Goal: Task Accomplishment & Management: Manage account settings

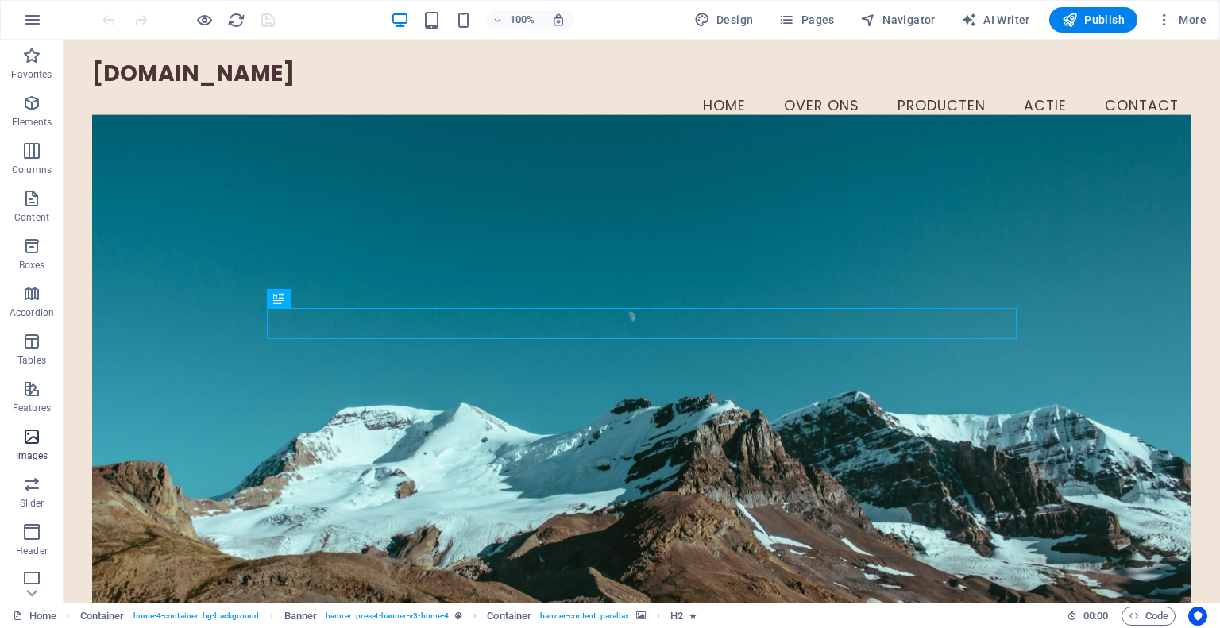
click at [29, 441] on icon "button" at bounding box center [31, 436] width 19 height 19
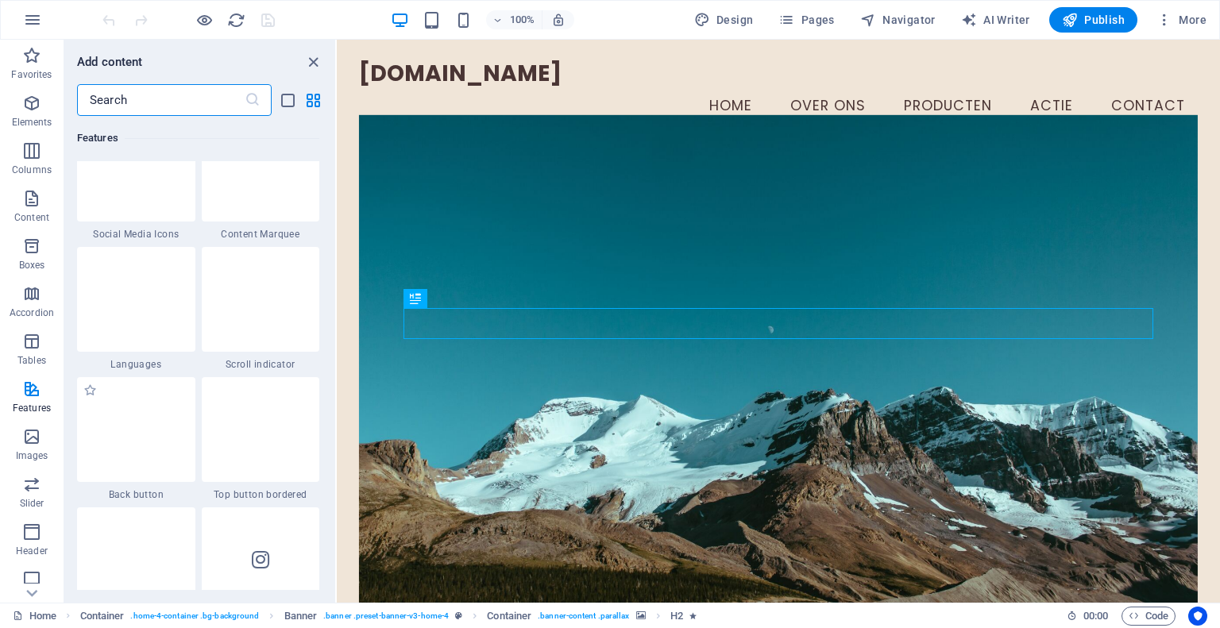
scroll to position [7277, 0]
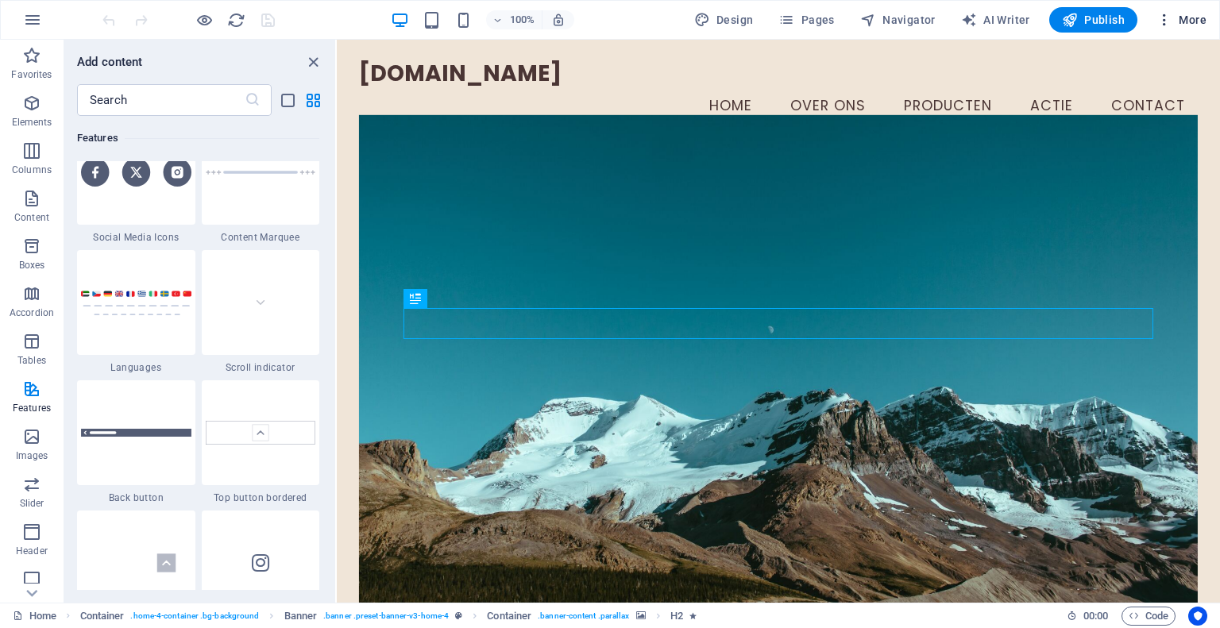
click at [1166, 20] on icon "button" at bounding box center [1165, 20] width 16 height 16
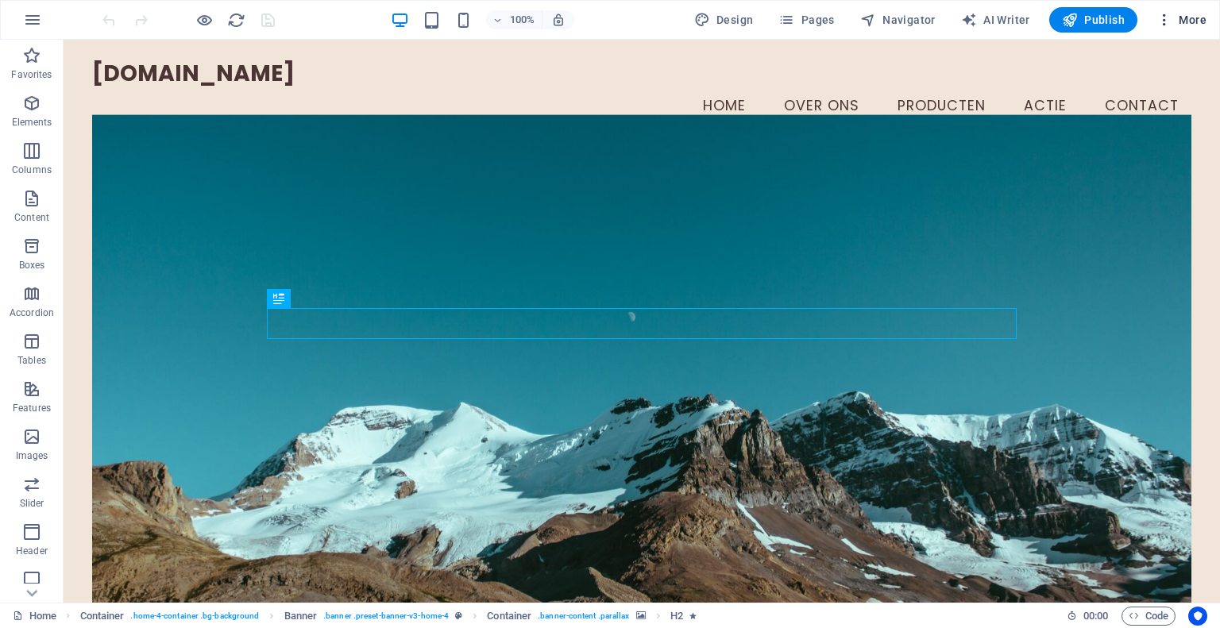
click at [1177, 17] on span "More" at bounding box center [1182, 20] width 50 height 16
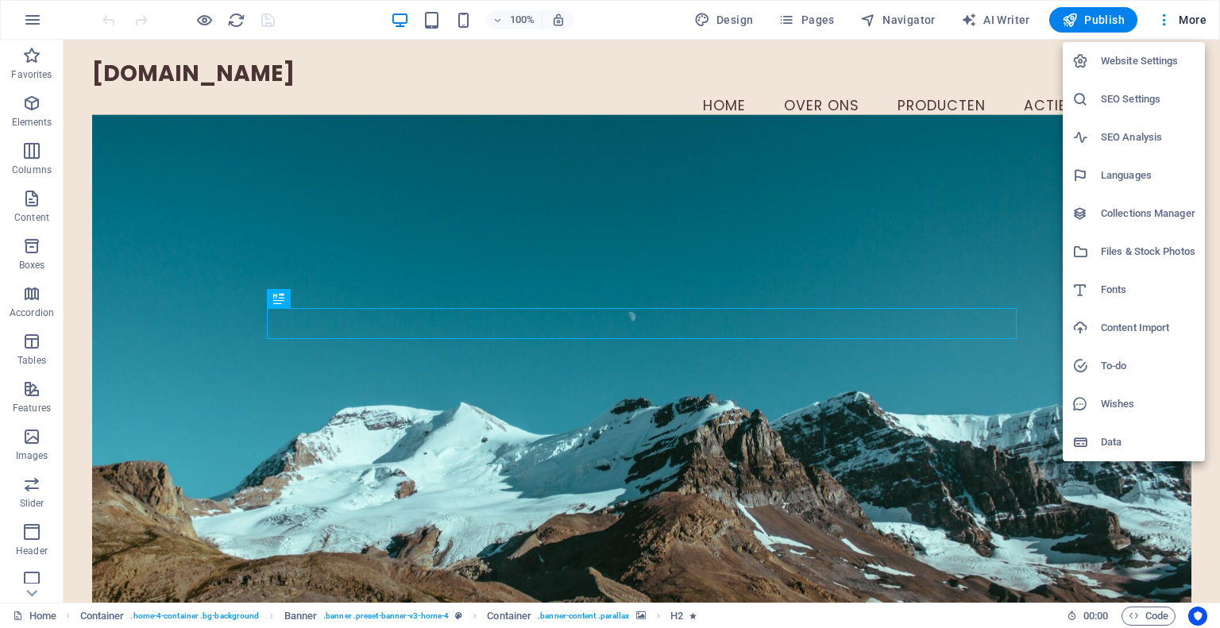
click at [1170, 64] on h6 "Website Settings" at bounding box center [1148, 61] width 95 height 19
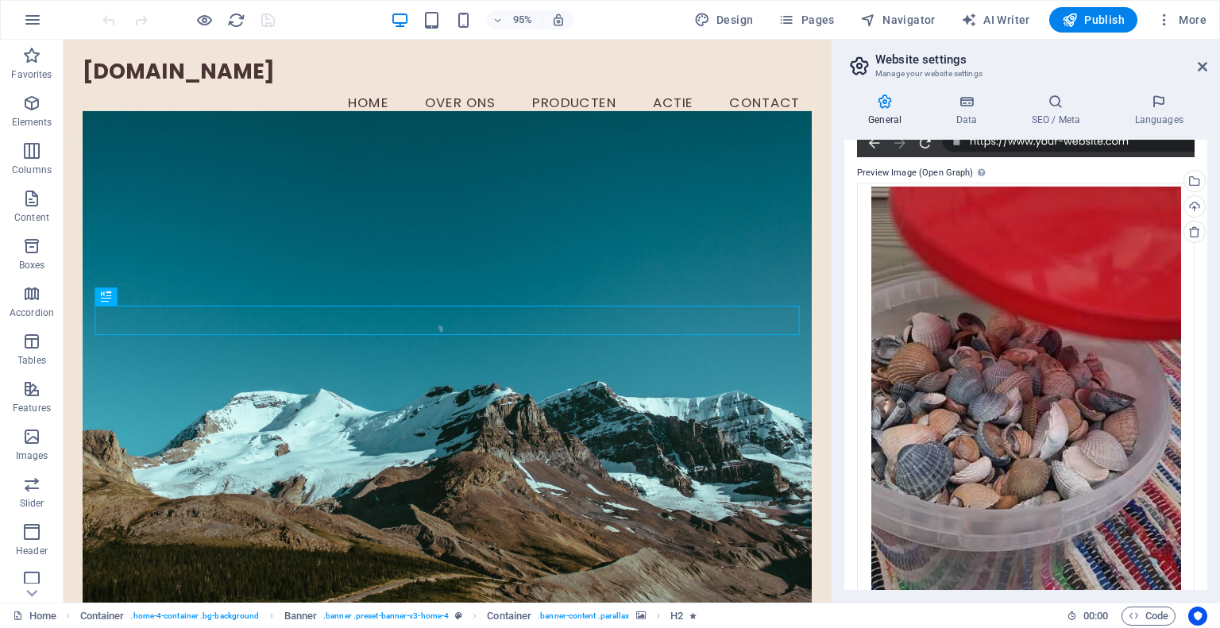
scroll to position [328, 0]
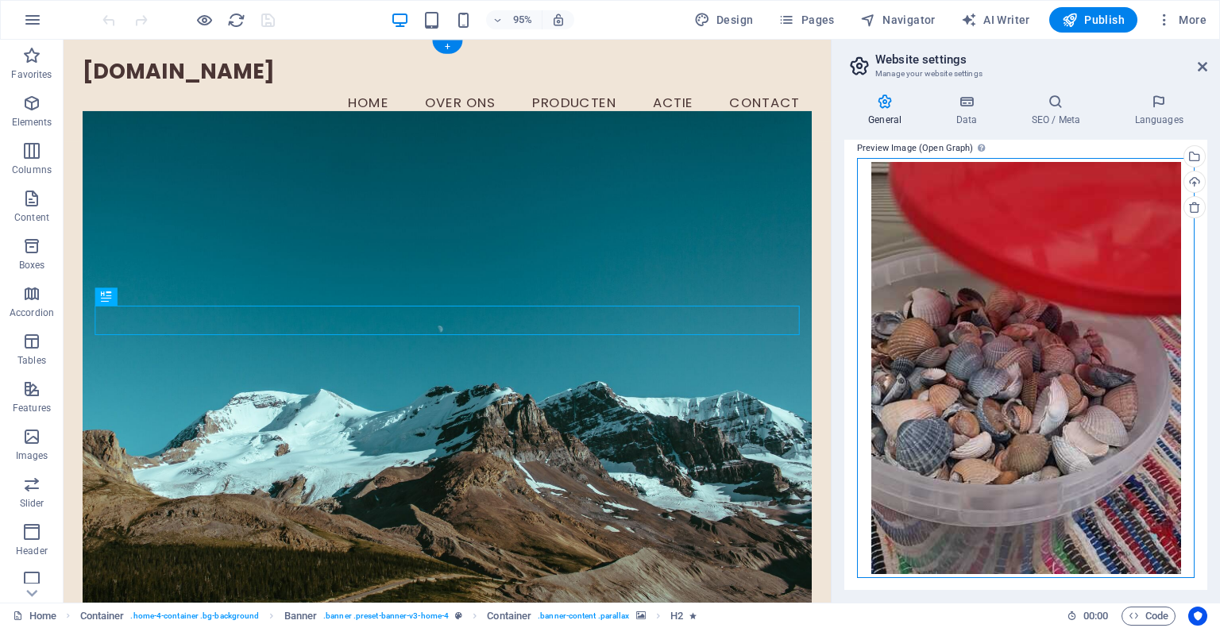
drag, startPoint x: 1115, startPoint y: 344, endPoint x: 691, endPoint y: 260, distance: 431.8
click at [1007, 336] on div "Drag files here, click to choose files or select files from Files or our free s…" at bounding box center [1026, 368] width 338 height 420
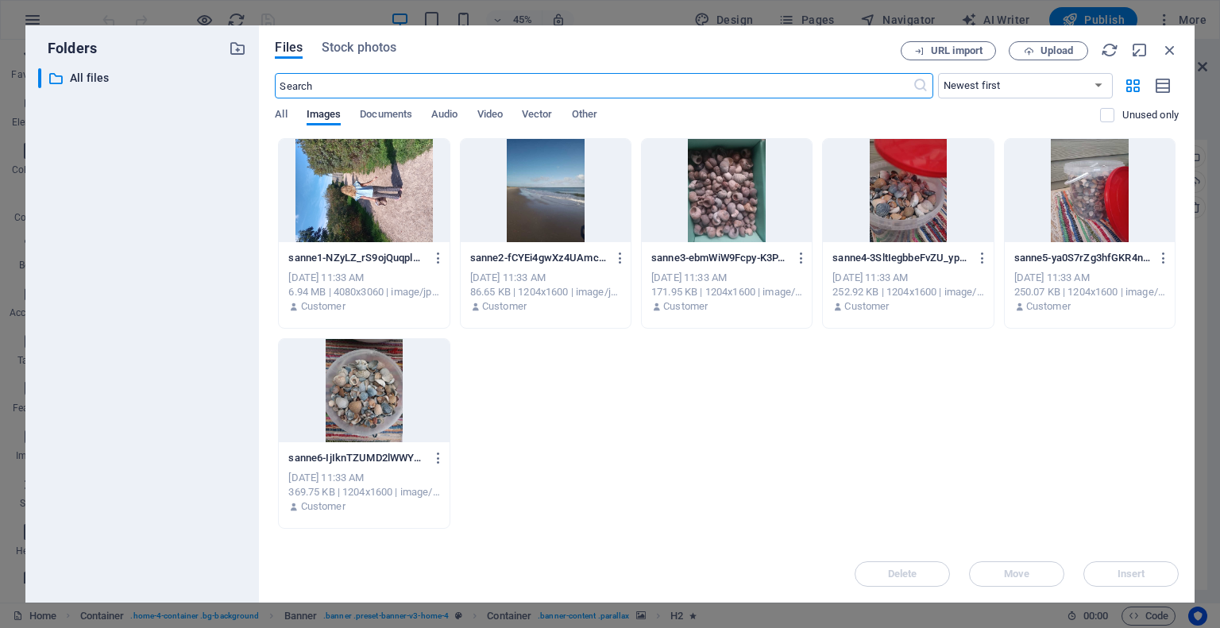
click at [913, 195] on div at bounding box center [908, 190] width 170 height 103
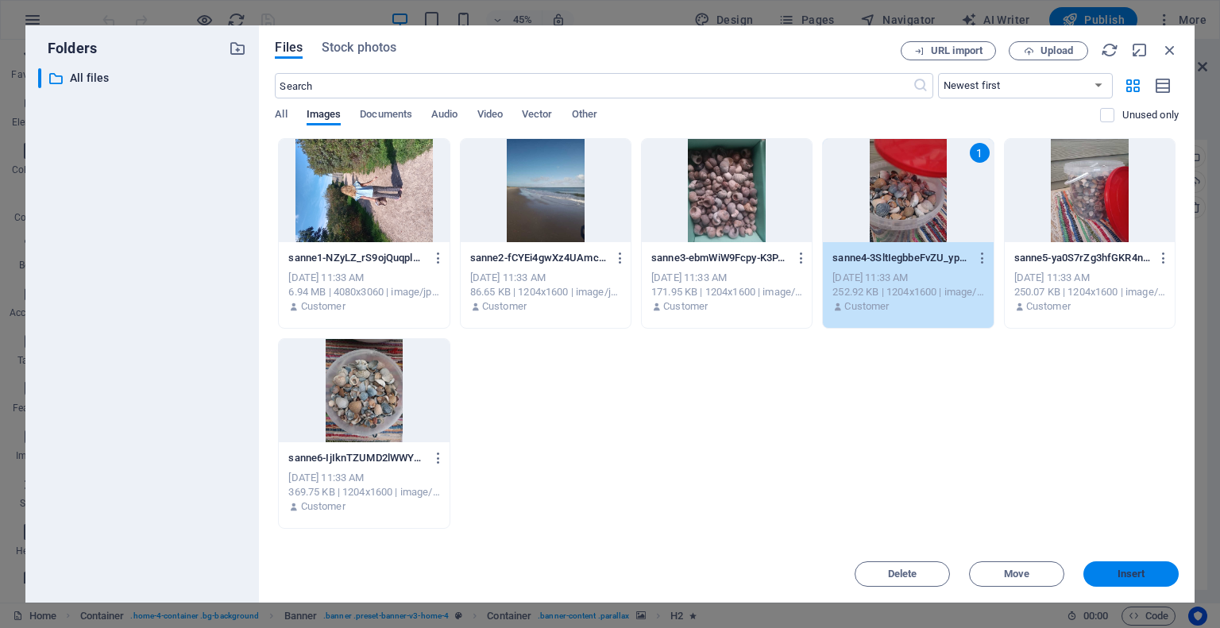
click at [1132, 570] on span "Insert" at bounding box center [1132, 575] width 28 height 10
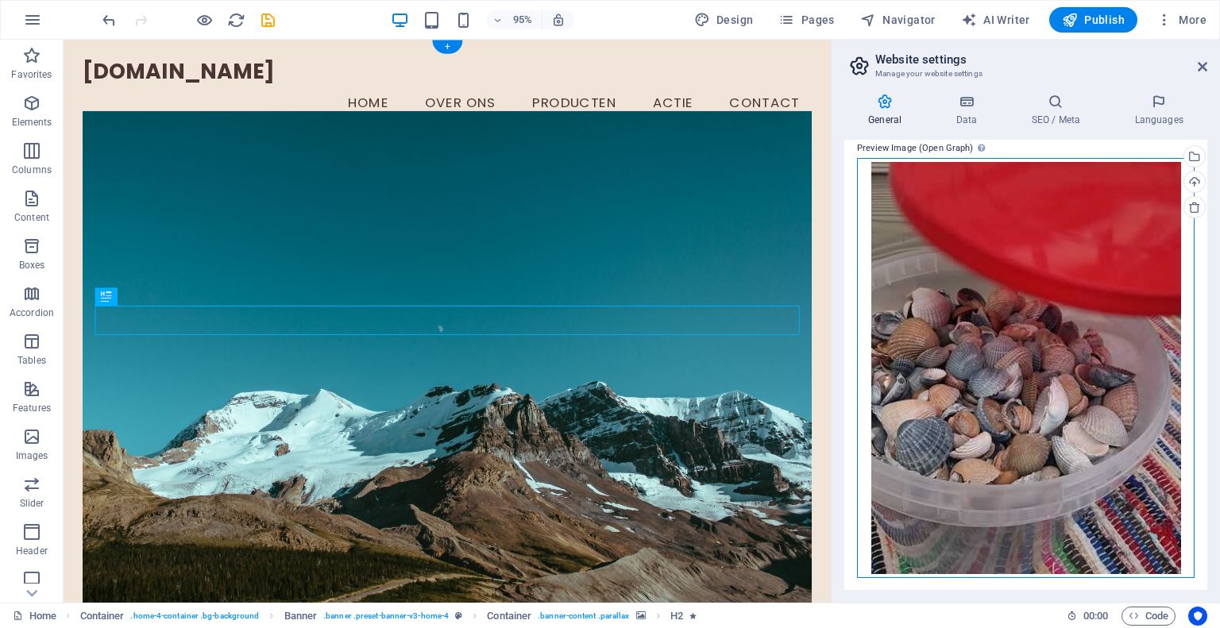
drag, startPoint x: 1068, startPoint y: 418, endPoint x: 721, endPoint y: 277, distance: 373.9
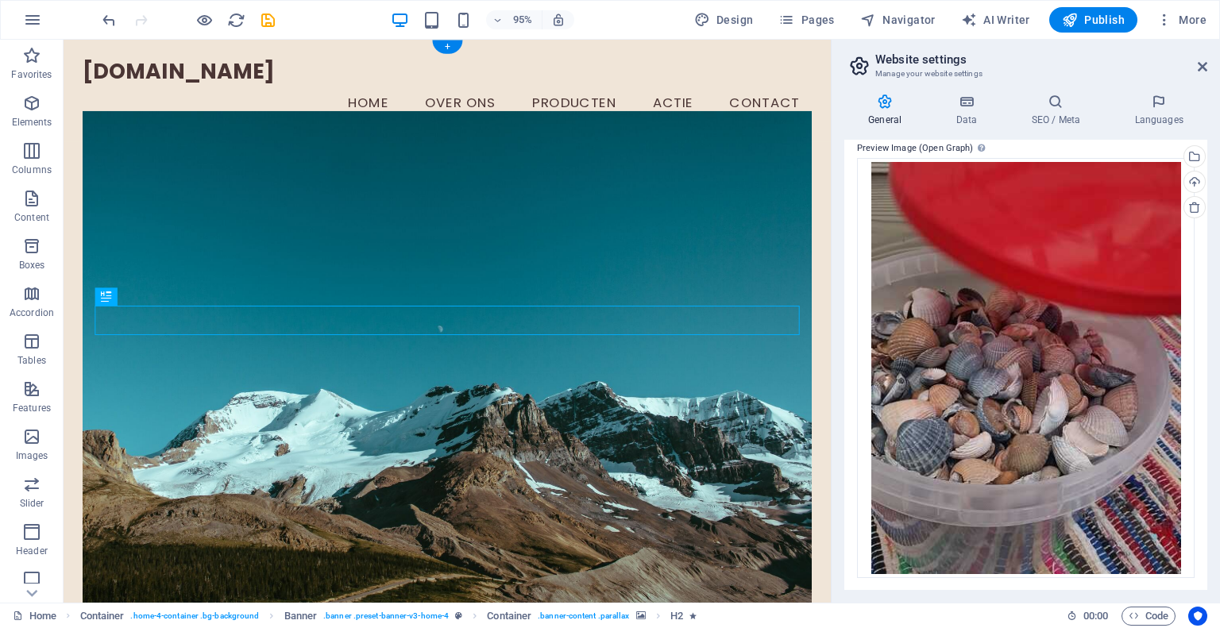
click at [642, 497] on figure at bounding box center [467, 383] width 768 height 539
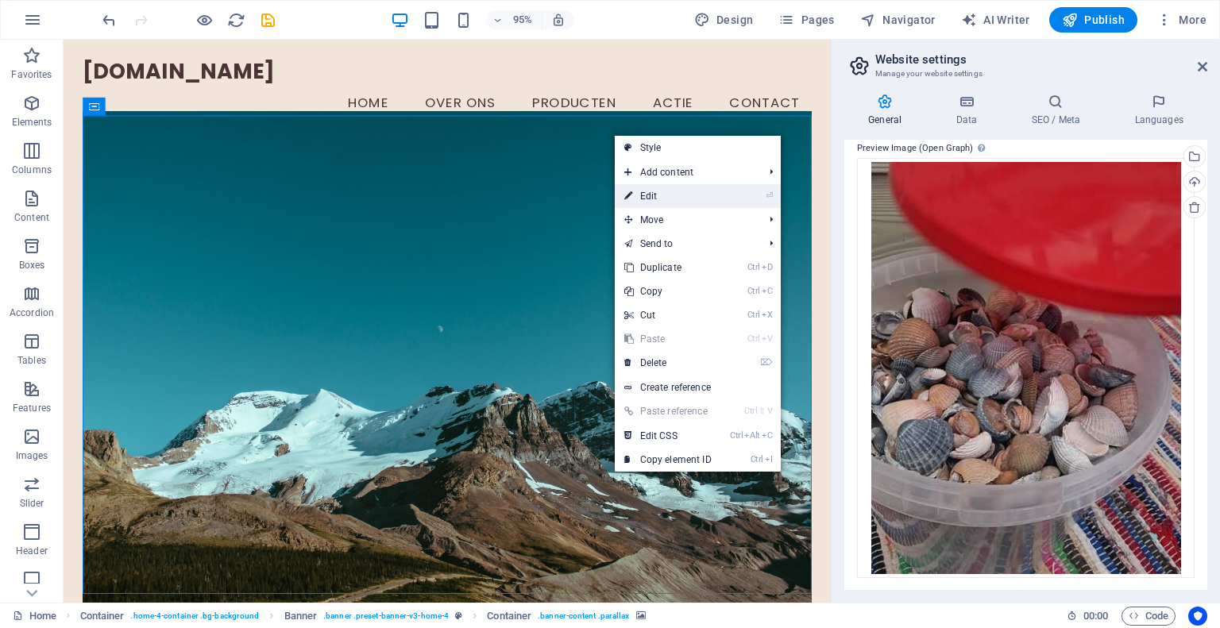
click at [720, 193] on link "⏎ Edit" at bounding box center [668, 196] width 106 height 24
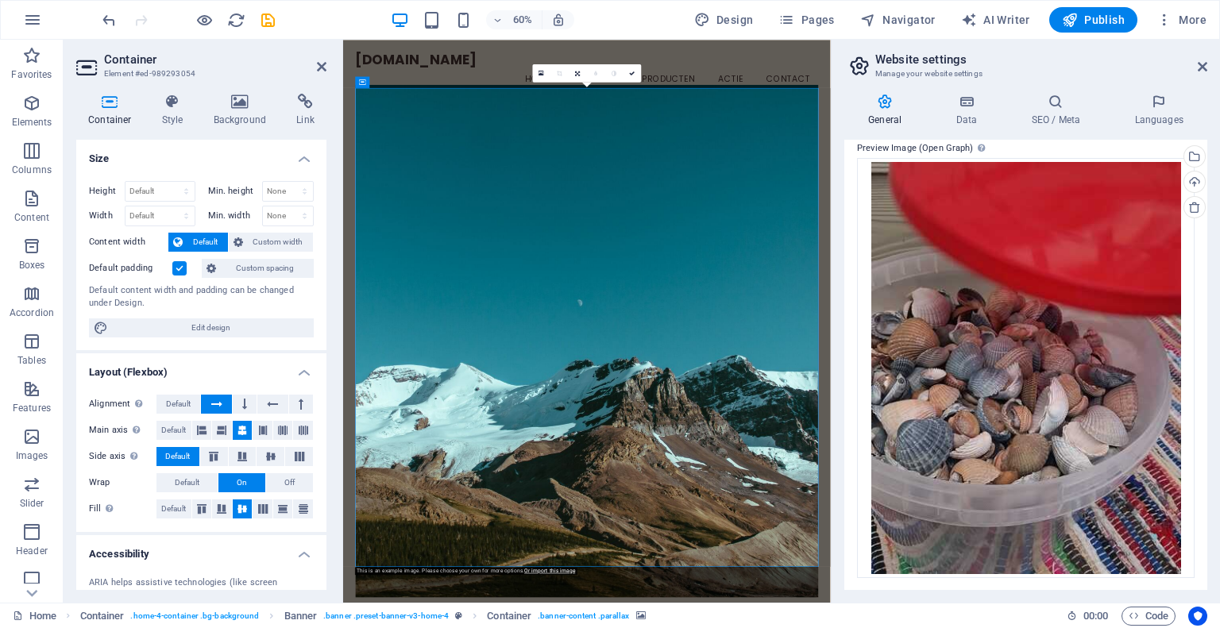
click at [974, 314] on figure at bounding box center [750, 541] width 772 height 855
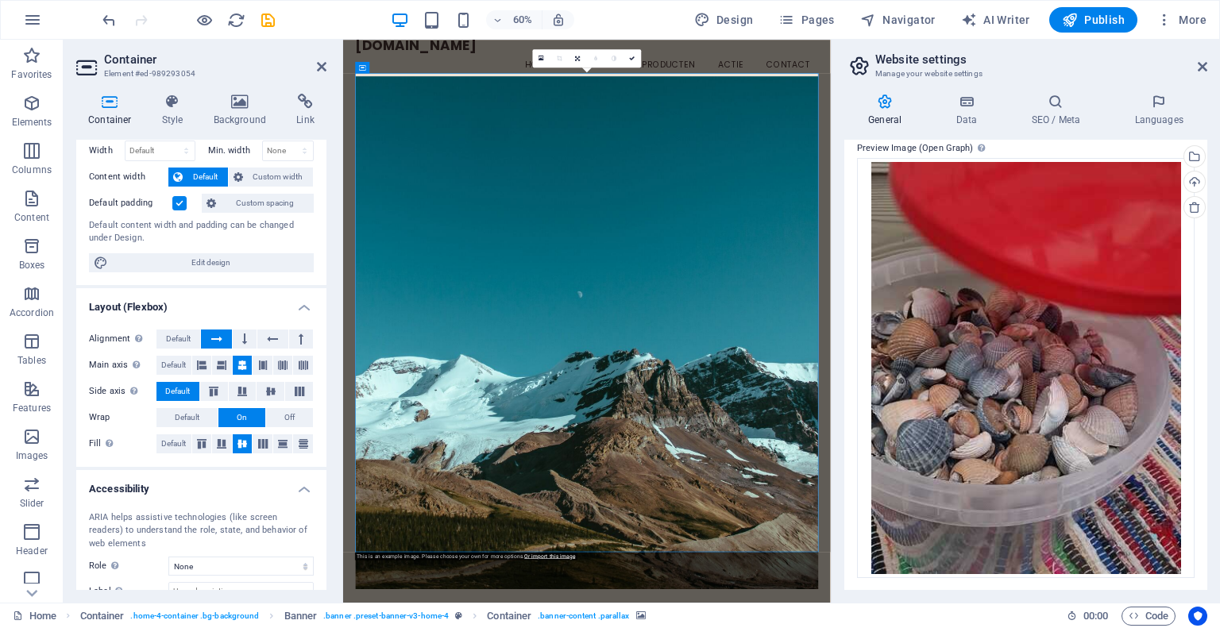
scroll to position [0, 0]
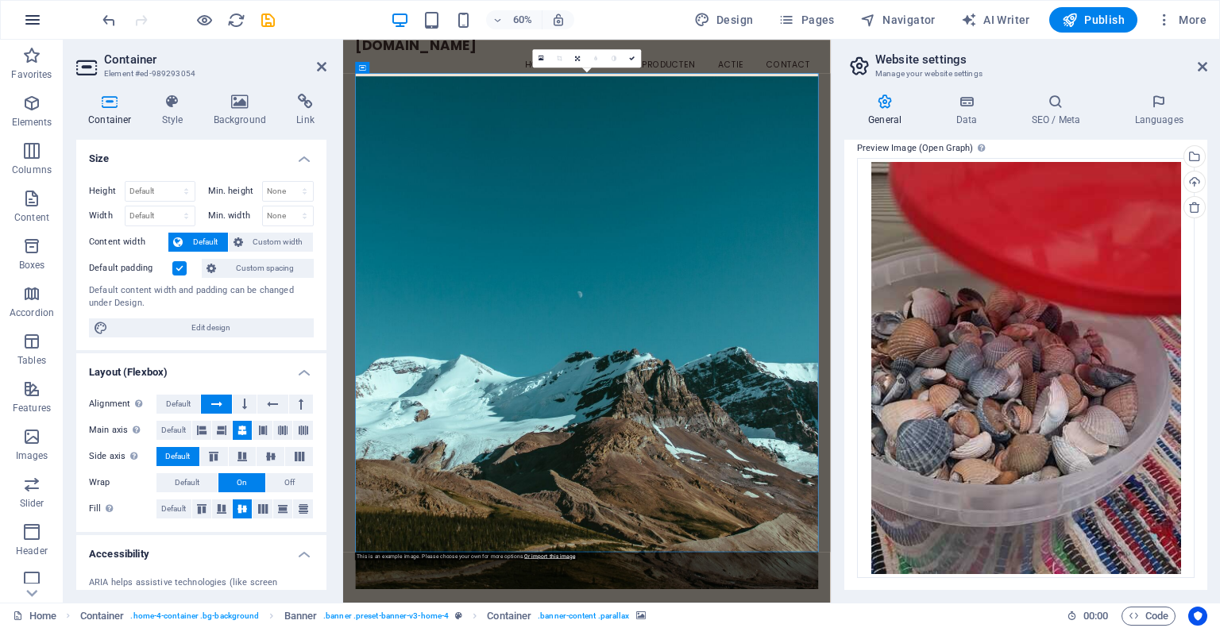
click at [33, 14] on icon "button" at bounding box center [32, 19] width 19 height 19
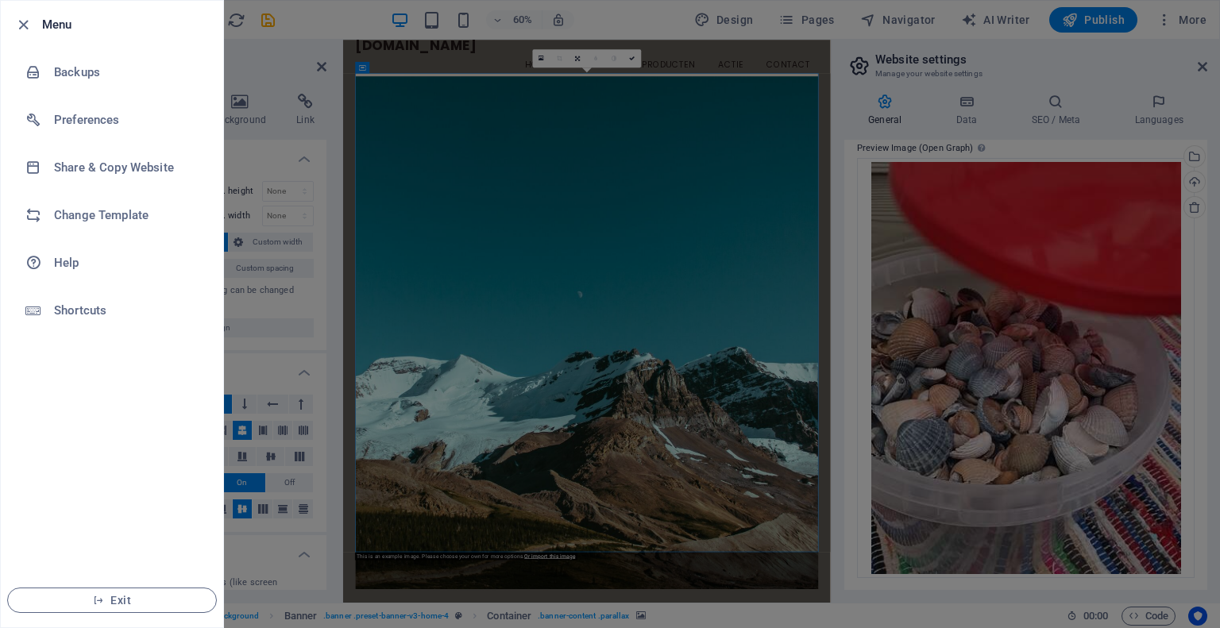
click at [1220, 33] on div at bounding box center [610, 314] width 1220 height 628
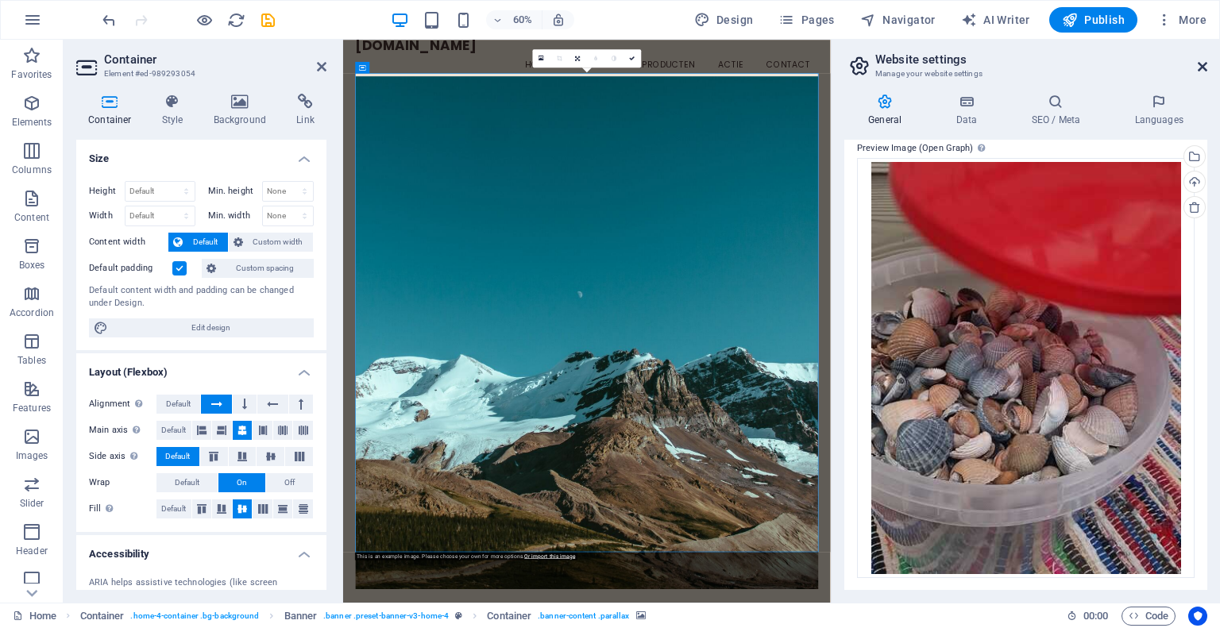
click at [1203, 60] on icon at bounding box center [1203, 66] width 10 height 13
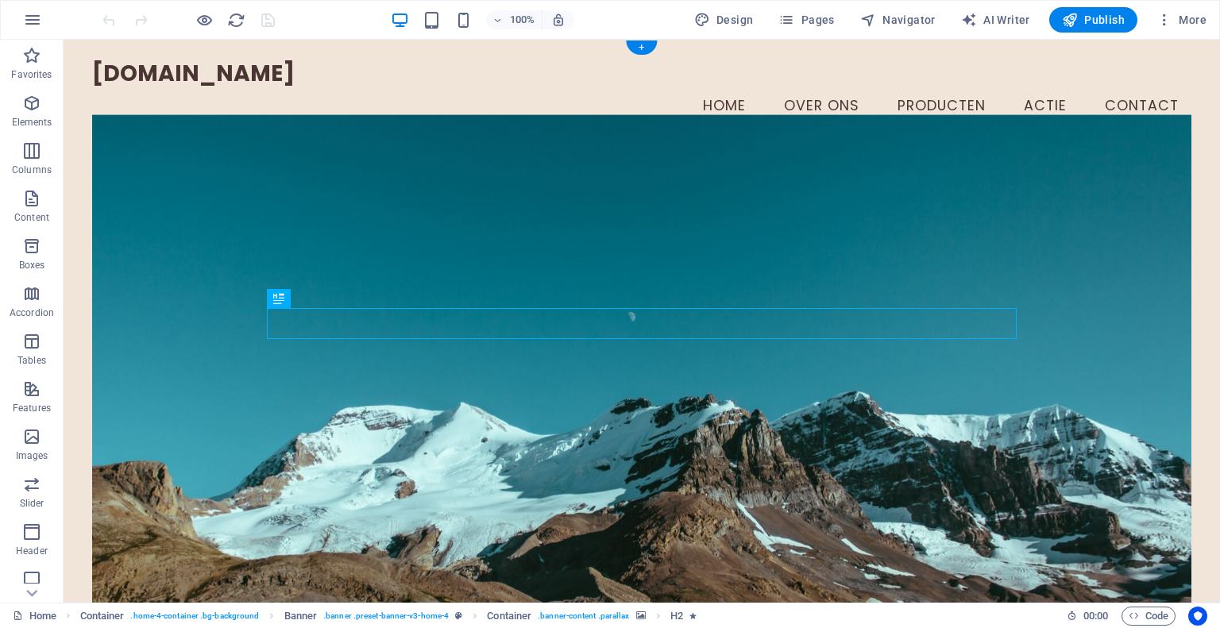
click at [1054, 213] on figure at bounding box center [641, 370] width 1099 height 513
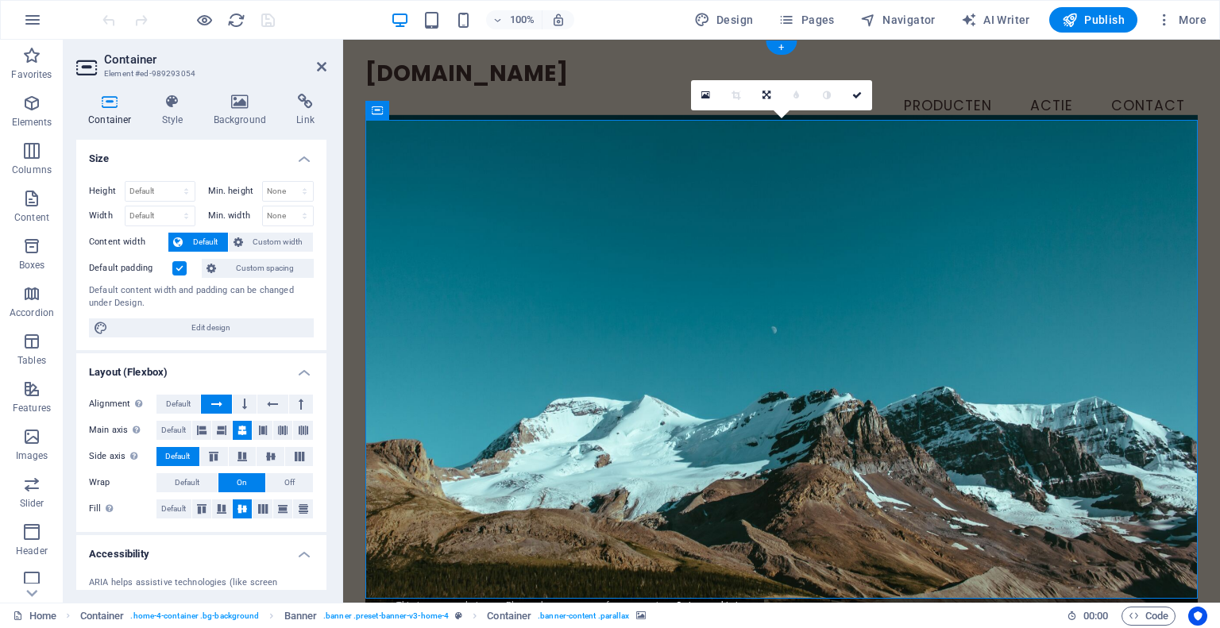
click at [1054, 213] on figure at bounding box center [781, 370] width 833 height 513
click at [239, 107] on icon at bounding box center [240, 102] width 77 height 16
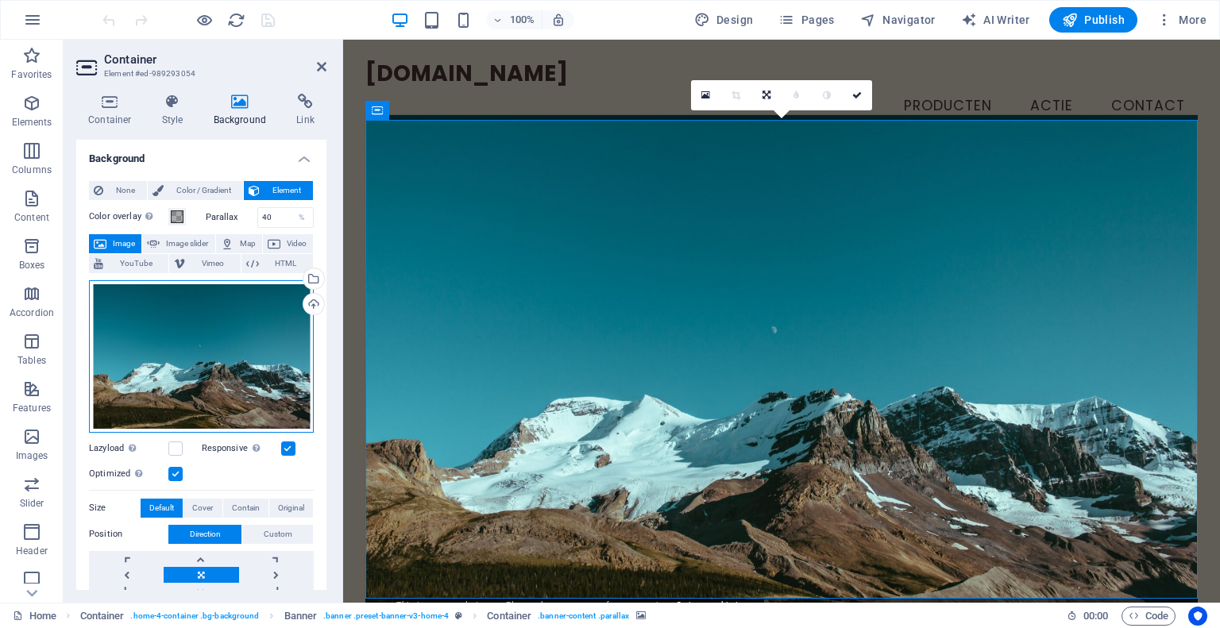
click at [229, 373] on div "Drag files here, click to choose files or select files from Files or our free s…" at bounding box center [201, 356] width 225 height 153
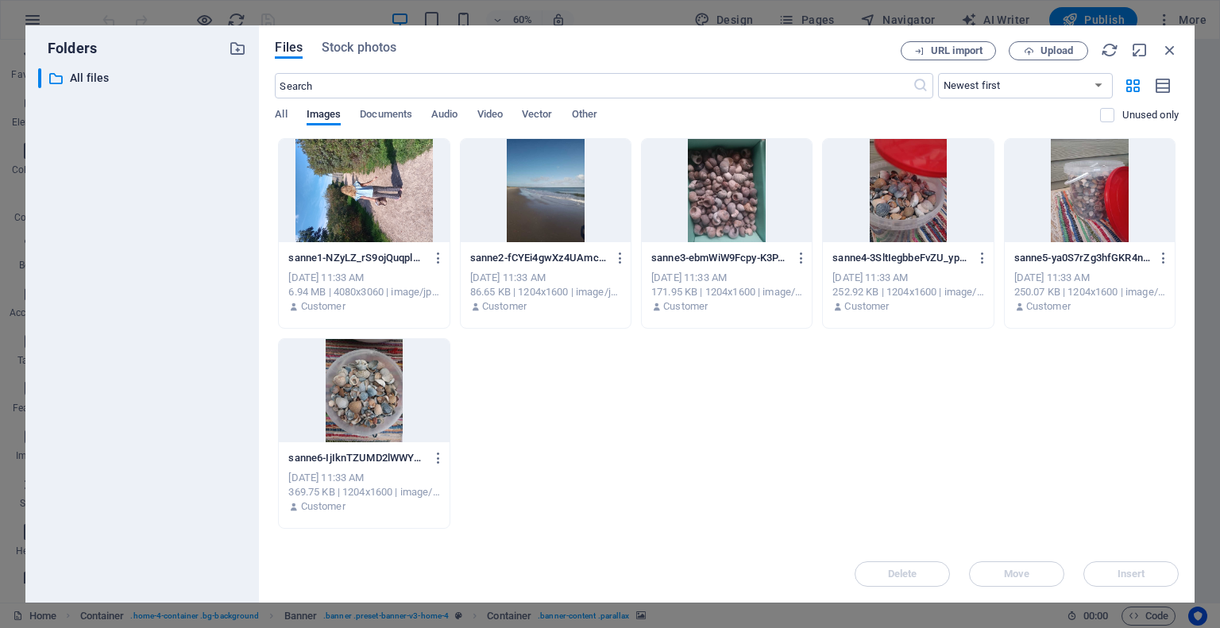
click at [1100, 182] on div at bounding box center [1090, 190] width 170 height 103
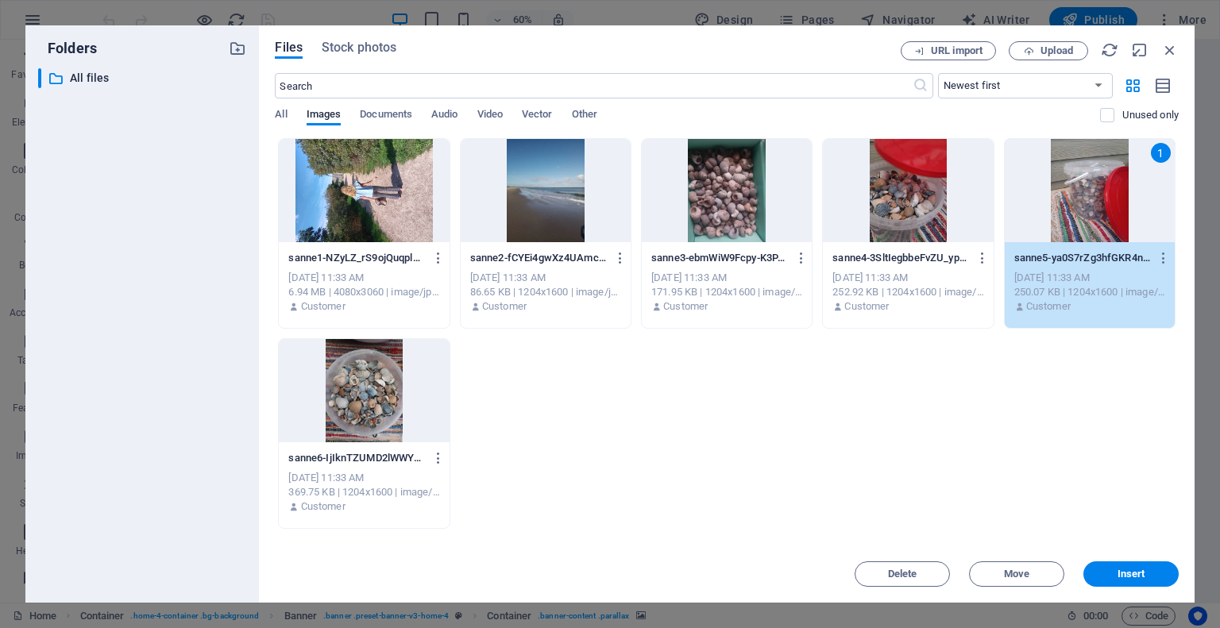
click at [913, 224] on div at bounding box center [908, 190] width 170 height 103
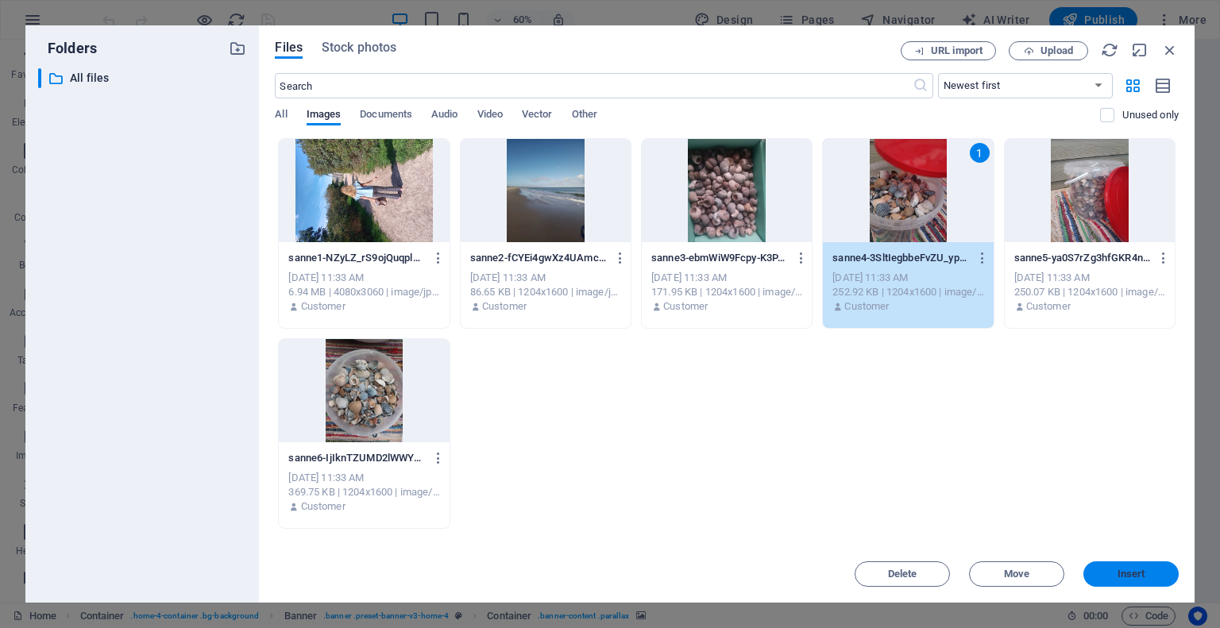
click at [1155, 570] on span "Insert" at bounding box center [1131, 575] width 83 height 10
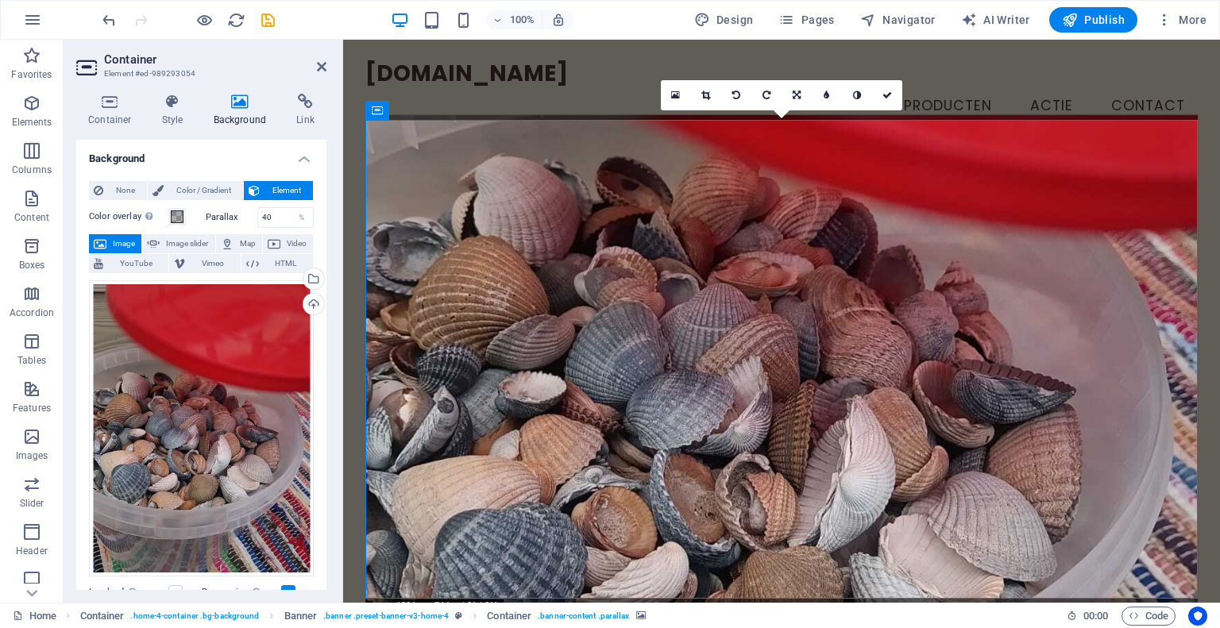
drag, startPoint x: 1065, startPoint y: 259, endPoint x: 1069, endPoint y: 279, distance: 20.1
click at [1069, 279] on figure at bounding box center [781, 370] width 833 height 513
drag, startPoint x: 160, startPoint y: 431, endPoint x: 165, endPoint y: 466, distance: 35.3
click at [165, 466] on div "Drag files here, click to choose files or select files from Files or our free s…" at bounding box center [201, 428] width 225 height 296
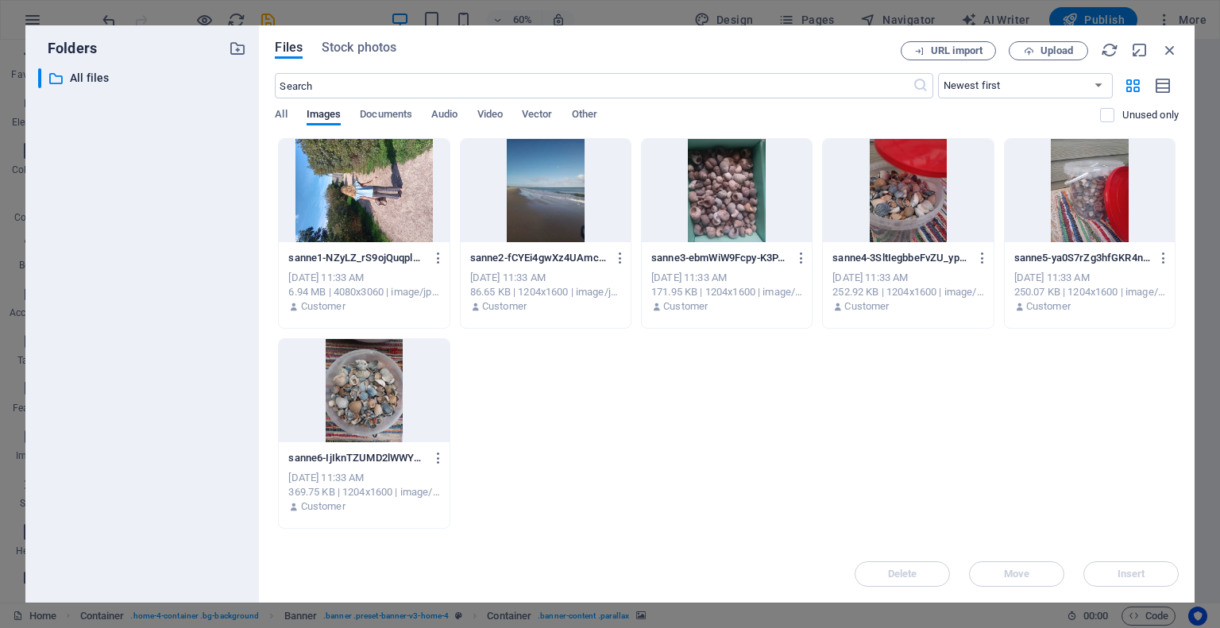
click at [169, 459] on div "​ All files All files" at bounding box center [142, 329] width 208 height 522
drag, startPoint x: 1171, startPoint y: 47, endPoint x: 829, endPoint y: 7, distance: 344.7
click at [1171, 47] on icon "button" at bounding box center [1170, 49] width 17 height 17
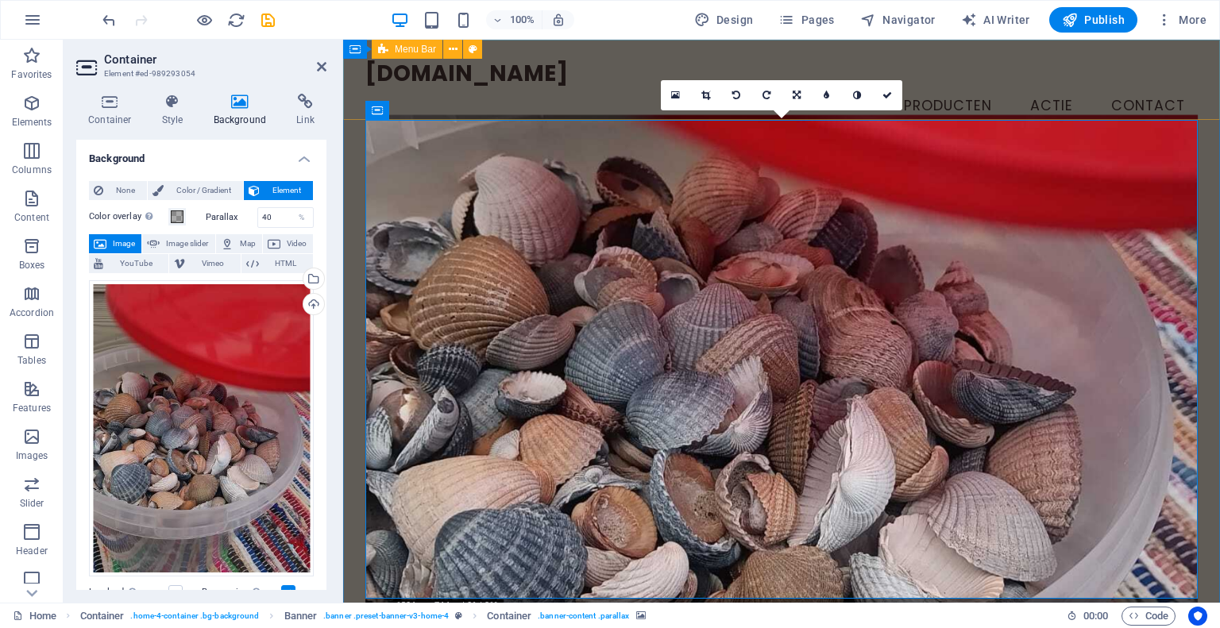
click at [1183, 100] on div "schelpenenzo.nl Menu Home Over ons Producten Actie Contact" at bounding box center [781, 93] width 877 height 107
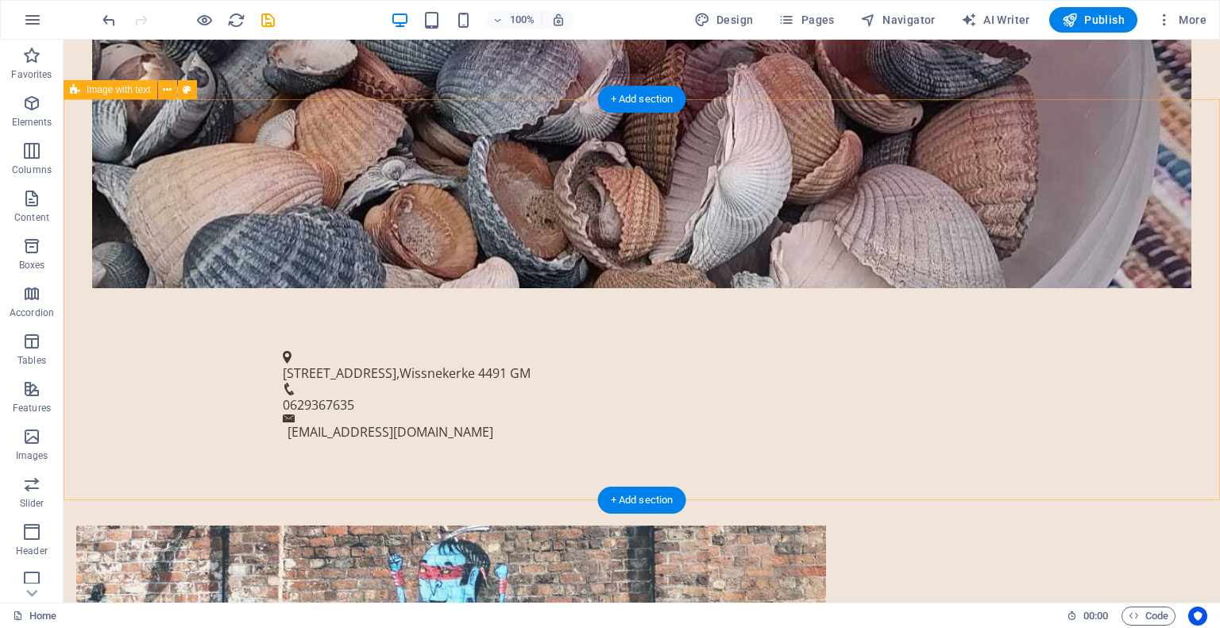
scroll to position [591, 0]
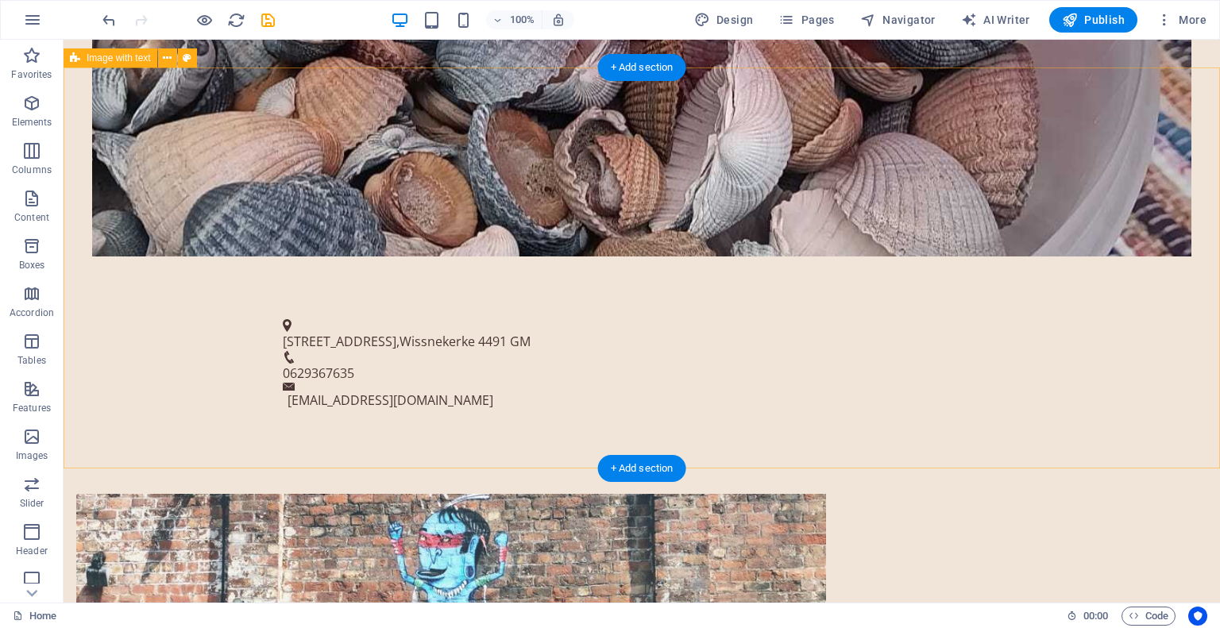
click at [590, 494] on figure at bounding box center [451, 631] width 750 height 274
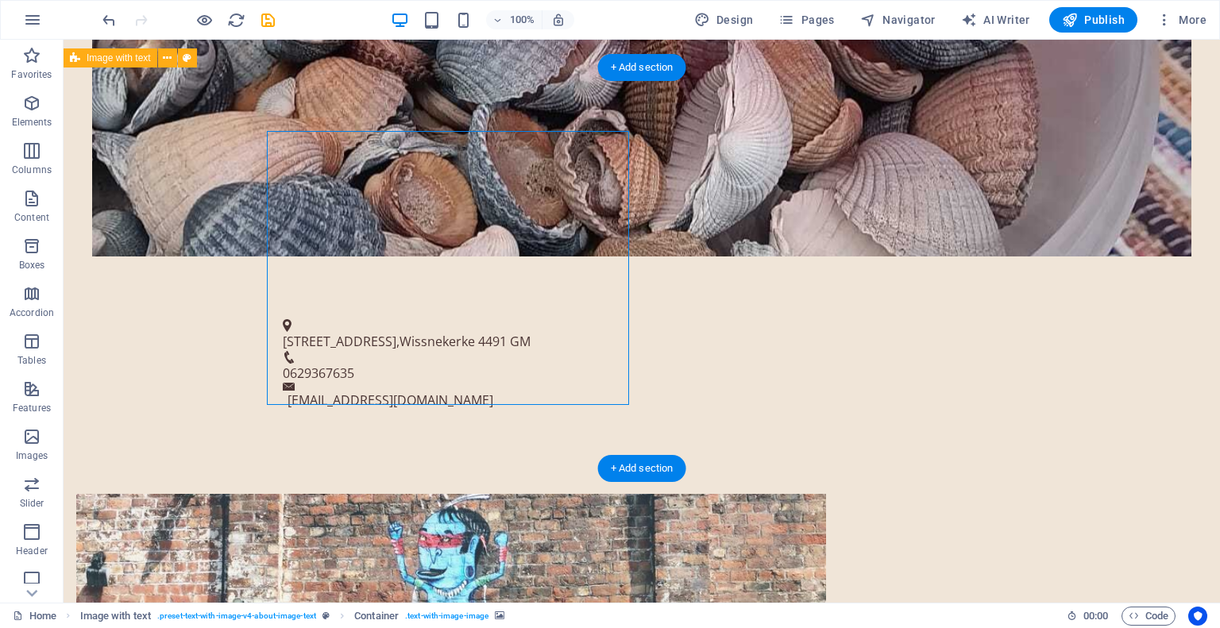
click at [590, 494] on figure at bounding box center [451, 631] width 750 height 274
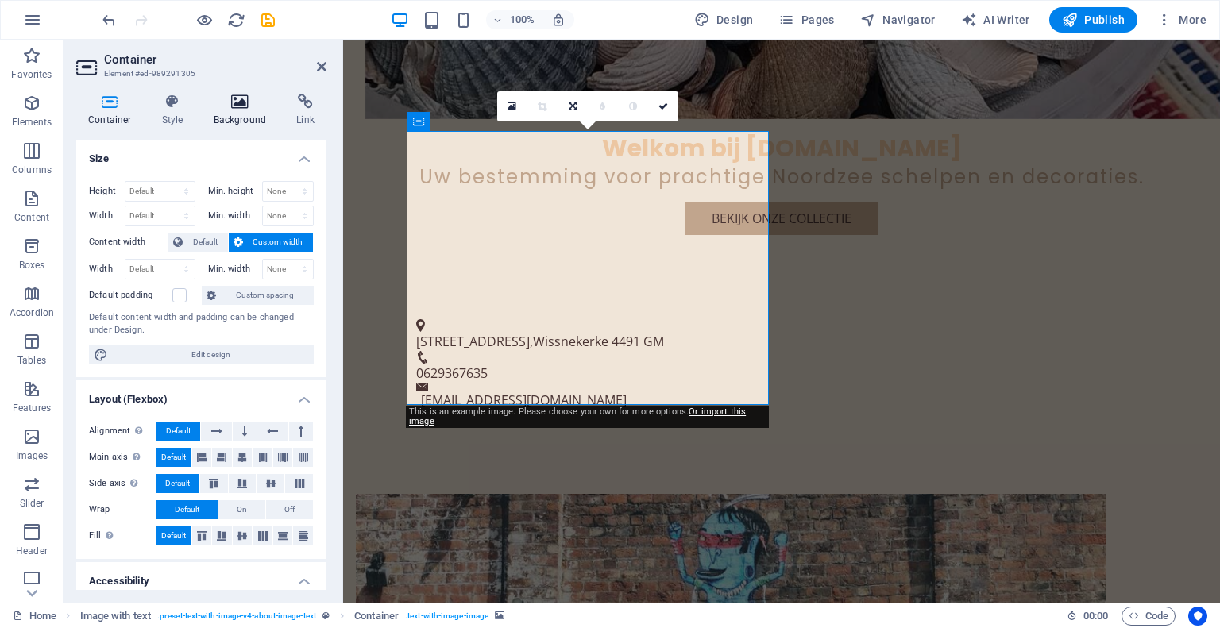
click at [236, 105] on icon at bounding box center [240, 102] width 77 height 16
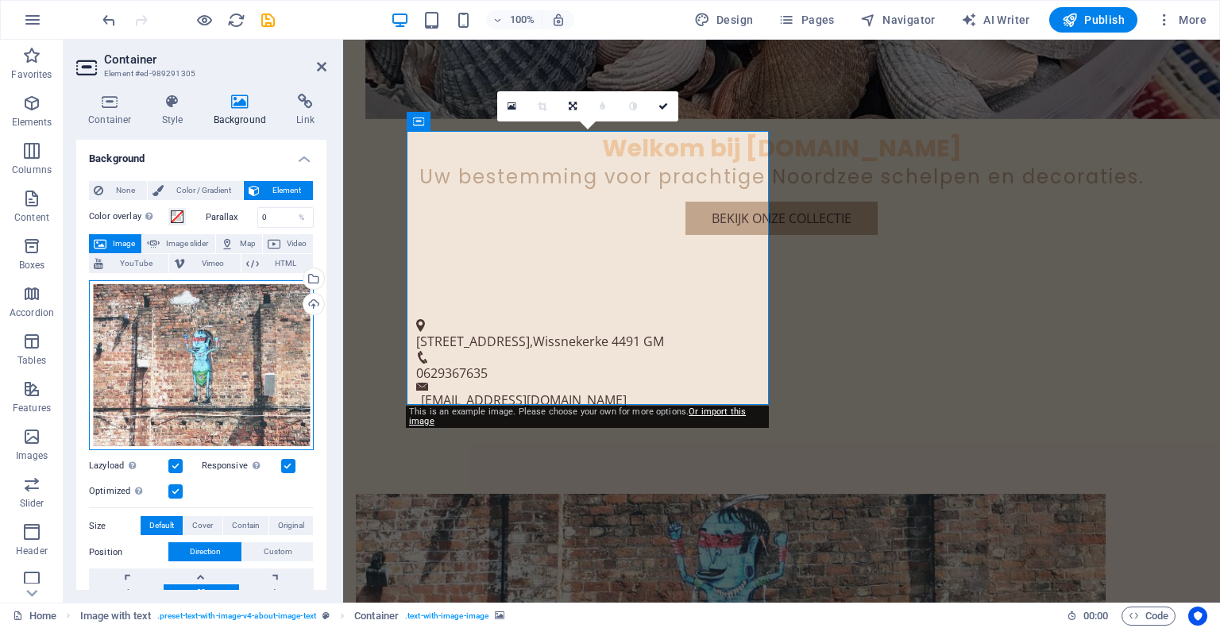
click at [231, 362] on div "Drag files here, click to choose files or select files from Files or our free s…" at bounding box center [201, 365] width 225 height 171
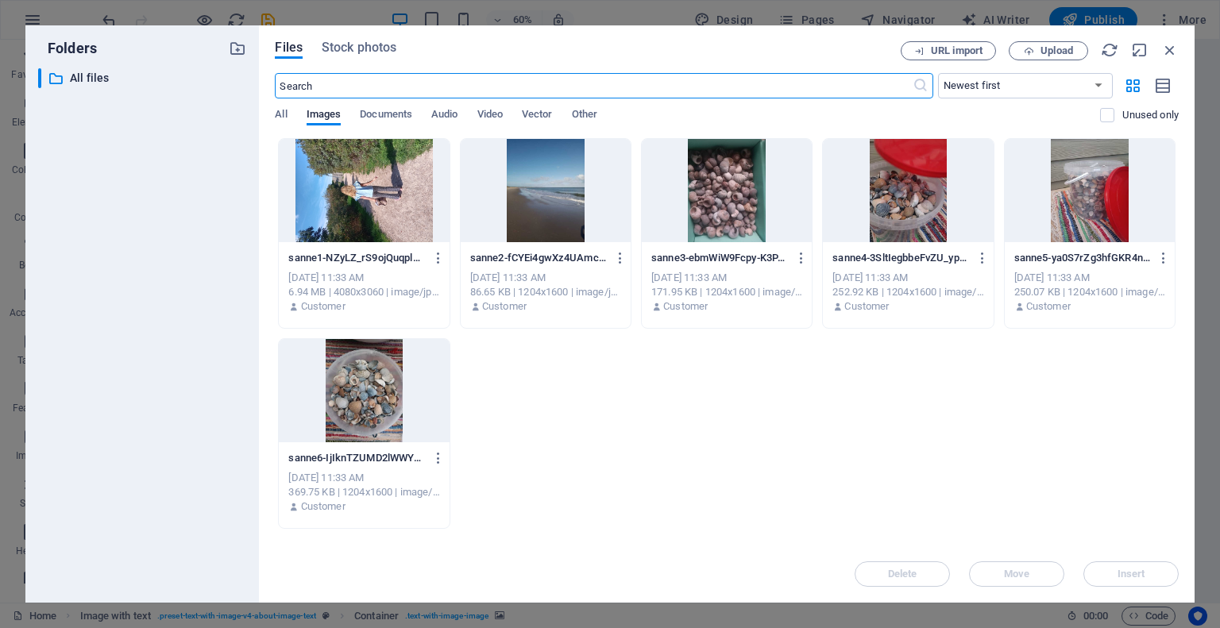
click at [537, 199] on div at bounding box center [546, 190] width 170 height 103
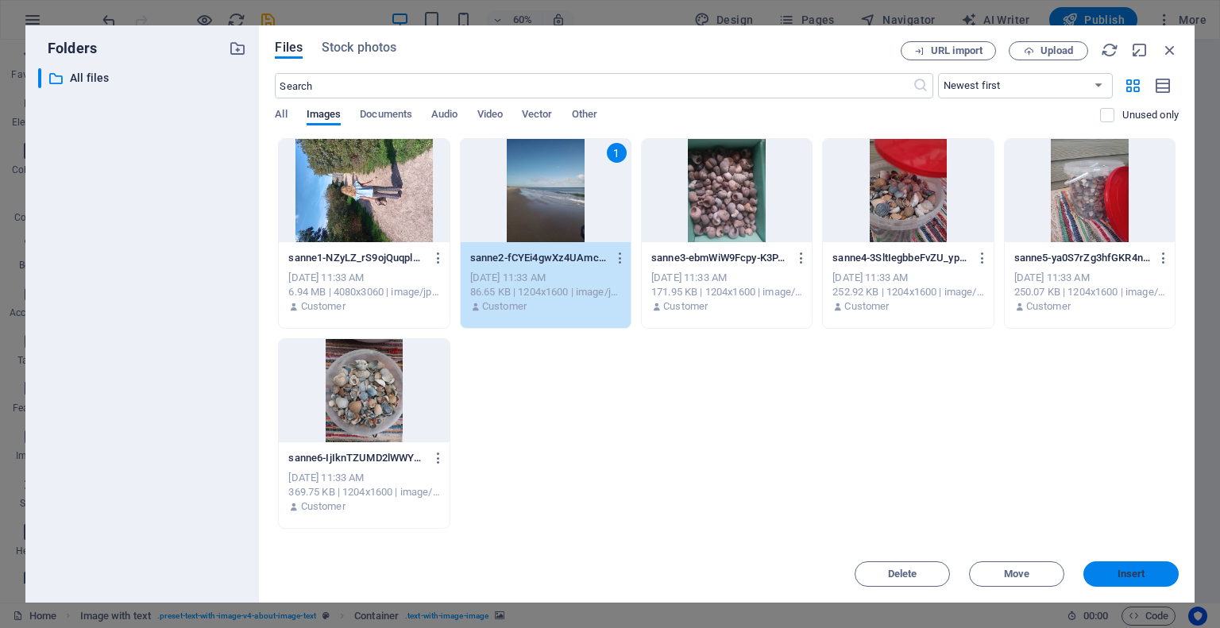
click at [1139, 568] on button "Insert" at bounding box center [1131, 574] width 95 height 25
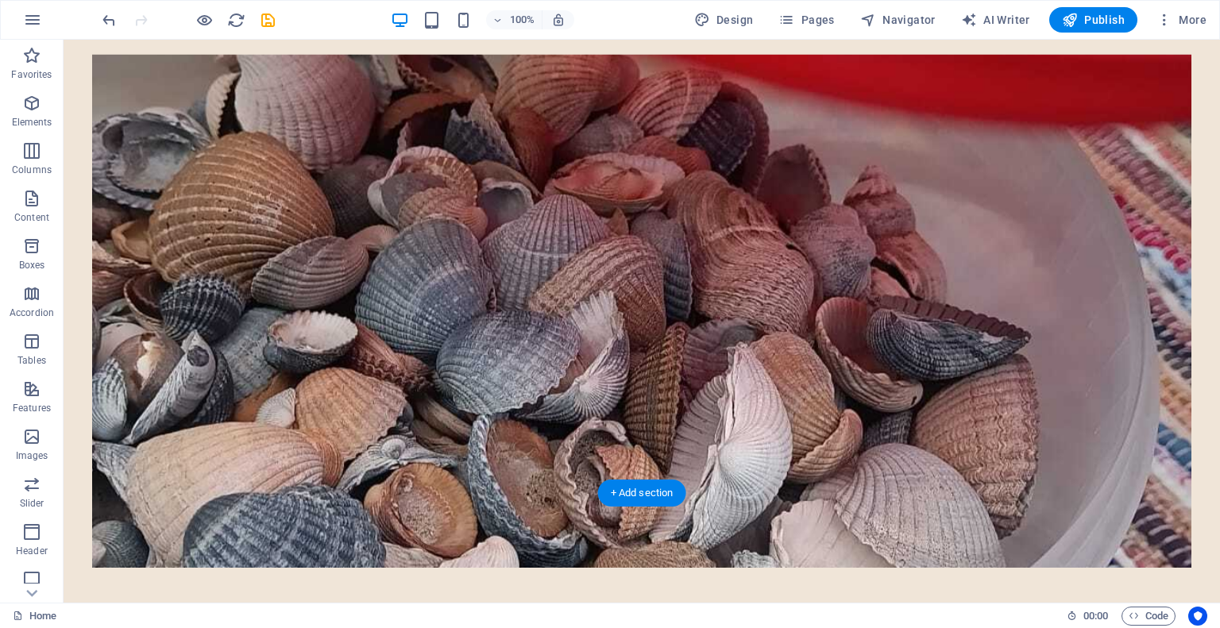
scroll to position [0, 0]
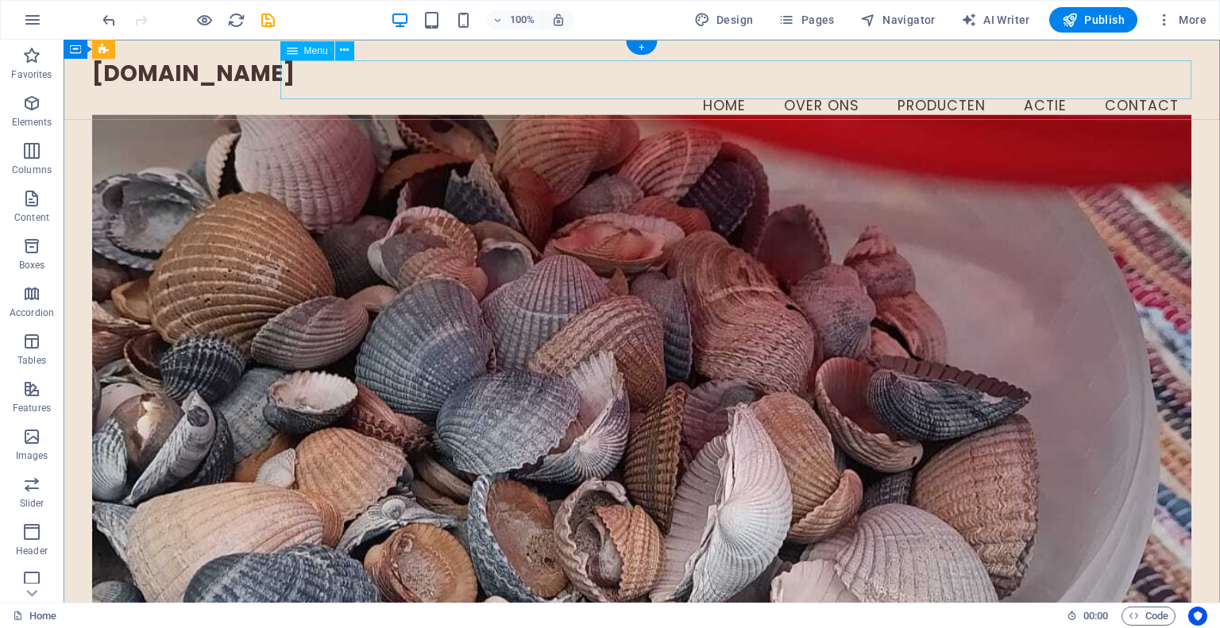
click at [833, 87] on nav "Home Over ons Producten Actie Contact" at bounding box center [641, 107] width 1099 height 40
click at [923, 87] on nav "Home Over ons Producten Actie Contact" at bounding box center [641, 107] width 1099 height 40
select select
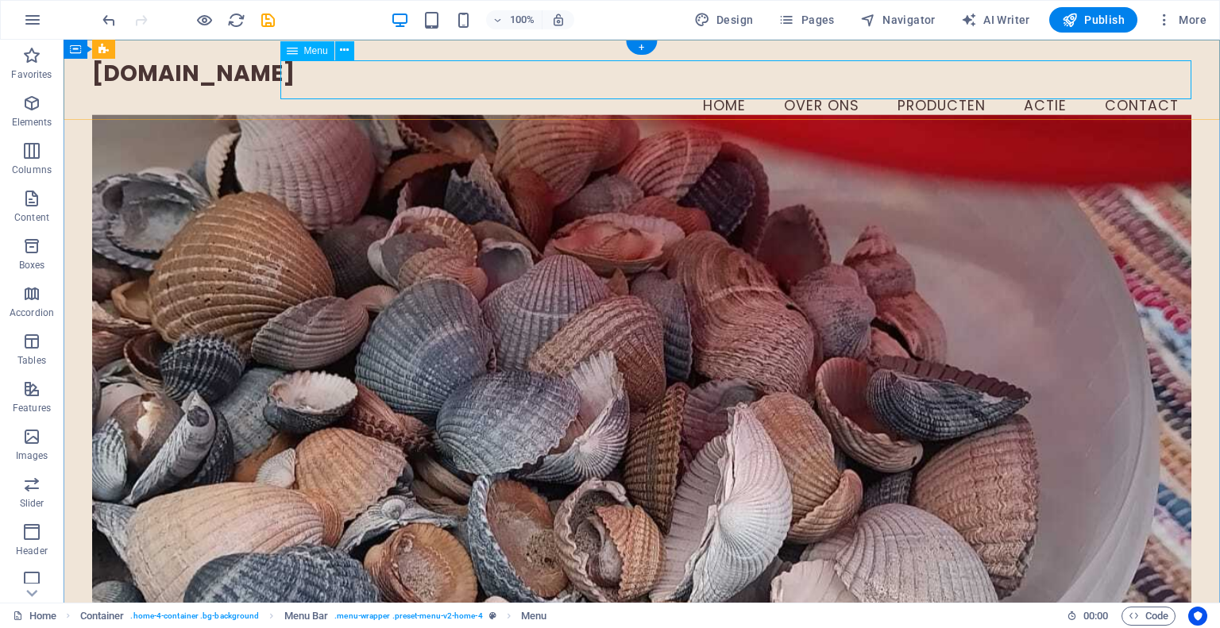
select select
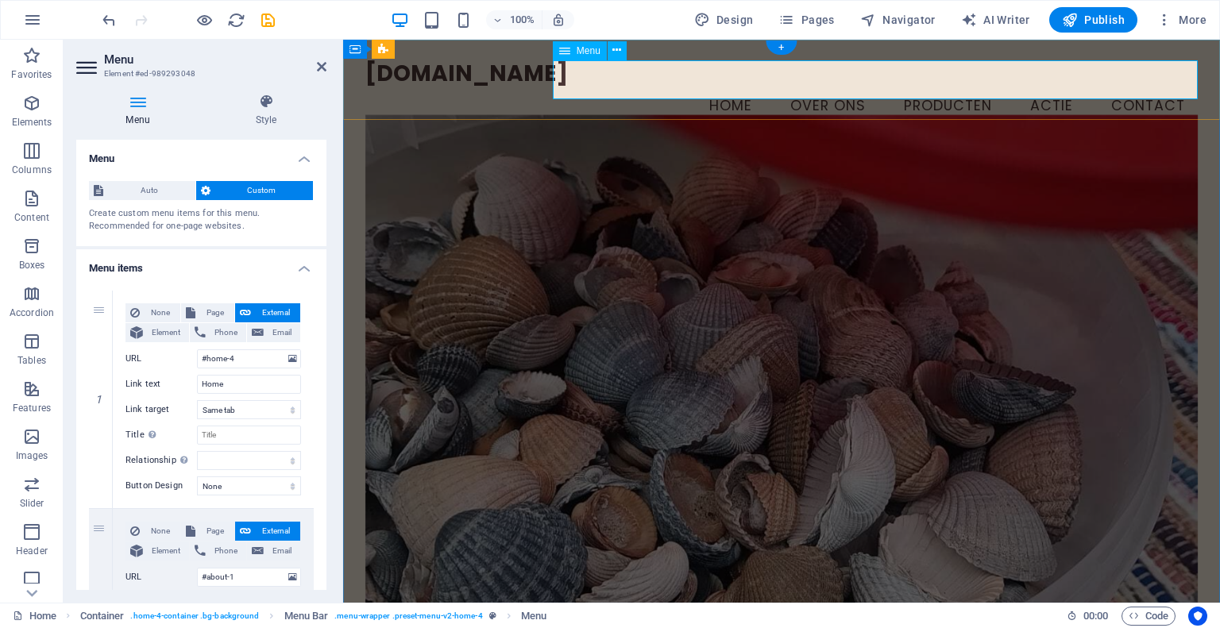
click at [737, 87] on nav "Home Over ons Producten Actie Contact" at bounding box center [781, 107] width 833 height 40
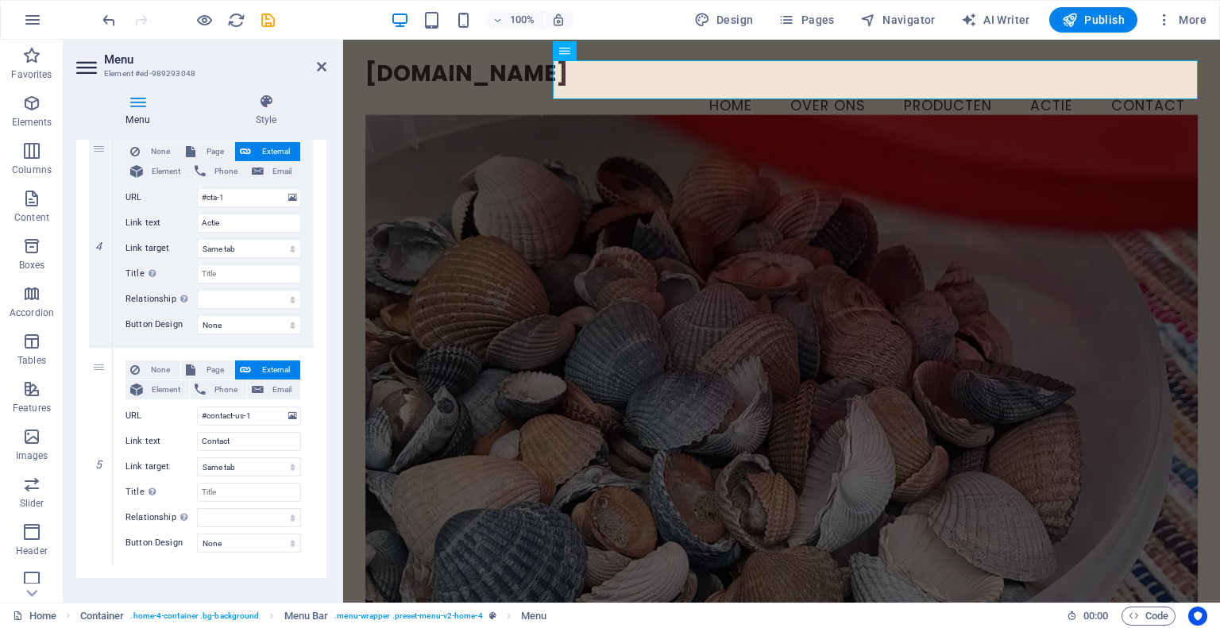
scroll to position [836, 0]
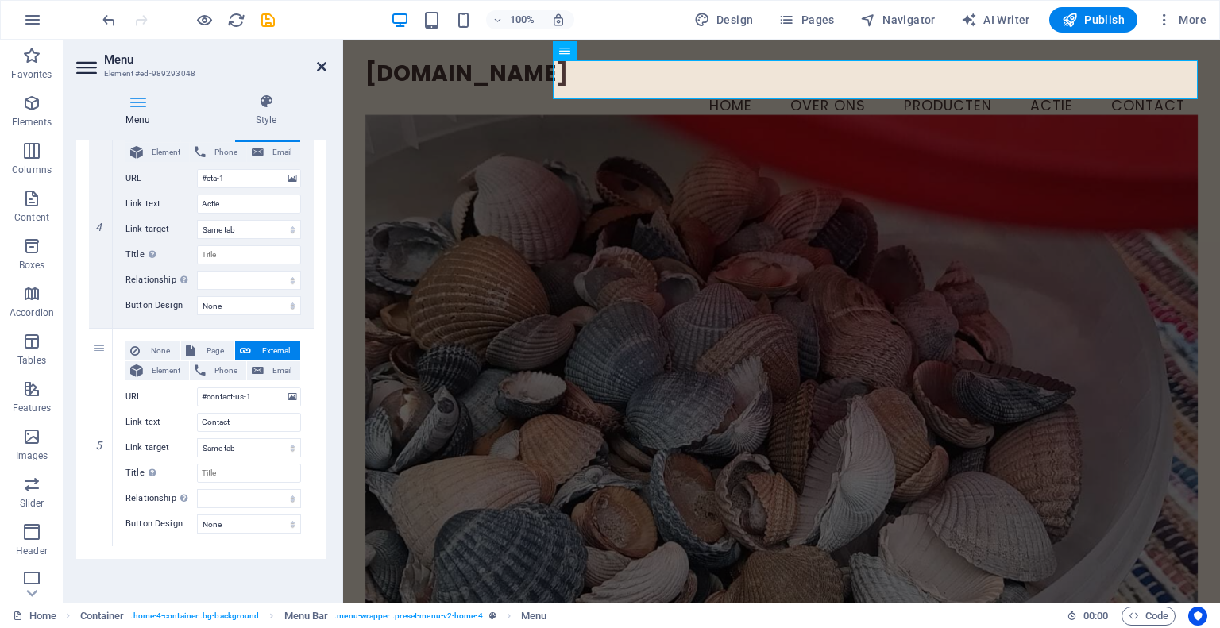
click at [325, 60] on icon at bounding box center [322, 66] width 10 height 13
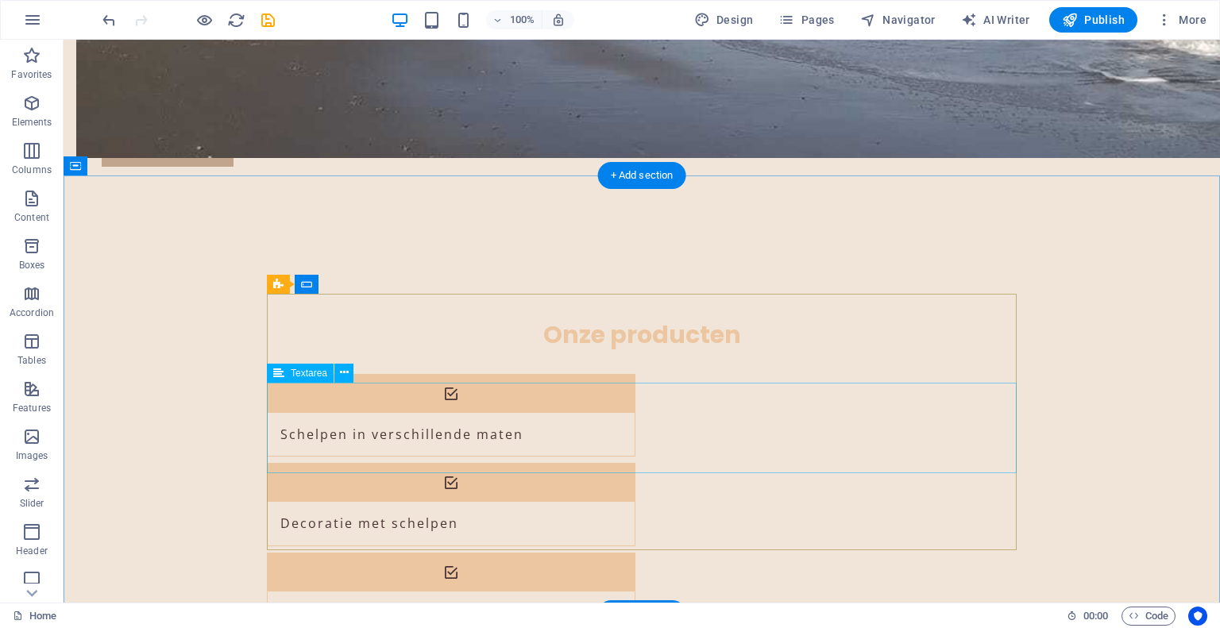
scroll to position [1541, 0]
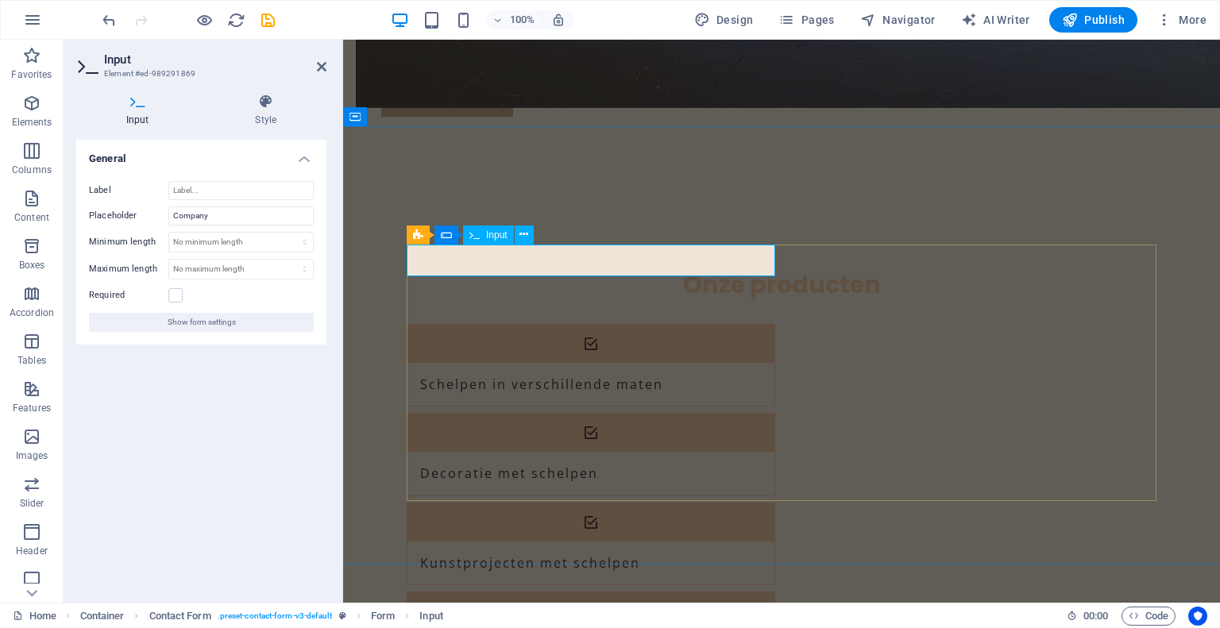
drag, startPoint x: 484, startPoint y: 261, endPoint x: 420, endPoint y: 263, distance: 63.6
drag, startPoint x: 481, startPoint y: 257, endPoint x: 420, endPoint y: 252, distance: 60.6
drag, startPoint x: 229, startPoint y: 219, endPoint x: 157, endPoint y: 203, distance: 73.3
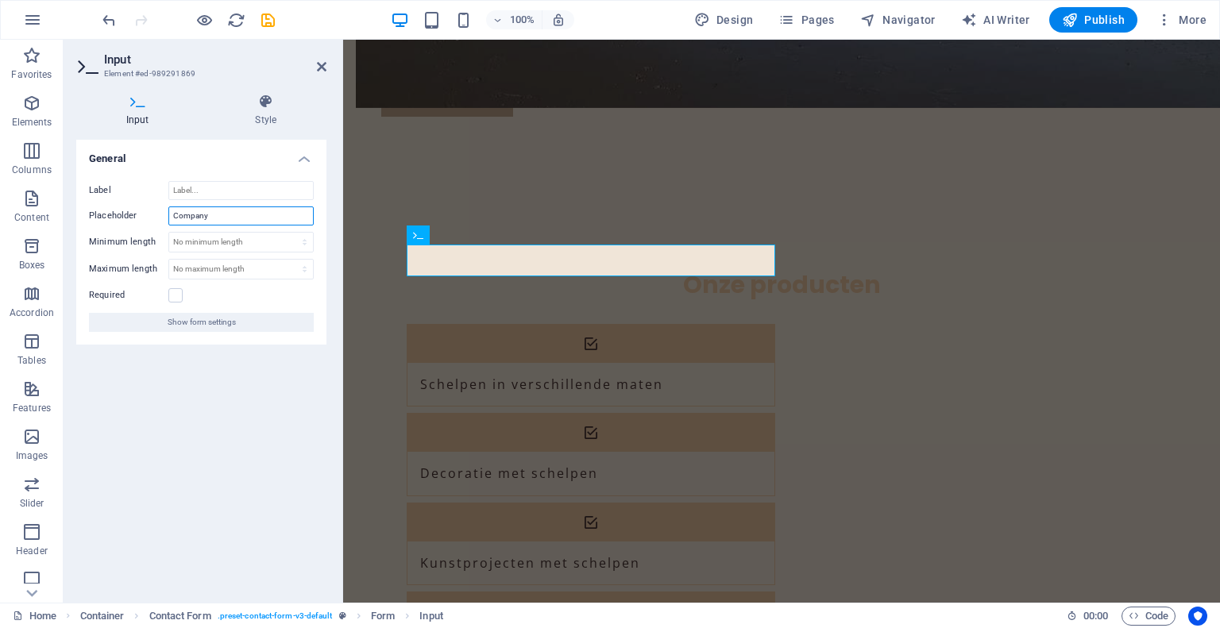
click at [157, 203] on div "Label Placeholder Company Minimum length No minimum length chars Maximum length…" at bounding box center [201, 256] width 250 height 176
type input "Bedrijf (indien van toepassing)"
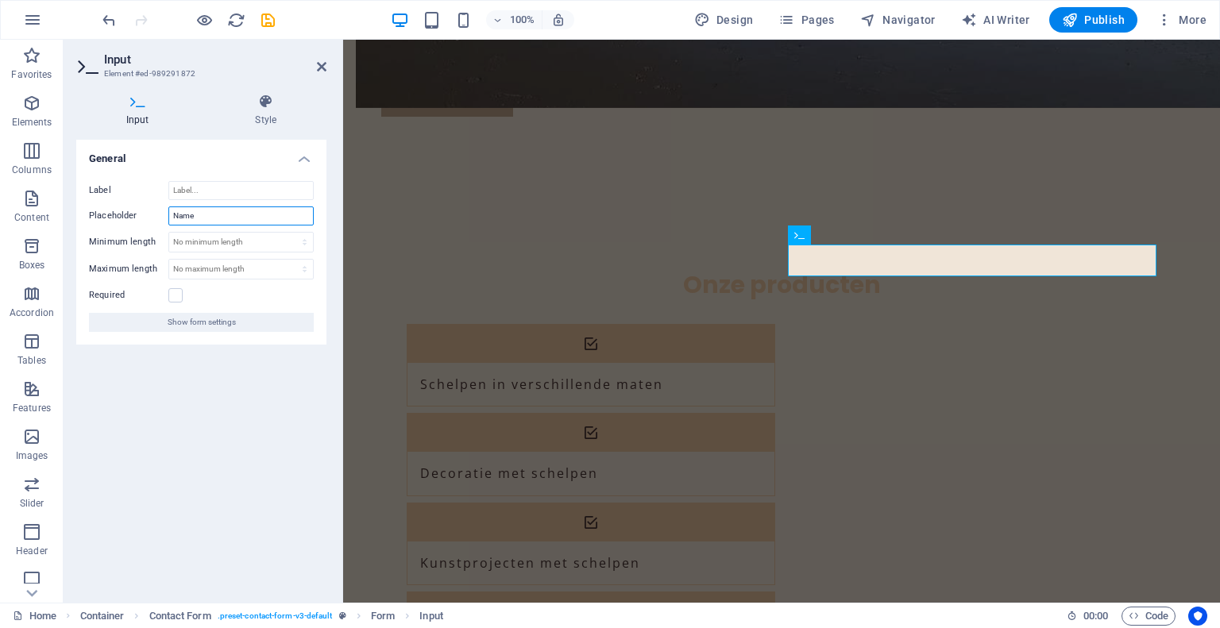
drag, startPoint x: 195, startPoint y: 216, endPoint x: 158, endPoint y: 215, distance: 37.4
click at [158, 215] on div "Placeholder Name" at bounding box center [201, 216] width 225 height 19
type input "Naan"
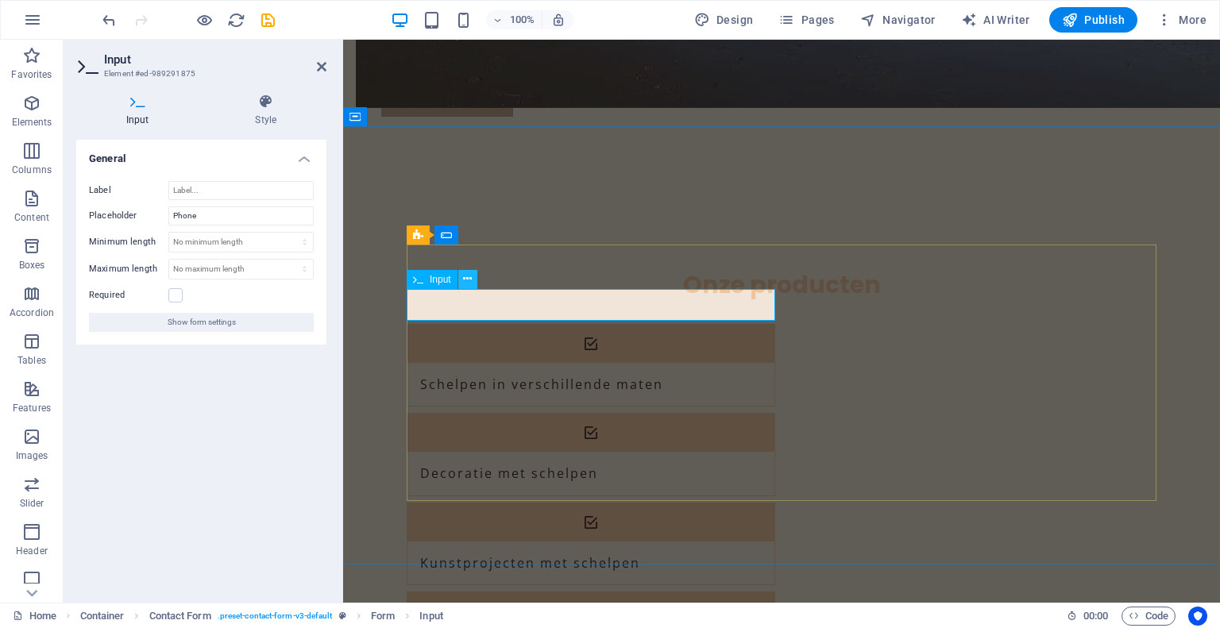
click at [468, 277] on icon at bounding box center [467, 279] width 9 height 17
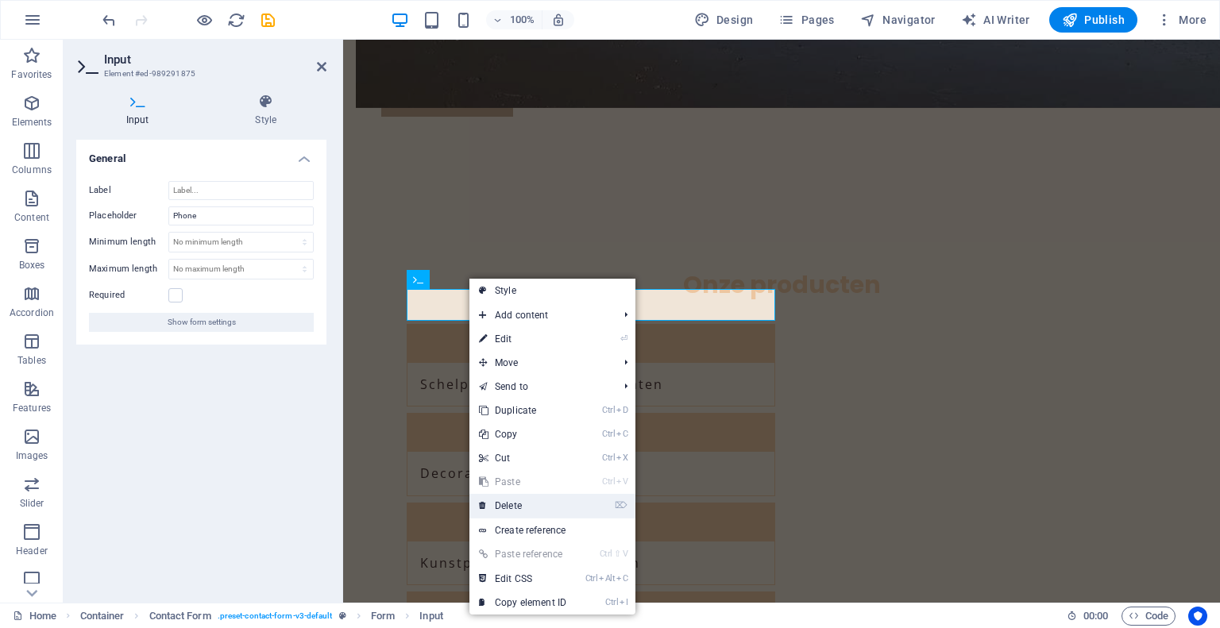
click at [513, 505] on link "⌦ Delete" at bounding box center [523, 506] width 106 height 24
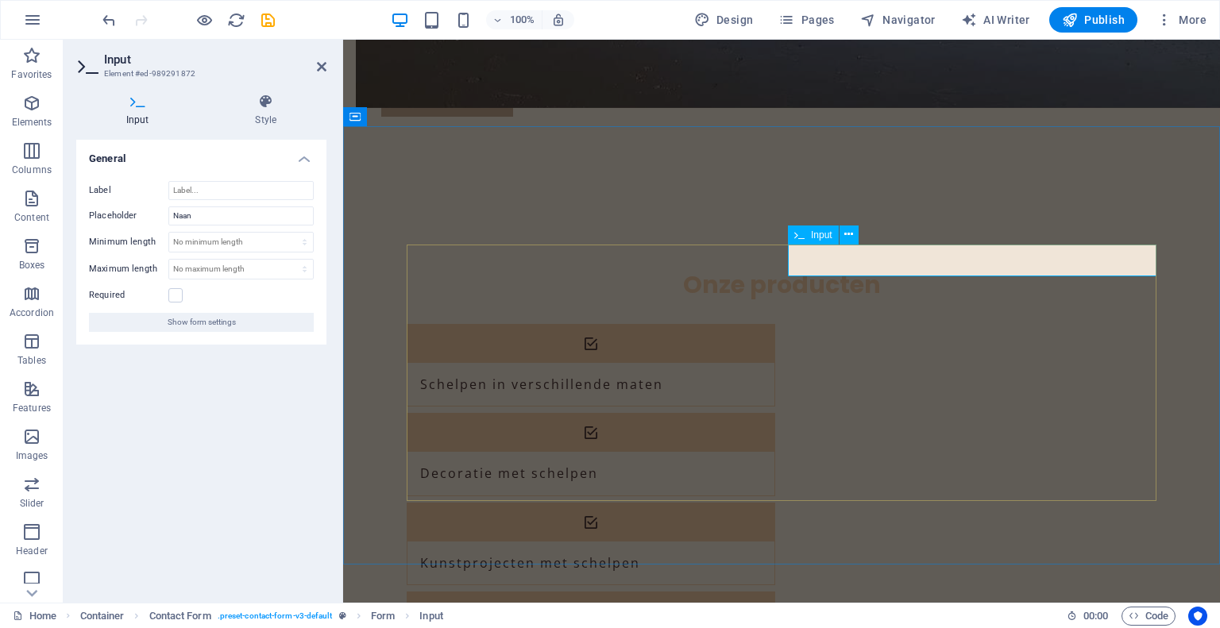
click at [235, 219] on input "Naan" at bounding box center [240, 216] width 145 height 19
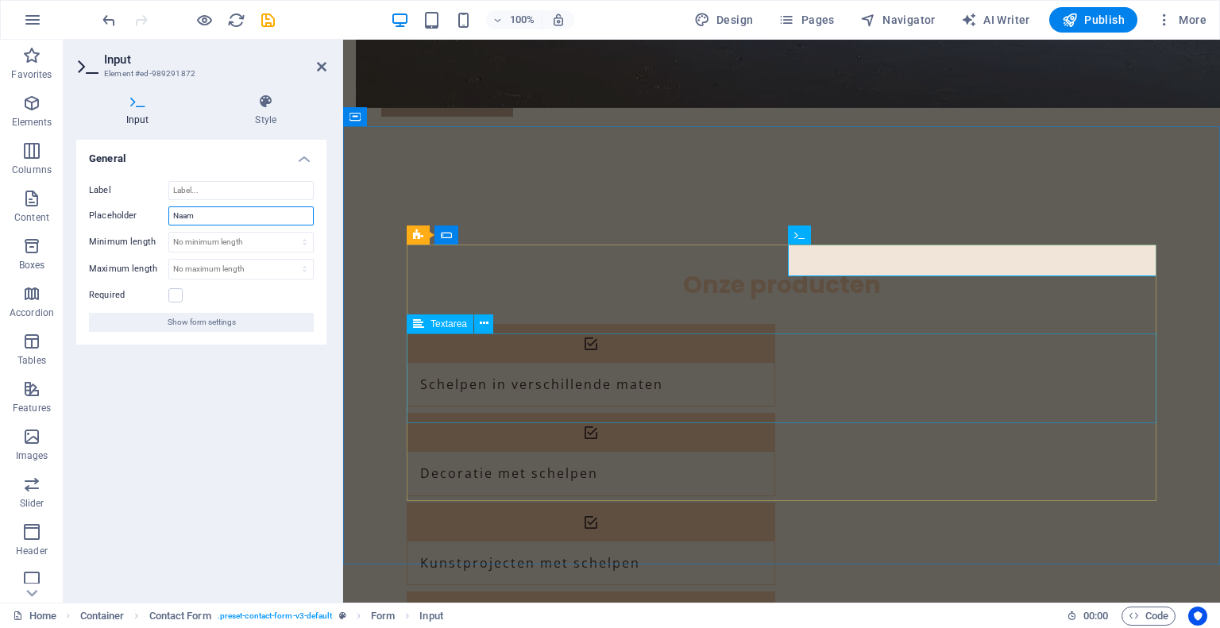
type input "Naam"
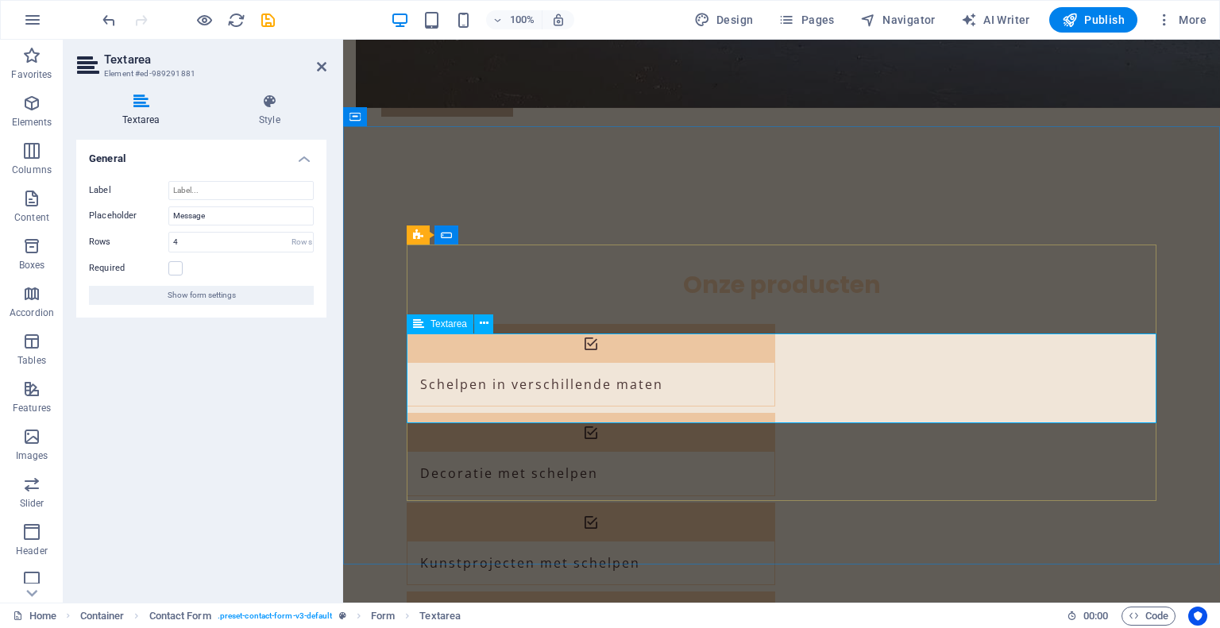
drag, startPoint x: 476, startPoint y: 352, endPoint x: 411, endPoint y: 344, distance: 65.6
drag, startPoint x: 217, startPoint y: 211, endPoint x: 156, endPoint y: 216, distance: 61.4
click at [156, 216] on div "Placeholder Message" at bounding box center [201, 216] width 225 height 19
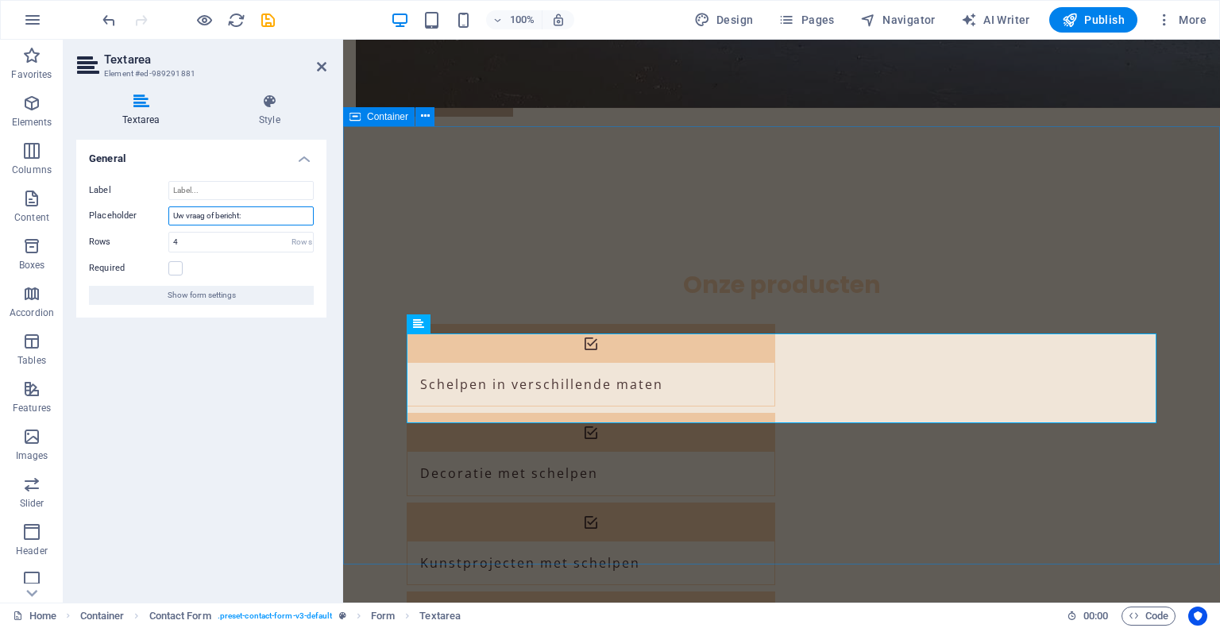
type input "Uw vraag of bericht:"
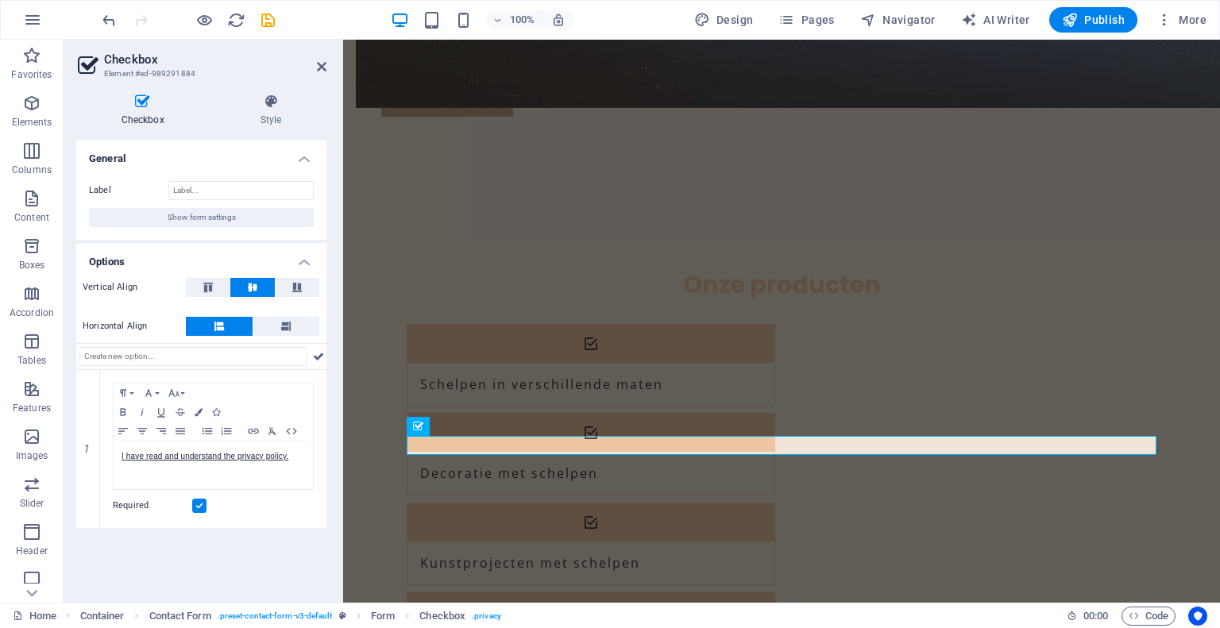
click at [282, 541] on div "General Label Show form settings Options Vertical Align Horizontal Align 1 Para…" at bounding box center [201, 365] width 250 height 451
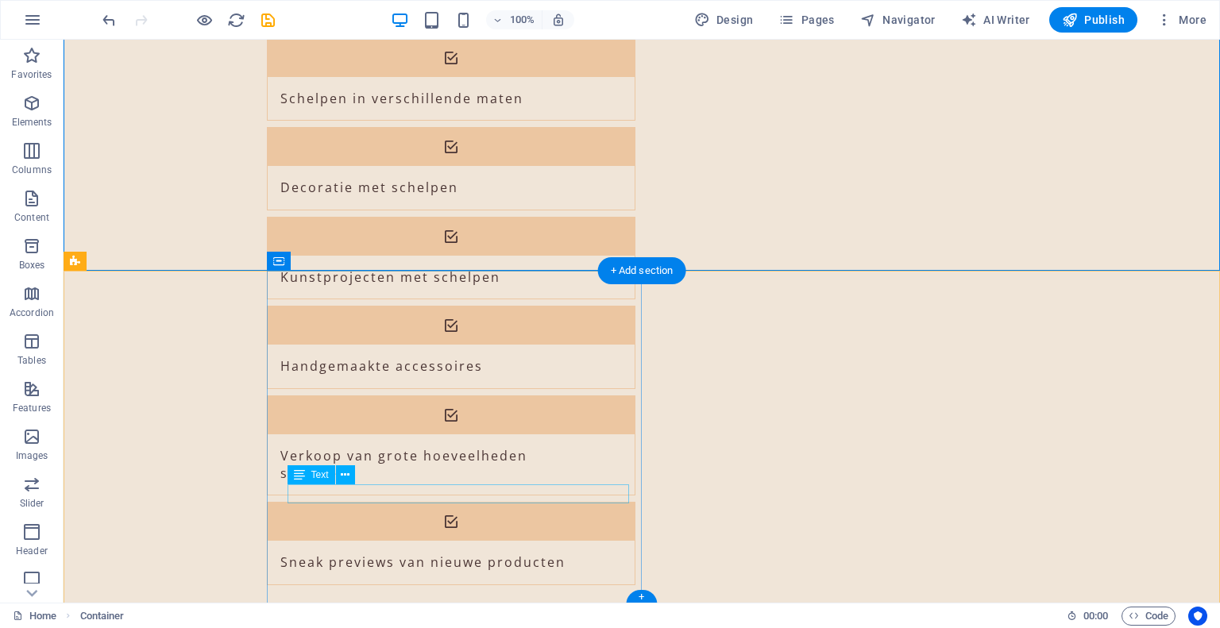
scroll to position [1836, 0]
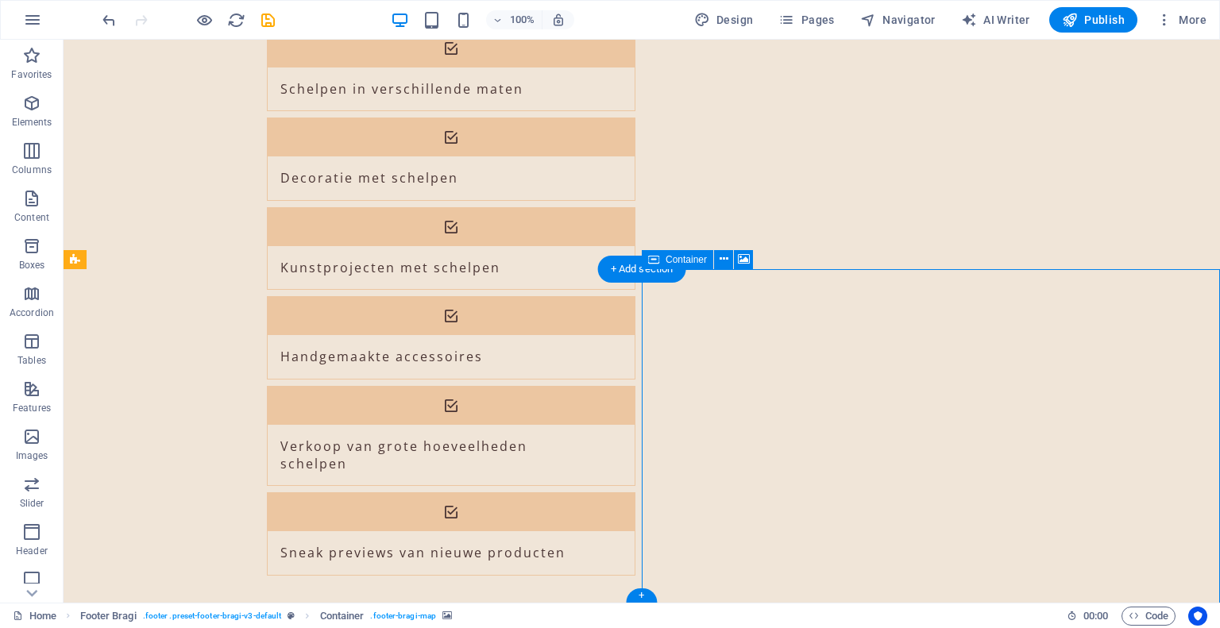
select select "px"
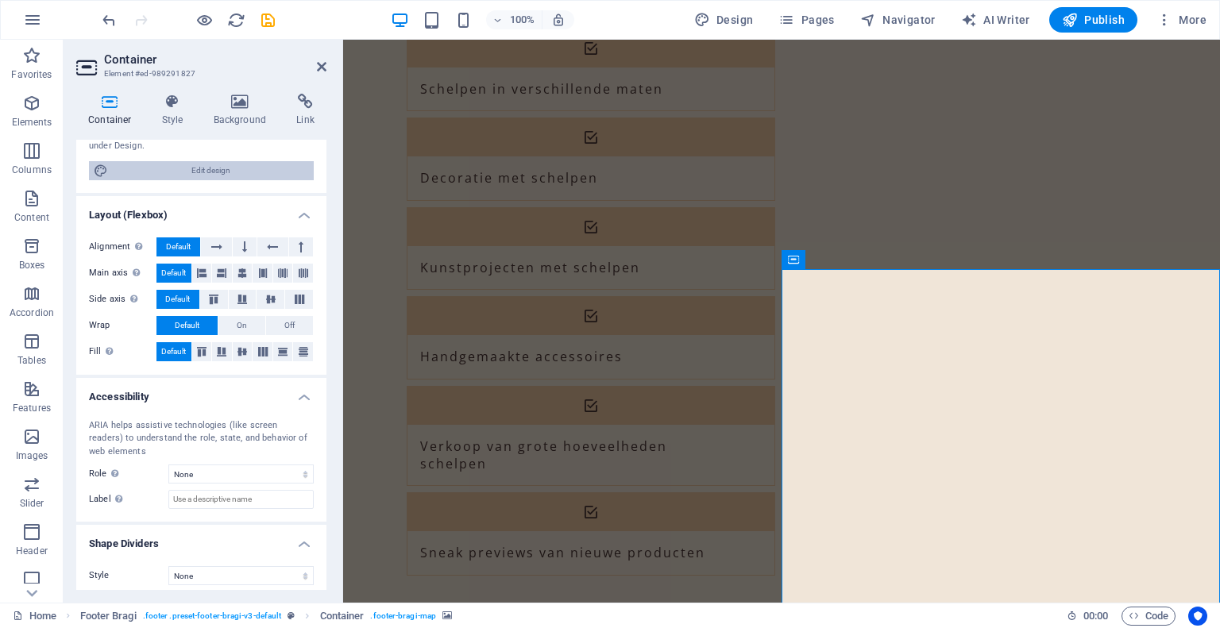
scroll to position [191, 0]
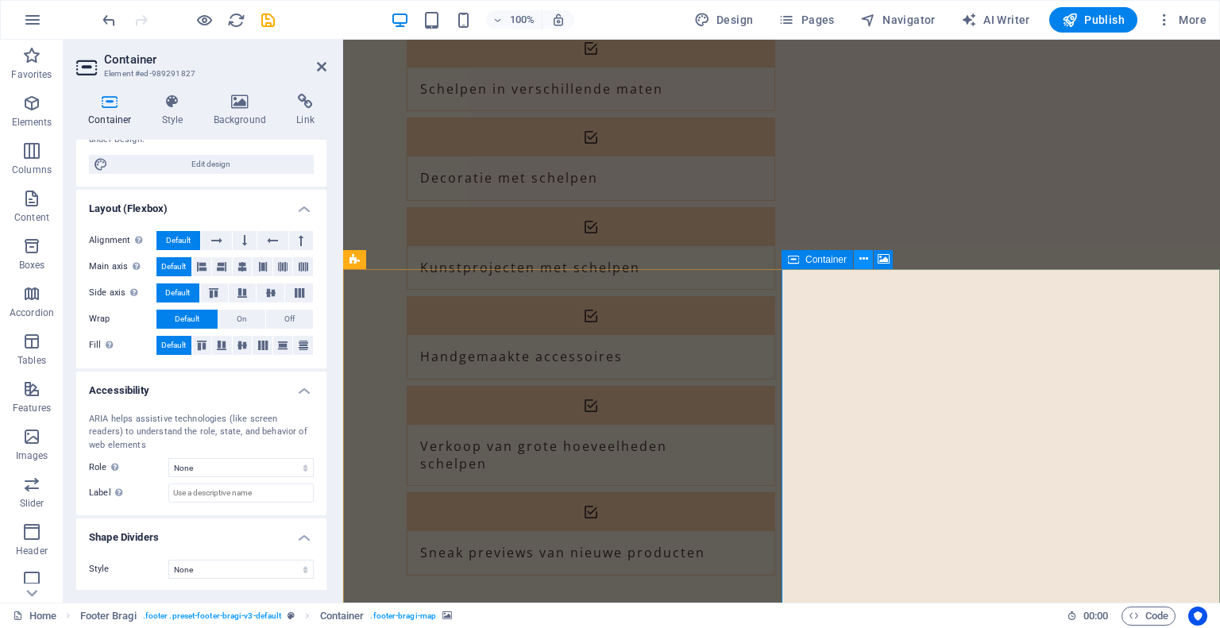
click at [867, 261] on icon at bounding box center [864, 259] width 9 height 17
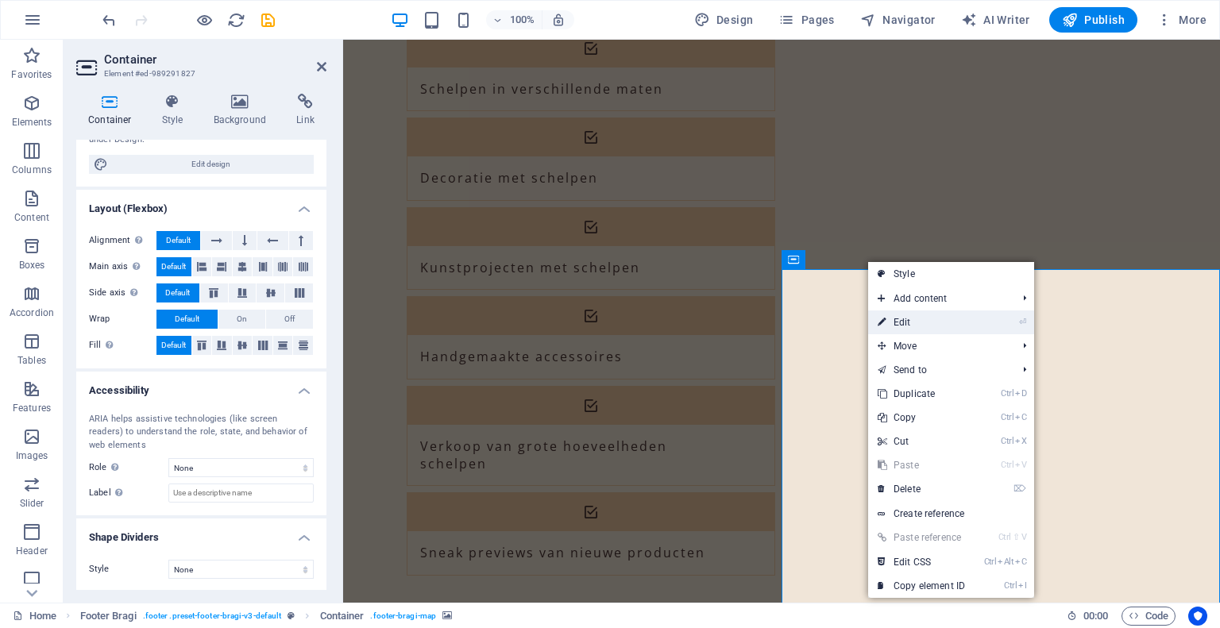
click at [905, 317] on link "⏎ Edit" at bounding box center [921, 323] width 106 height 24
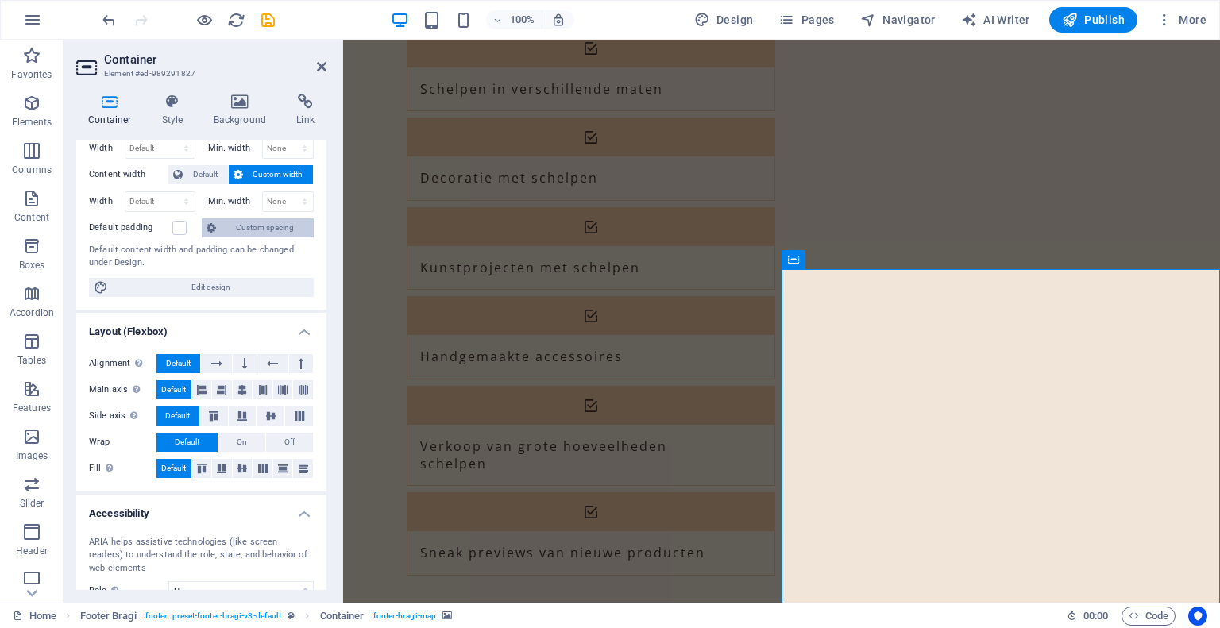
scroll to position [0, 0]
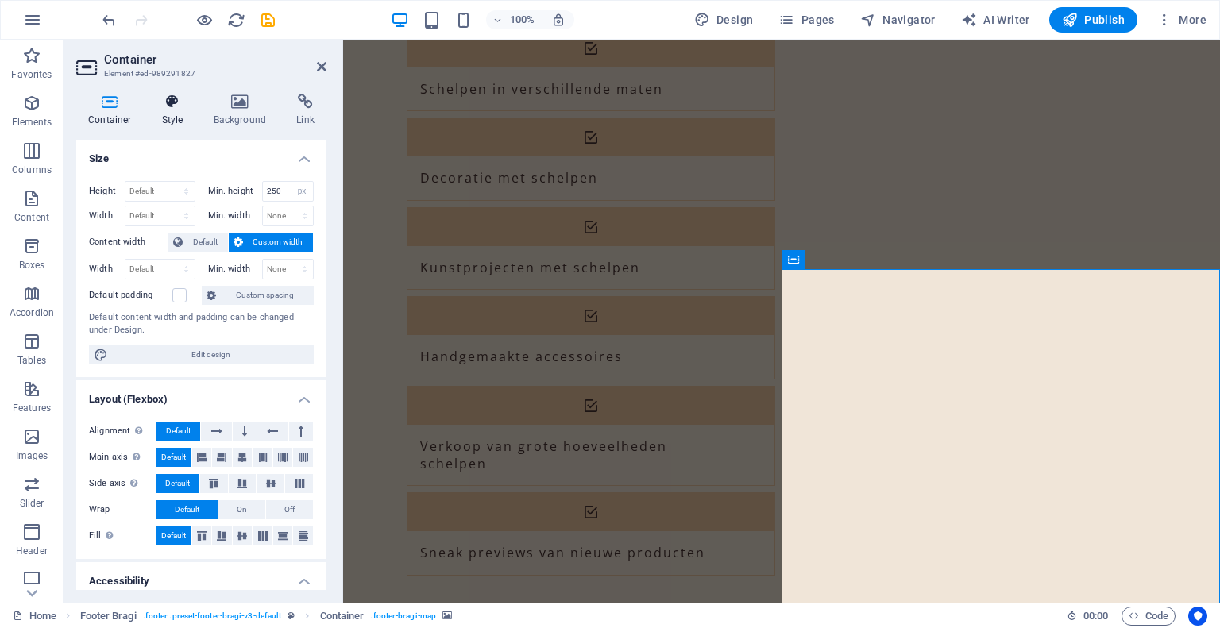
click at [174, 109] on icon at bounding box center [172, 102] width 45 height 16
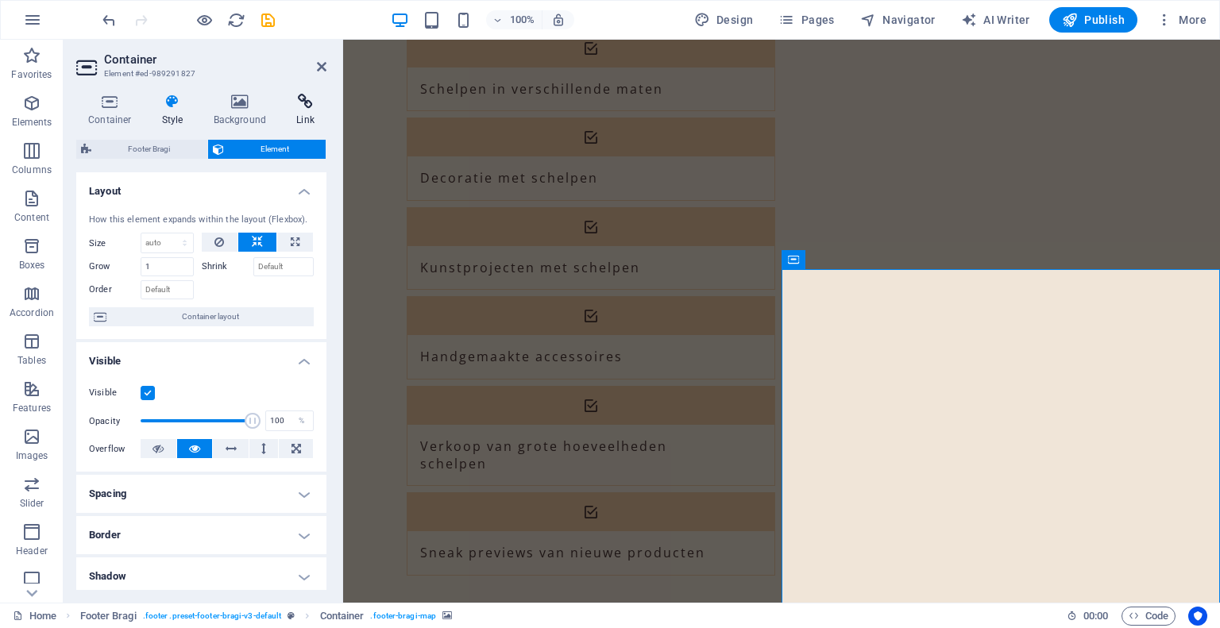
click at [311, 104] on icon at bounding box center [305, 102] width 42 height 16
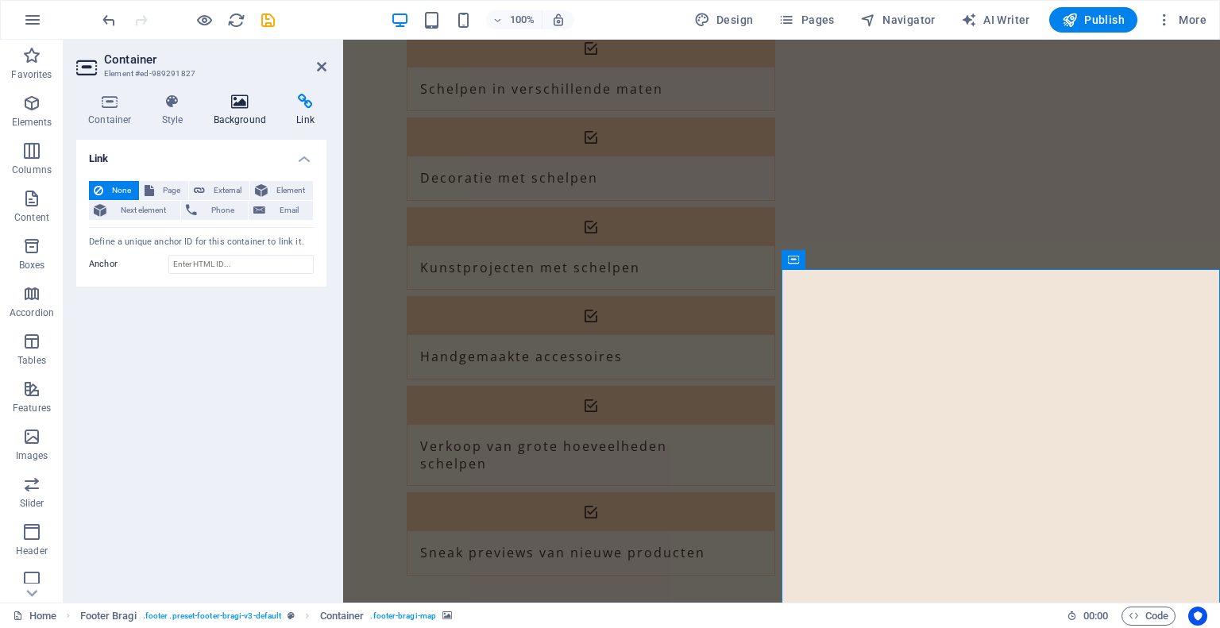
click at [246, 101] on icon at bounding box center [240, 102] width 77 height 16
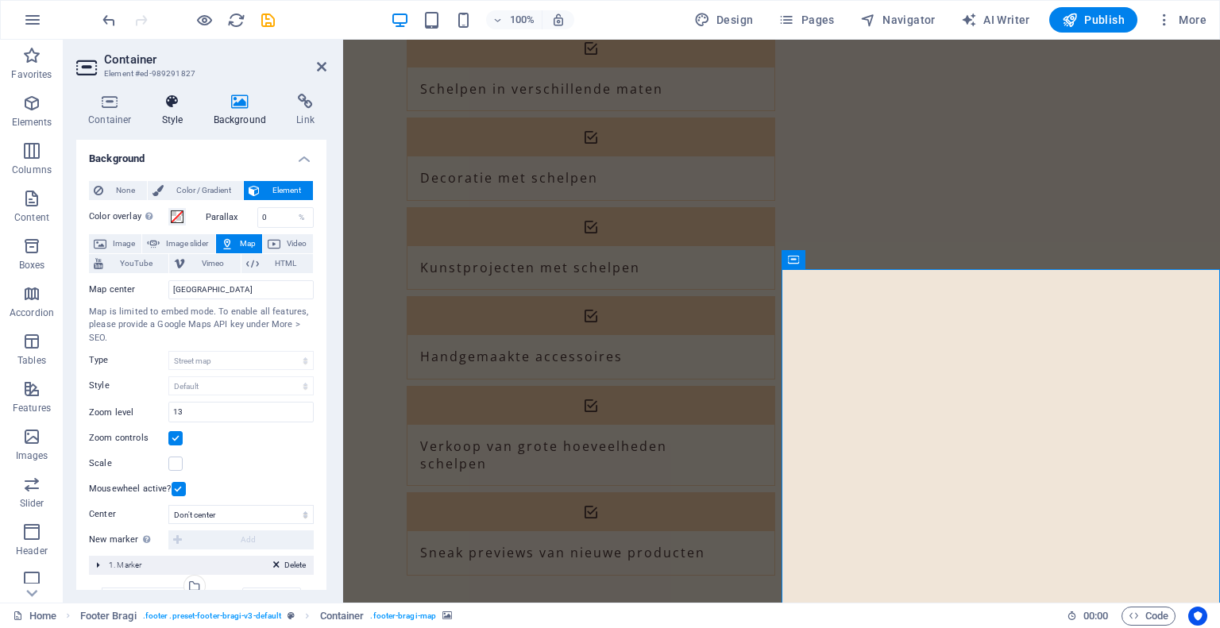
click at [170, 107] on icon at bounding box center [172, 102] width 45 height 16
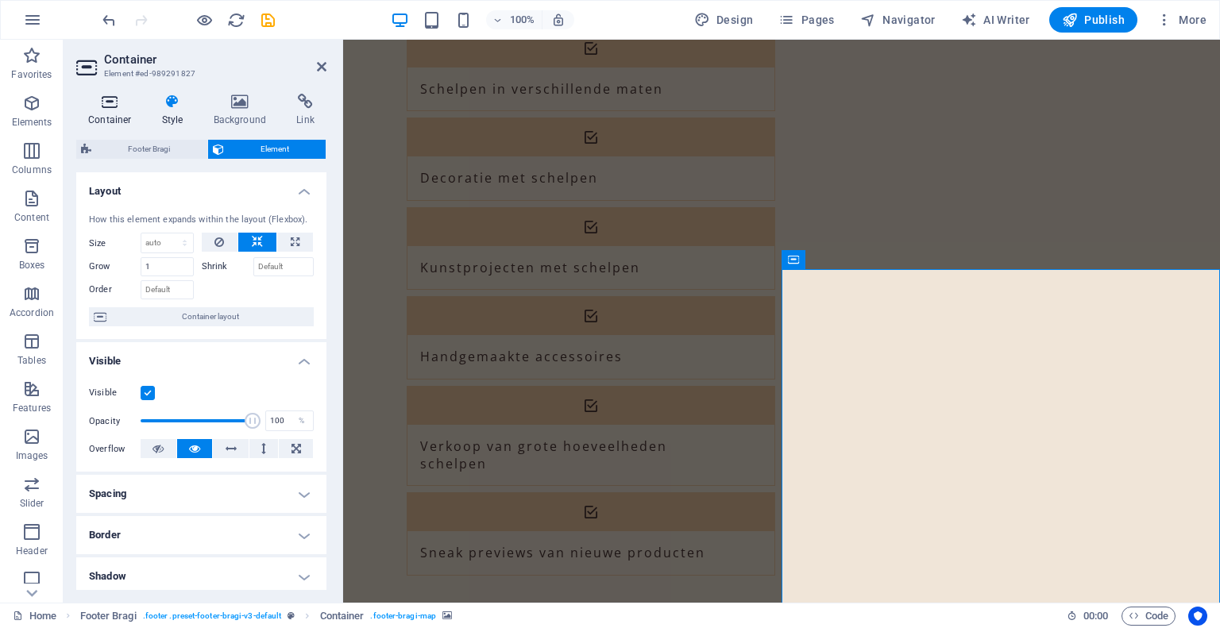
click at [110, 107] on icon at bounding box center [110, 102] width 68 height 16
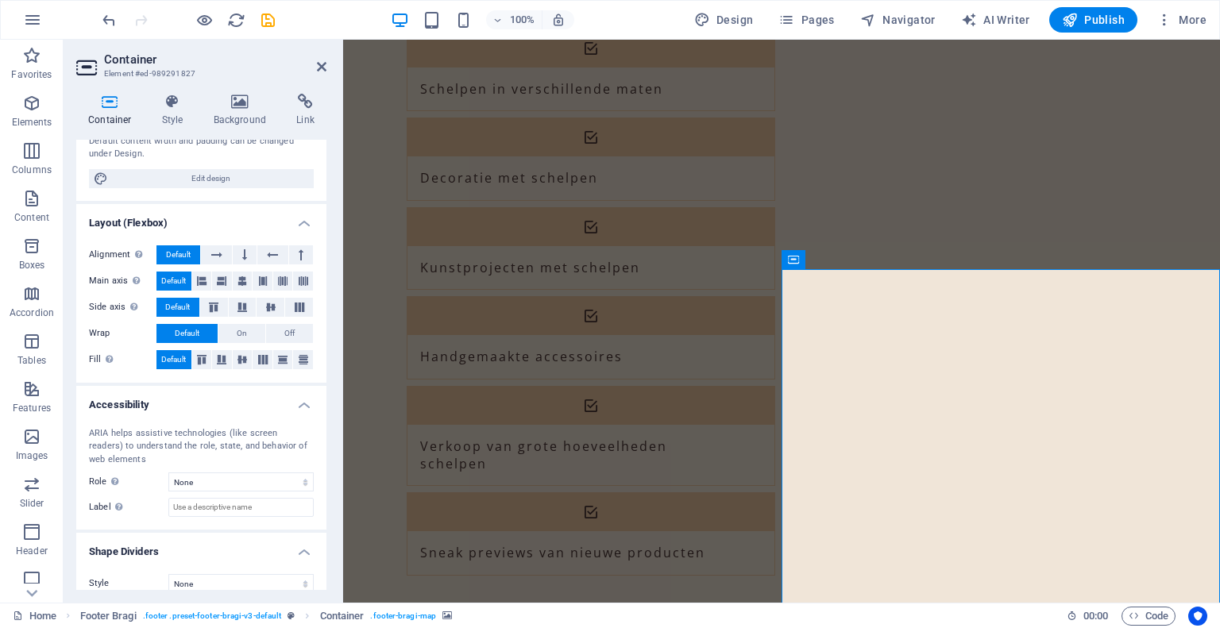
scroll to position [191, 0]
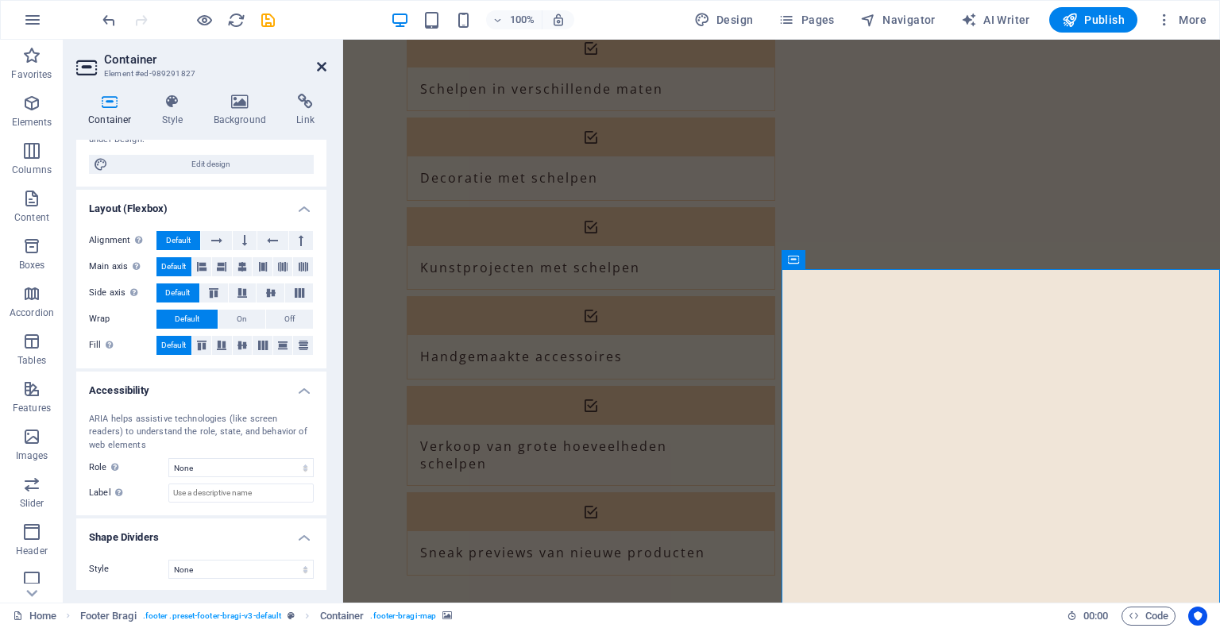
click at [321, 60] on icon at bounding box center [322, 66] width 10 height 13
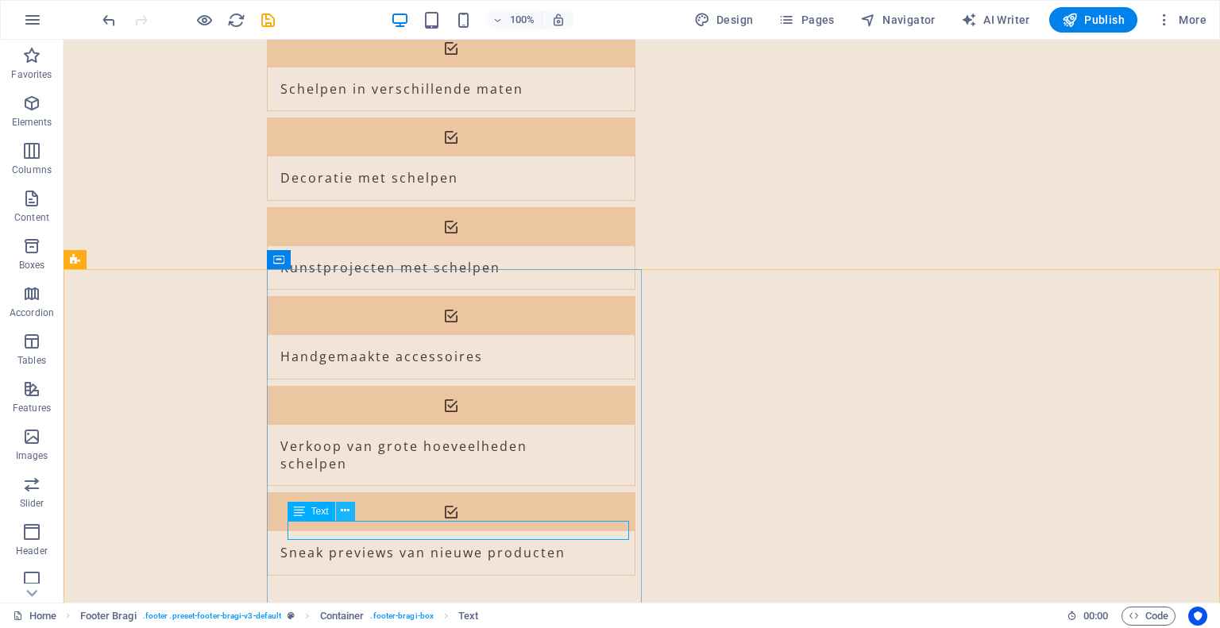
click at [346, 511] on icon at bounding box center [345, 511] width 9 height 17
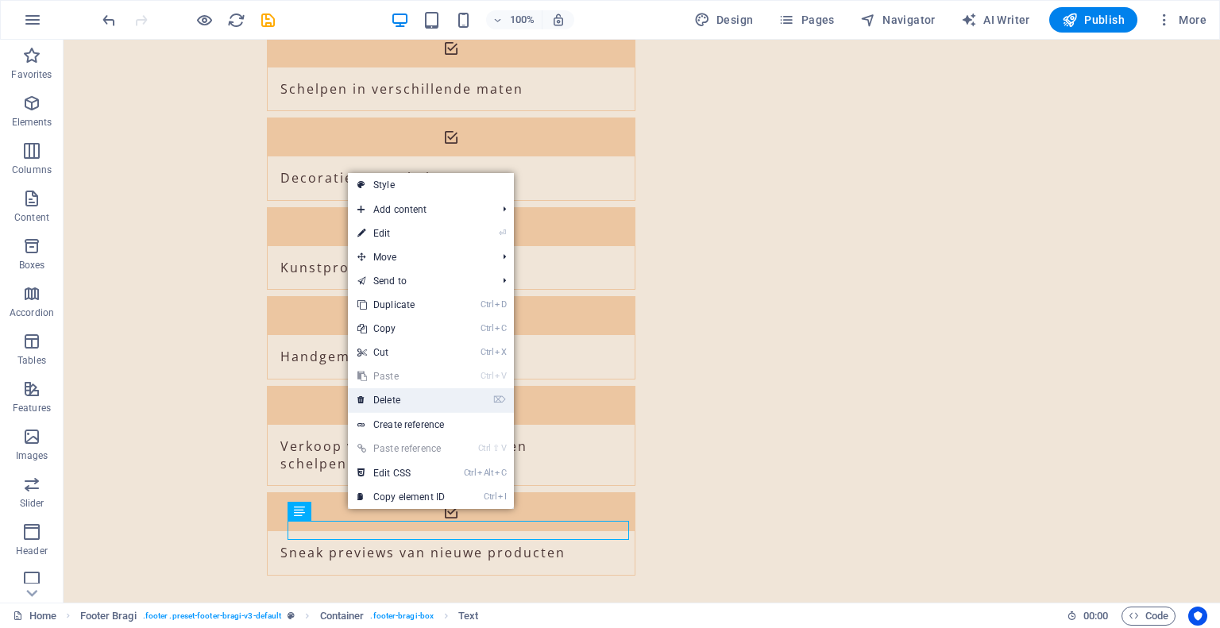
click at [401, 404] on link "⌦ Delete" at bounding box center [401, 401] width 106 height 24
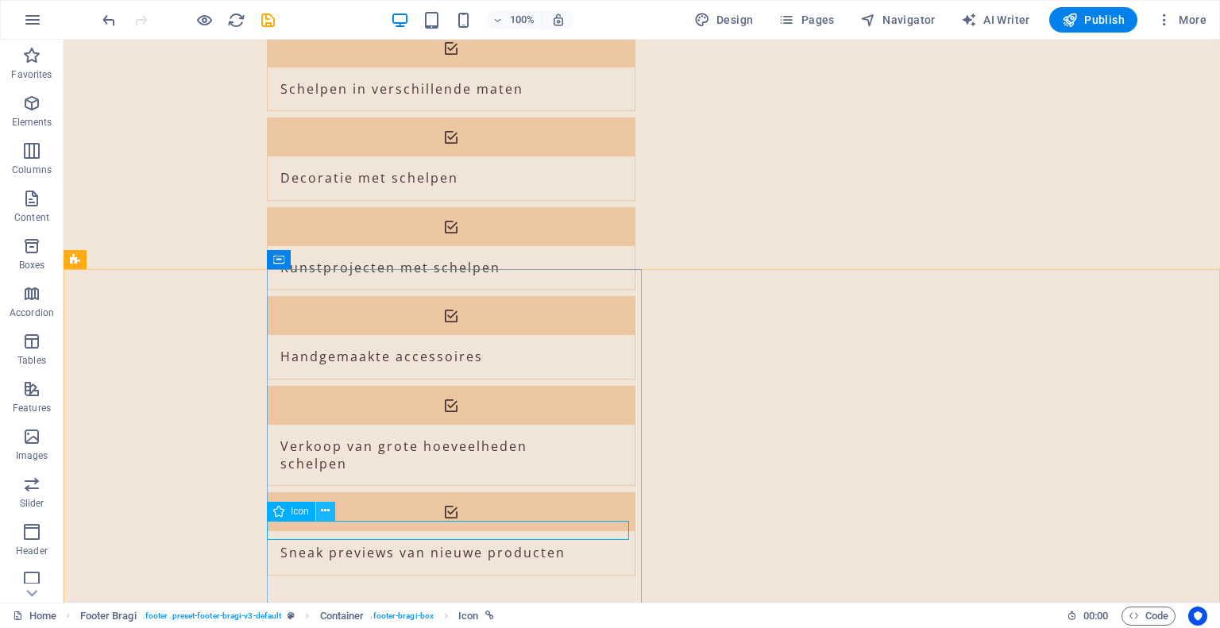
click at [322, 511] on icon at bounding box center [325, 511] width 9 height 17
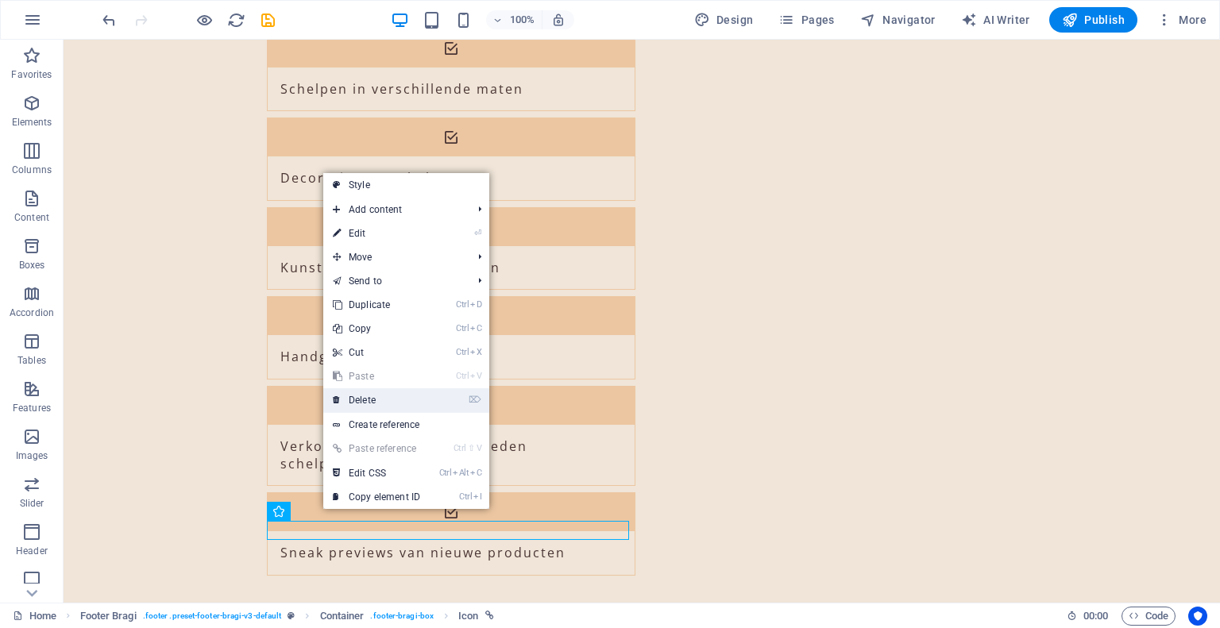
click at [385, 397] on link "⌦ Delete" at bounding box center [376, 401] width 106 height 24
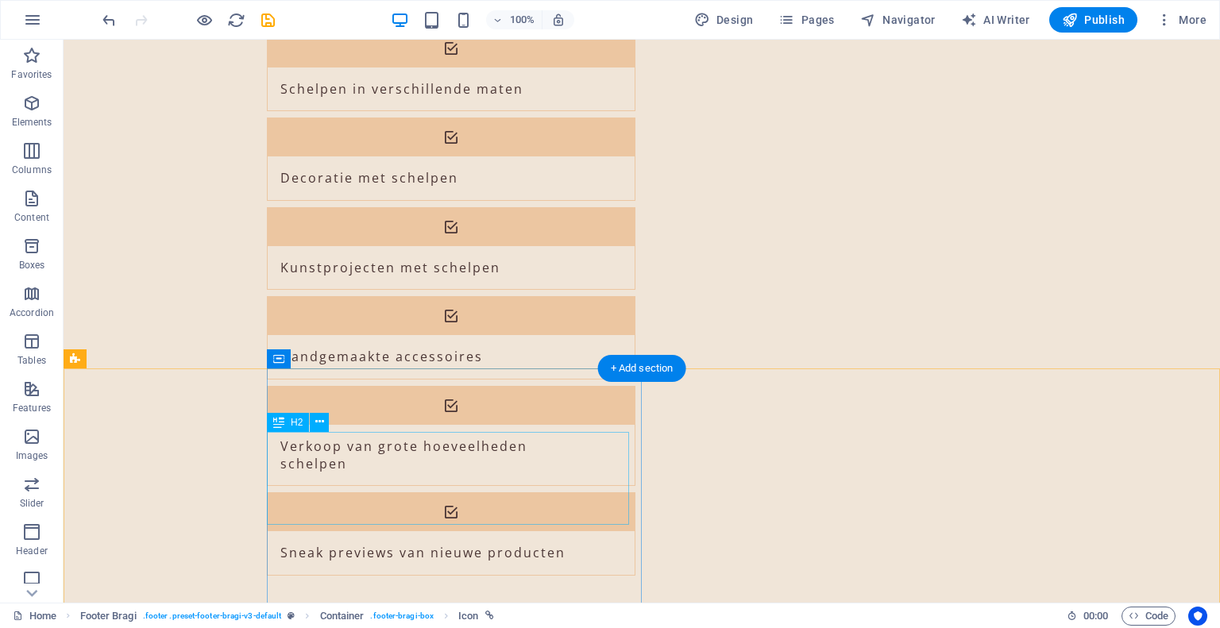
scroll to position [1817, 0]
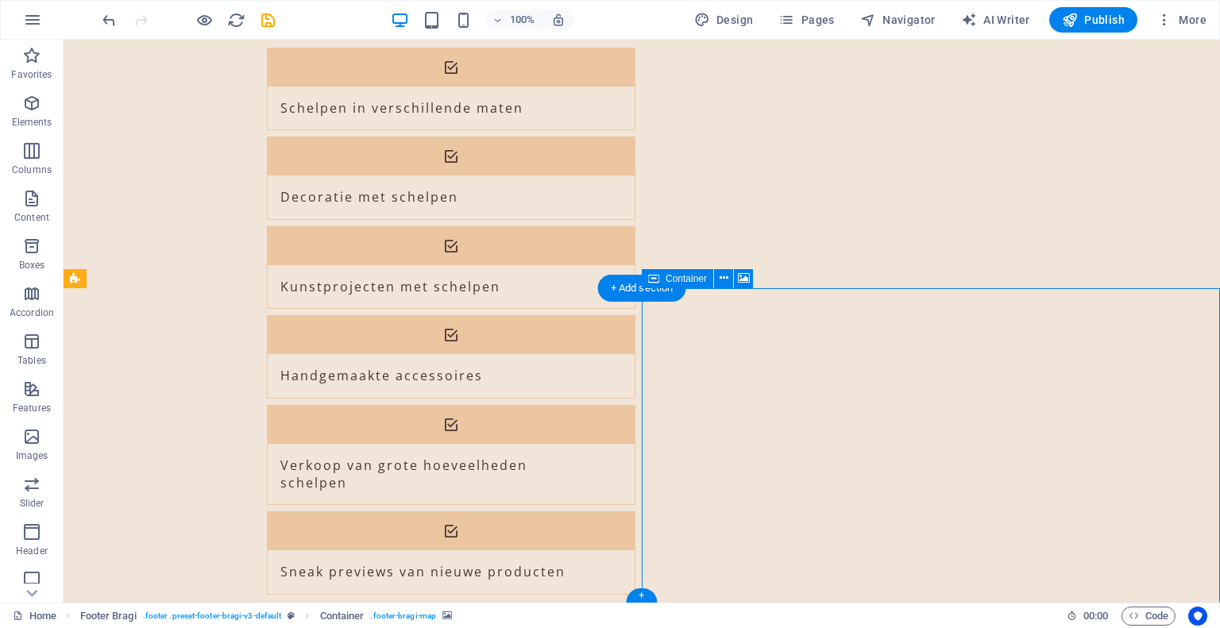
select select "px"
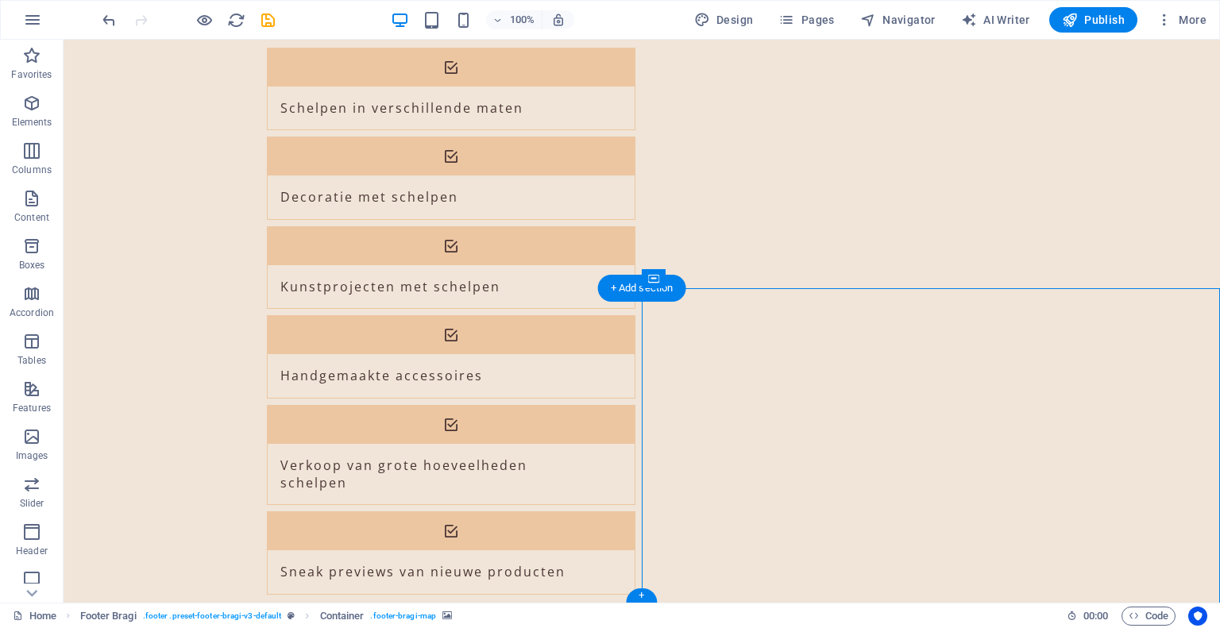
select select "px"
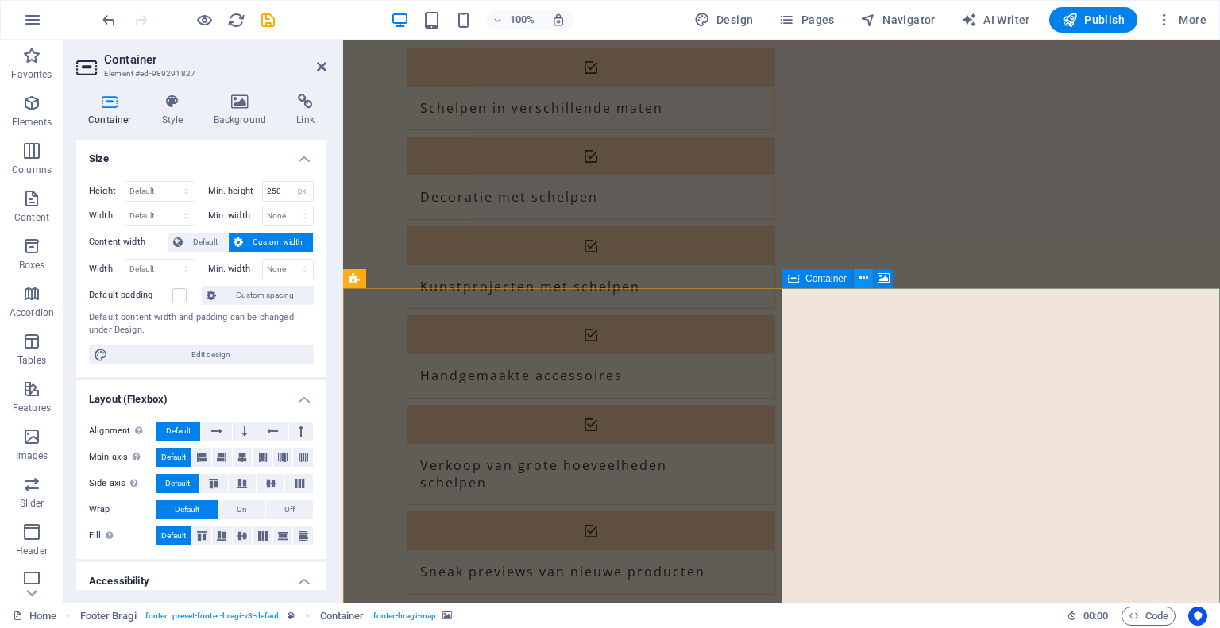
click at [865, 280] on icon at bounding box center [864, 278] width 9 height 17
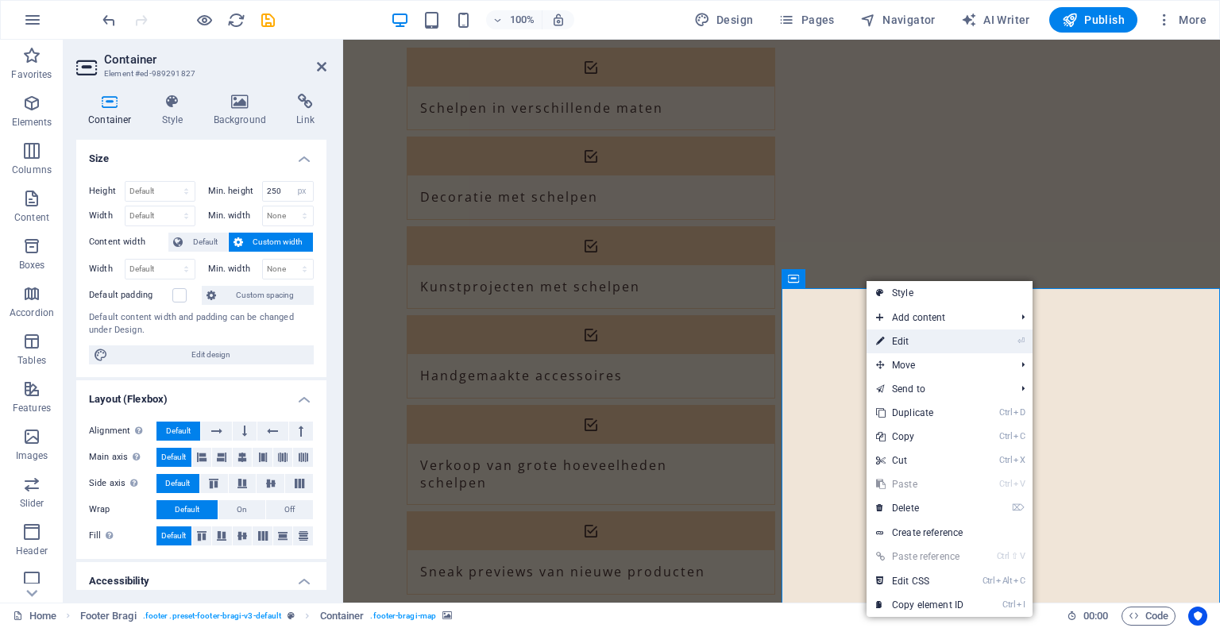
click at [911, 342] on link "⏎ Edit" at bounding box center [920, 342] width 106 height 24
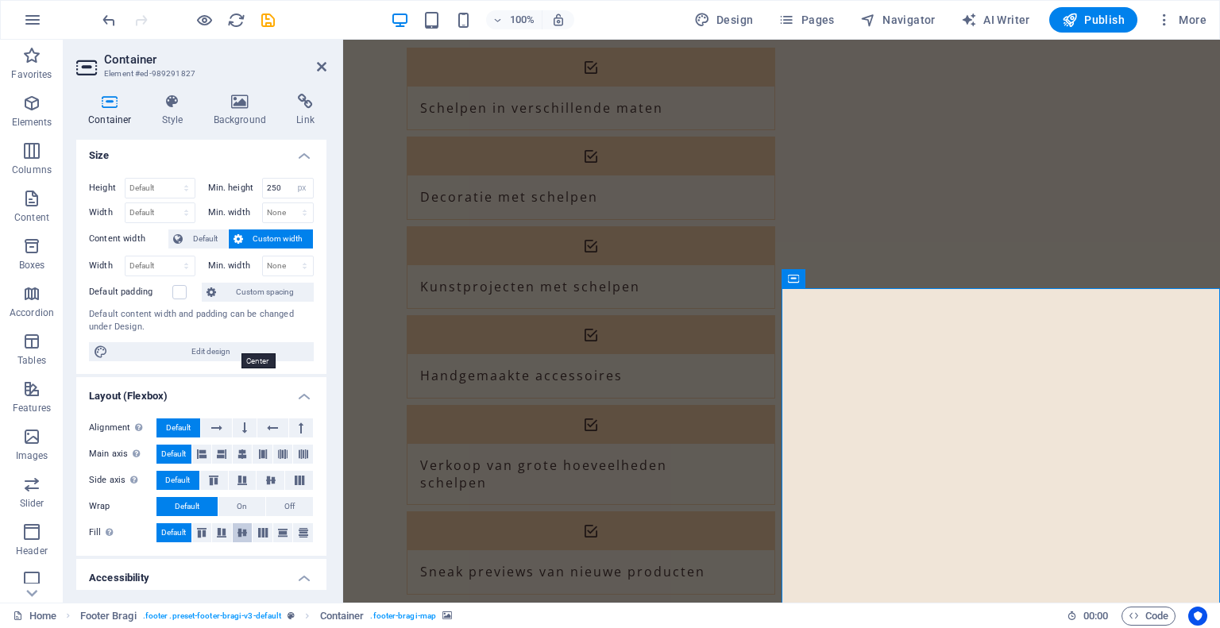
scroll to position [0, 0]
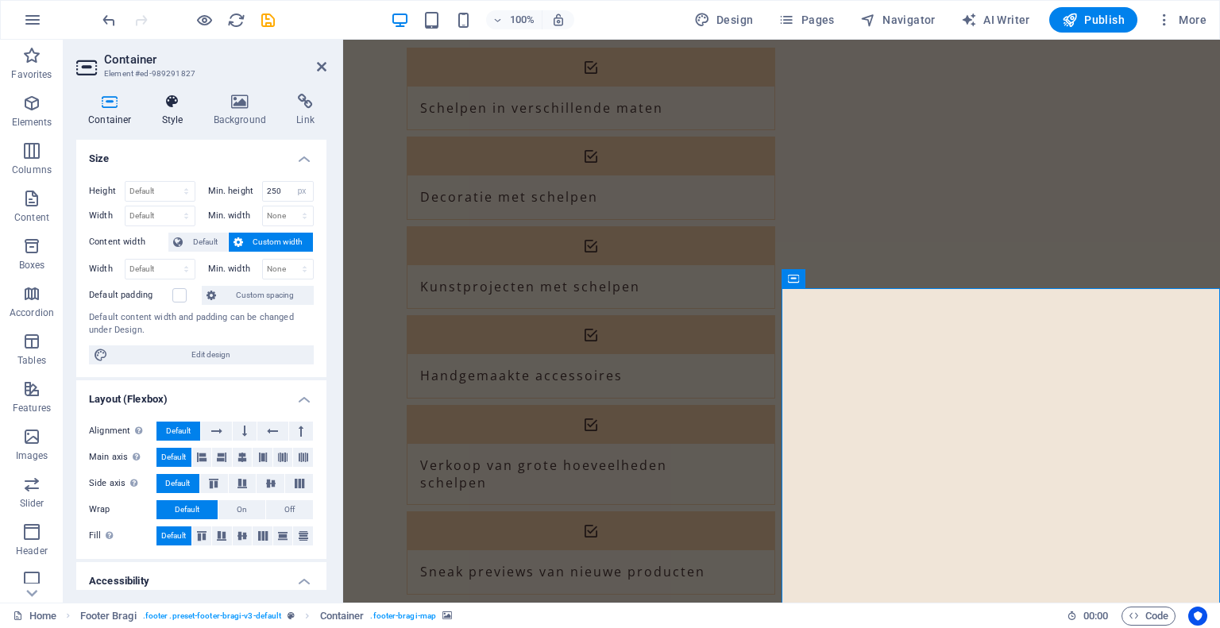
click at [180, 110] on h4 "Style" at bounding box center [176, 110] width 52 height 33
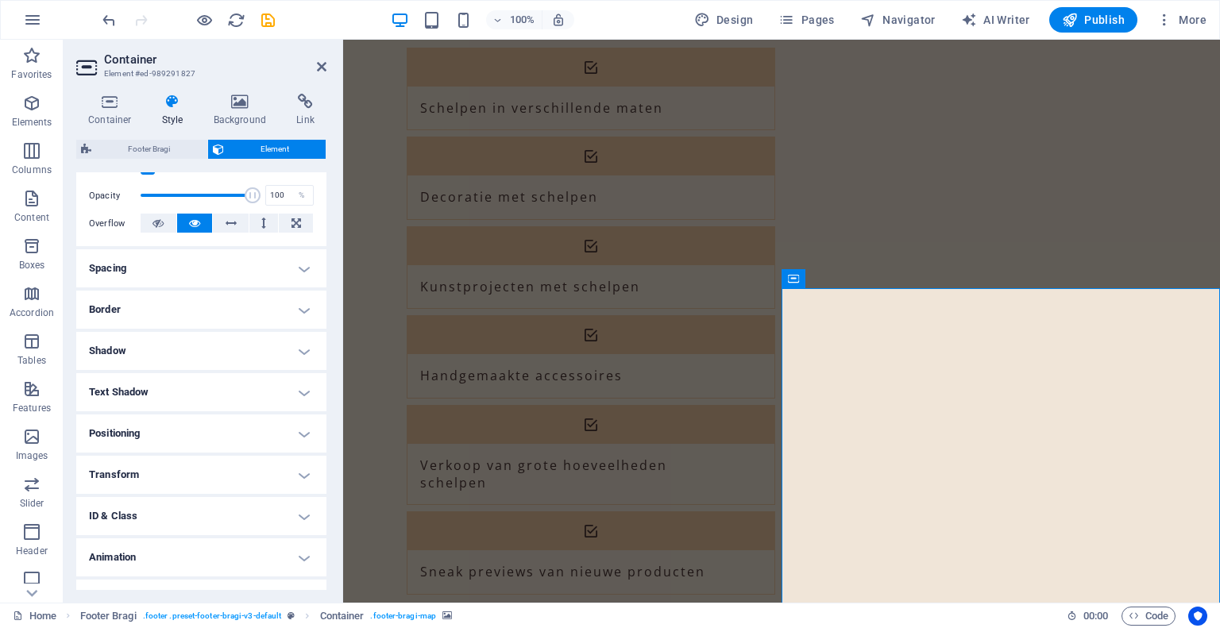
scroll to position [253, 0]
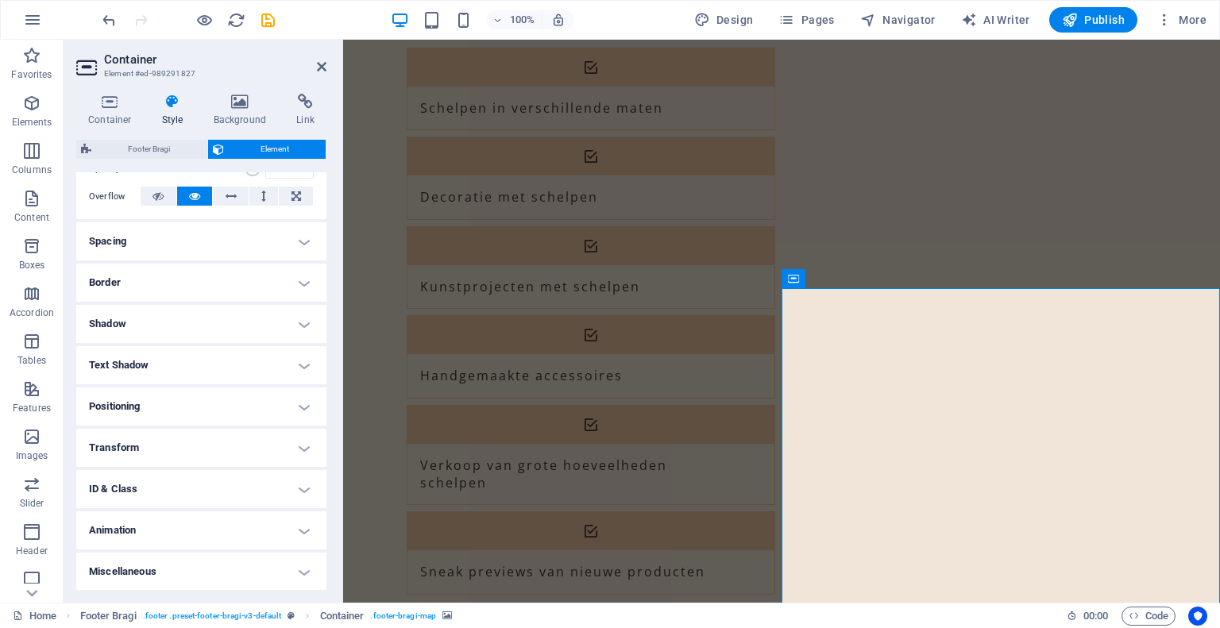
click at [228, 389] on h4 "Positioning" at bounding box center [201, 407] width 250 height 38
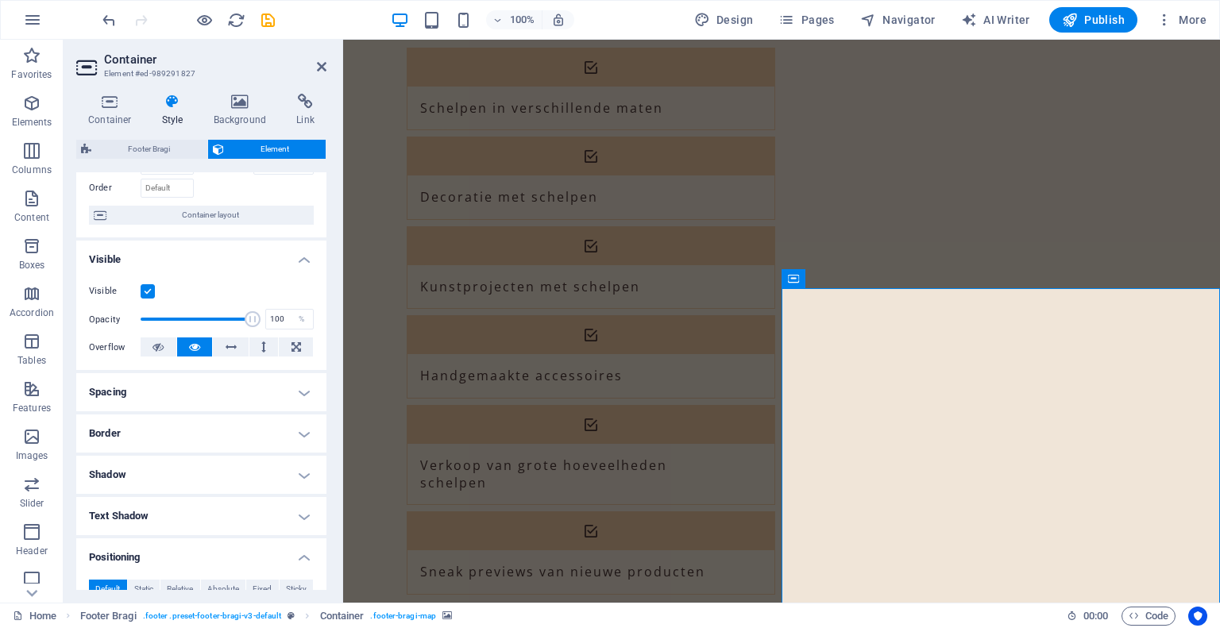
scroll to position [0, 0]
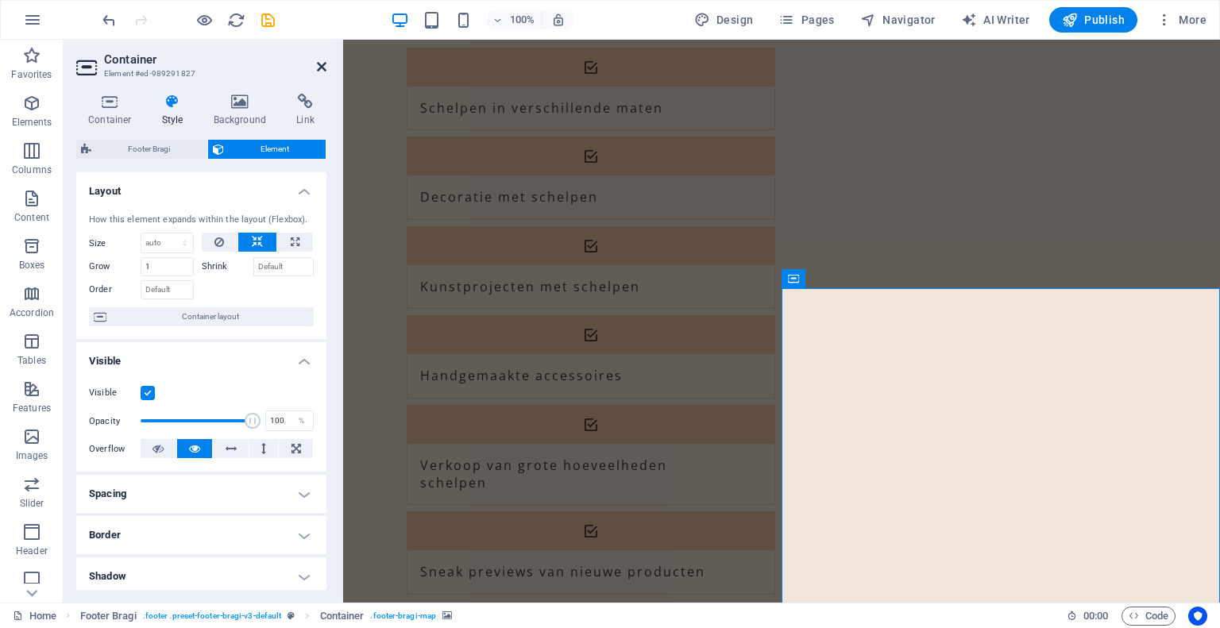
click at [320, 64] on icon at bounding box center [322, 66] width 10 height 13
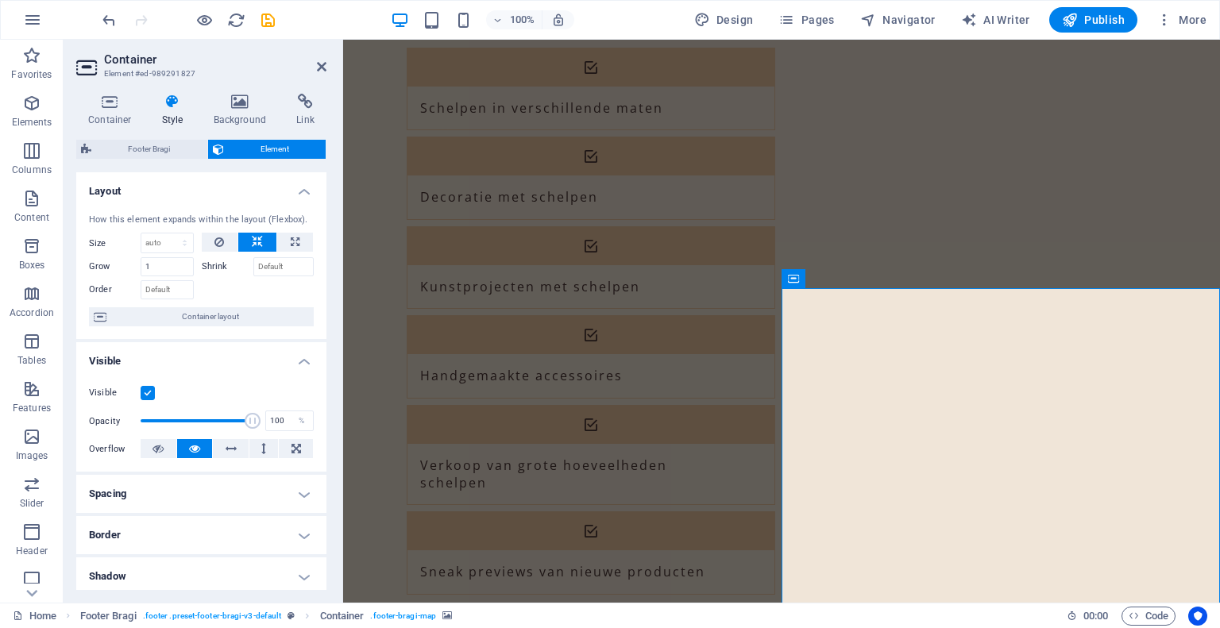
click at [791, 274] on icon at bounding box center [793, 278] width 11 height 19
click at [811, 276] on span "Container" at bounding box center [826, 279] width 41 height 10
click at [869, 284] on button at bounding box center [863, 278] width 19 height 19
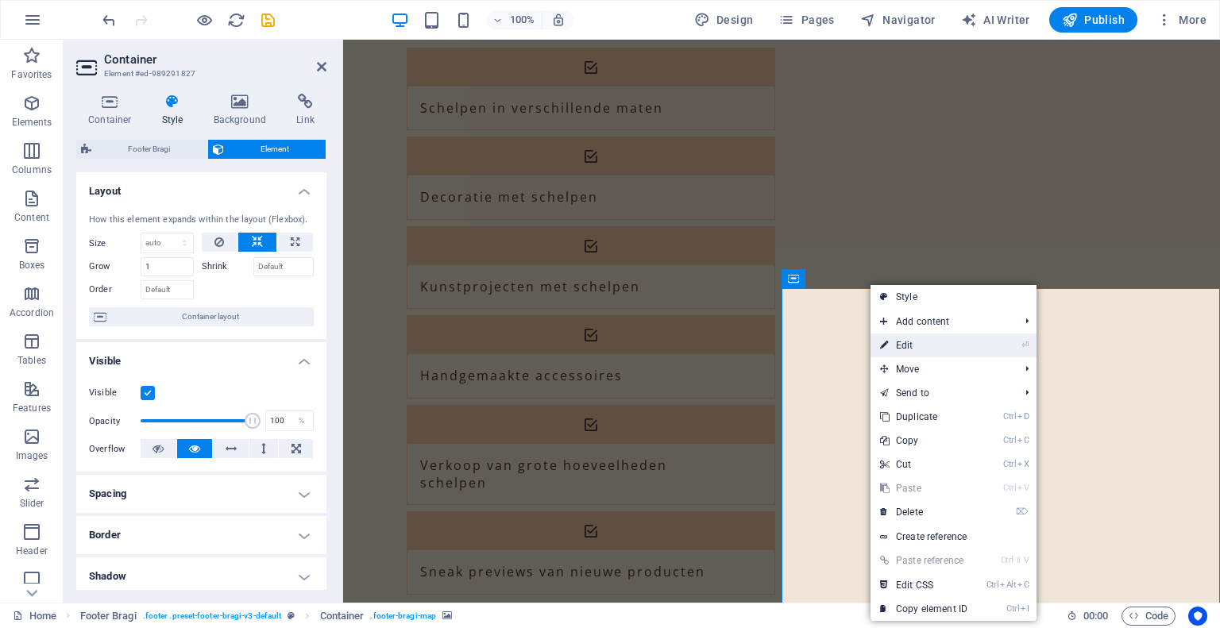
click at [907, 346] on link "⏎ Edit" at bounding box center [924, 346] width 106 height 24
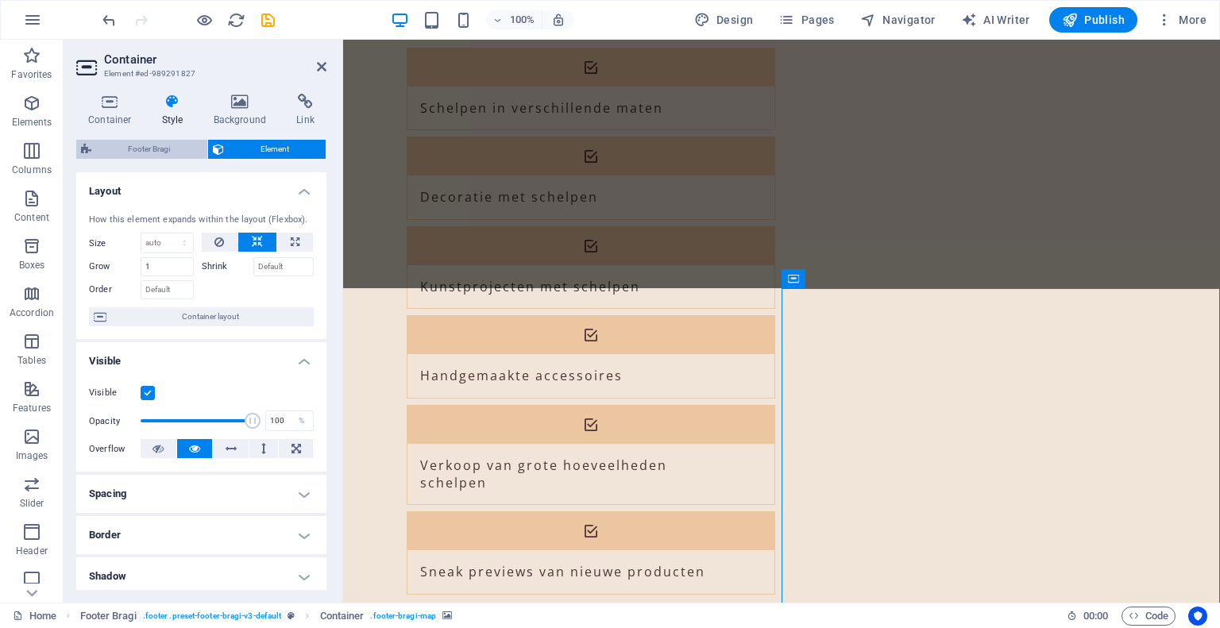
click at [150, 149] on span "Footer Bragi" at bounding box center [149, 149] width 106 height 19
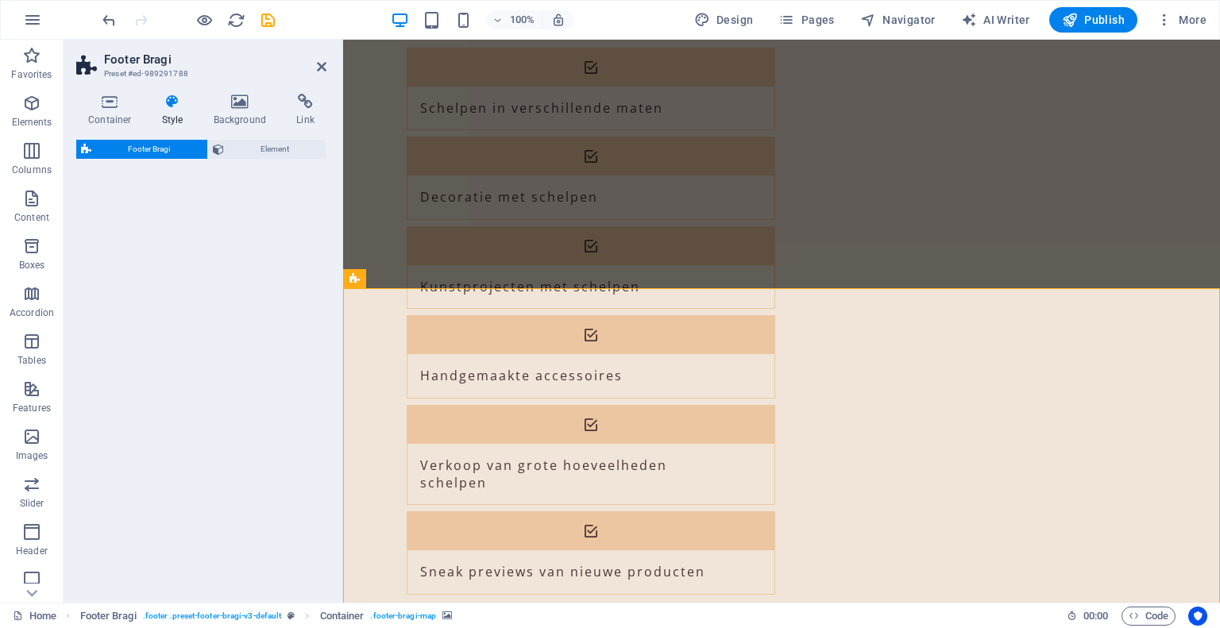
select select "%"
select select "rem"
select select "px"
select select "rem"
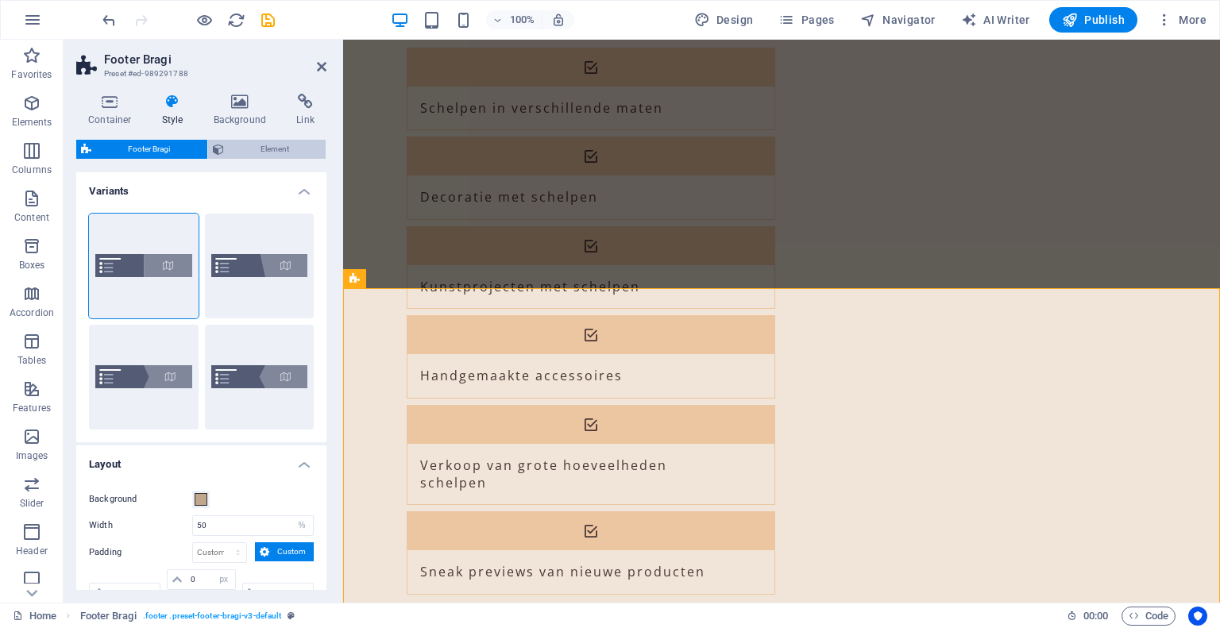
click at [268, 147] on span "Element" at bounding box center [275, 149] width 93 height 19
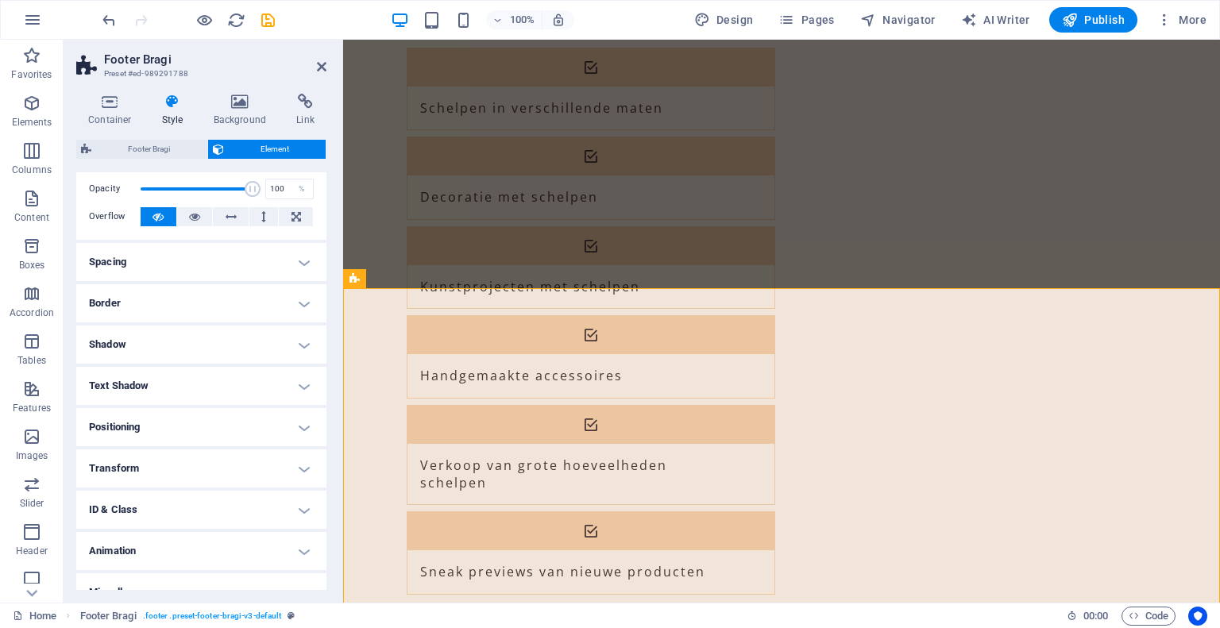
scroll to position [83, 0]
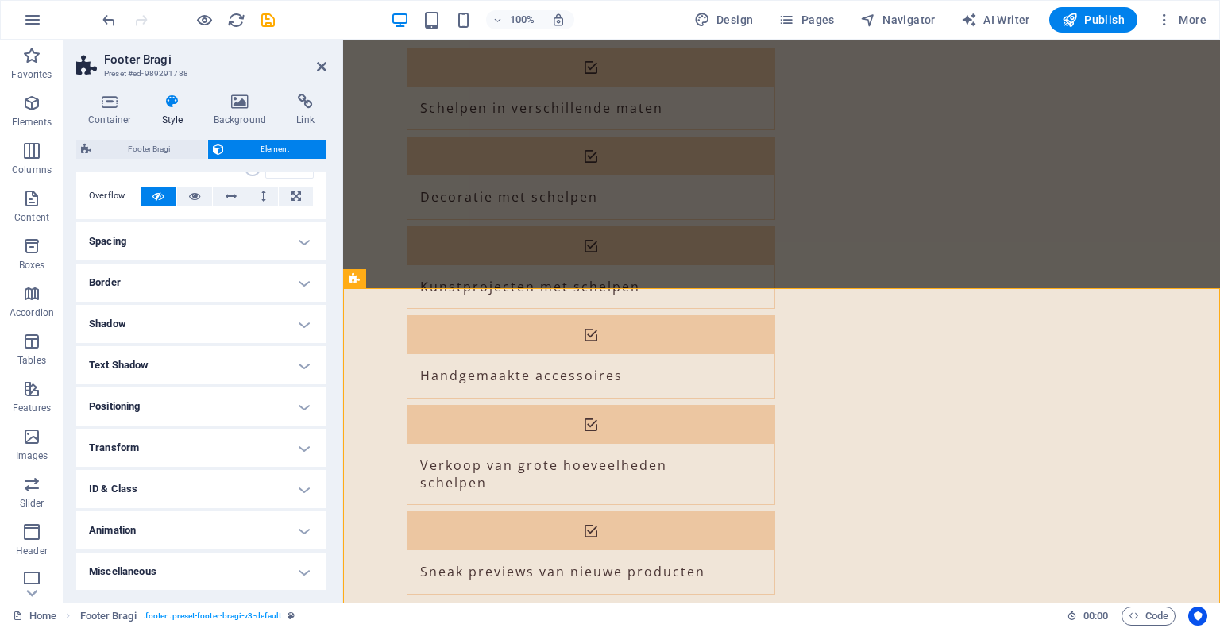
click at [256, 490] on h4 "ID & Class" at bounding box center [201, 489] width 250 height 38
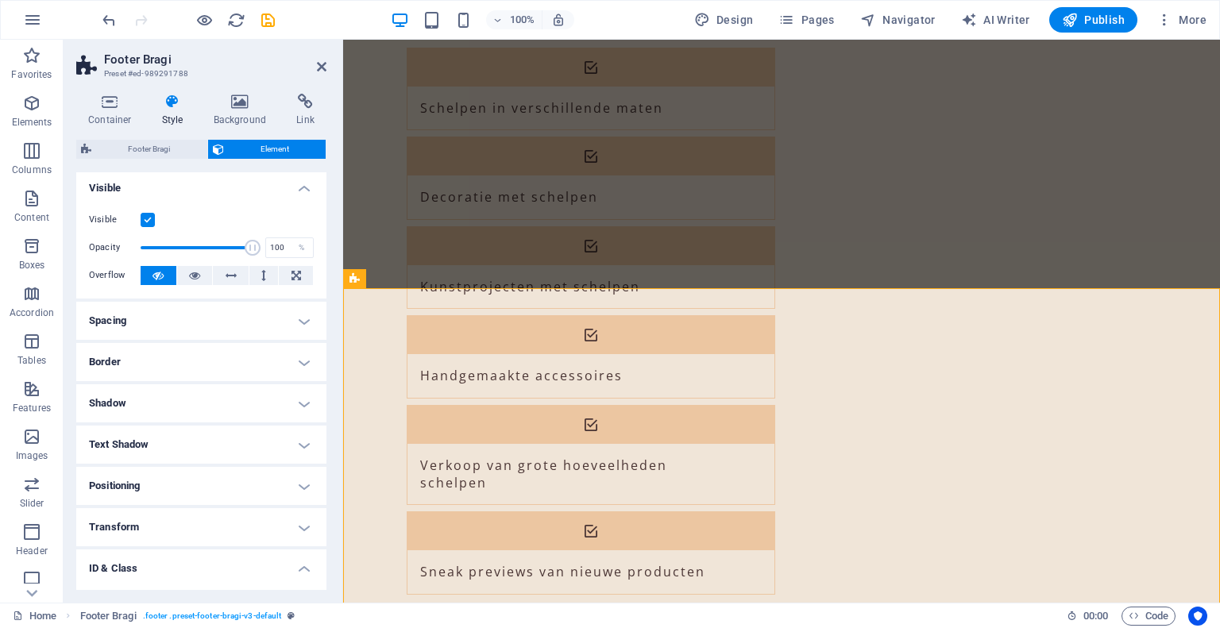
scroll to position [0, 0]
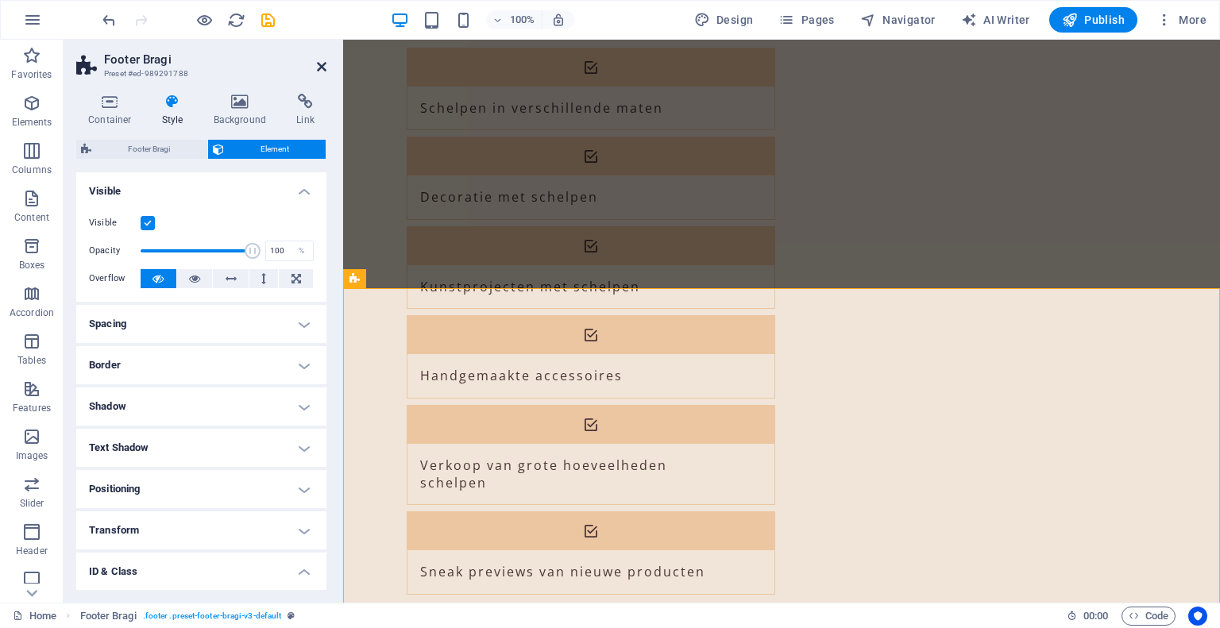
click at [322, 65] on icon at bounding box center [322, 66] width 10 height 13
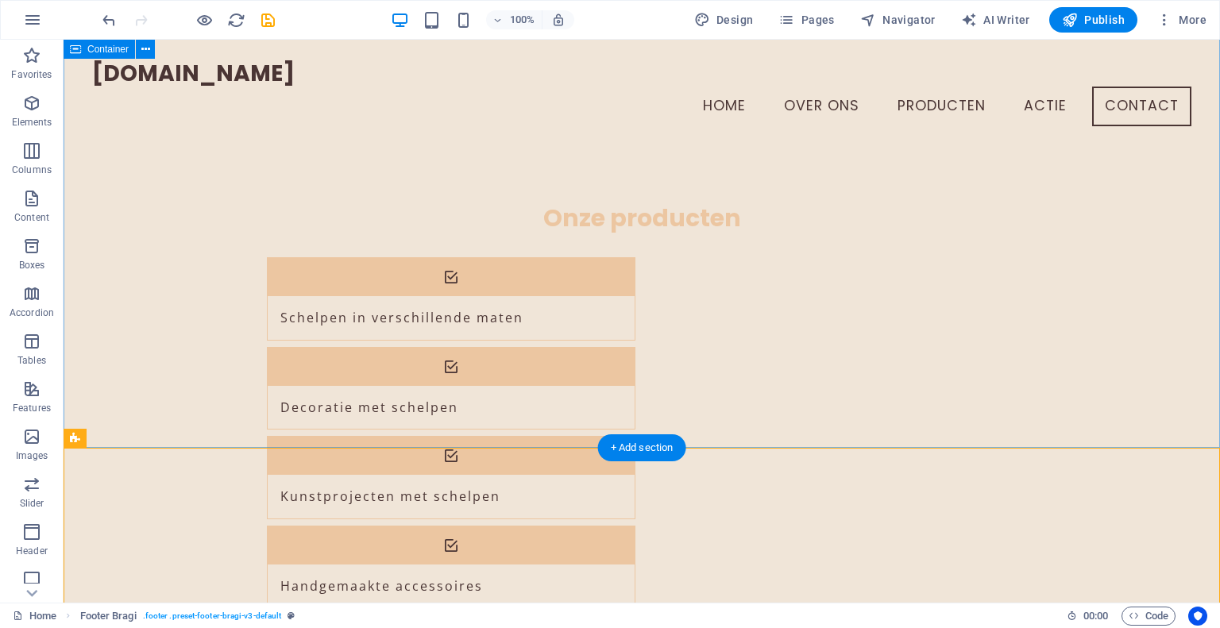
scroll to position [1576, 0]
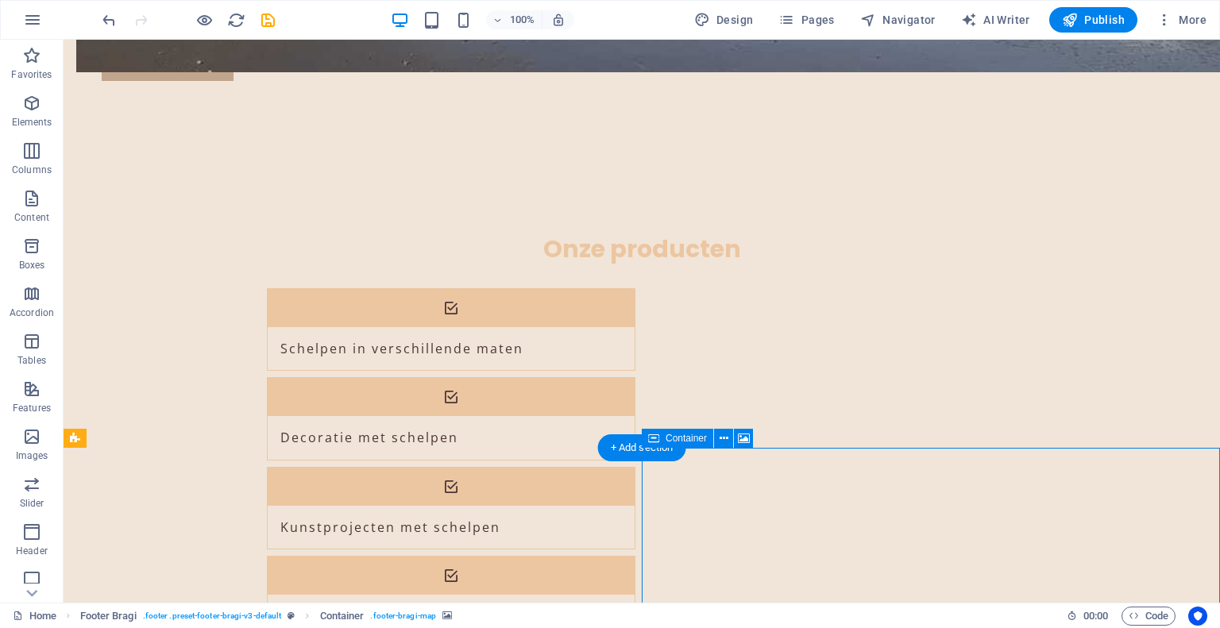
scroll to position [1657, 0]
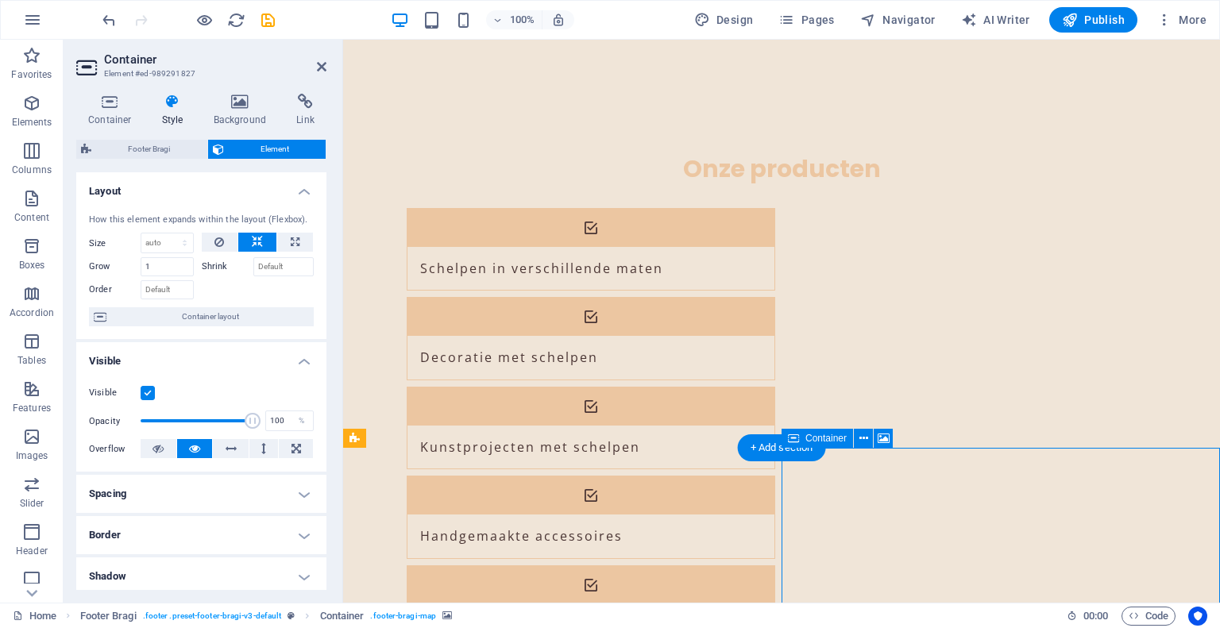
drag, startPoint x: 824, startPoint y: 478, endPoint x: 811, endPoint y: 473, distance: 13.9
drag, startPoint x: 851, startPoint y: 500, endPoint x: 843, endPoint y: 515, distance: 17.1
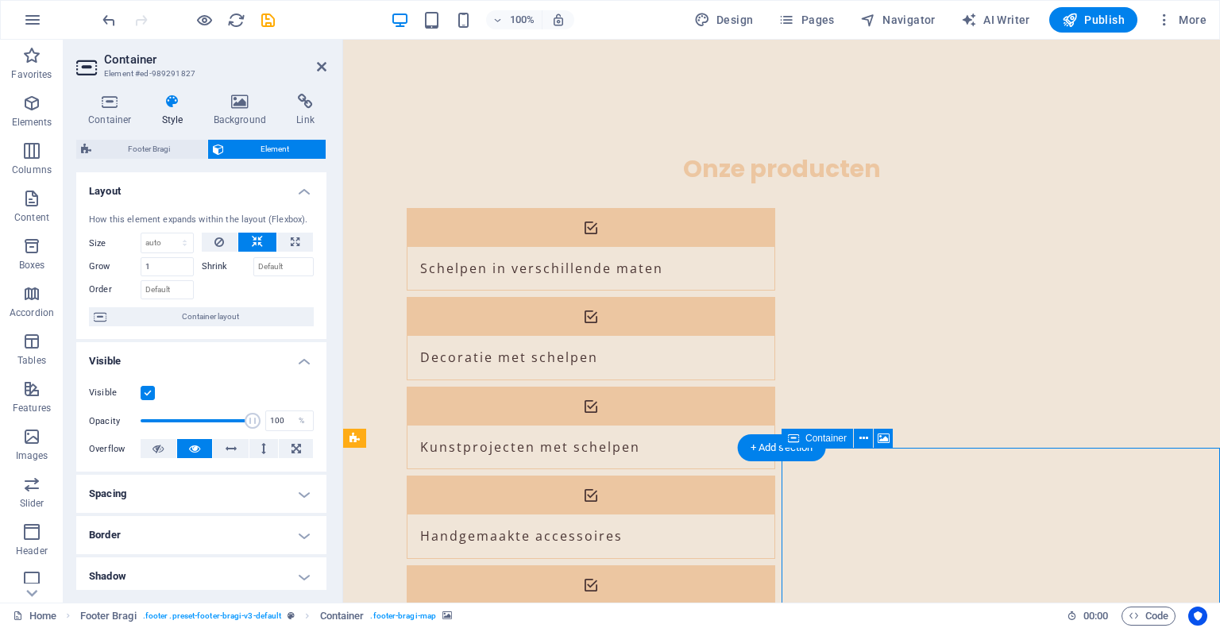
drag, startPoint x: 899, startPoint y: 486, endPoint x: 909, endPoint y: 508, distance: 23.8
drag, startPoint x: 930, startPoint y: 572, endPoint x: 933, endPoint y: 505, distance: 67.6
drag, startPoint x: 968, startPoint y: 559, endPoint x: 931, endPoint y: 557, distance: 36.6
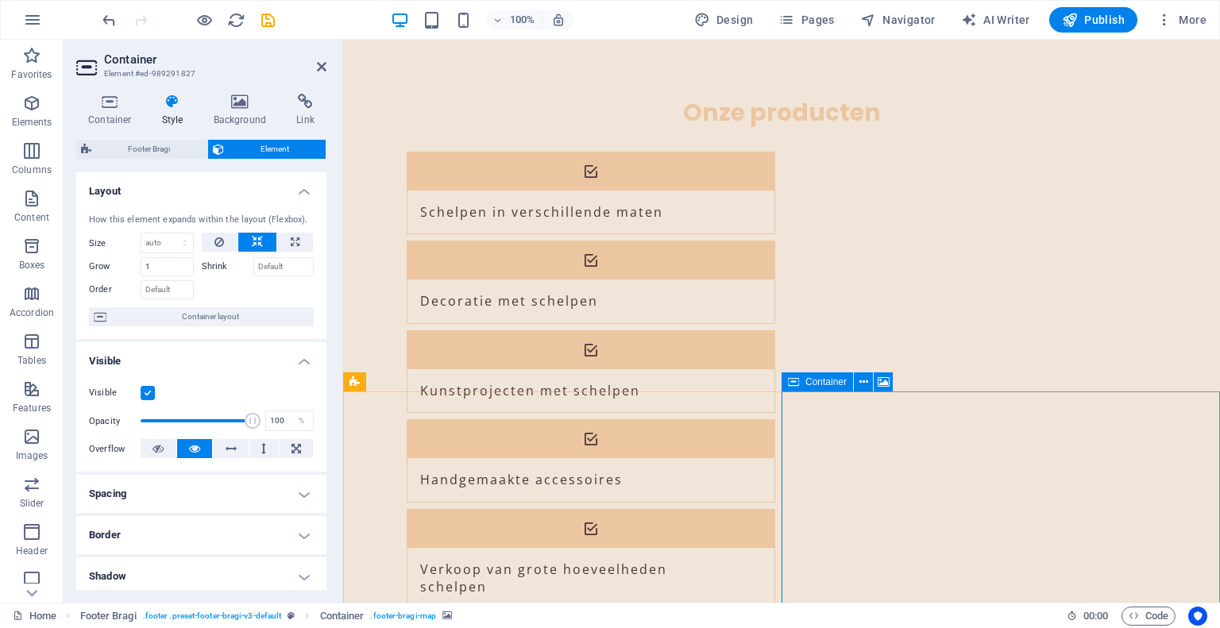
drag, startPoint x: 961, startPoint y: 536, endPoint x: 891, endPoint y: 450, distance: 110.2
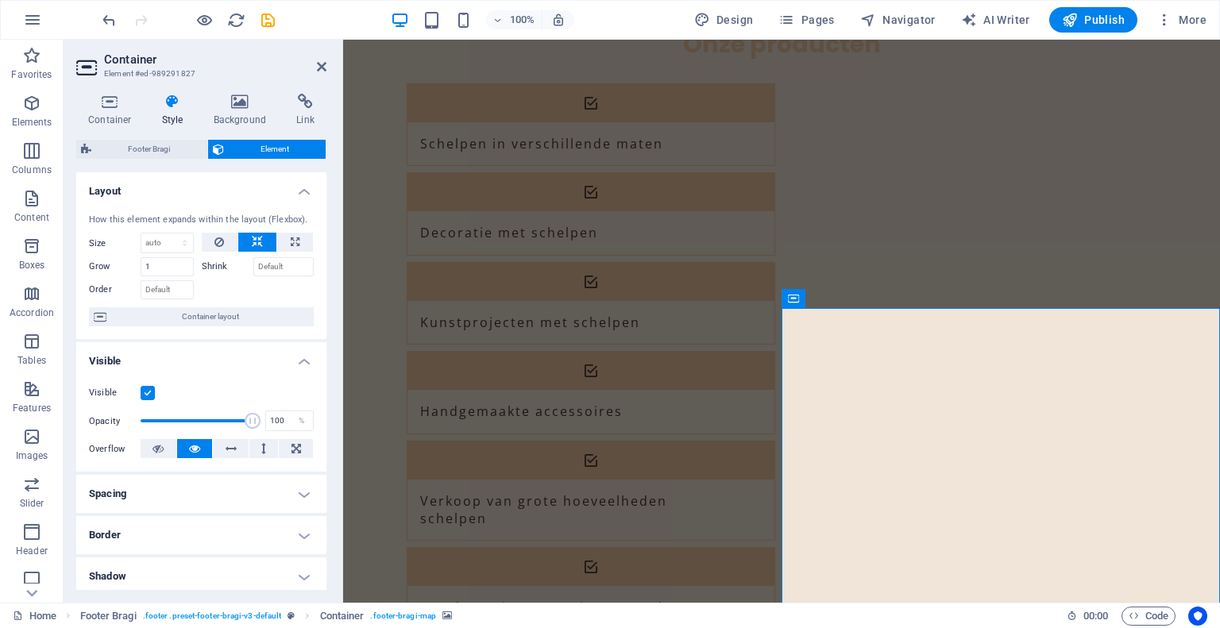
scroll to position [1797, 0]
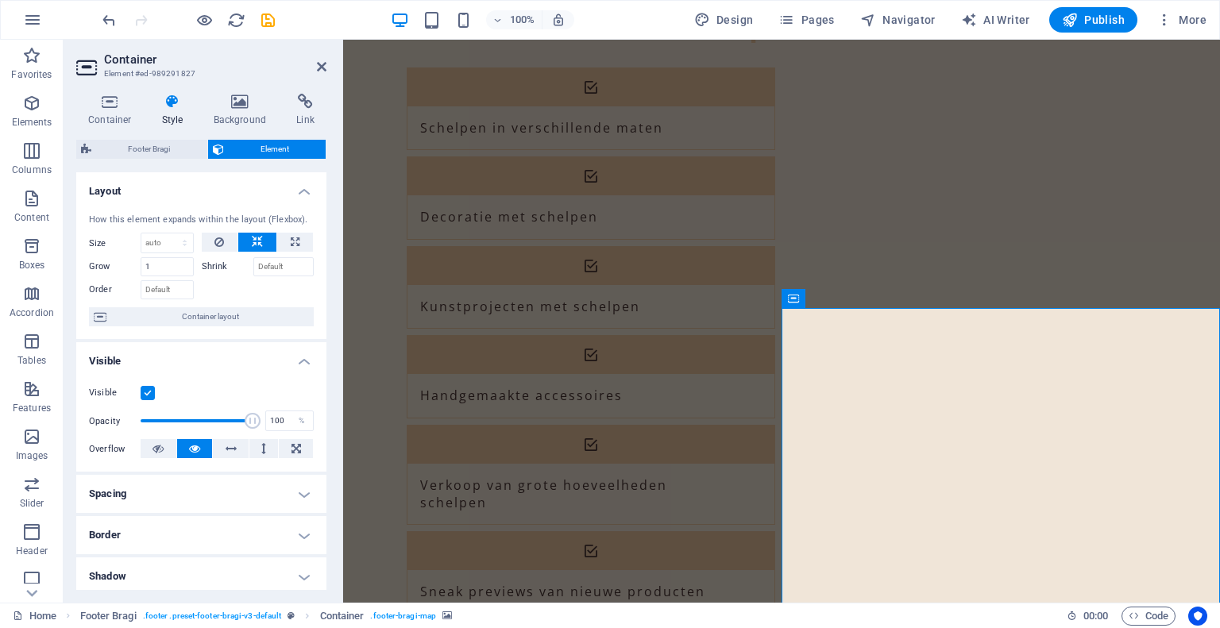
drag, startPoint x: 1035, startPoint y: 435, endPoint x: 1137, endPoint y: 409, distance: 105.6
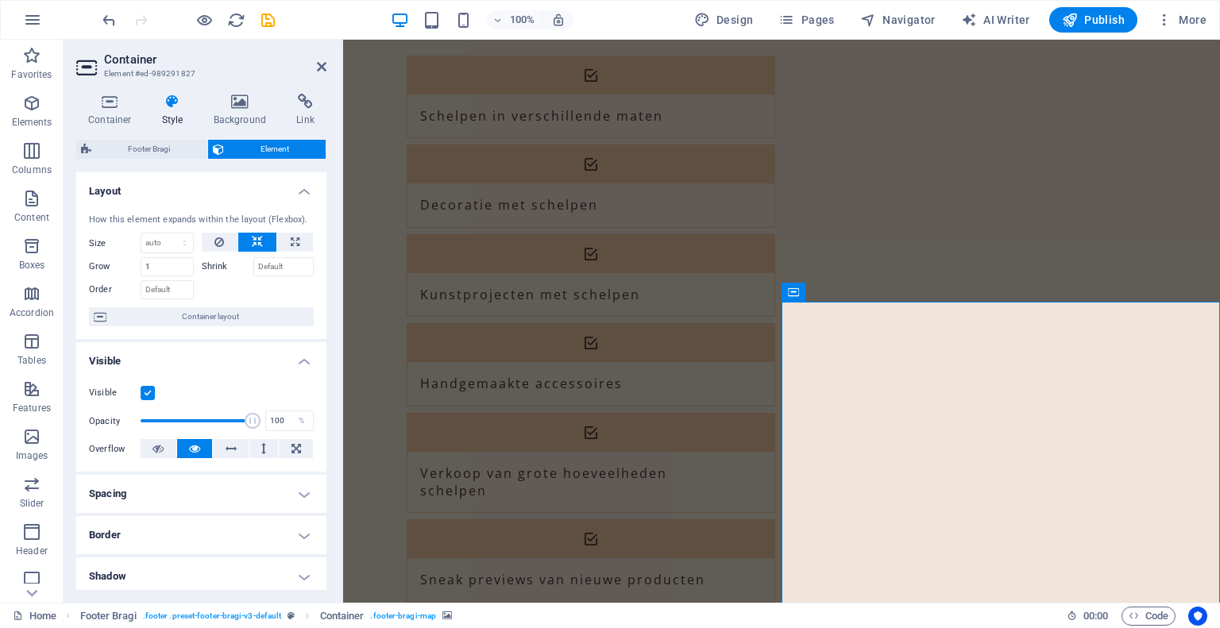
scroll to position [1817, 0]
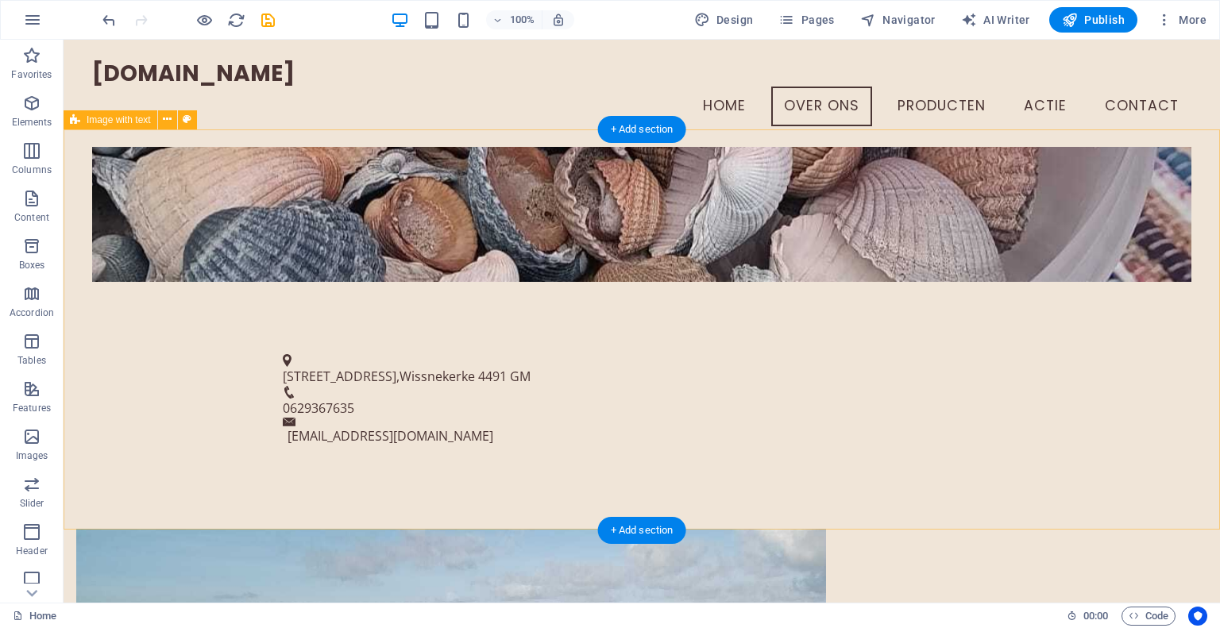
scroll to position [180, 0]
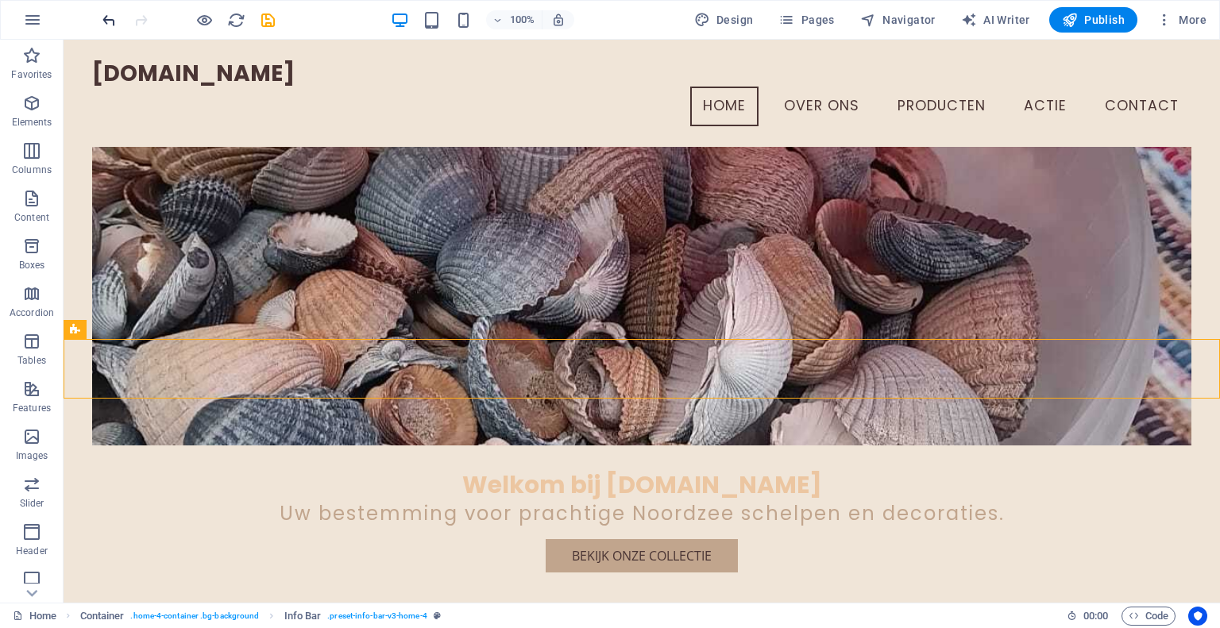
click at [104, 17] on icon "undo" at bounding box center [109, 20] width 18 height 18
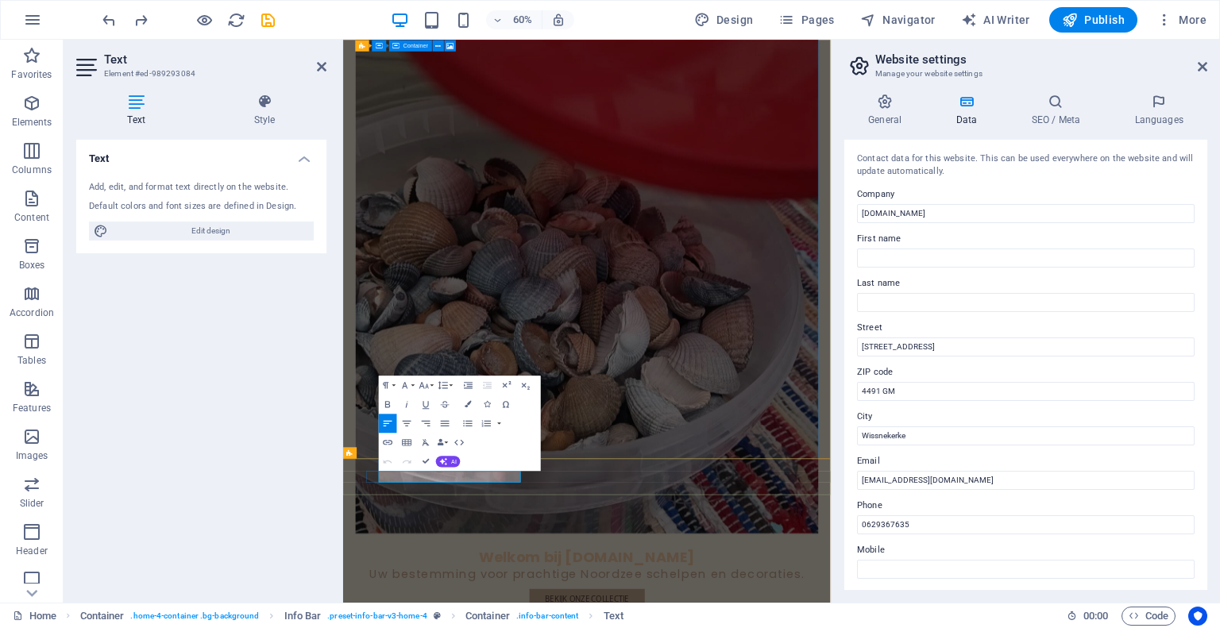
click at [888, 435] on input "Wissnekerke" at bounding box center [1026, 436] width 338 height 19
type input "Wissenkerke"
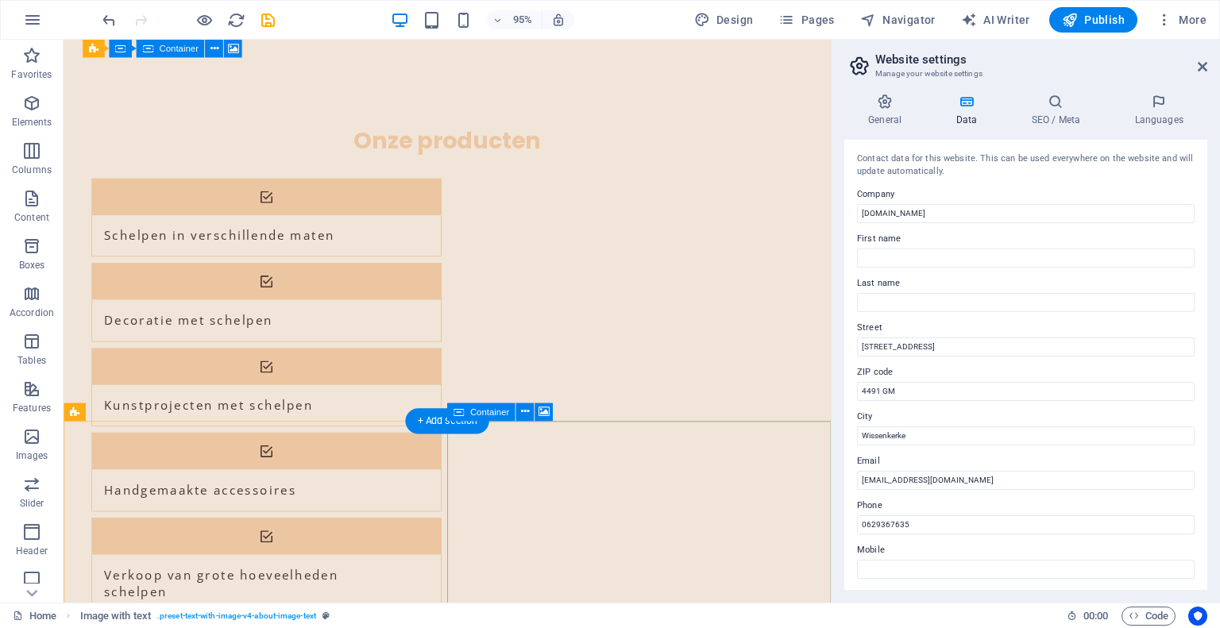
scroll to position [1812, 0]
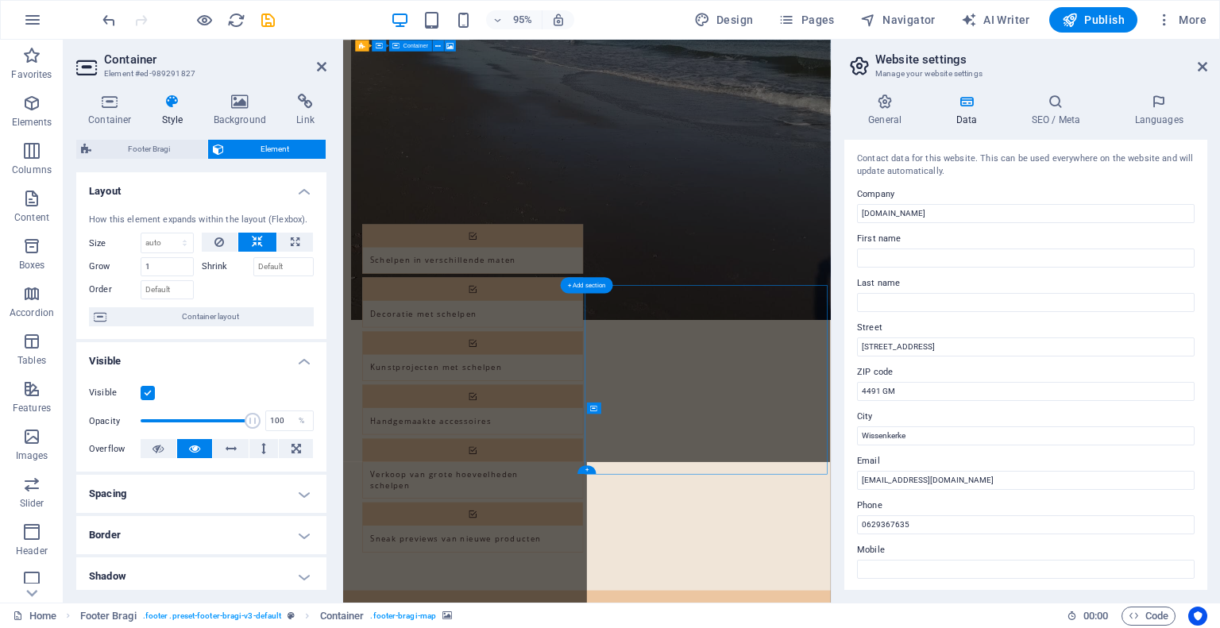
scroll to position [1761, 0]
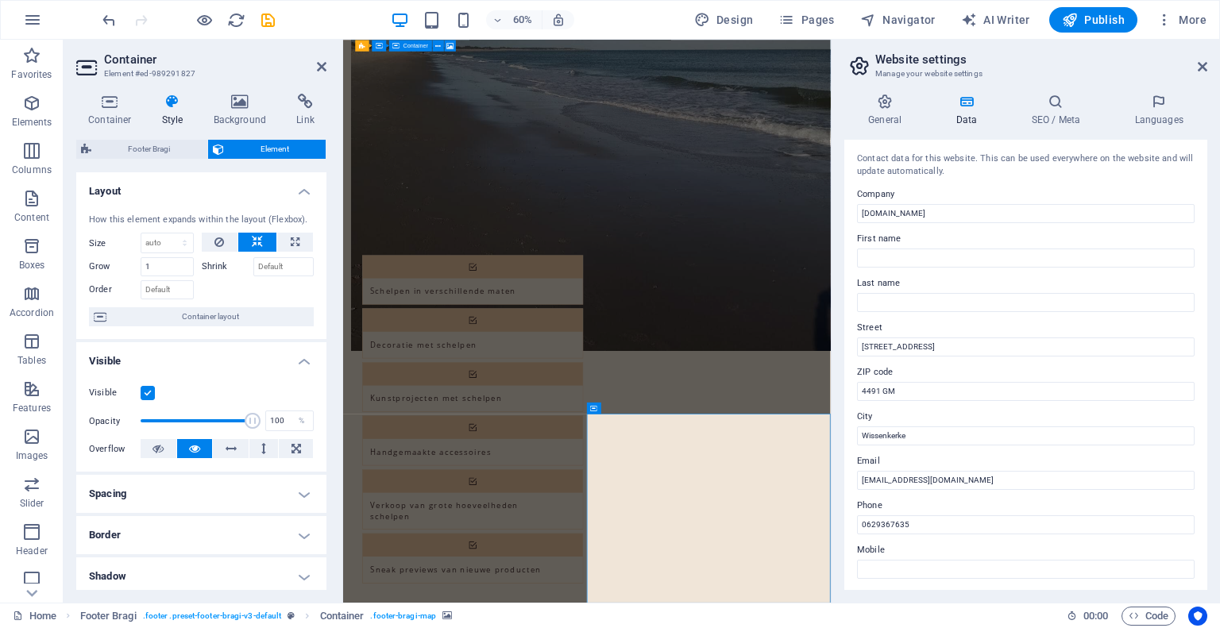
click at [894, 121] on h4 "General" at bounding box center [888, 110] width 87 height 33
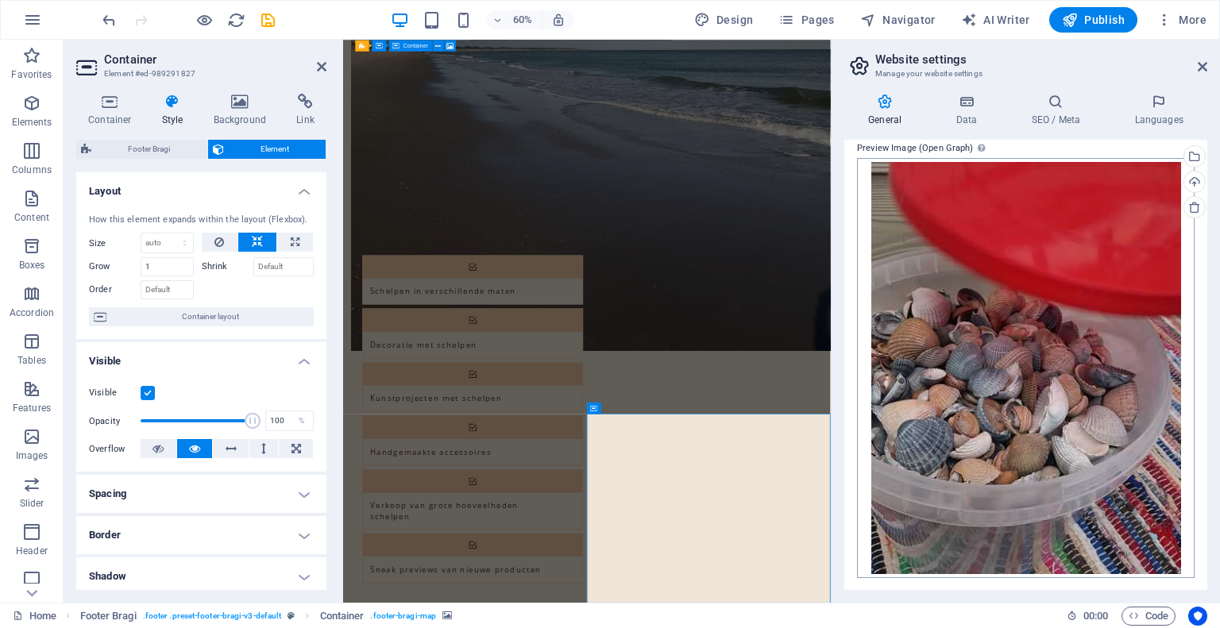
scroll to position [0, 0]
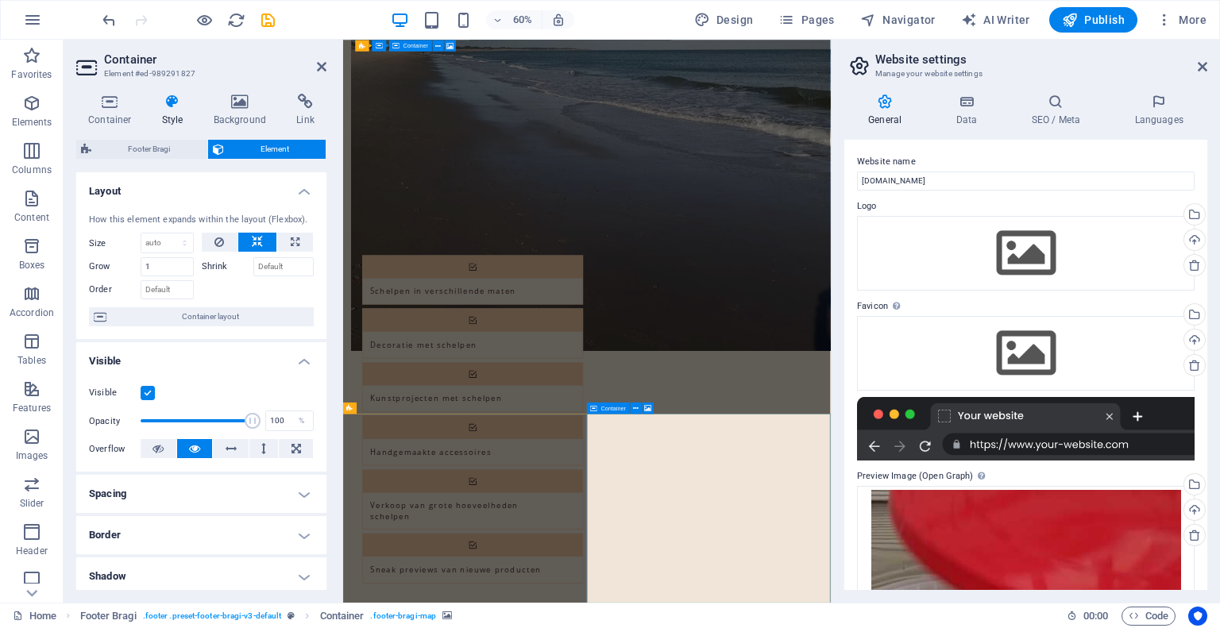
click at [1205, 65] on icon at bounding box center [1203, 66] width 10 height 13
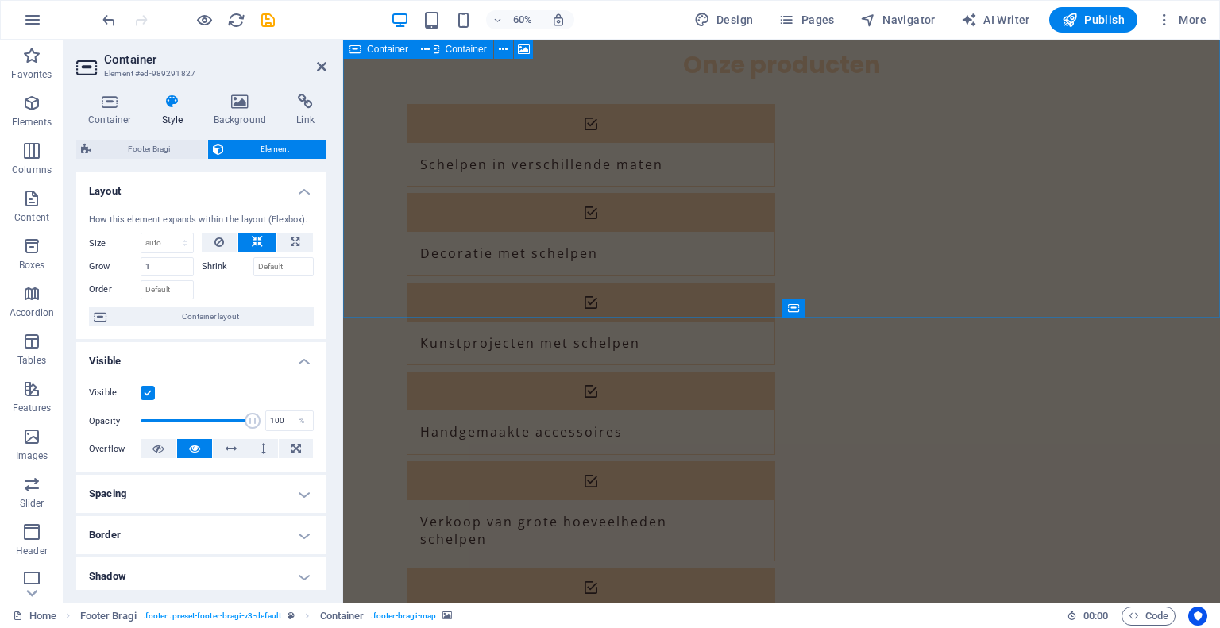
scroll to position [1788, 0]
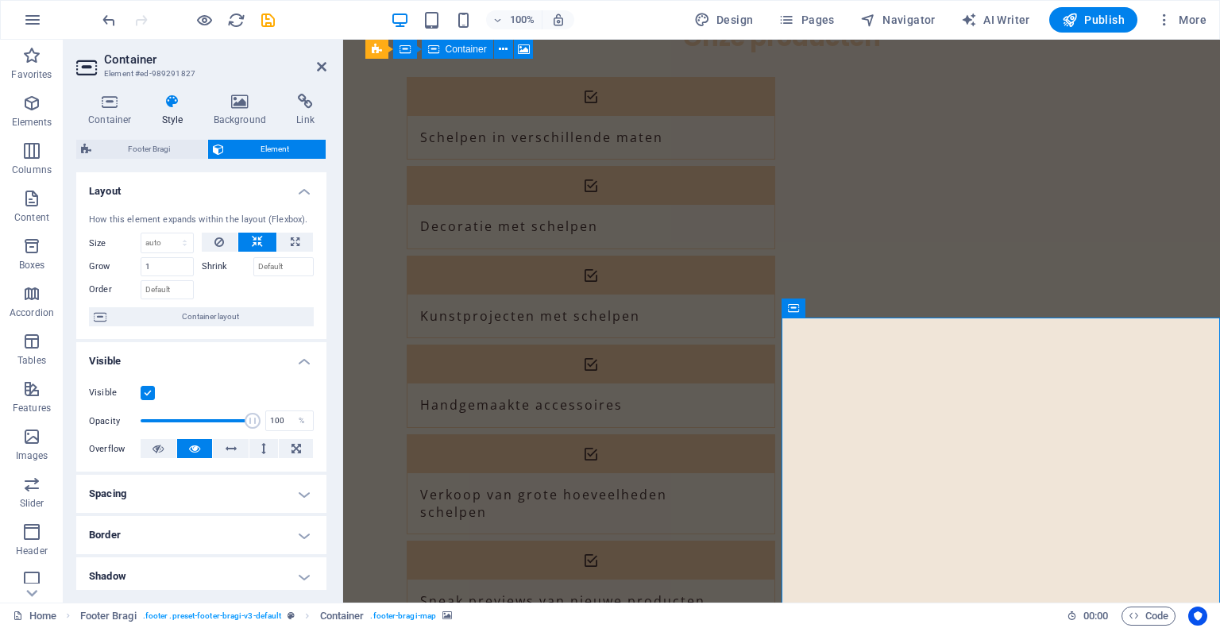
click at [862, 305] on icon at bounding box center [864, 308] width 9 height 17
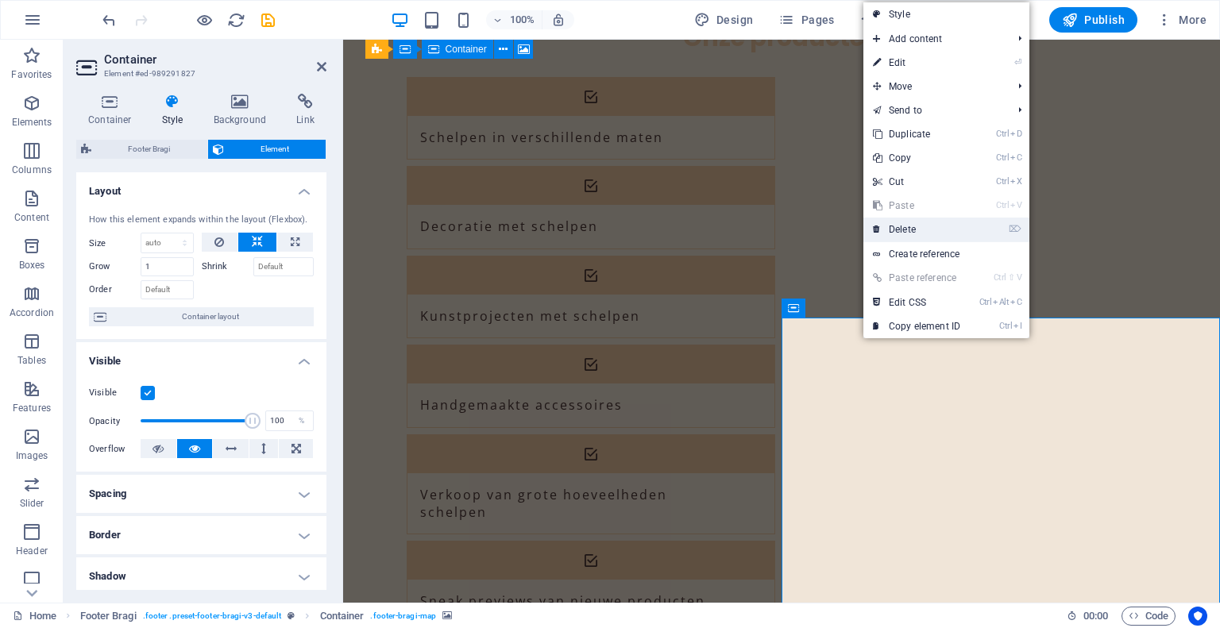
click at [909, 230] on link "⌦ Delete" at bounding box center [917, 230] width 106 height 24
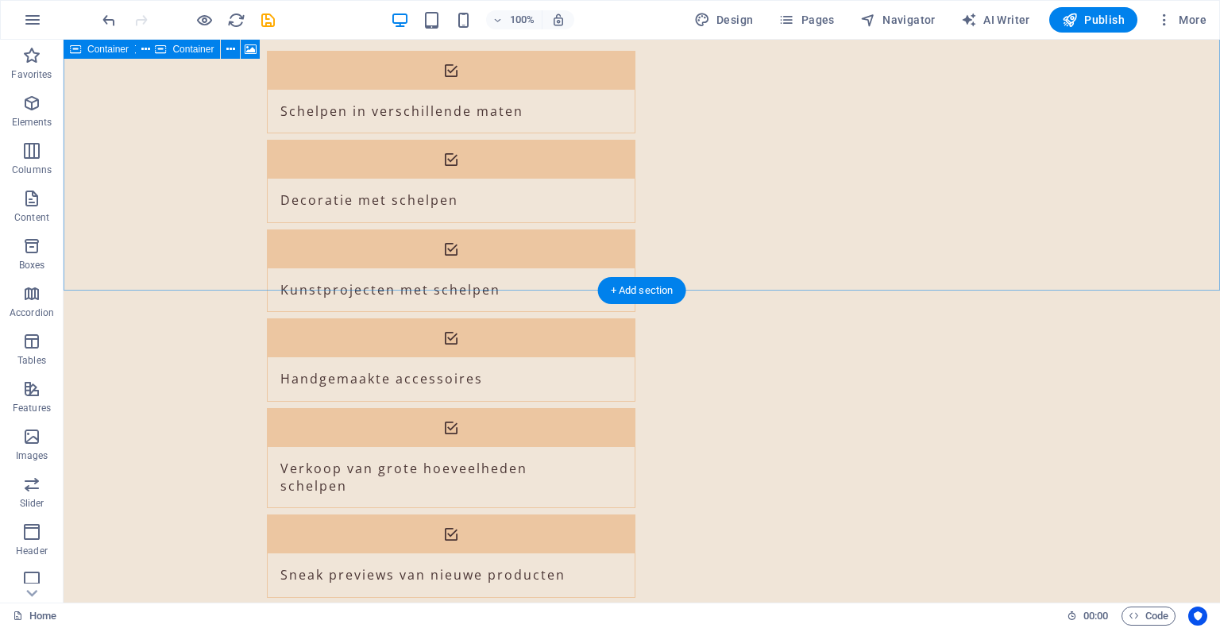
scroll to position [1817, 0]
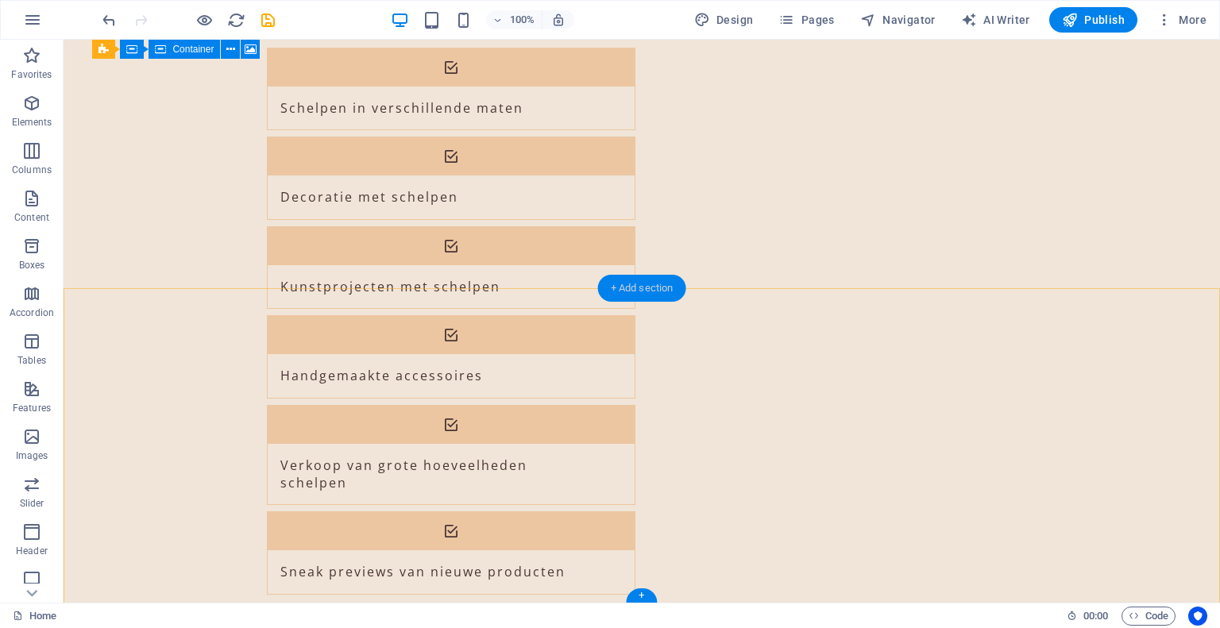
click at [667, 291] on div "+ Add section" at bounding box center [642, 288] width 88 height 27
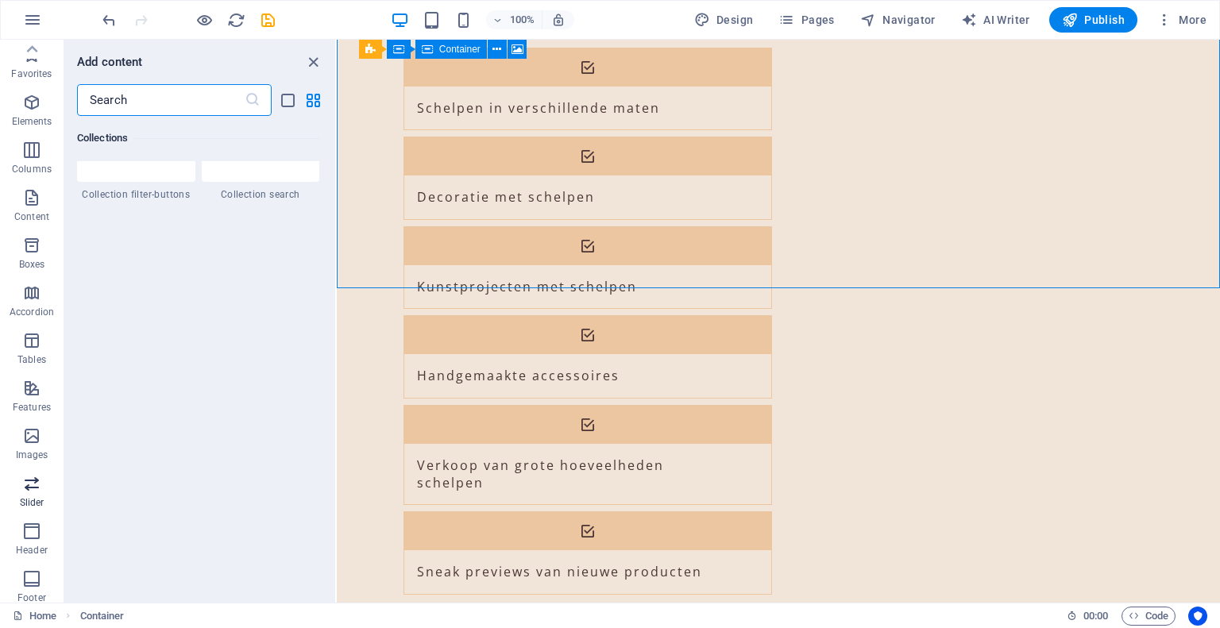
scroll to position [0, 0]
click at [36, 119] on p "Elements" at bounding box center [32, 122] width 41 height 13
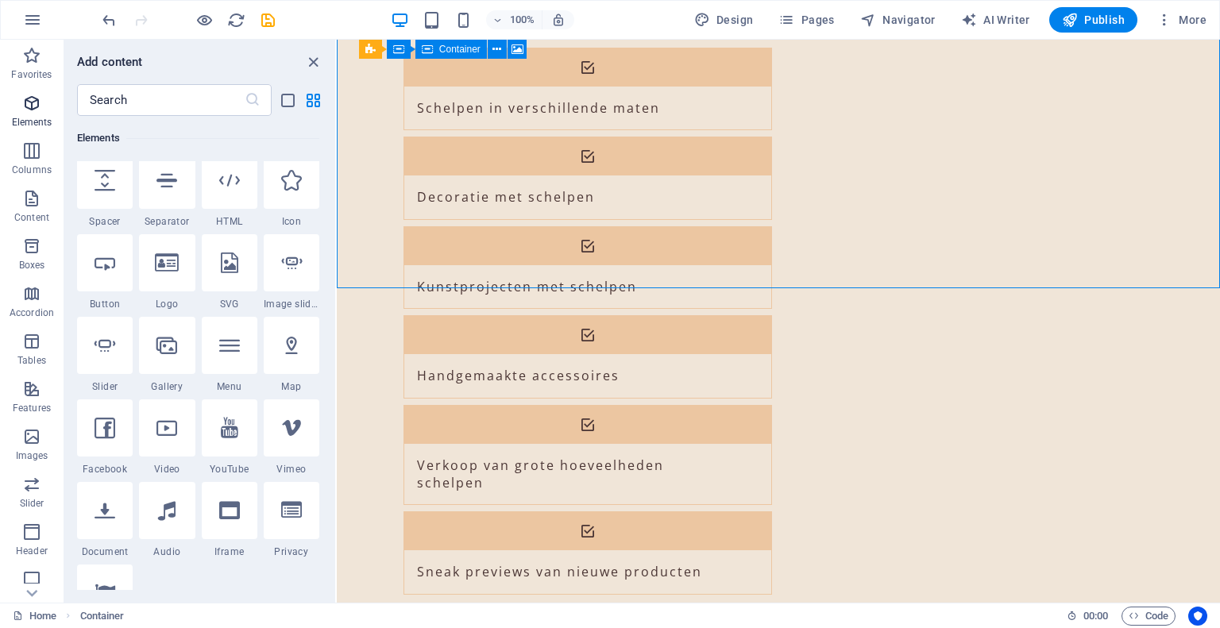
scroll to position [168, 0]
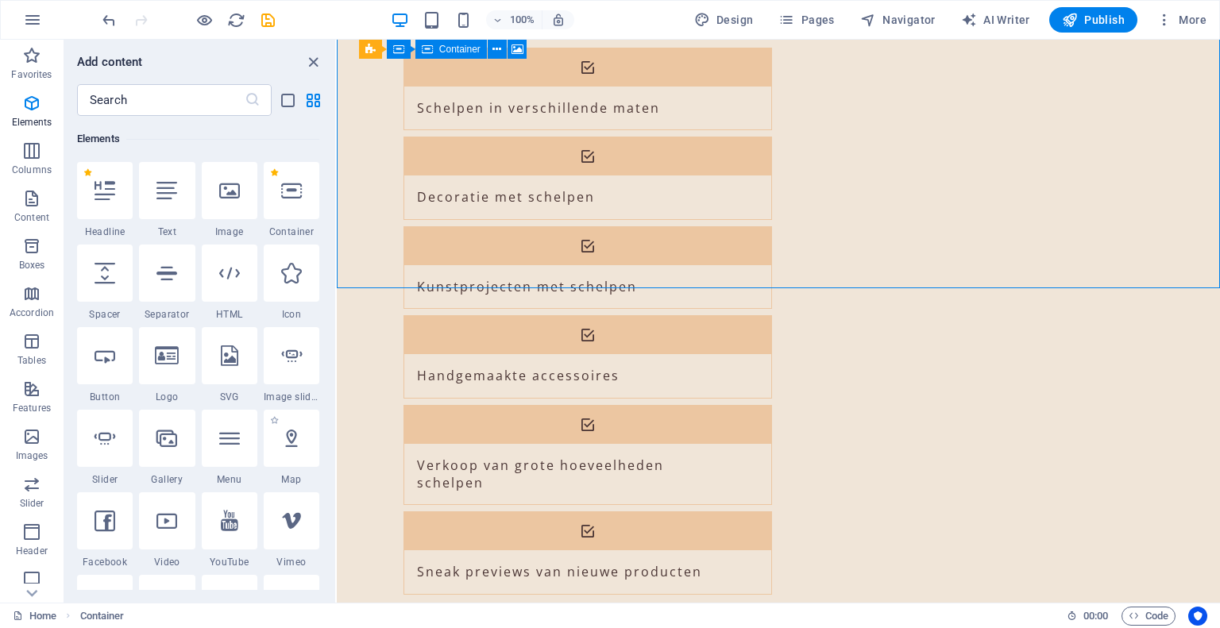
click at [294, 474] on span "Map" at bounding box center [292, 480] width 56 height 13
select select "1"
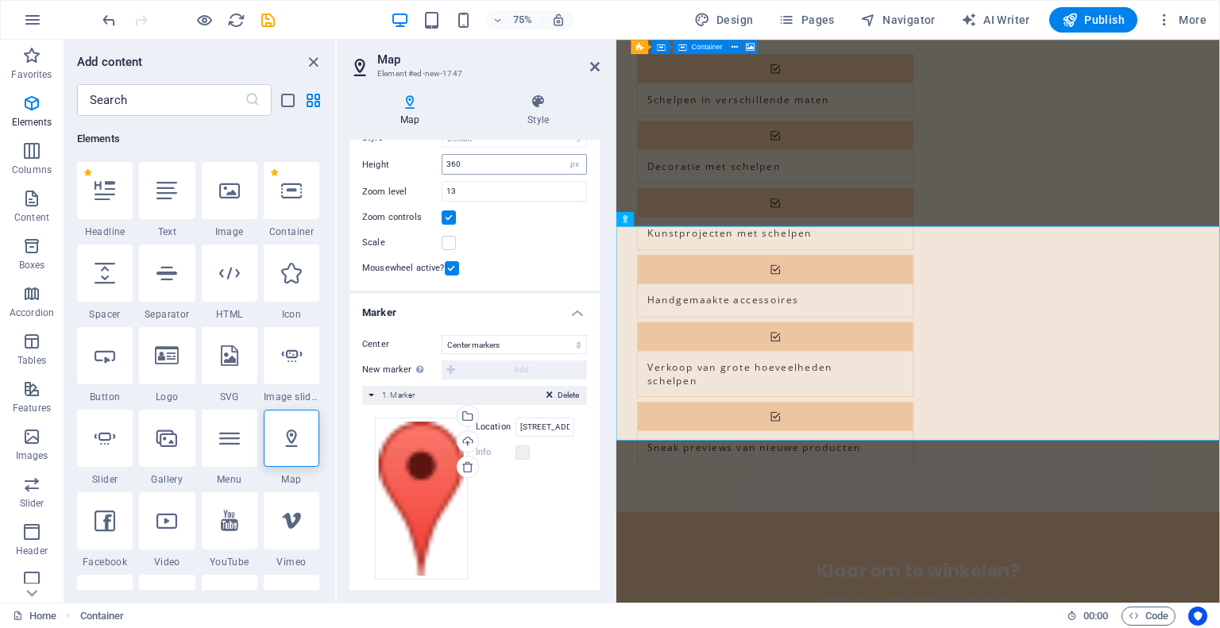
scroll to position [135, 0]
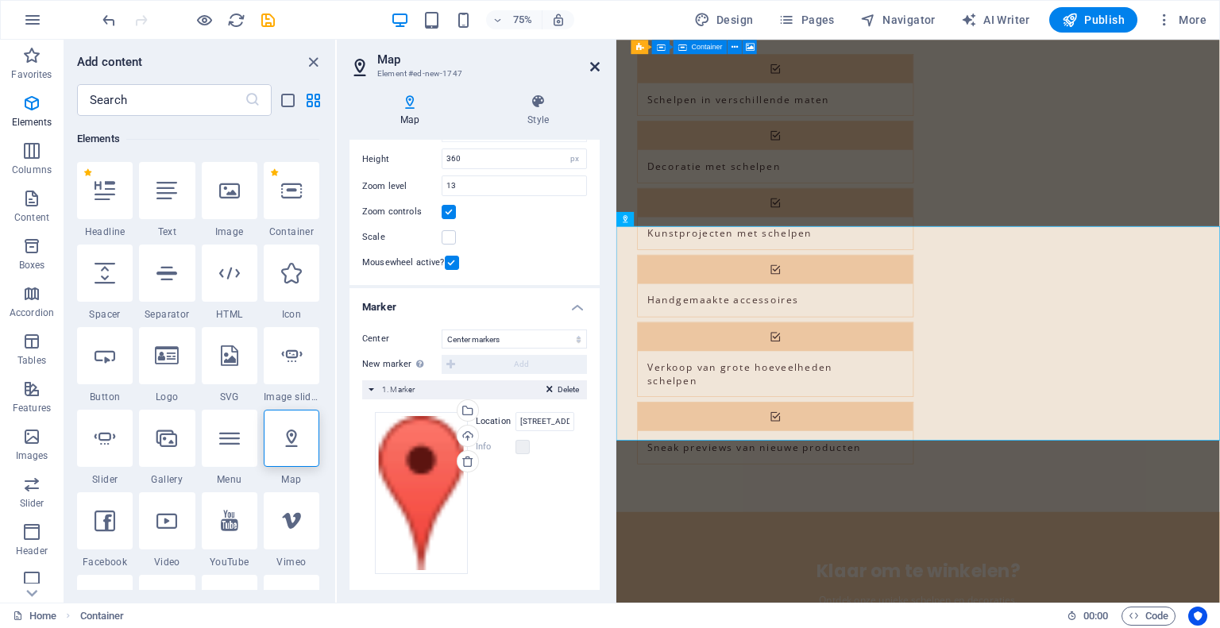
click at [597, 66] on icon at bounding box center [595, 66] width 10 height 13
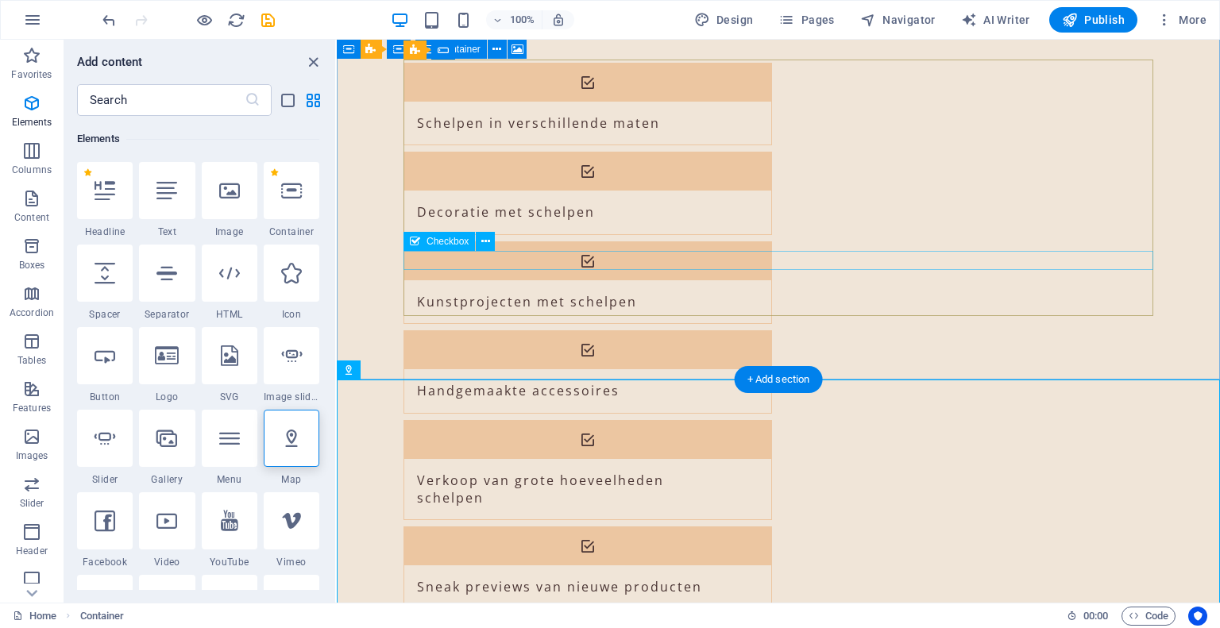
scroll to position [1893, 0]
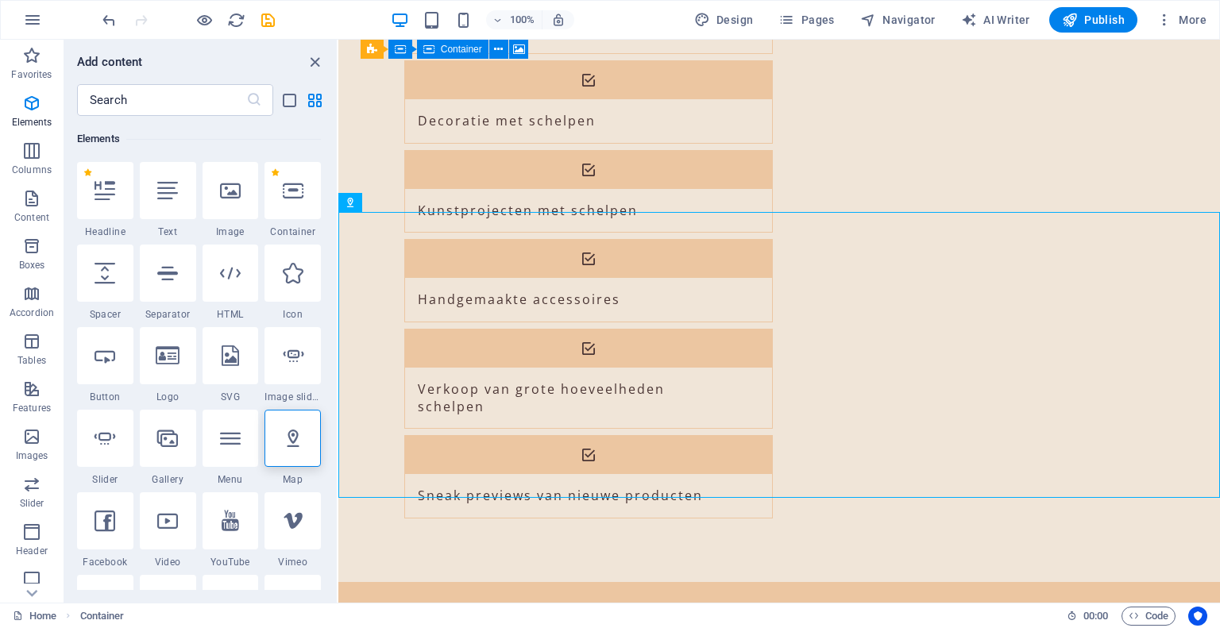
click at [338, 338] on section "Favorites Elements Columns Content Boxes Accordion Tables Features Images Slide…" at bounding box center [610, 321] width 1220 height 563
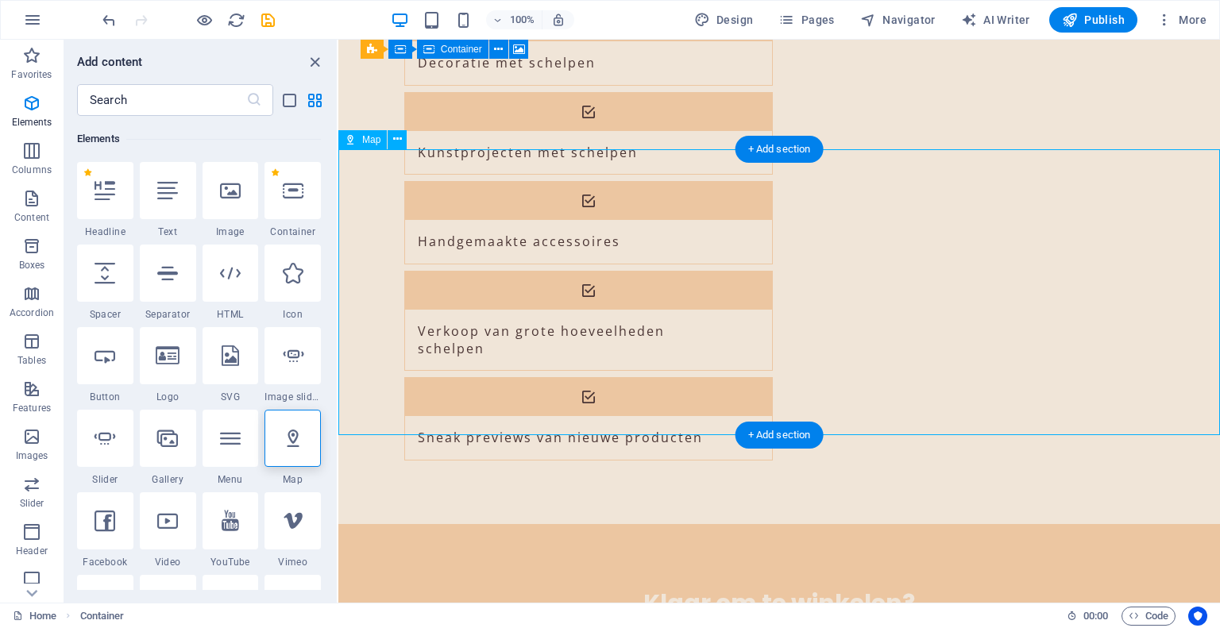
scroll to position [1956, 0]
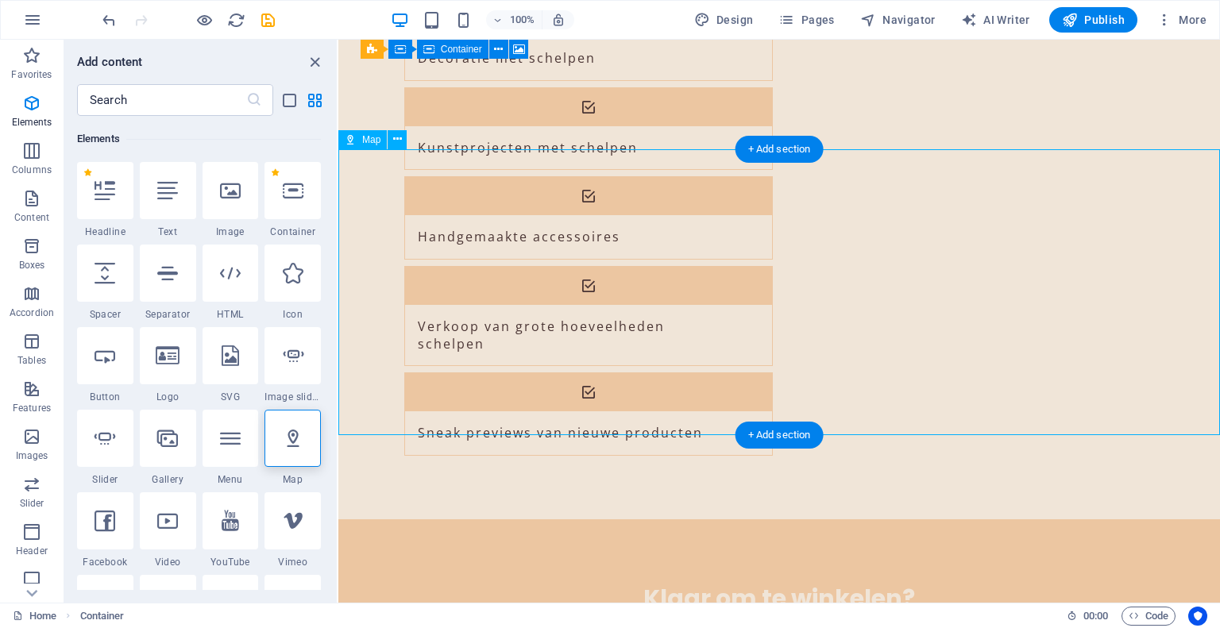
drag, startPoint x: 810, startPoint y: 252, endPoint x: 927, endPoint y: 371, distance: 167.4
drag, startPoint x: 724, startPoint y: 255, endPoint x: 726, endPoint y: 321, distance: 66.0
click at [399, 141] on icon at bounding box center [397, 139] width 9 height 17
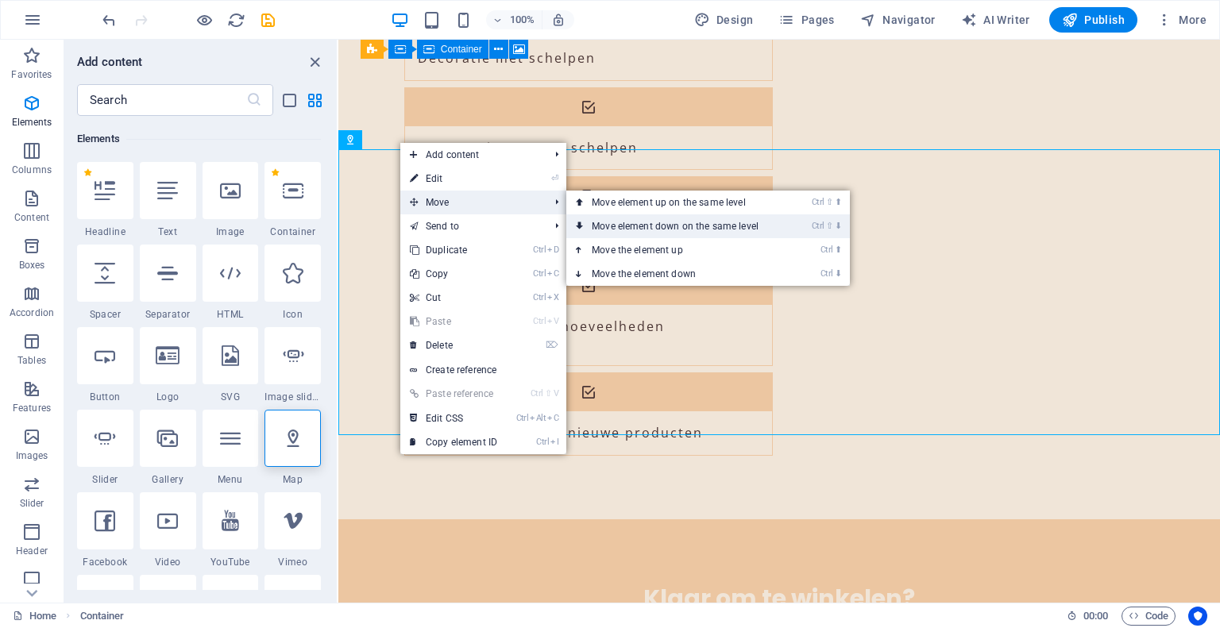
click at [621, 225] on link "Ctrl ⇧ ⬇ Move element down on the same level" at bounding box center [679, 227] width 224 height 24
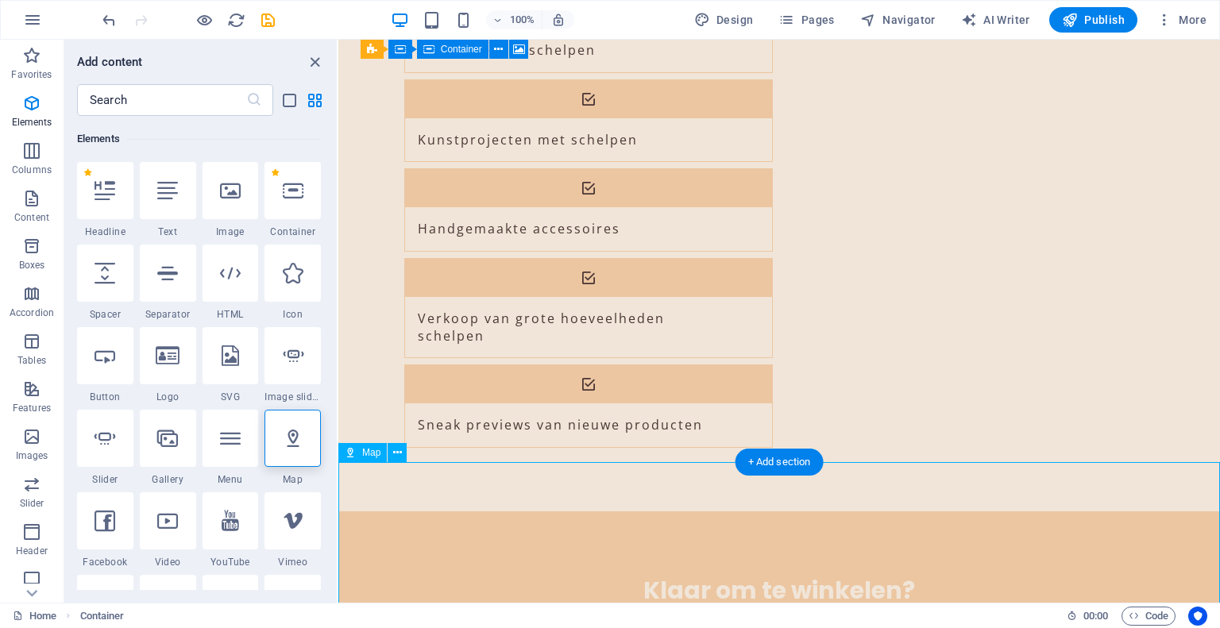
scroll to position [1972, 0]
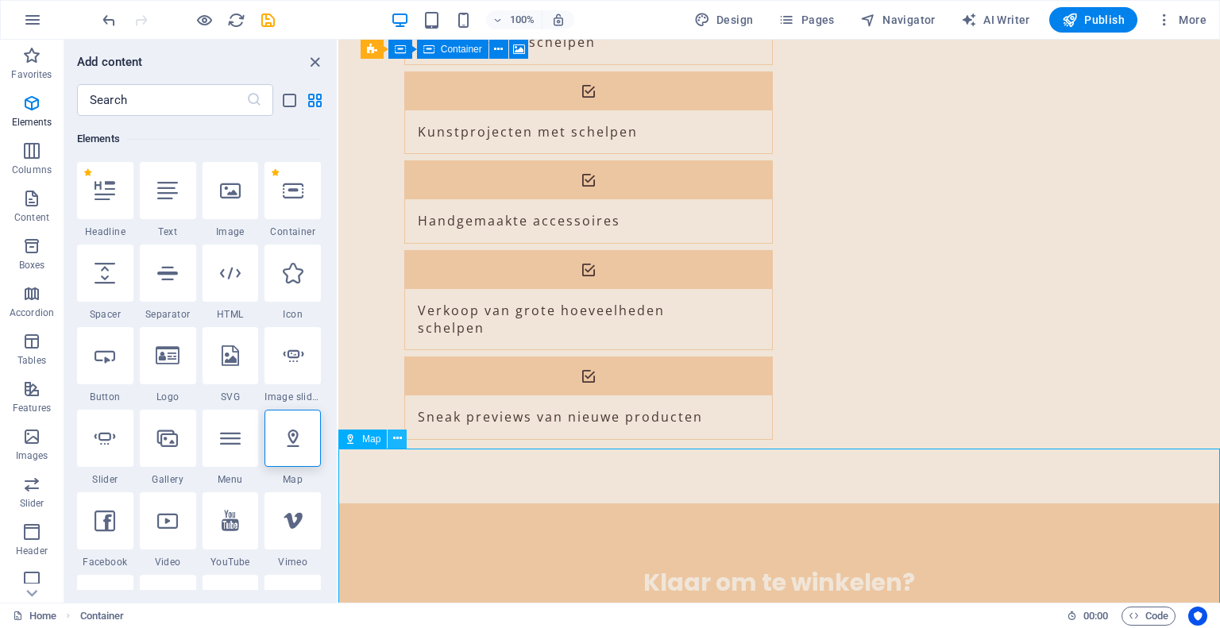
click at [397, 441] on icon at bounding box center [397, 439] width 9 height 17
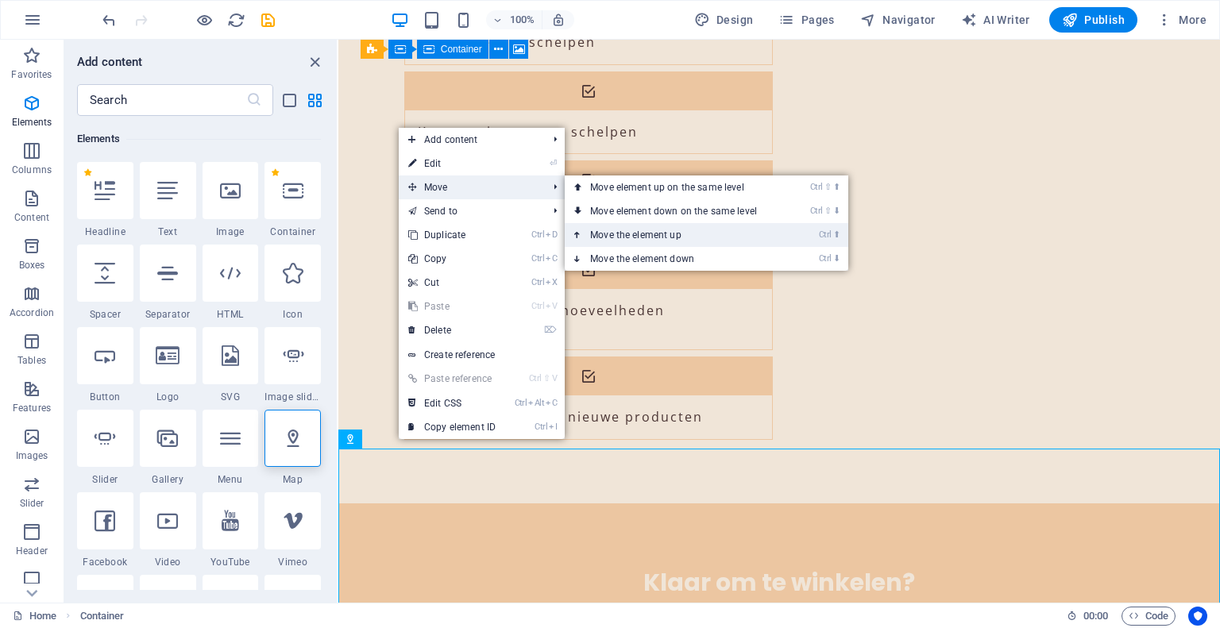
click at [648, 236] on link "Ctrl ⬆ Move the element up" at bounding box center [677, 235] width 224 height 24
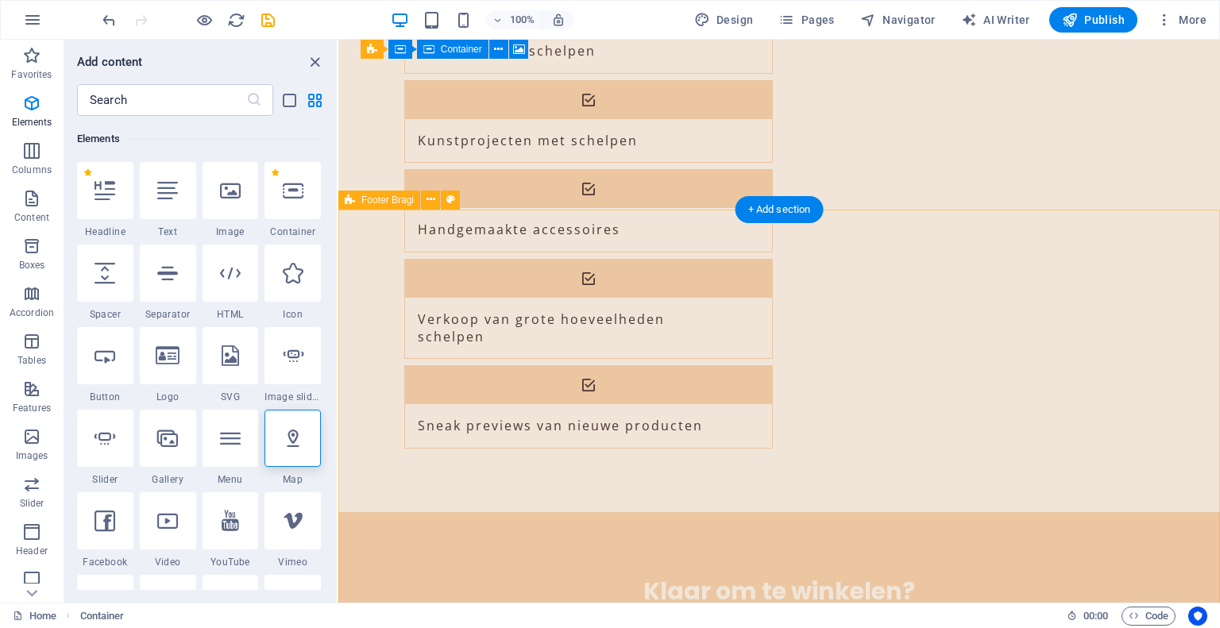
scroll to position [2005, 0]
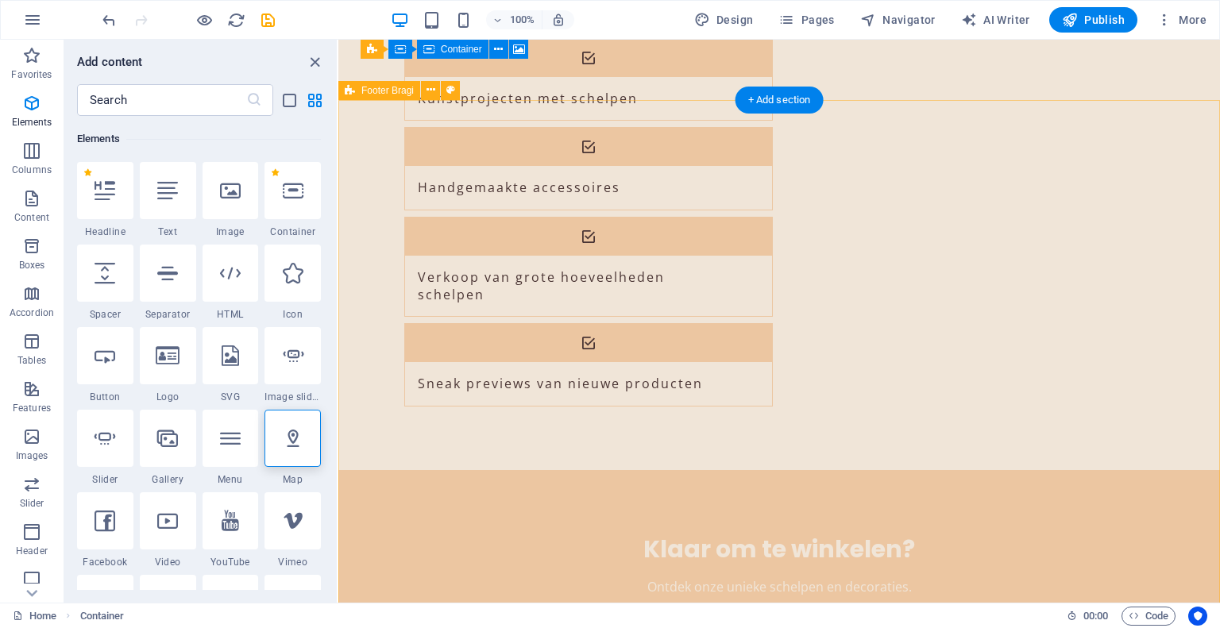
click at [482, 91] on icon at bounding box center [486, 90] width 9 height 17
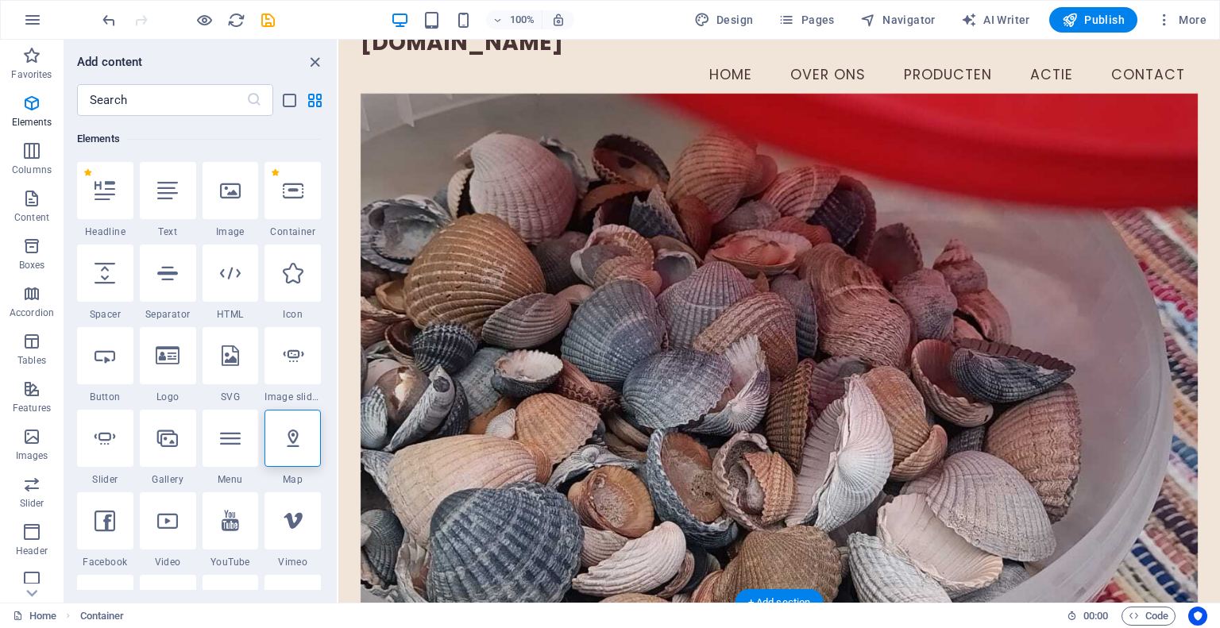
scroll to position [0, 0]
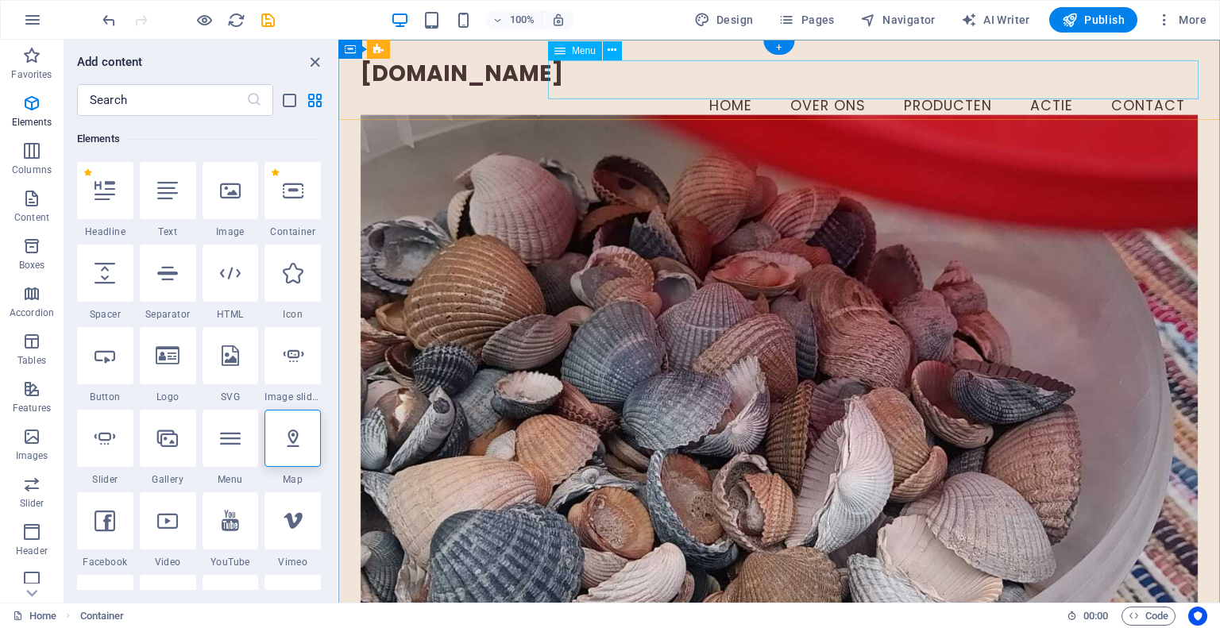
click at [1059, 87] on nav "Home Over ons Producten Actie Contact" at bounding box center [780, 107] width 838 height 40
select select
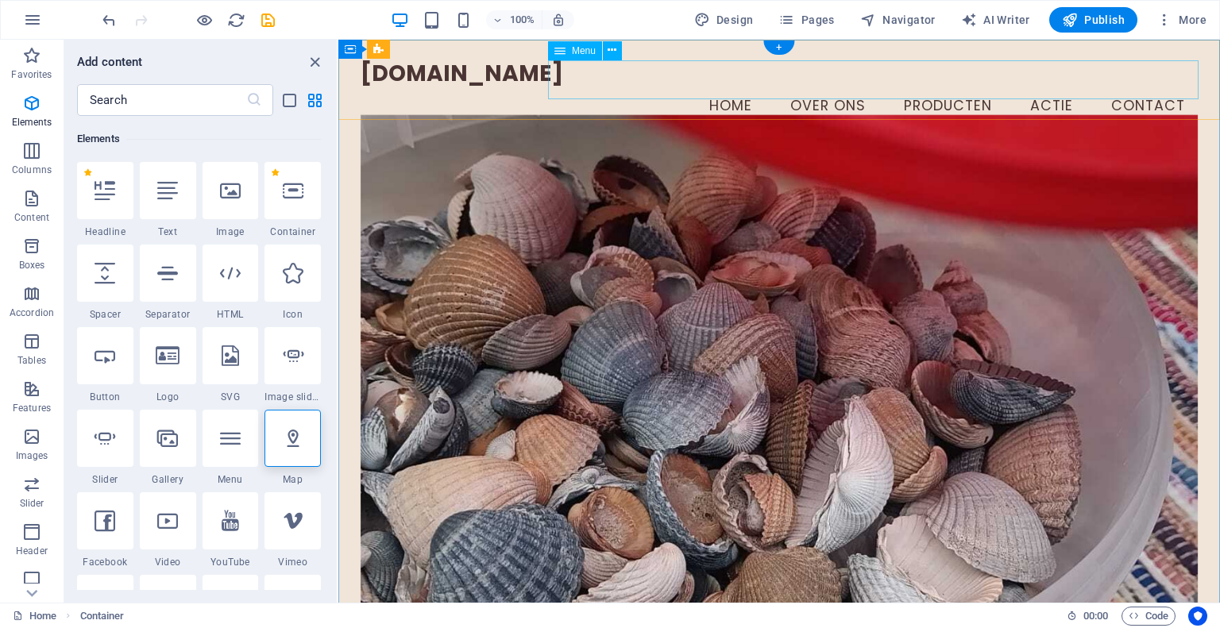
select select
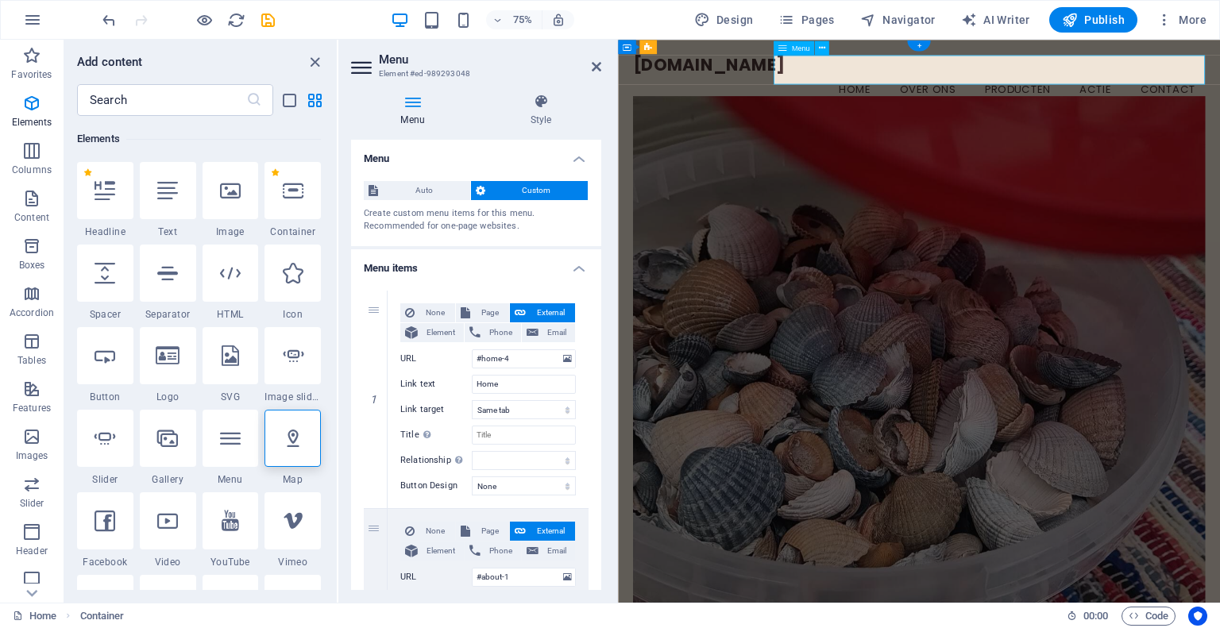
click at [1220, 87] on nav "Home Over ons Producten Actie Contact" at bounding box center [1019, 107] width 763 height 40
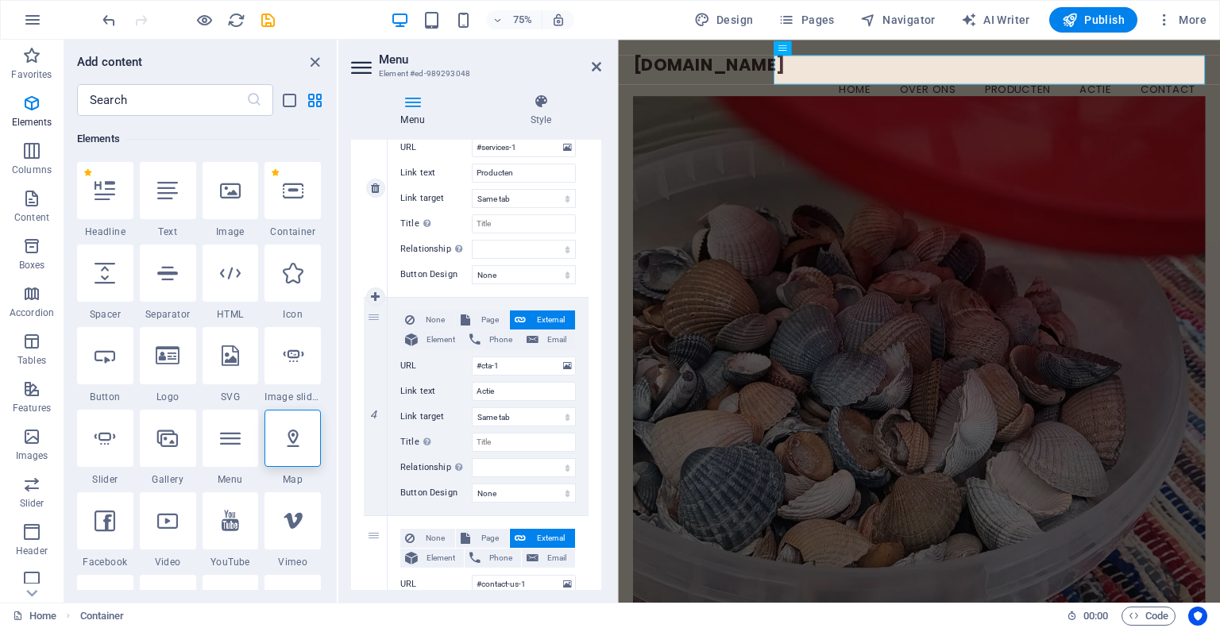
scroll to position [648, 0]
click at [375, 404] on icon at bounding box center [375, 406] width 9 height 11
select select
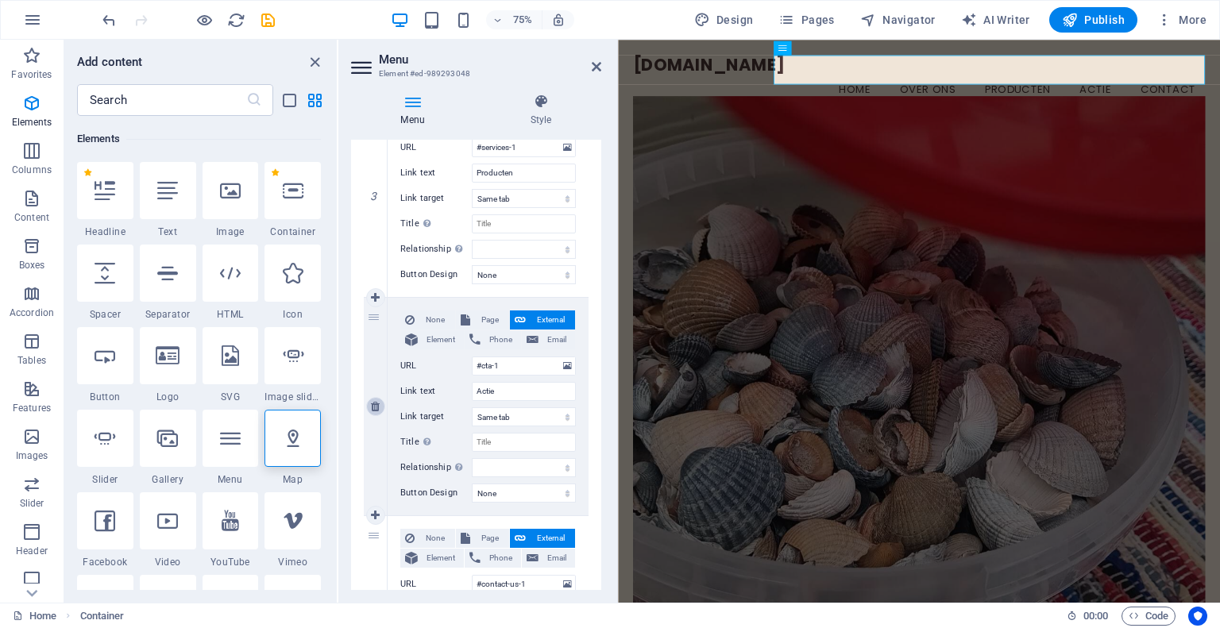
type input "#contact-us-1"
type input "Contact"
select select
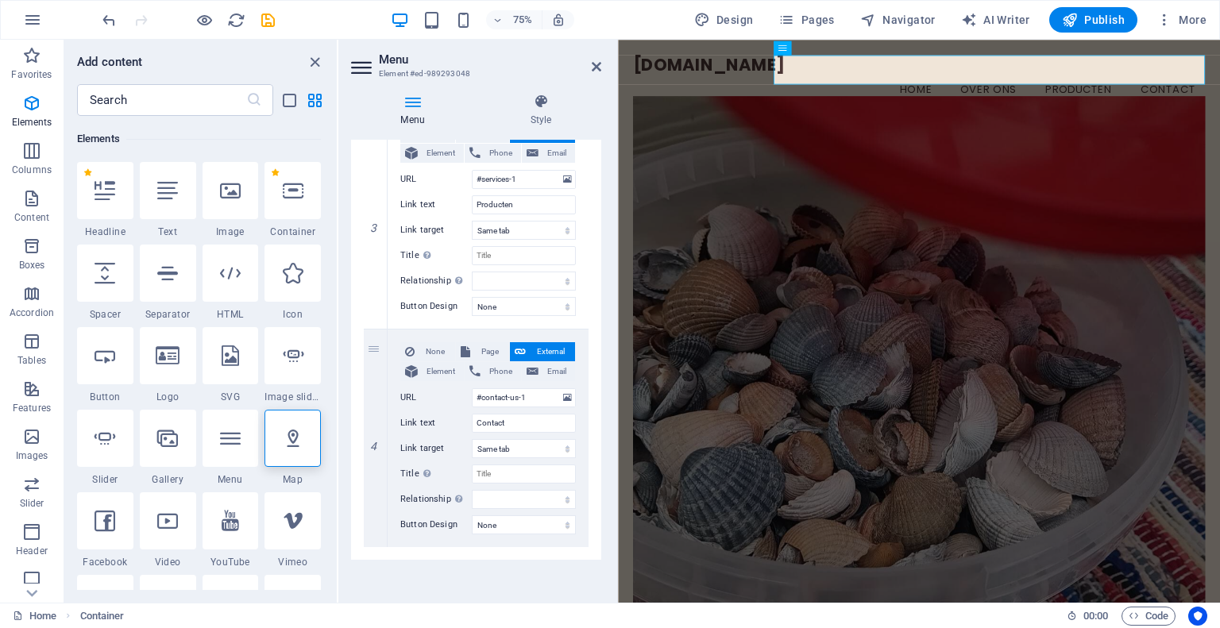
click at [606, 277] on div "Menu Style Menu Auto Custom Create custom menu items for this menu. Recommended…" at bounding box center [476, 342] width 276 height 522
click at [493, 342] on span "Page" at bounding box center [489, 351] width 29 height 19
select select
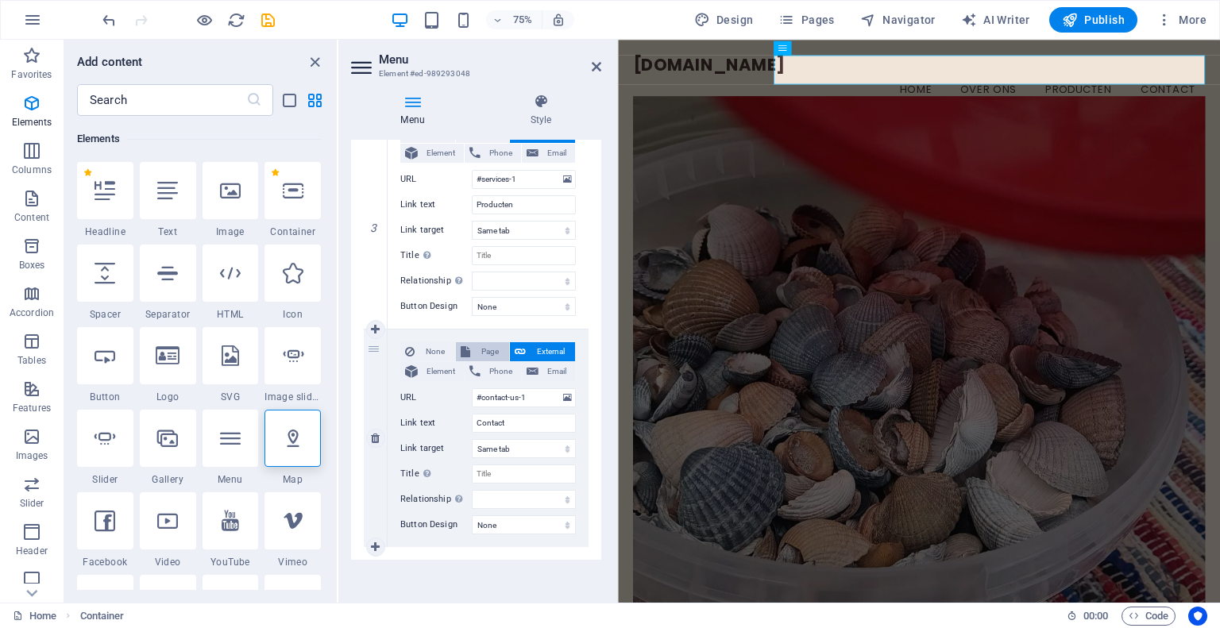
select select
click at [511, 472] on input "Title Additional link description, should not be the same as the link text. The…" at bounding box center [524, 474] width 104 height 19
click at [494, 473] on input "Title Additional link description, should not be the same as the link text. The…" at bounding box center [524, 474] width 104 height 19
type input "Contact"
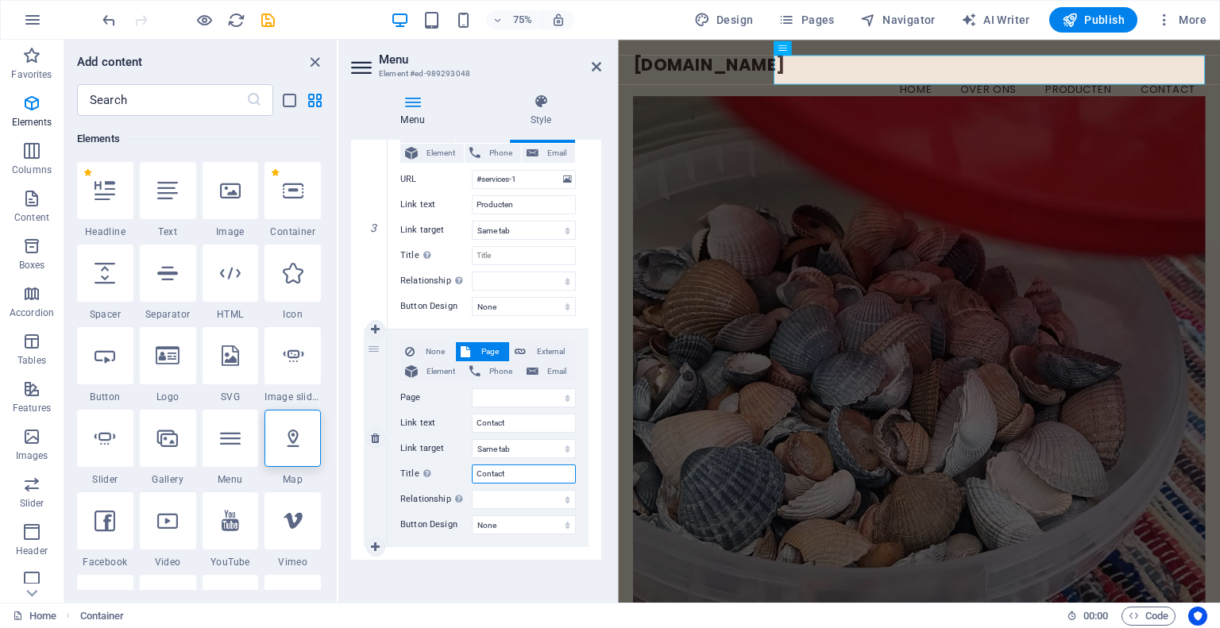
select select
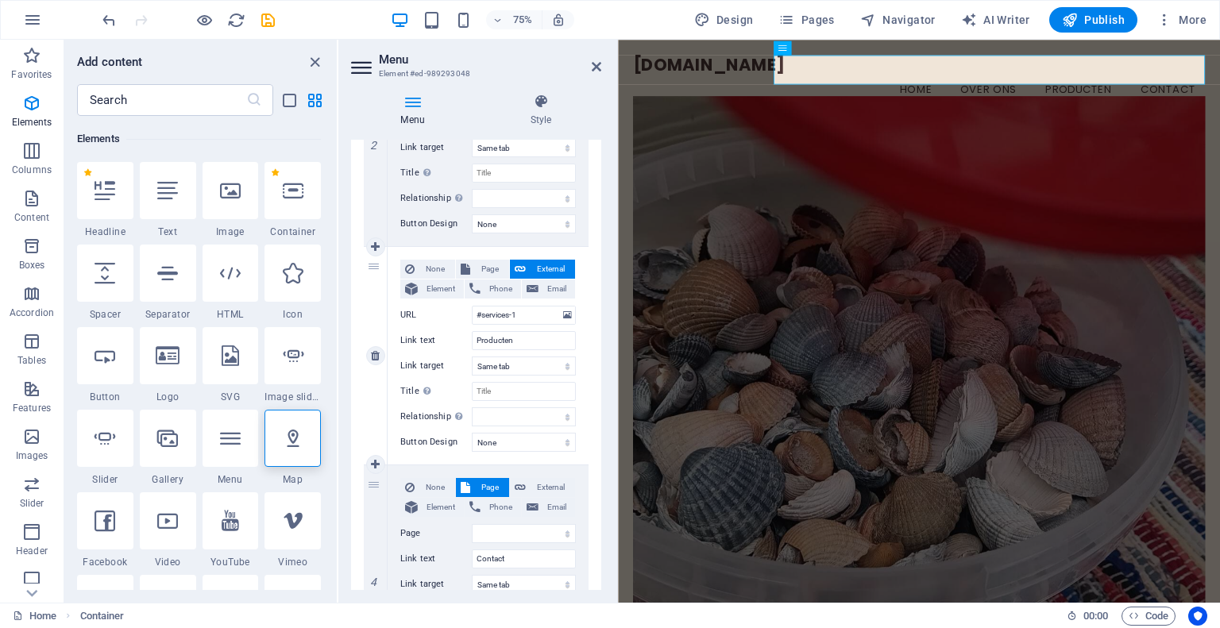
scroll to position [480, 0]
type input "Contact"
click at [490, 265] on span "Page" at bounding box center [489, 270] width 29 height 19
select select
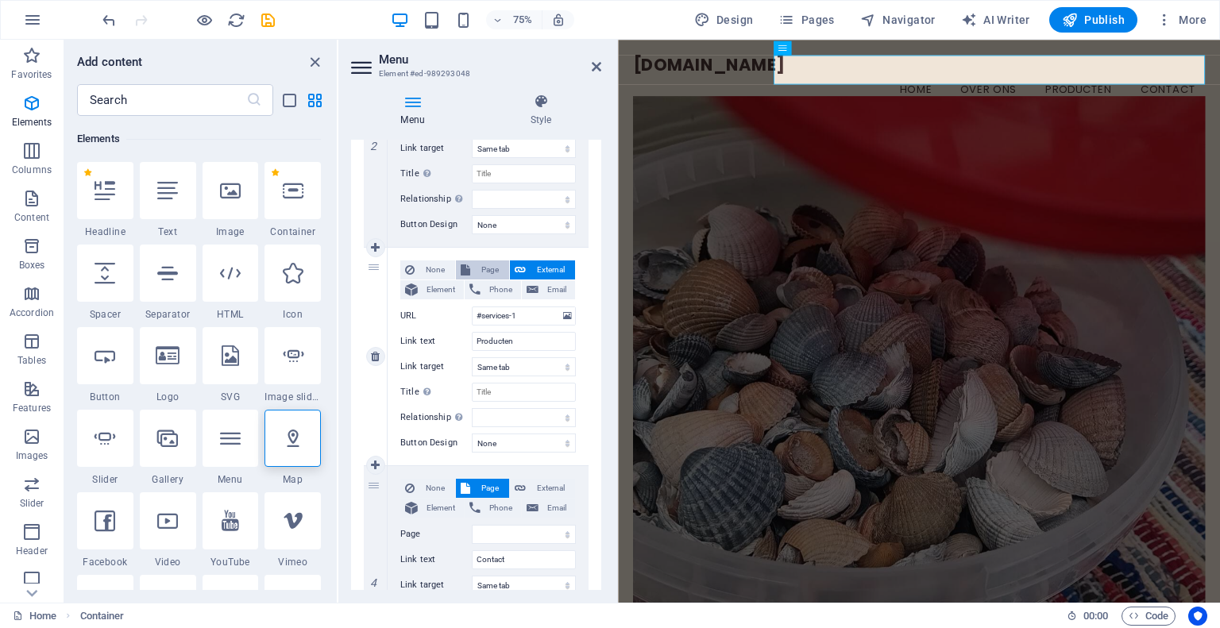
select select
click at [575, 318] on div "None Page External Element Phone Email Page Home Subpage Legal Notice Privacy E…" at bounding box center [488, 357] width 201 height 218
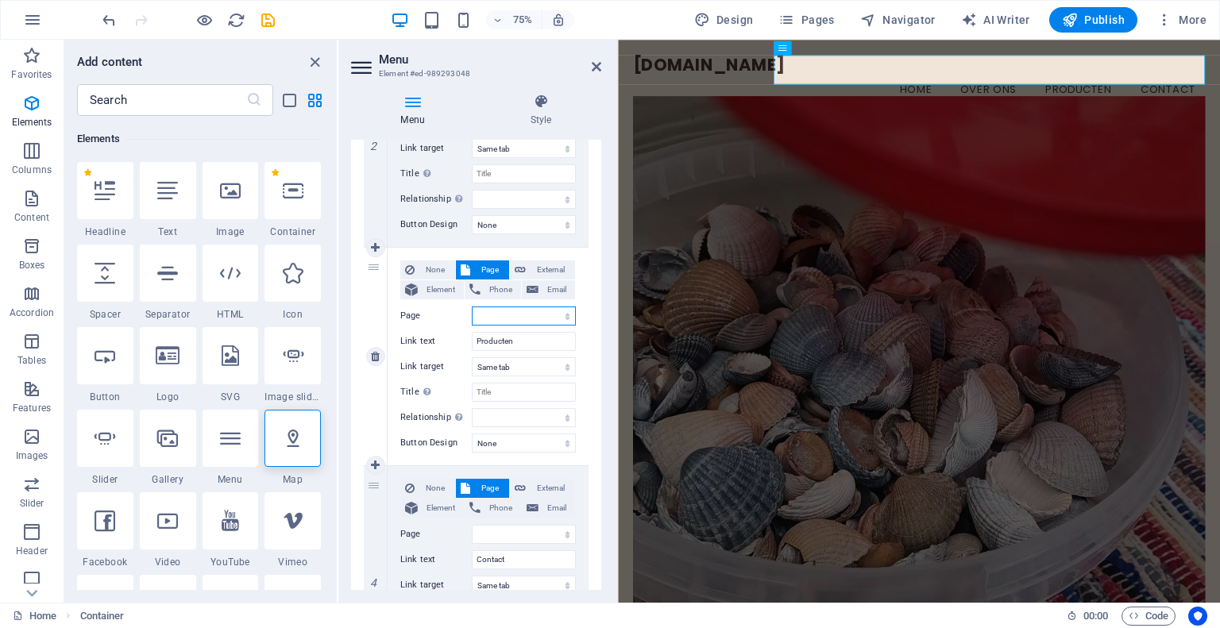
click at [567, 318] on select "Home Subpage Legal Notice Privacy" at bounding box center [524, 316] width 104 height 19
select select "1"
click at [472, 307] on select "Home Subpage Legal Notice Privacy" at bounding box center [524, 316] width 104 height 19
select select
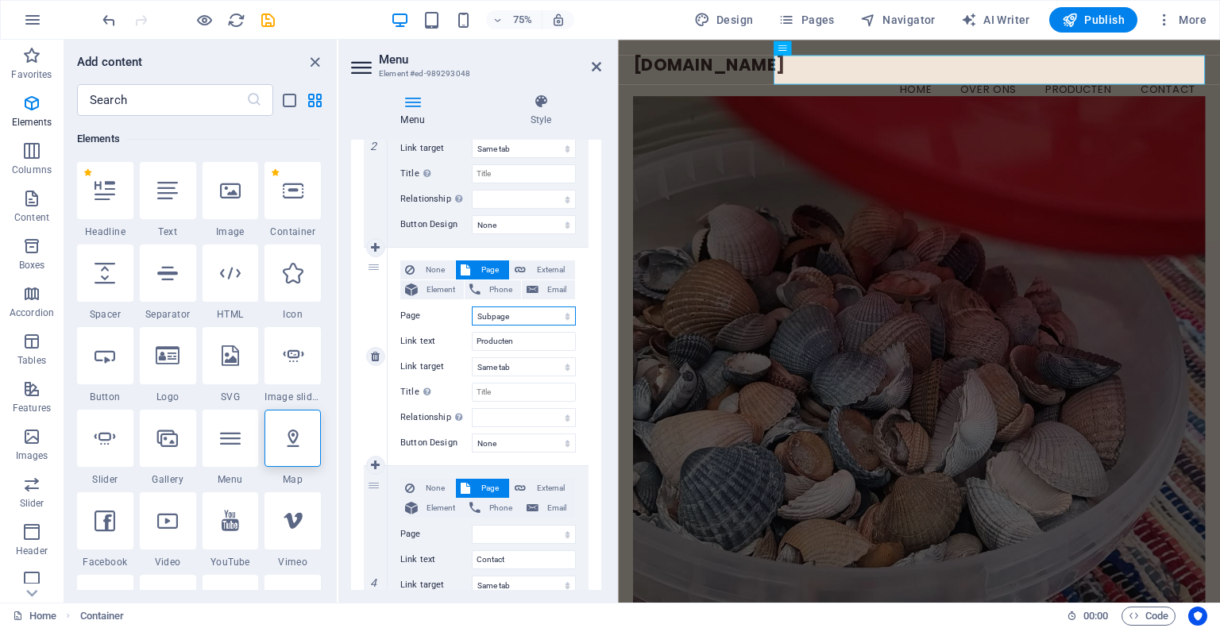
select select
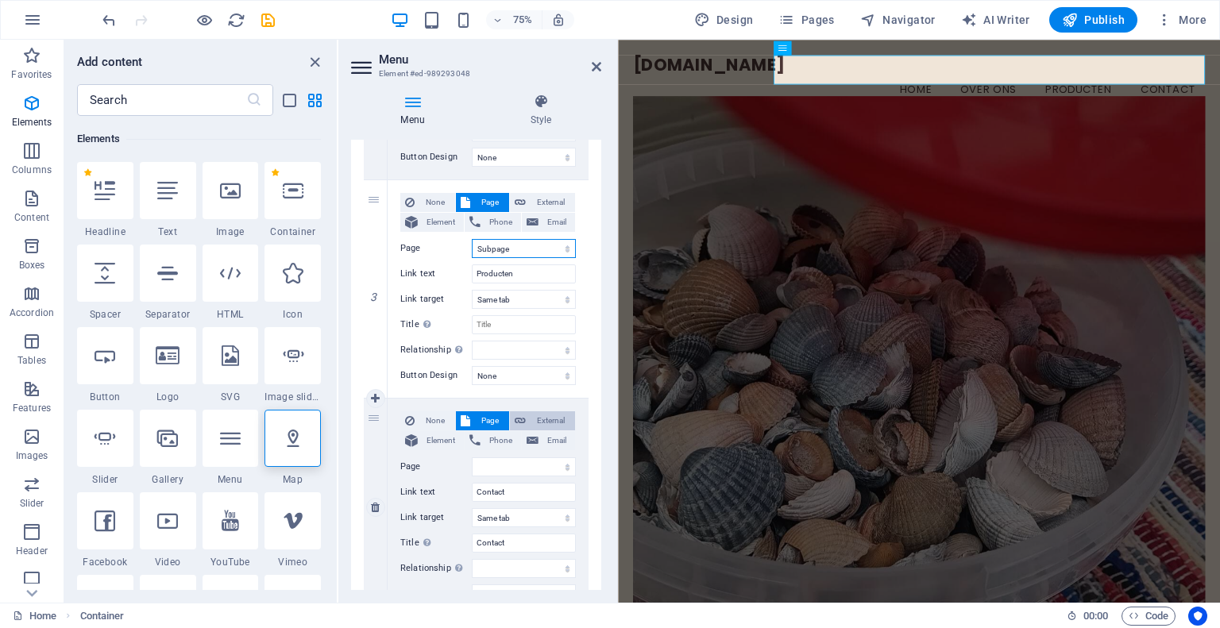
scroll to position [567, 0]
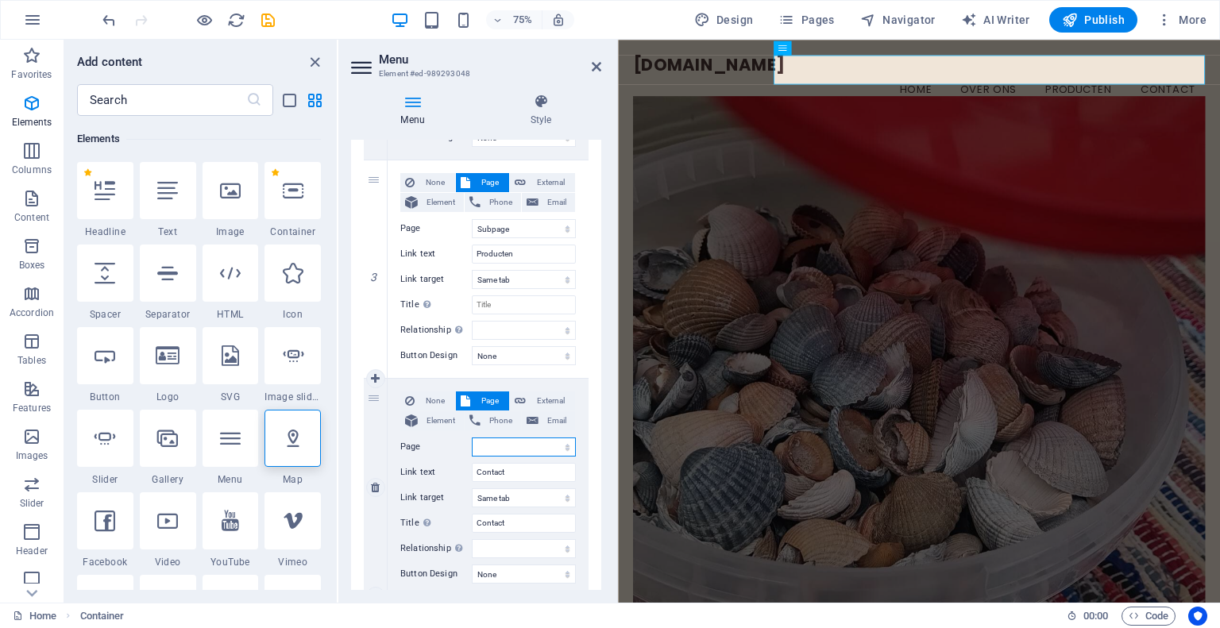
click at [564, 451] on select "Home Subpage Legal Notice Privacy" at bounding box center [524, 447] width 104 height 19
select select "1"
click at [472, 438] on select "Home Subpage Legal Notice Privacy" at bounding box center [524, 447] width 104 height 19
select select
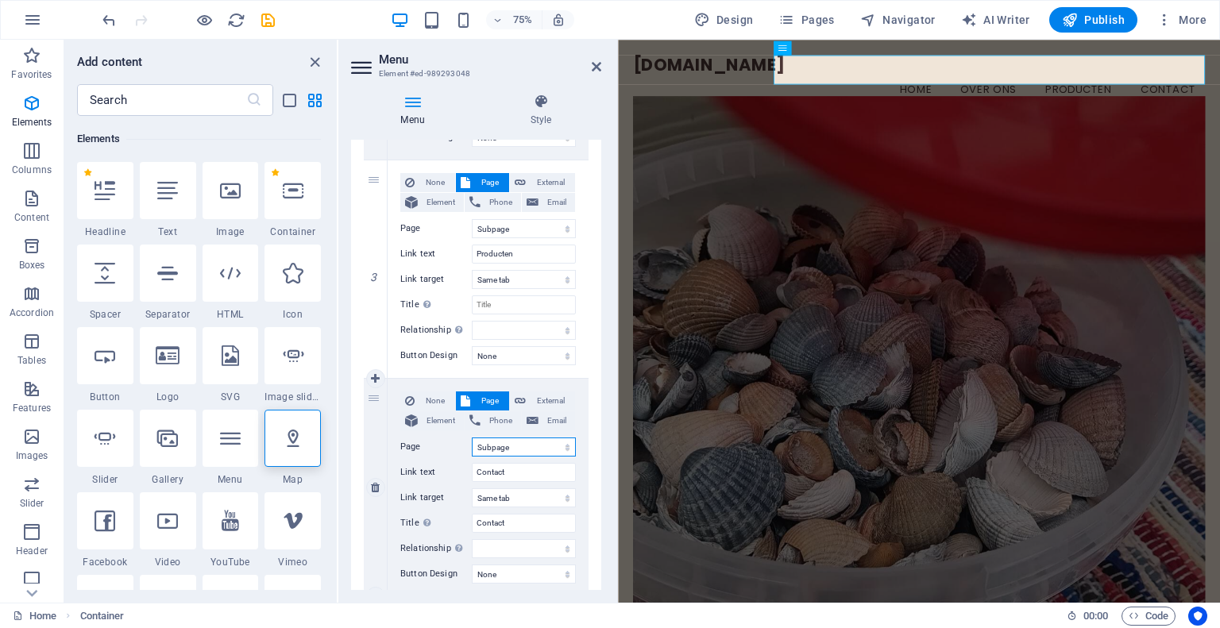
select select
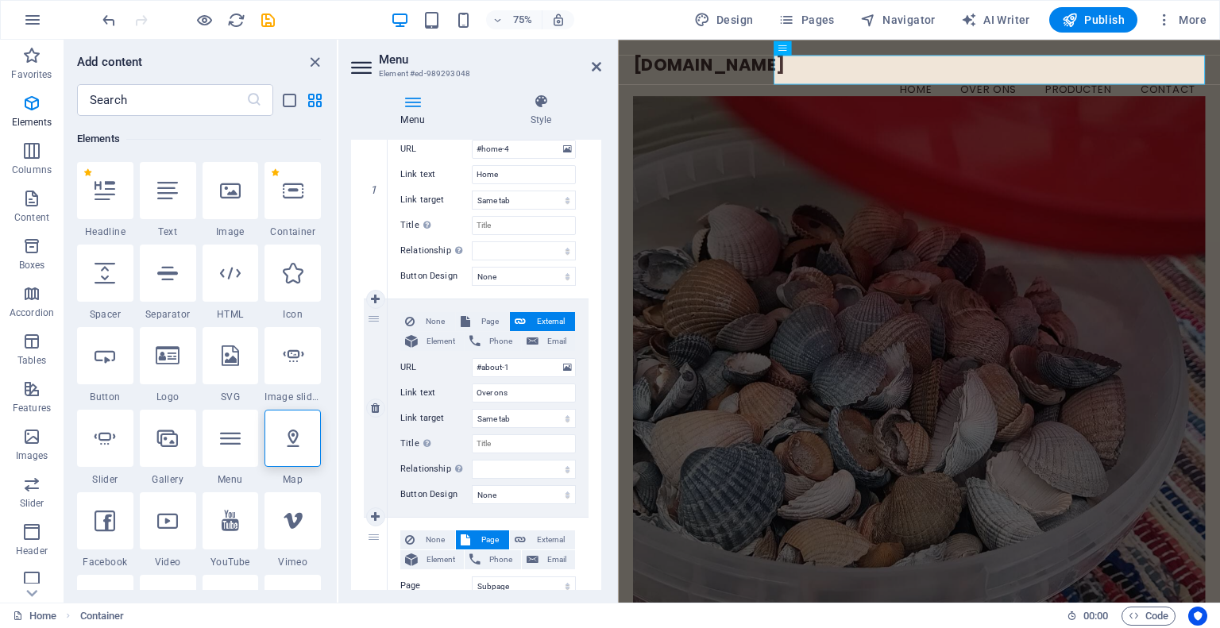
scroll to position [203, 0]
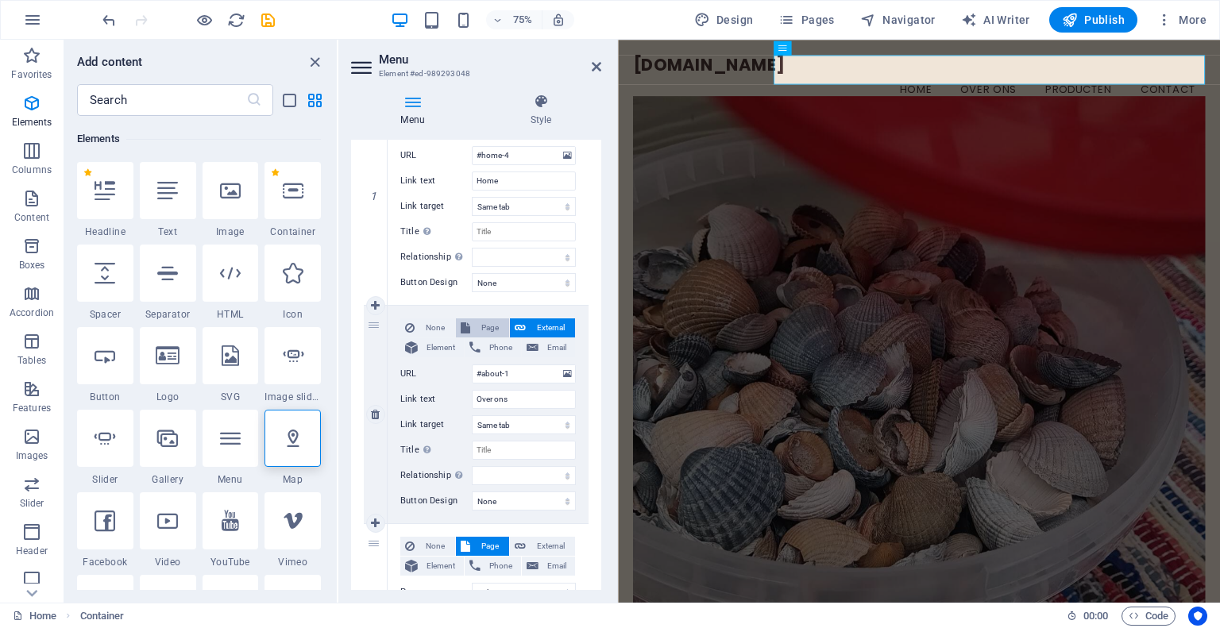
click at [481, 320] on span "Page" at bounding box center [489, 328] width 29 height 19
select select
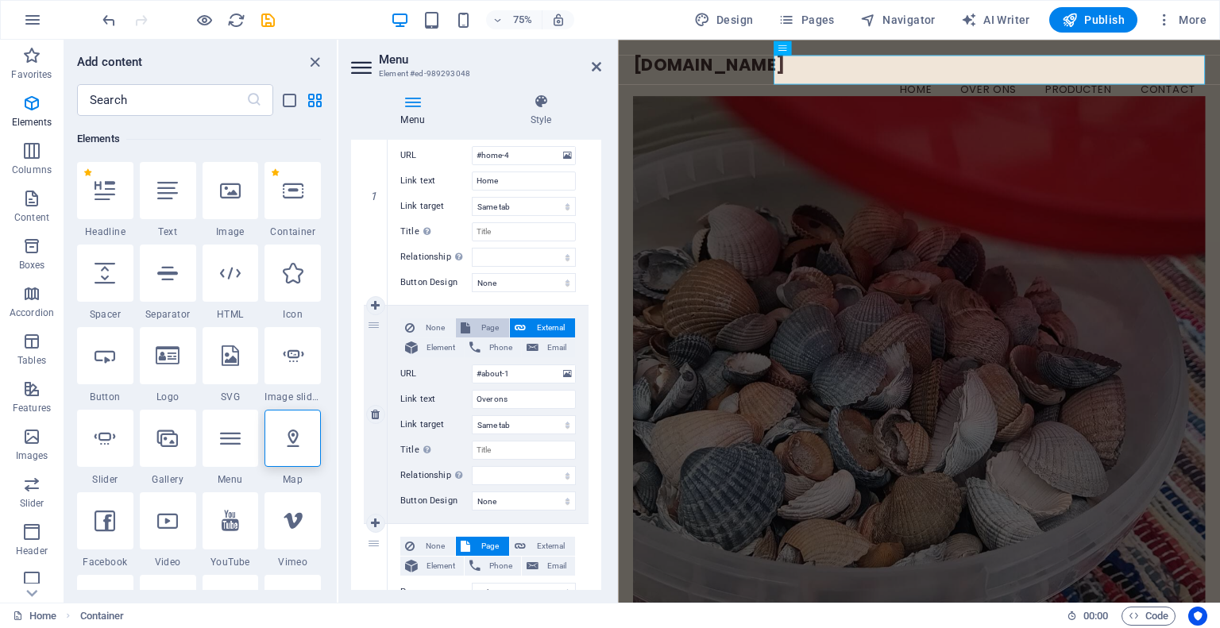
select select
click at [558, 373] on select "Home Subpage Legal Notice Privacy" at bounding box center [524, 374] width 104 height 19
select select "1"
click at [472, 365] on select "Home Subpage Legal Notice Privacy" at bounding box center [524, 374] width 104 height 19
select select
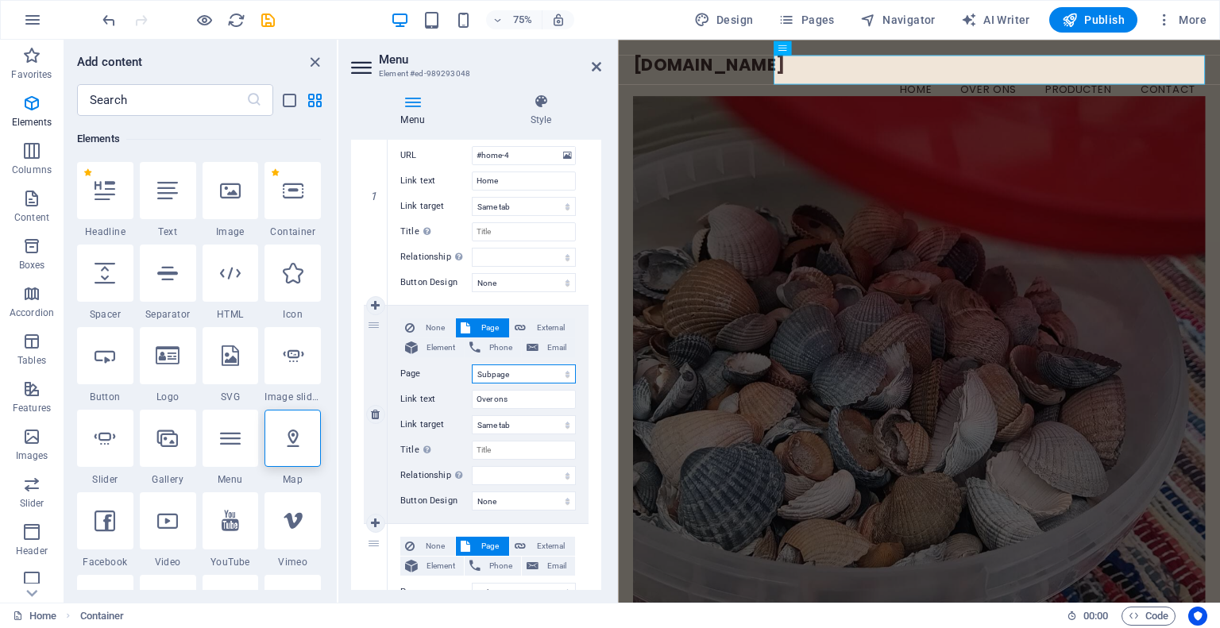
select select
click at [559, 425] on select "New tab Same tab Overlay" at bounding box center [524, 425] width 104 height 19
select select "blank"
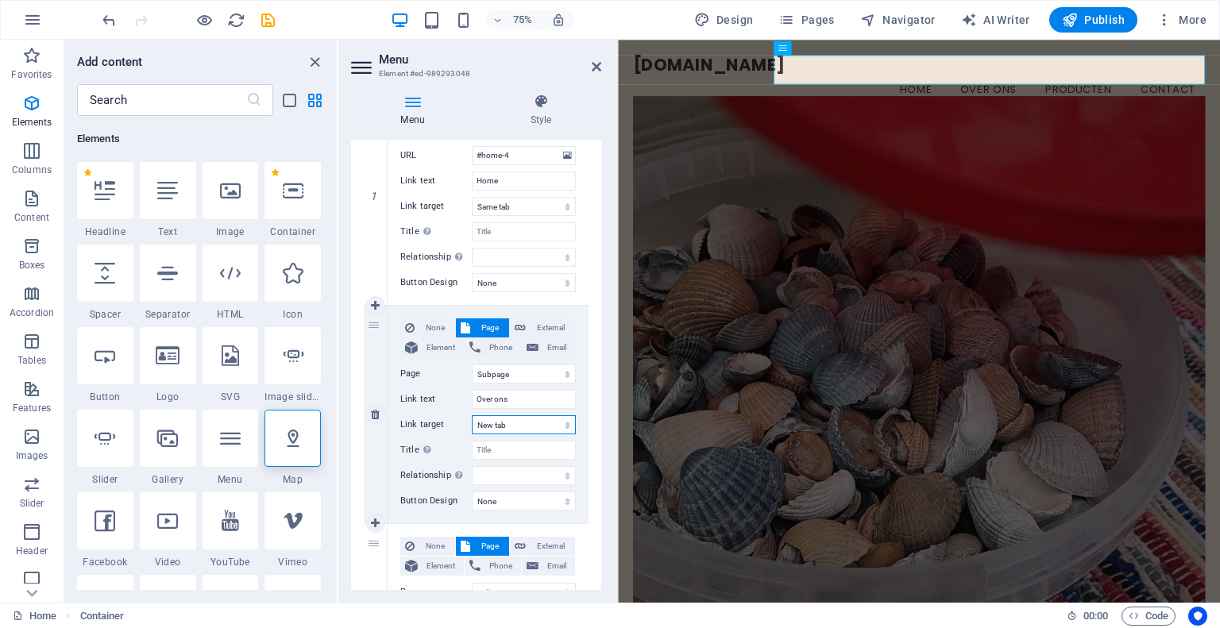
click at [472, 416] on select "New tab Same tab Overlay" at bounding box center [524, 425] width 104 height 19
select select
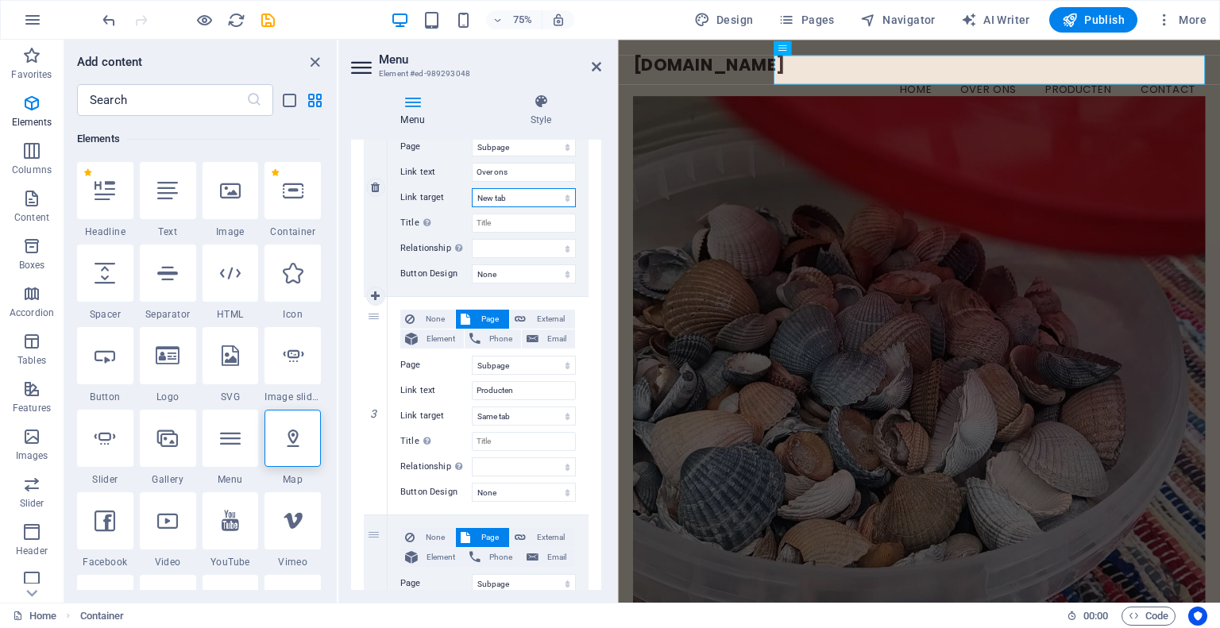
scroll to position [431, 0]
click at [569, 413] on select "New tab Same tab Overlay" at bounding box center [524, 415] width 104 height 19
select select "blank"
click at [472, 406] on select "New tab Same tab Overlay" at bounding box center [524, 415] width 104 height 19
select select
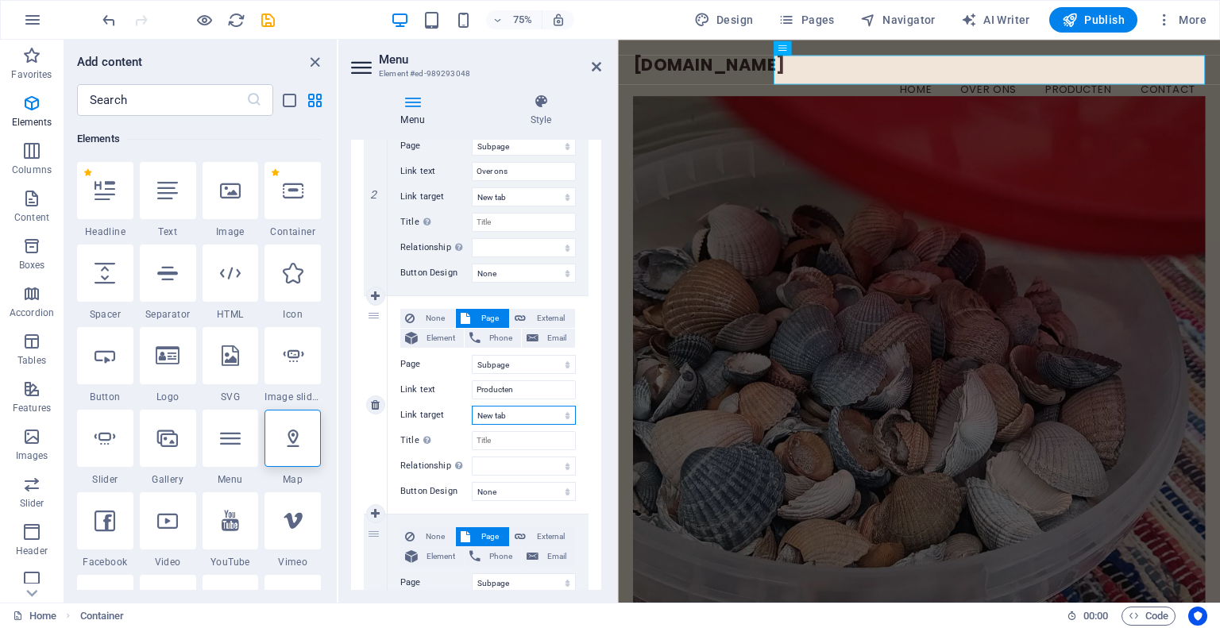
select select
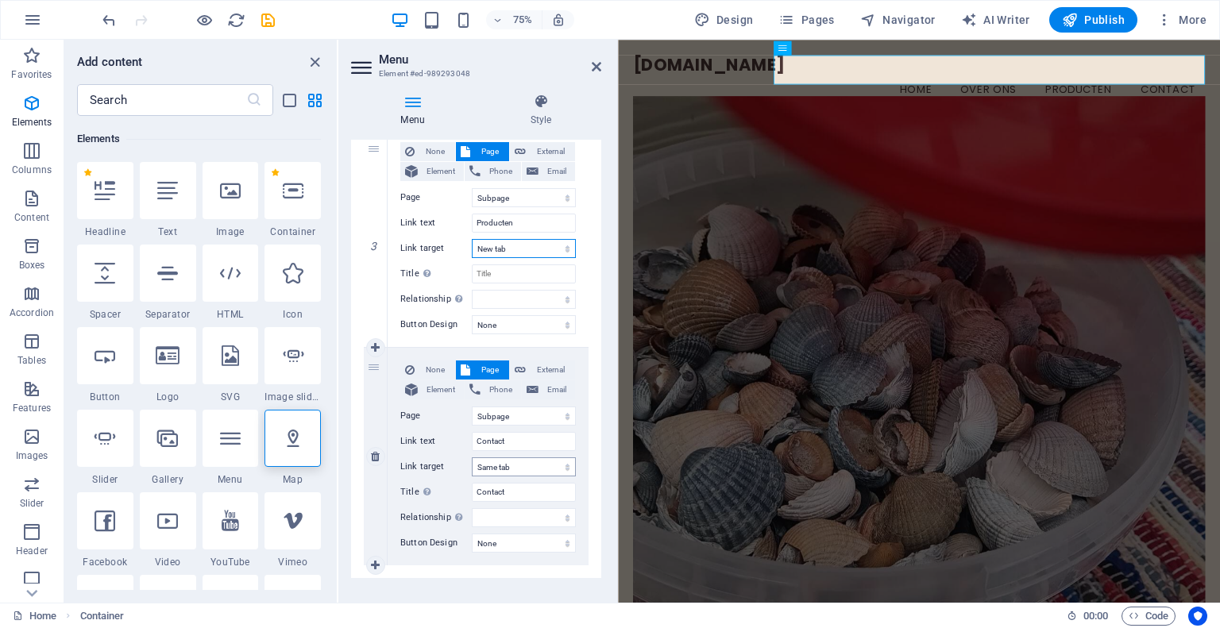
scroll to position [617, 0]
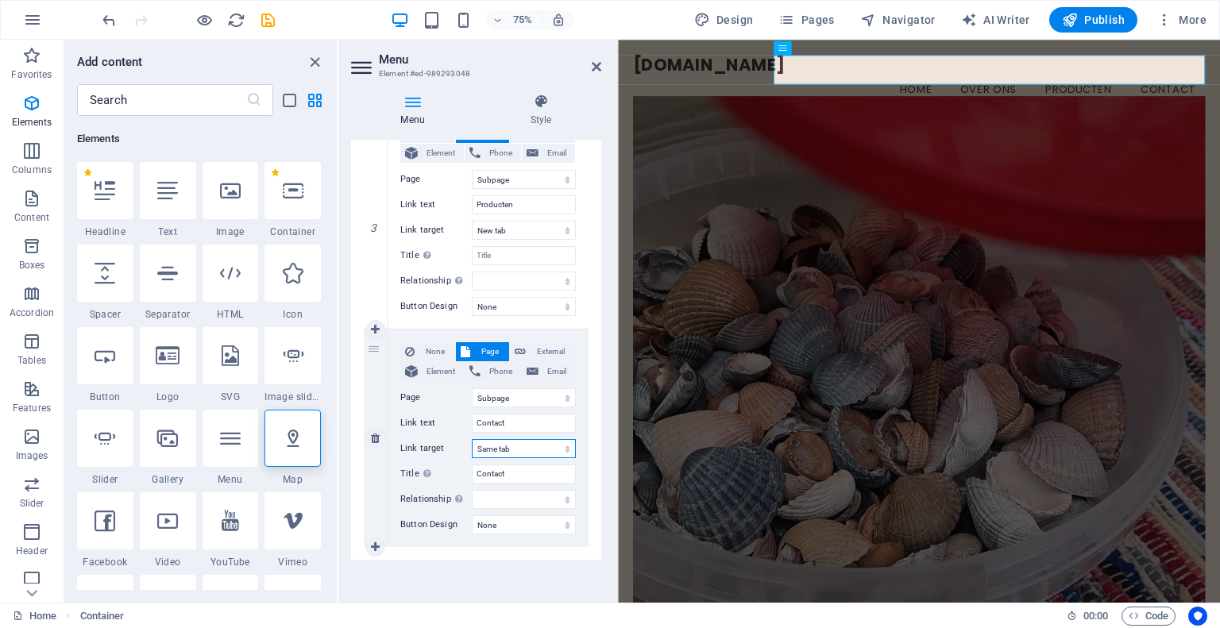
click at [553, 450] on select "New tab Same tab Overlay" at bounding box center [524, 448] width 104 height 19
select select "blank"
click at [472, 439] on select "New tab Same tab Overlay" at bounding box center [524, 448] width 104 height 19
select select
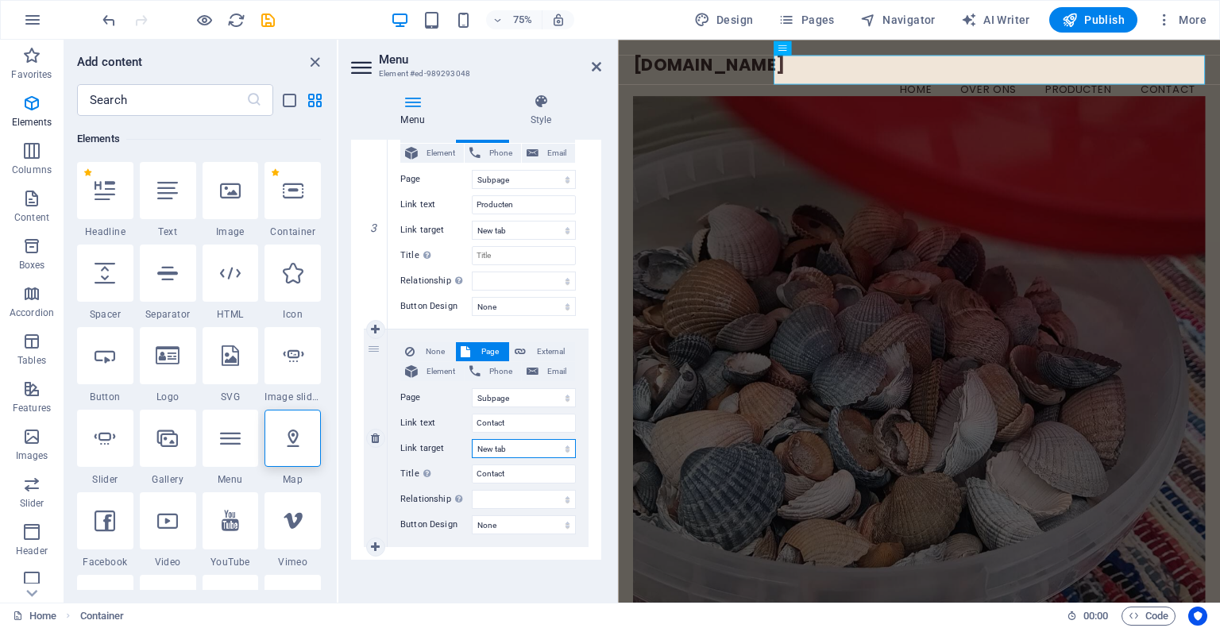
select select
click at [562, 451] on select "New tab Same tab Overlay" at bounding box center [524, 448] width 104 height 19
select select
click at [472, 439] on select "New tab Same tab Overlay" at bounding box center [524, 448] width 104 height 19
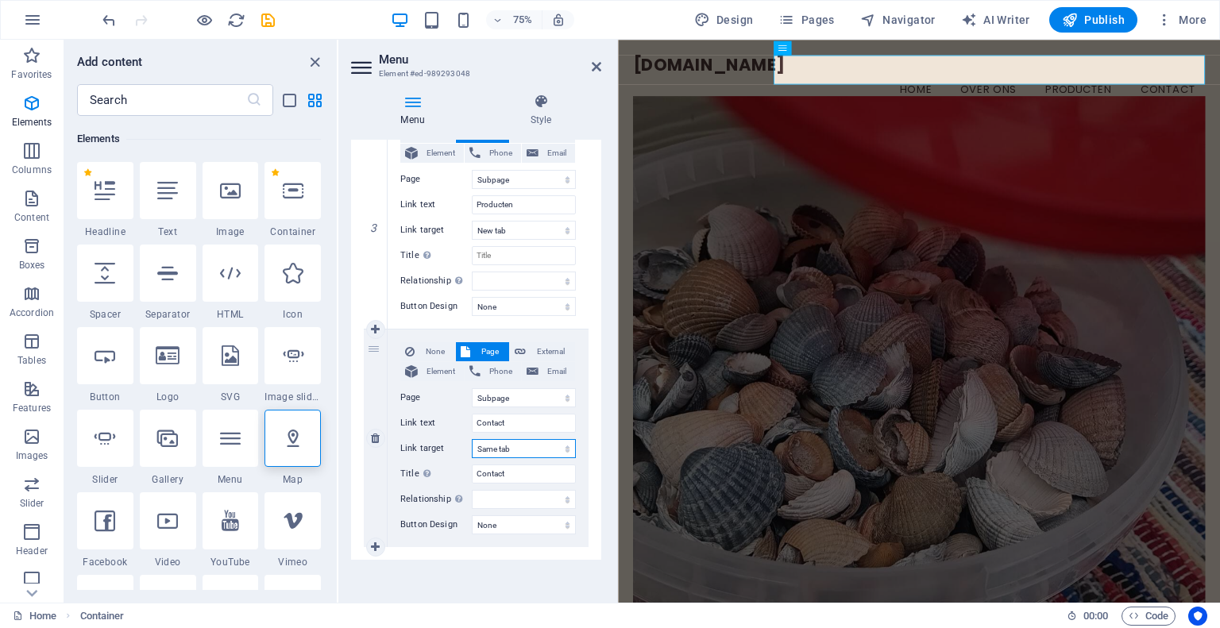
select select
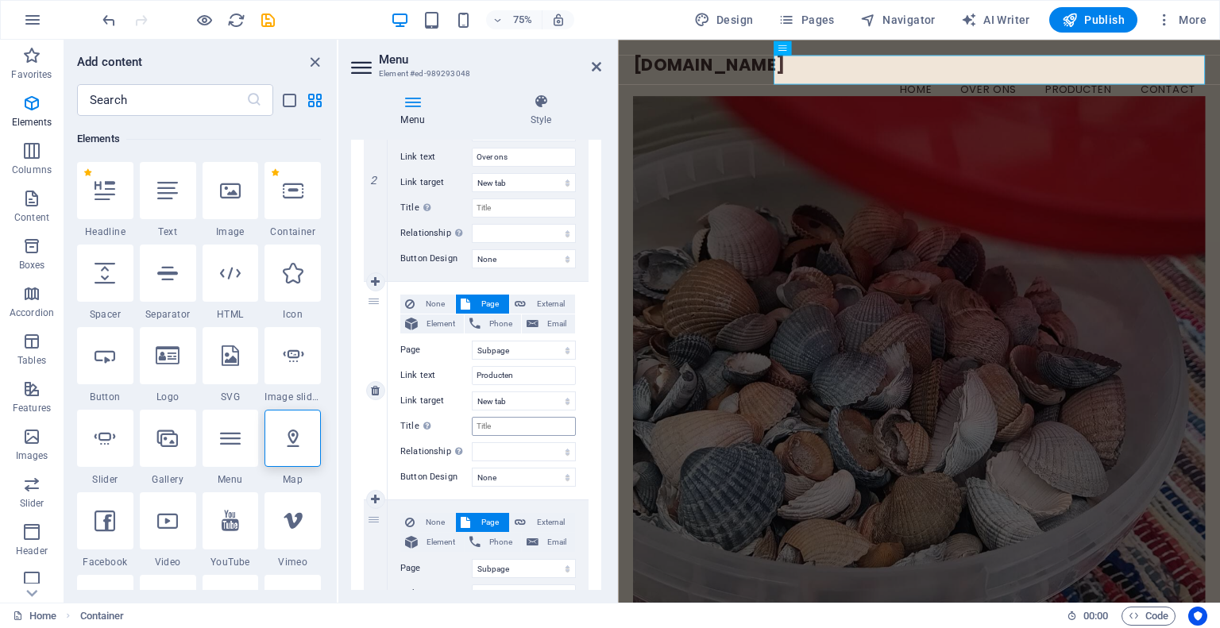
scroll to position [416, 0]
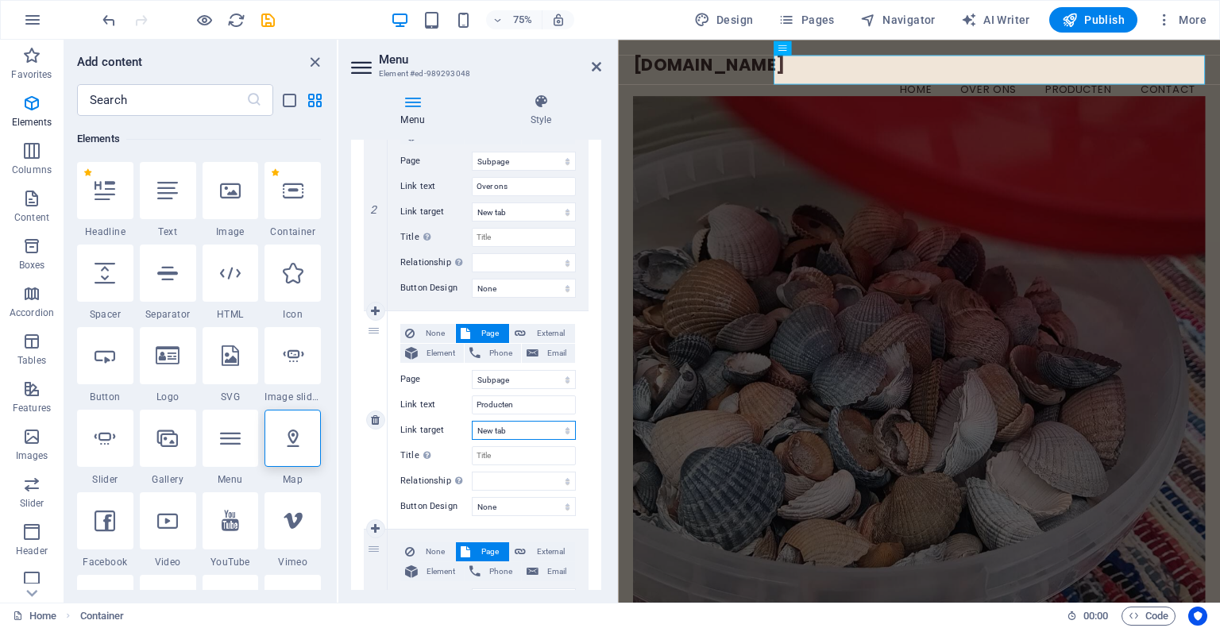
click at [562, 429] on select "New tab Same tab Overlay" at bounding box center [524, 430] width 104 height 19
select select
click at [472, 421] on select "New tab Same tab Overlay" at bounding box center [524, 430] width 104 height 19
select select
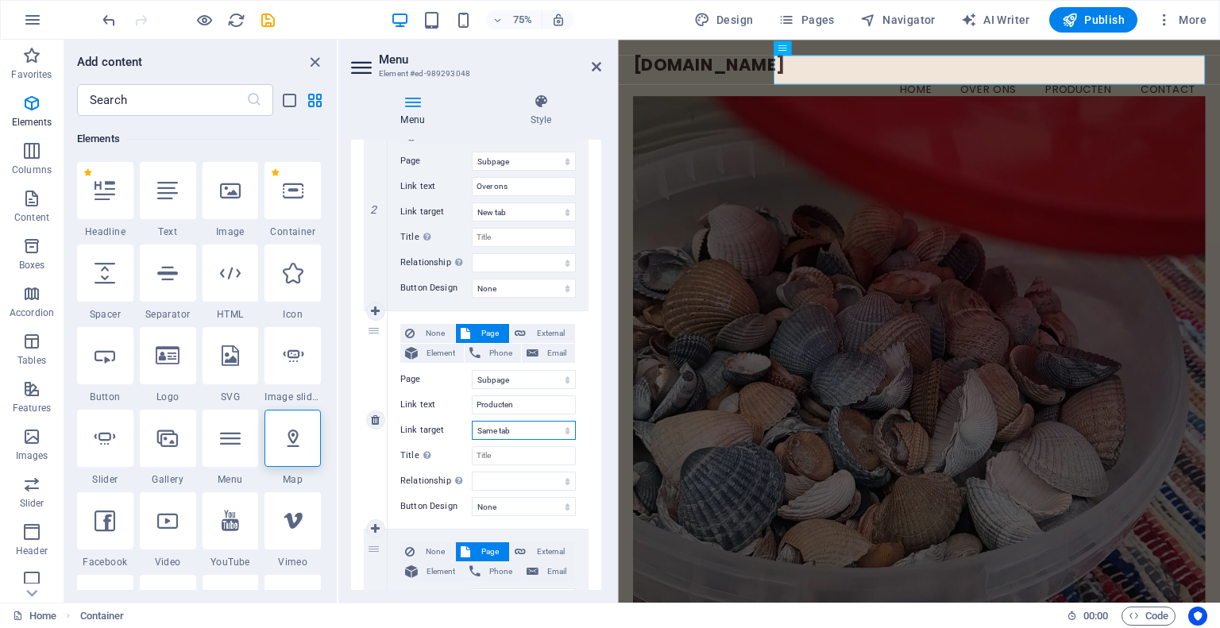
select select
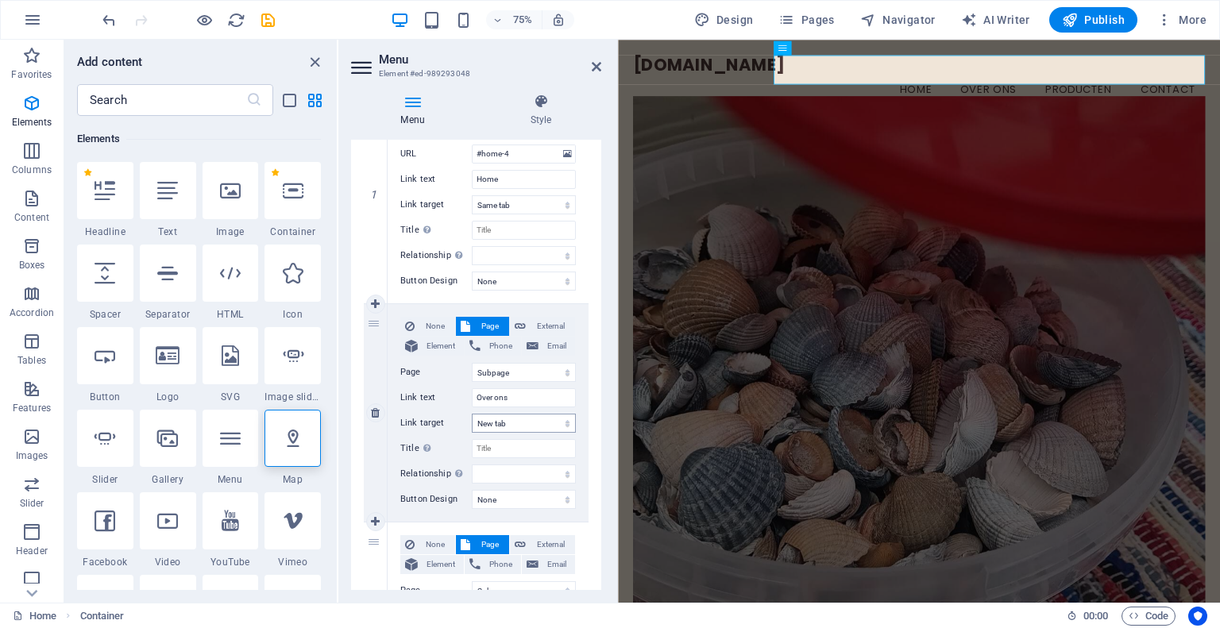
scroll to position [204, 0]
click at [555, 420] on select "New tab Same tab Overlay" at bounding box center [524, 424] width 104 height 19
select select
click at [472, 415] on select "New tab Same tab Overlay" at bounding box center [524, 424] width 104 height 19
select select
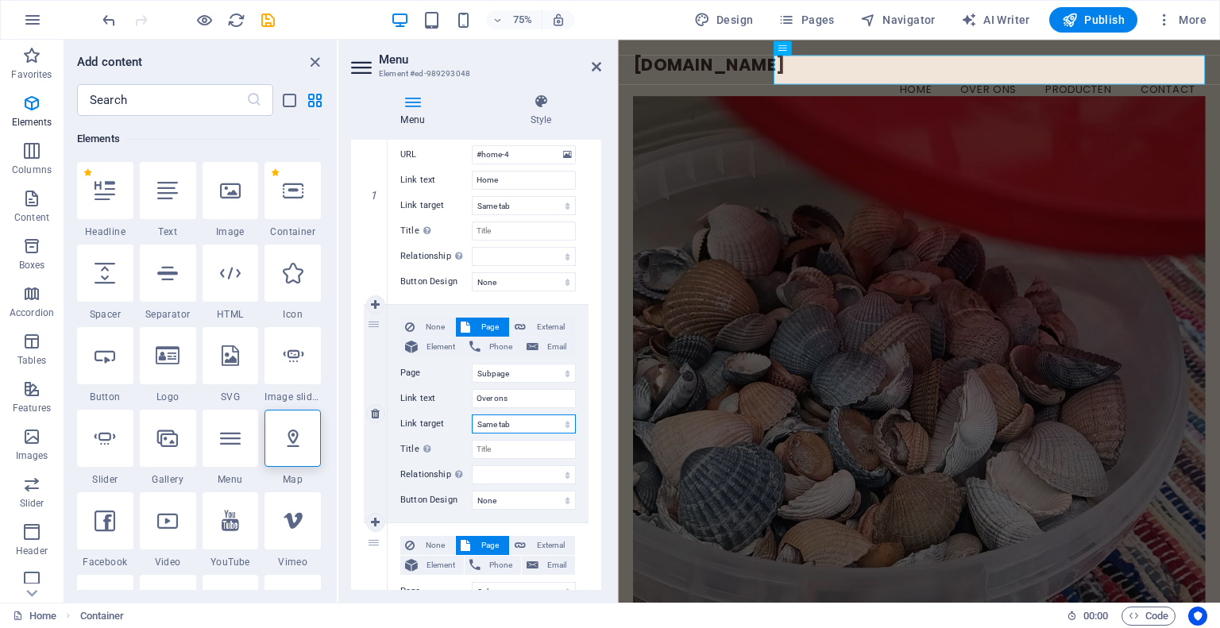
select select
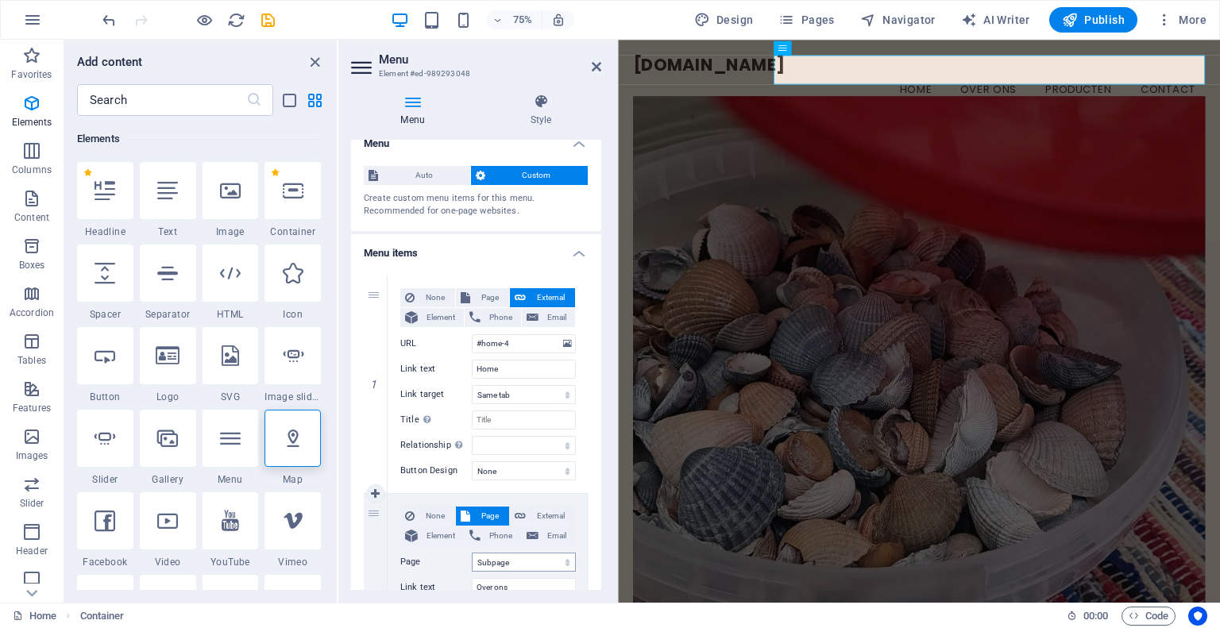
scroll to position [0, 0]
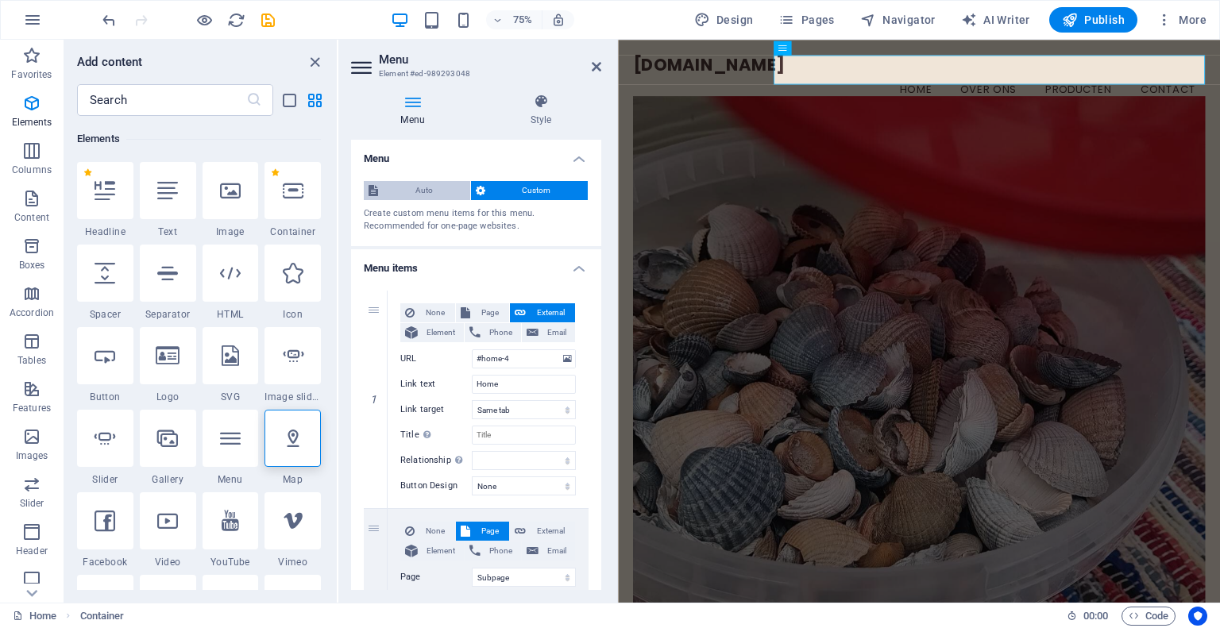
click at [425, 184] on span "Auto" at bounding box center [424, 190] width 83 height 19
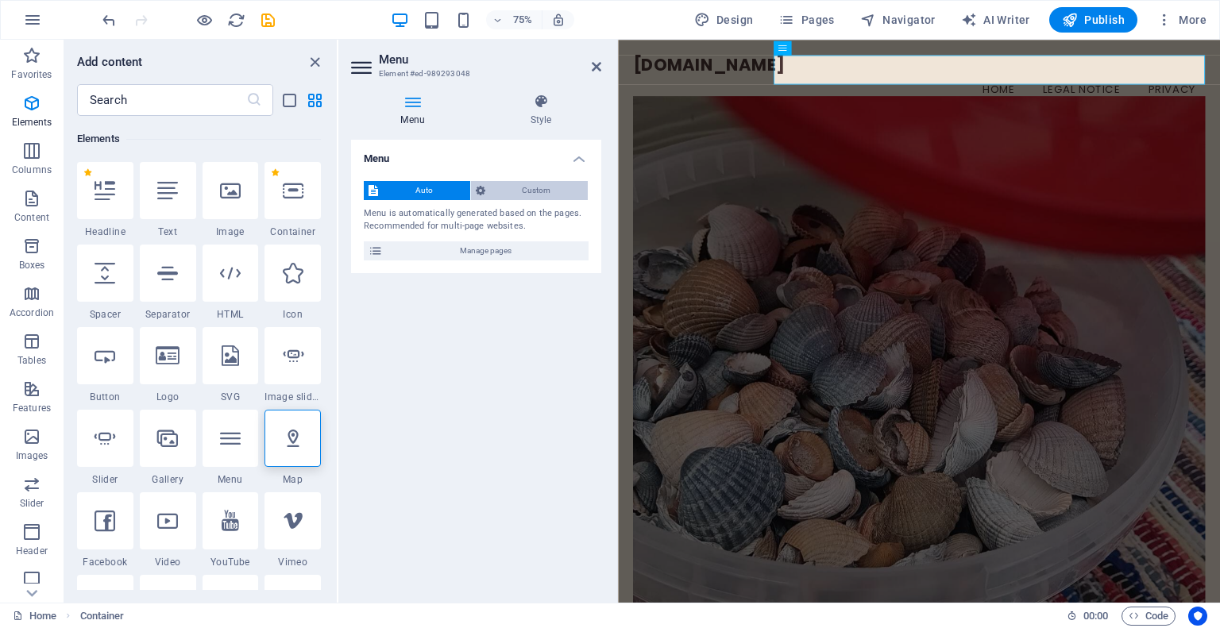
click at [534, 186] on span "Custom" at bounding box center [537, 190] width 94 height 19
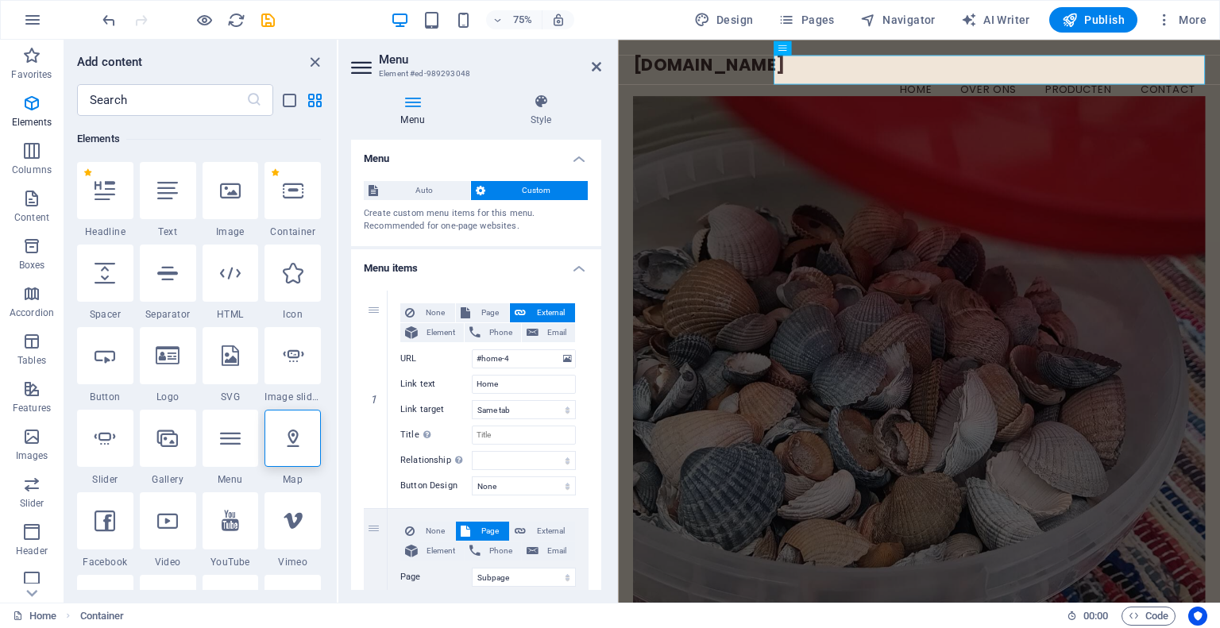
click at [542, 158] on h4 "Menu" at bounding box center [476, 154] width 250 height 29
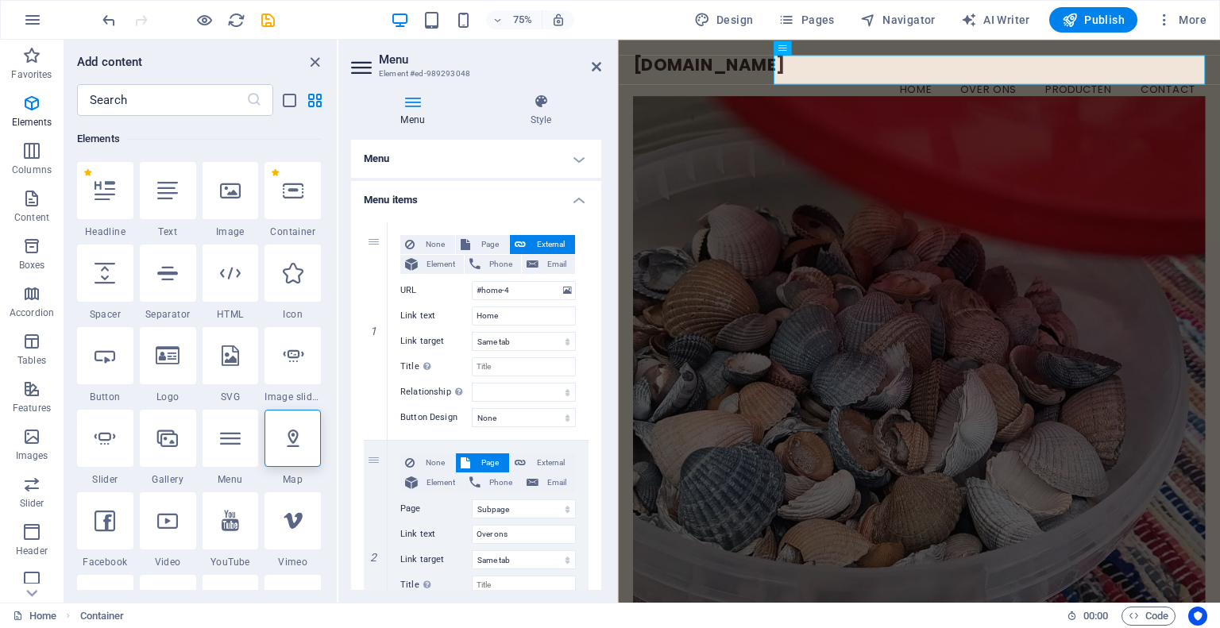
click at [576, 153] on h4 "Menu" at bounding box center [476, 159] width 250 height 38
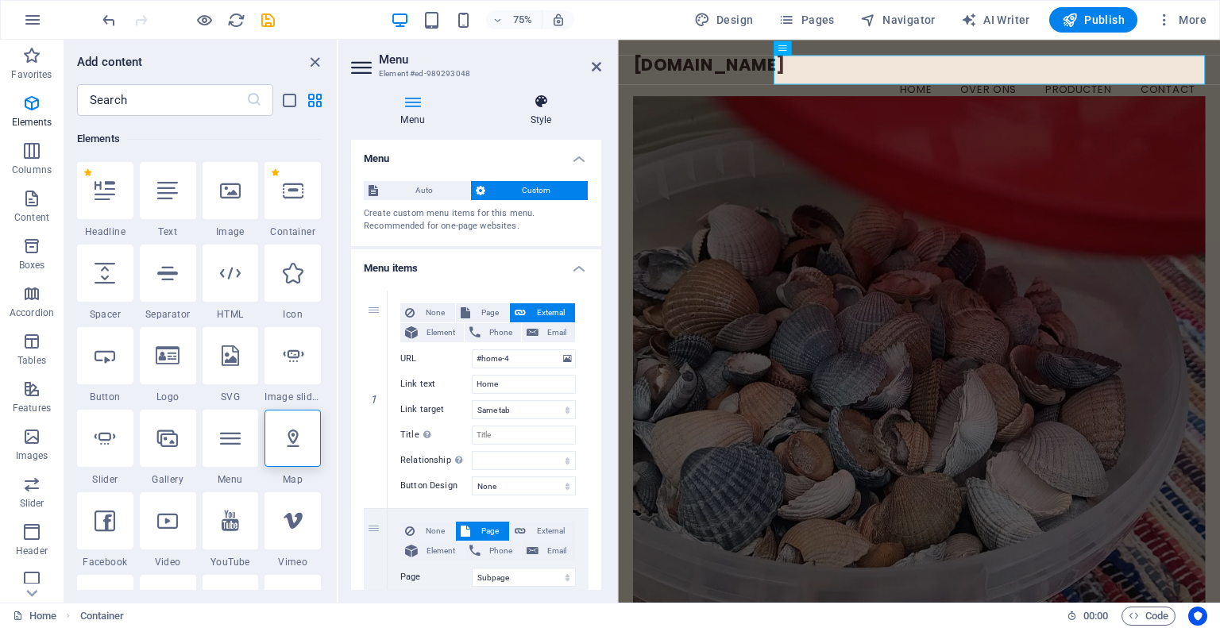
click at [546, 114] on h4 "Style" at bounding box center [541, 110] width 121 height 33
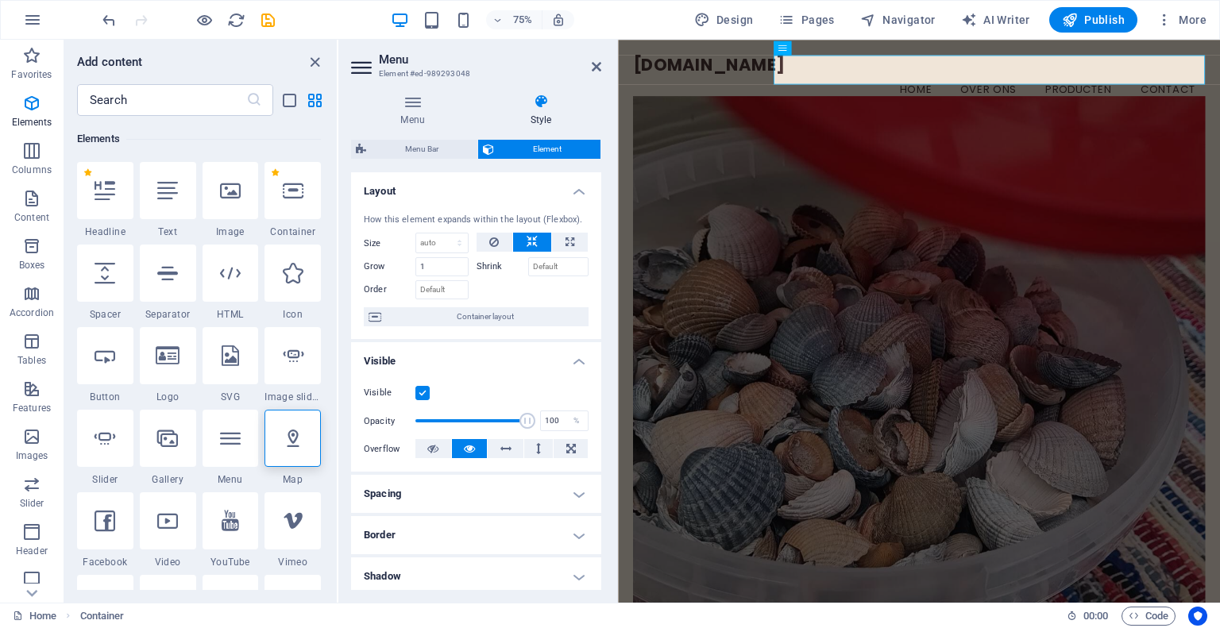
click at [563, 83] on div "Menu Style Menu Auto Custom Create custom menu items for this menu. Recommended…" at bounding box center [476, 342] width 276 height 522
click at [596, 64] on icon at bounding box center [597, 66] width 10 height 13
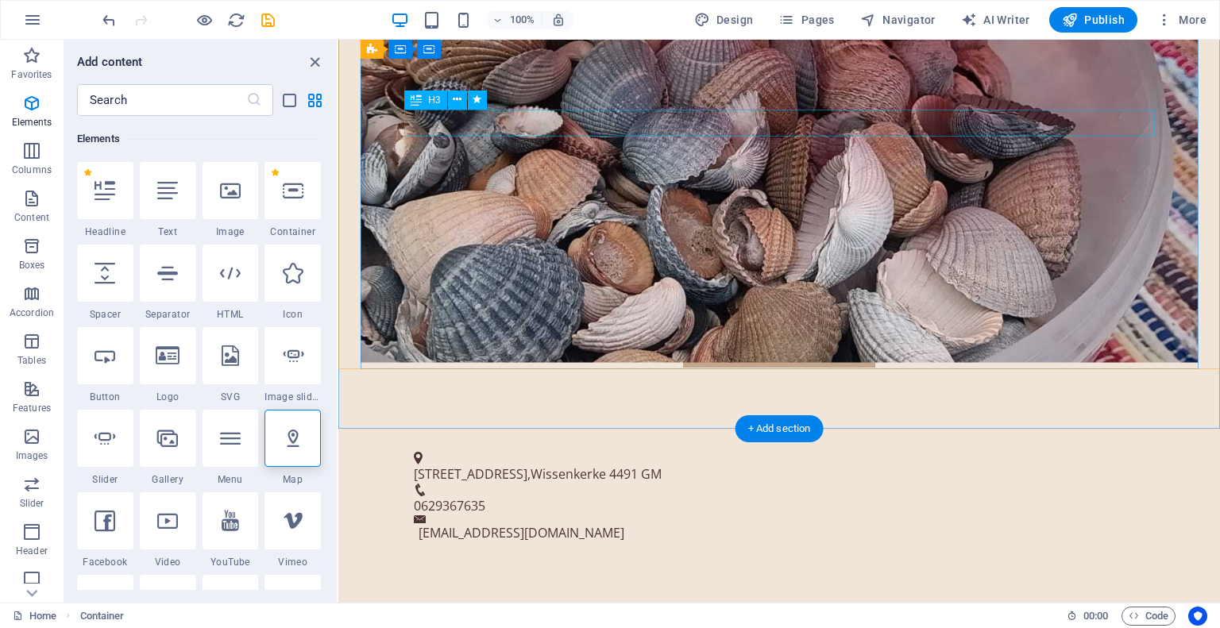
scroll to position [492, 0]
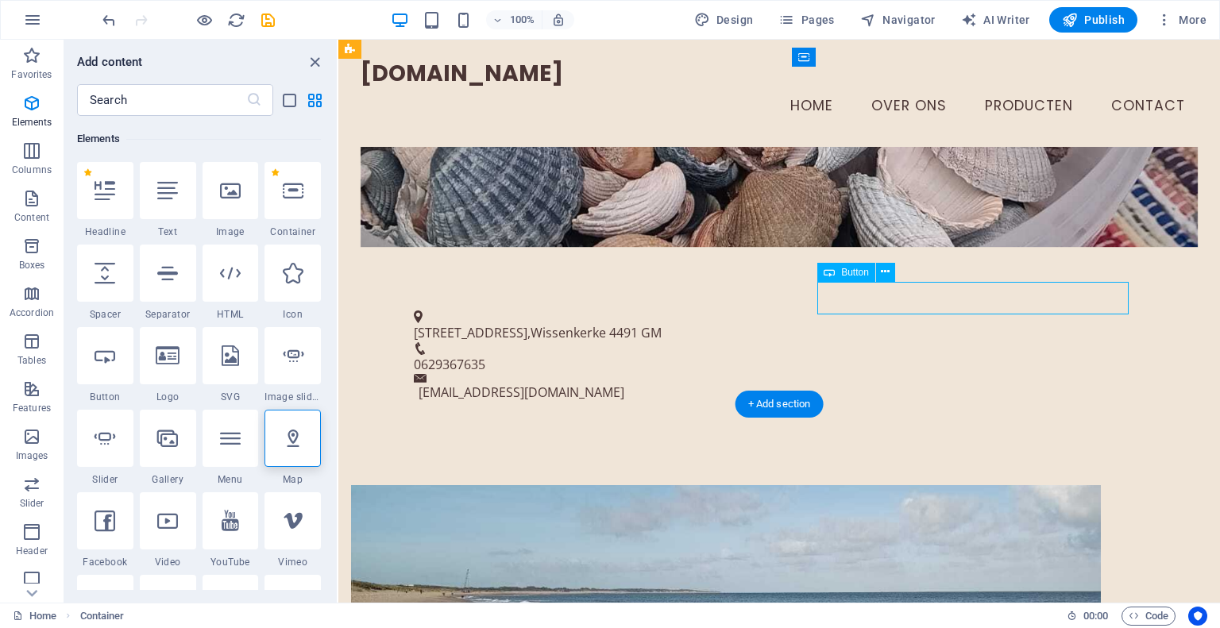
scroll to position [569, 0]
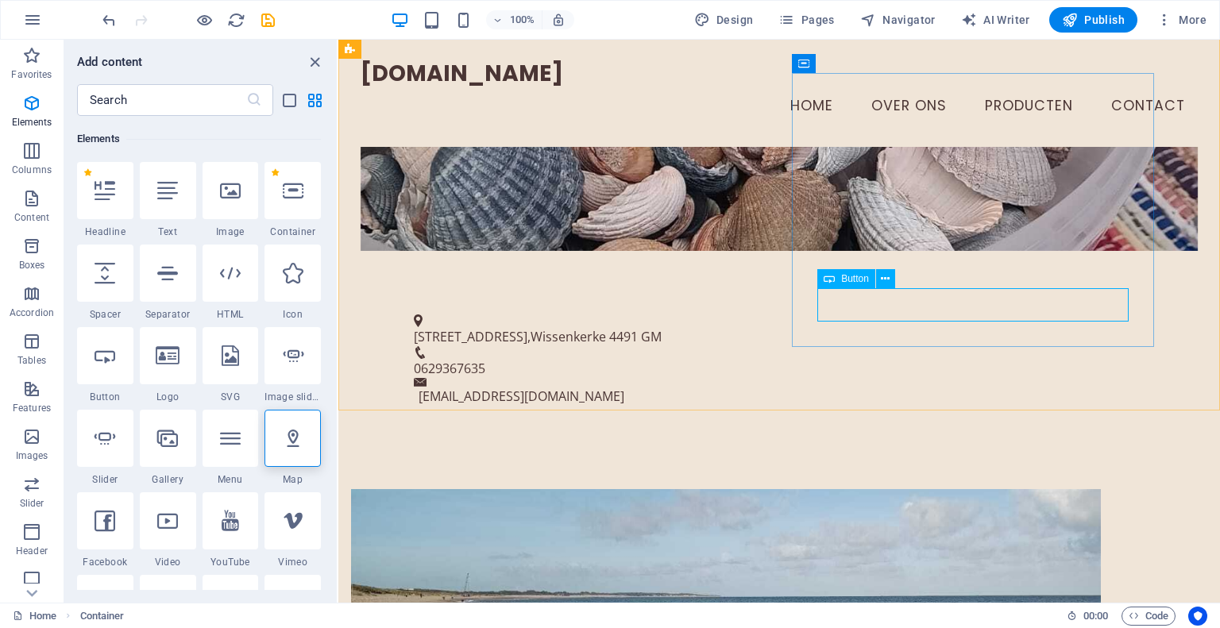
click at [853, 284] on span "Button" at bounding box center [855, 279] width 28 height 10
click at [856, 280] on span "Button" at bounding box center [855, 279] width 28 height 10
click at [888, 280] on icon at bounding box center [885, 279] width 9 height 17
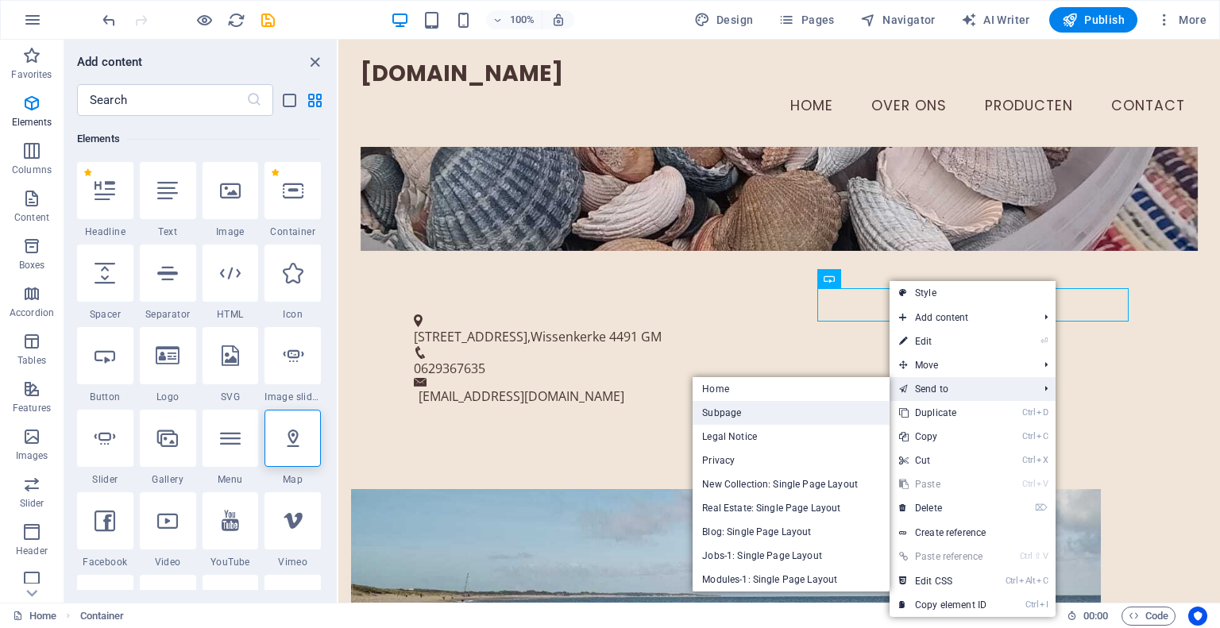
click at [764, 413] on link "Subpage" at bounding box center [791, 413] width 197 height 24
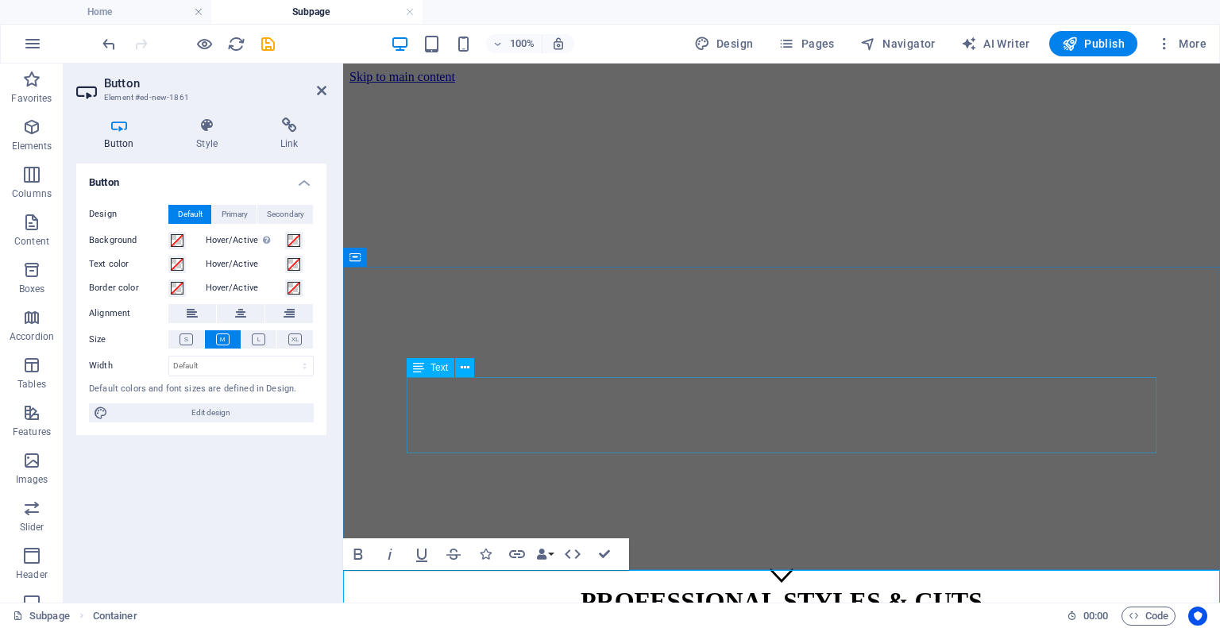
scroll to position [120, 0]
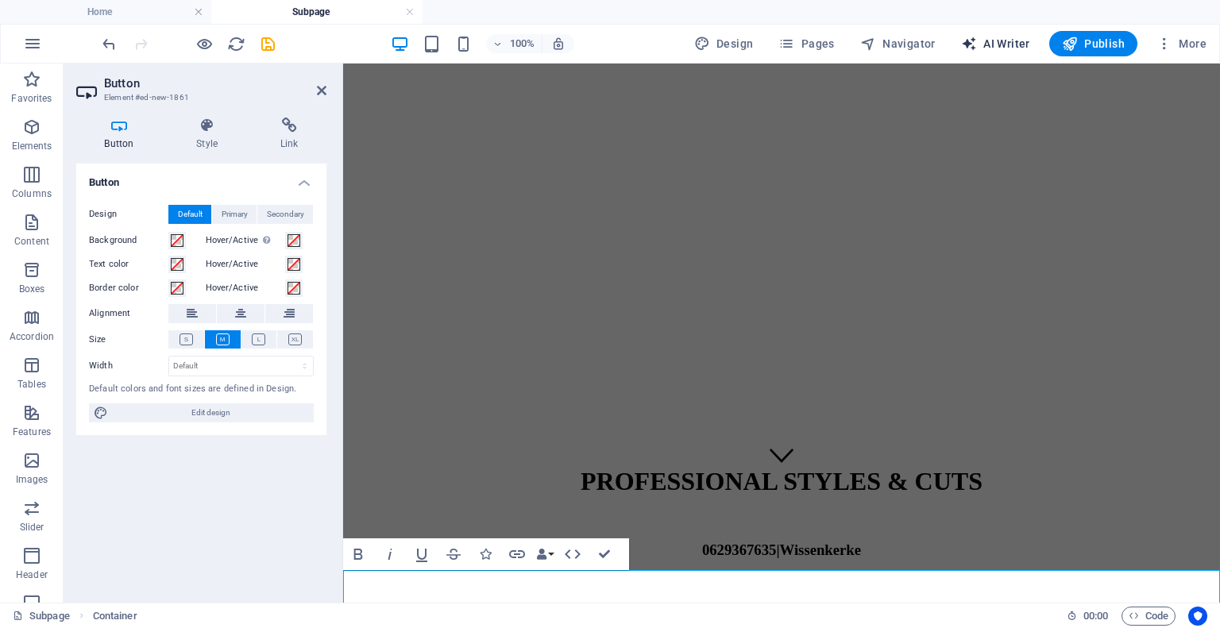
click at [1009, 44] on span "AI Writer" at bounding box center [995, 44] width 69 height 16
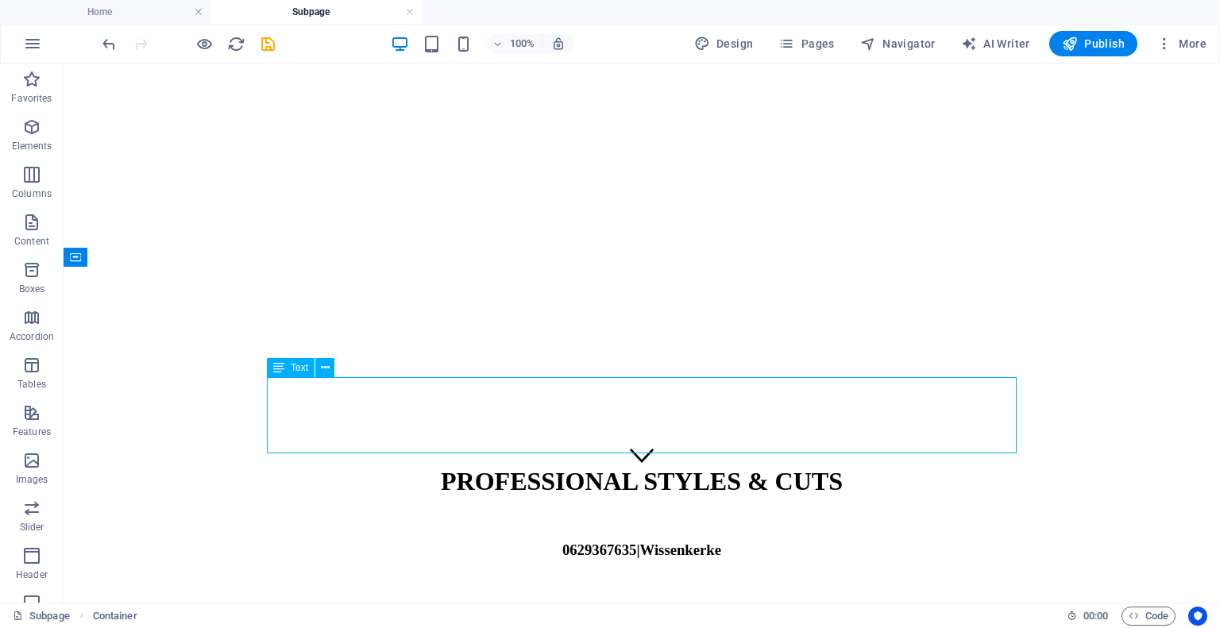
drag, startPoint x: 590, startPoint y: 408, endPoint x: 869, endPoint y: 408, distance: 278.9
click at [988, 39] on span "AI Writer" at bounding box center [995, 44] width 69 height 16
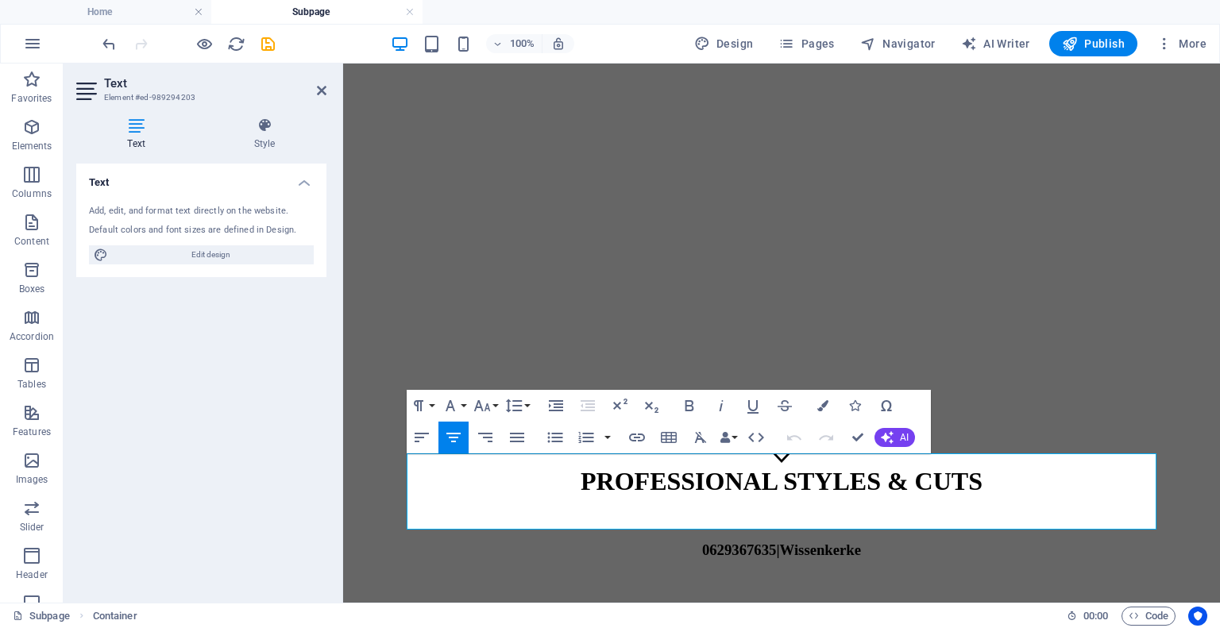
scroll to position [44, 0]
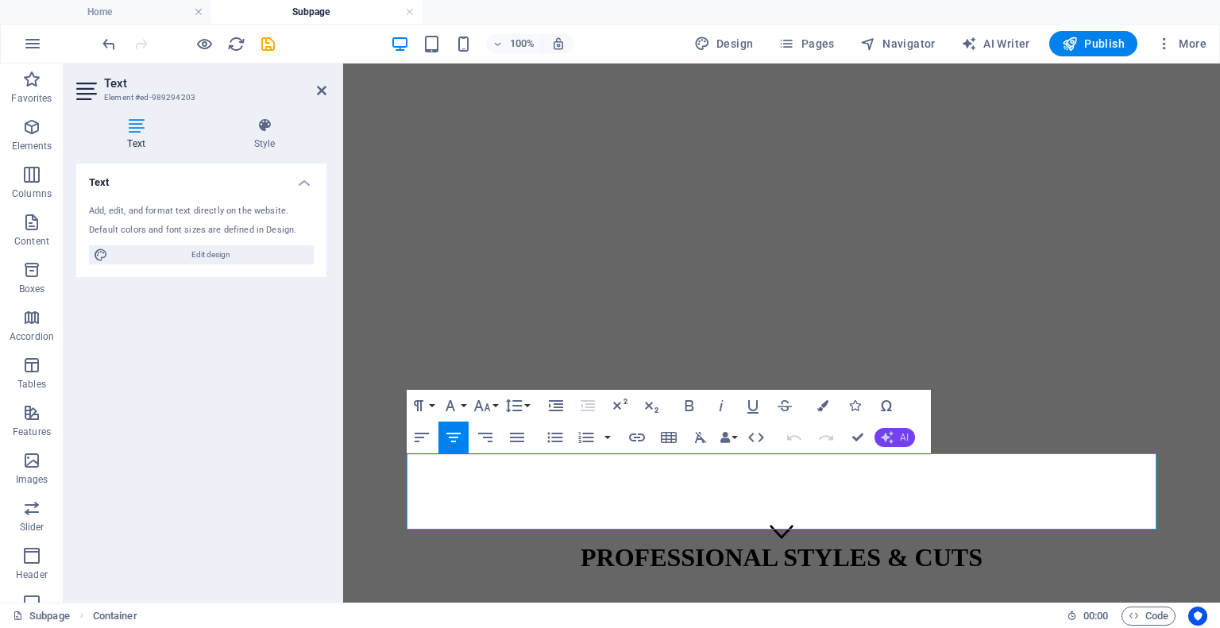
click at [895, 440] on button "AI" at bounding box center [895, 437] width 41 height 19
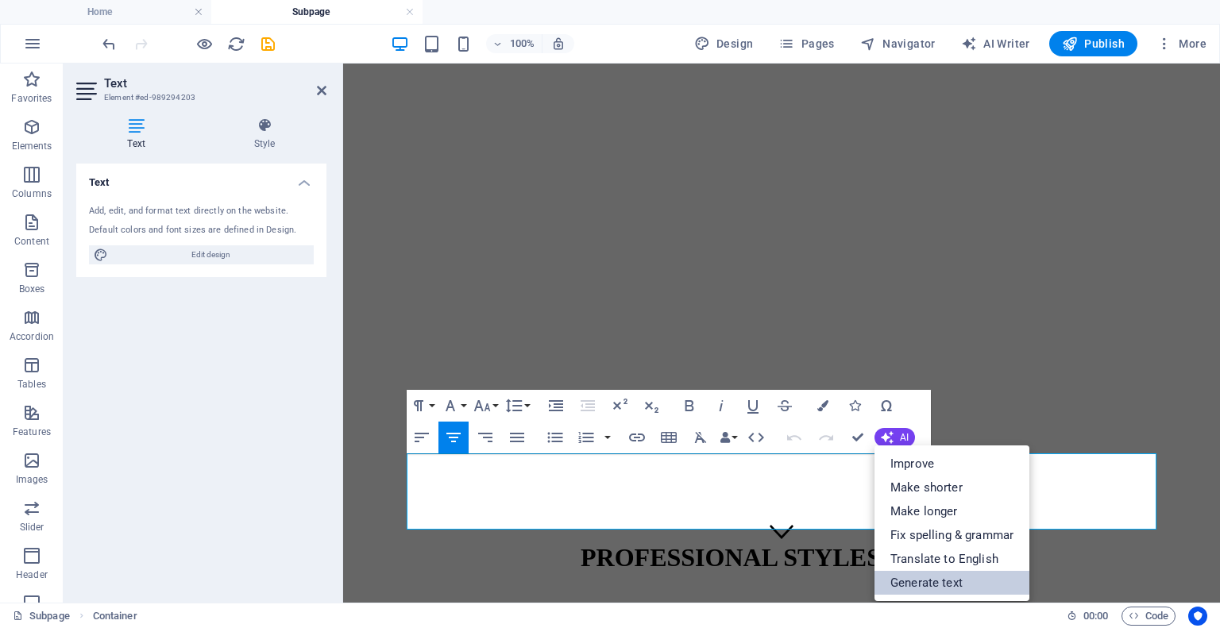
click at [915, 577] on link "Generate text" at bounding box center [952, 583] width 155 height 24
select select "English"
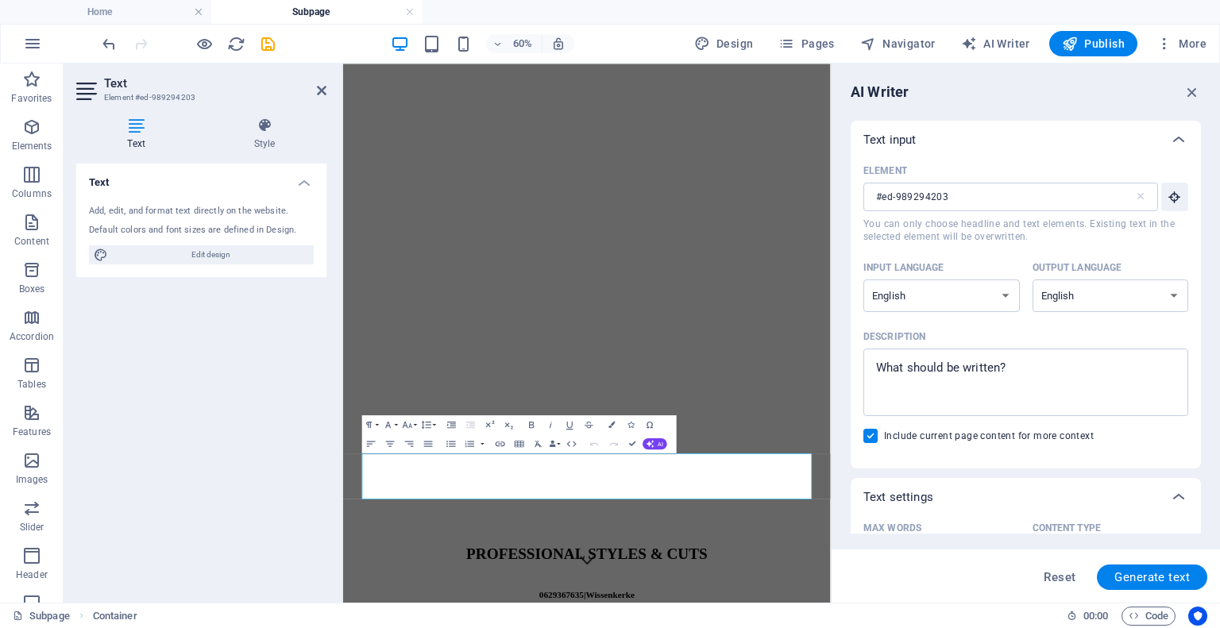
scroll to position [0, 0]
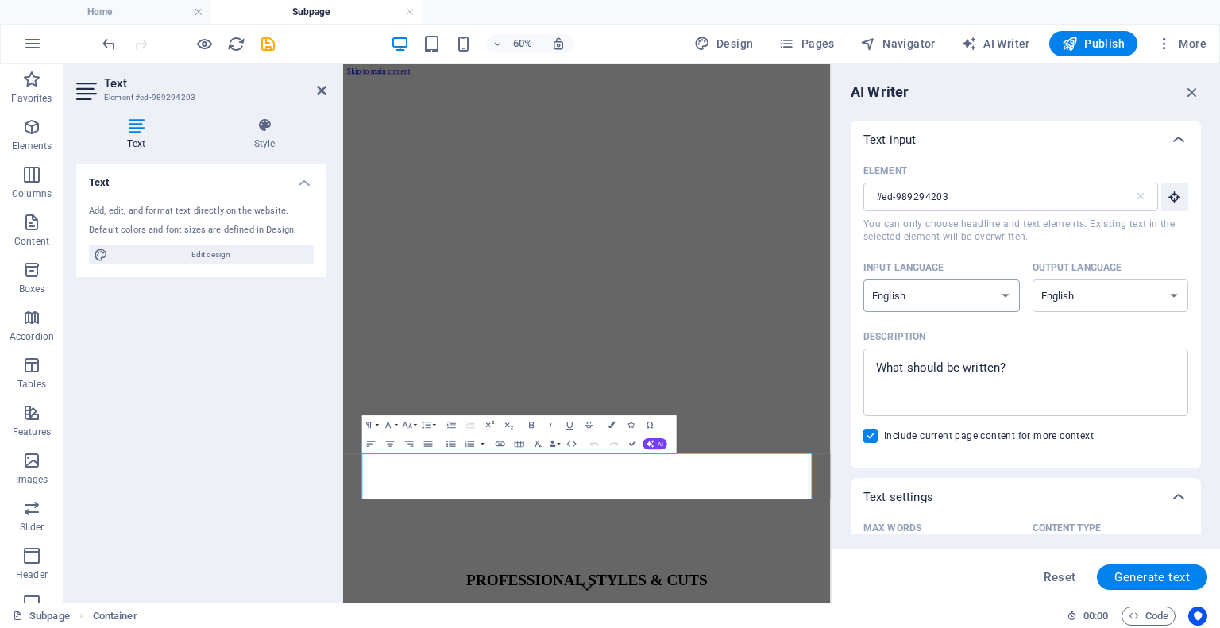
click at [976, 302] on select "Albanian Arabic Armenian Awadhi Azerbaijani Bashkir Basque Belarusian Bengali B…" at bounding box center [942, 296] width 157 height 33
select select "Dutch"
click at [864, 280] on select "Albanian Arabic Armenian Awadhi Azerbaijani Bashkir Basque Belarusian Bengali B…" at bounding box center [942, 296] width 157 height 33
click at [1091, 292] on select "Albanian Arabic Armenian Awadhi Azerbaijani Bashkir Basque Belarusian Bengali B…" at bounding box center [1111, 296] width 157 height 33
select select "Dutch"
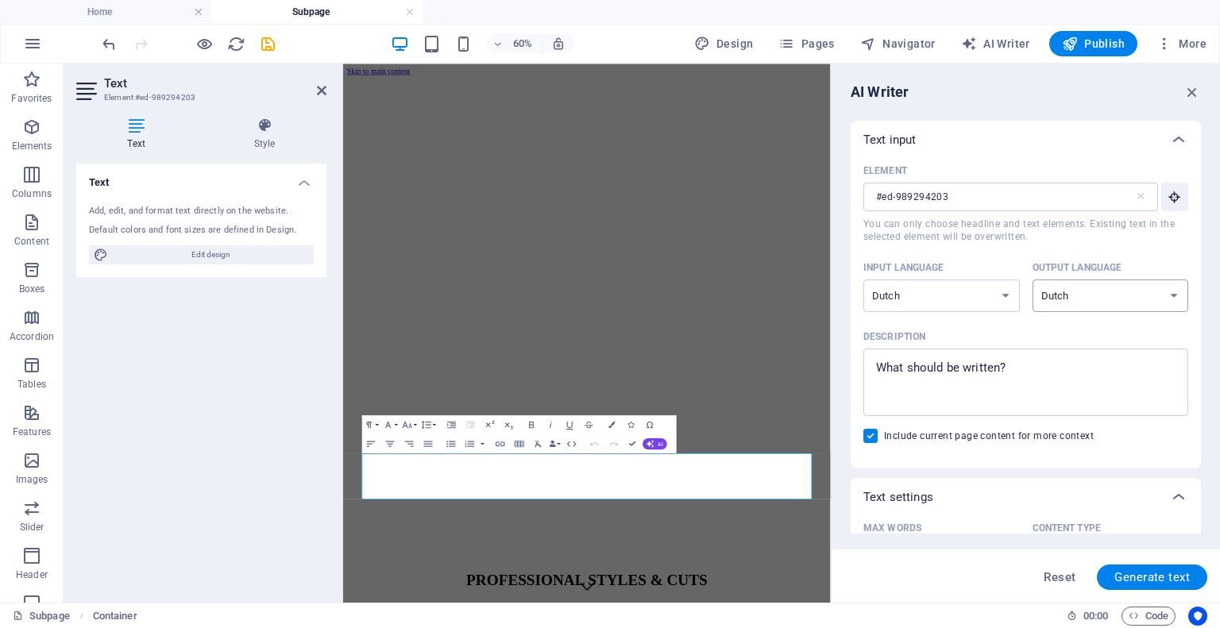
click at [1033, 280] on select "Albanian Arabic Armenian Awadhi Azerbaijani Bashkir Basque Belarusian Bengali B…" at bounding box center [1111, 296] width 157 height 33
type textarea "x"
click at [1006, 360] on textarea "Description x ​" at bounding box center [1026, 383] width 309 height 52
drag, startPoint x: 1033, startPoint y: 370, endPoint x: 893, endPoint y: 361, distance: 140.2
click at [893, 361] on textarea "Description x ​" at bounding box center [1026, 383] width 309 height 52
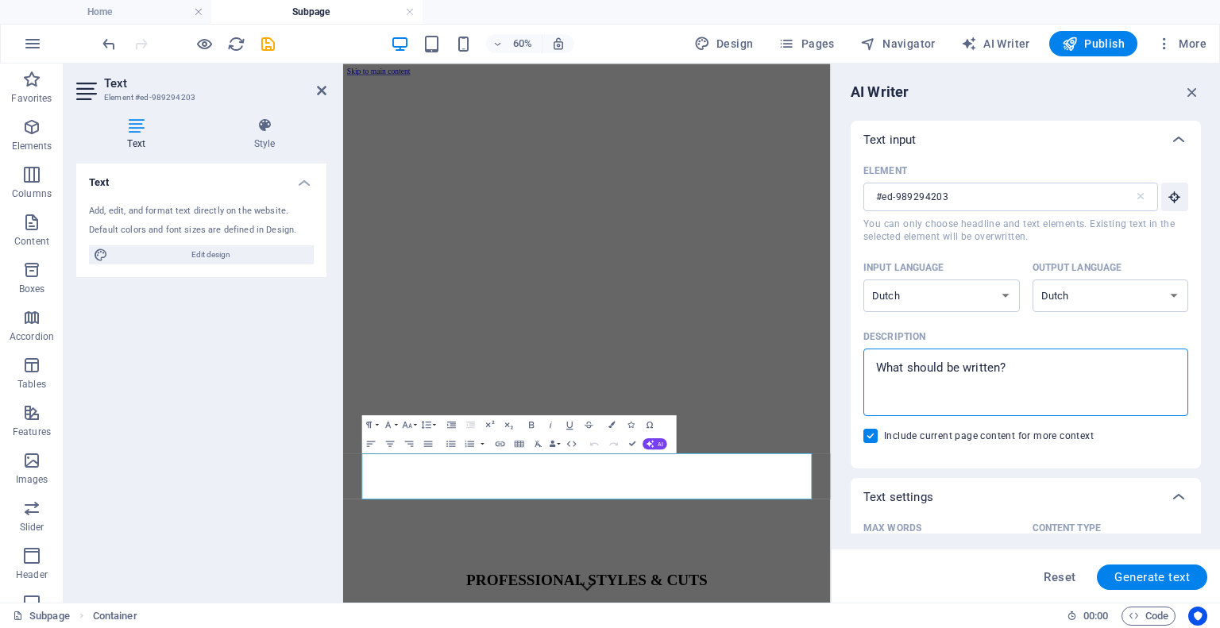
click at [1002, 375] on textarea "Description x ​" at bounding box center [1026, 383] width 309 height 52
drag, startPoint x: 1027, startPoint y: 369, endPoint x: 886, endPoint y: 368, distance: 141.4
click at [886, 368] on textarea "Description x ​" at bounding box center [1026, 383] width 309 height 52
drag, startPoint x: 877, startPoint y: 365, endPoint x: 957, endPoint y: 371, distance: 80.5
click at [957, 371] on textarea "Description x ​" at bounding box center [1026, 383] width 309 height 52
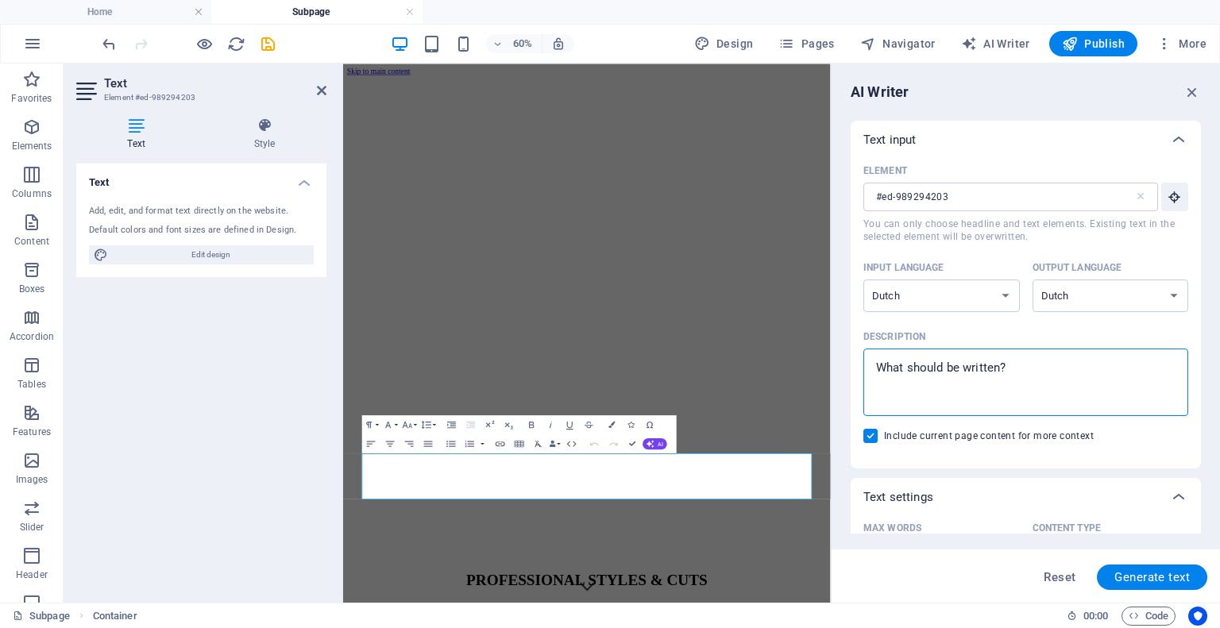
type textarea "W"
type textarea "x"
type textarea "We"
type textarea "x"
type textarea "Wel"
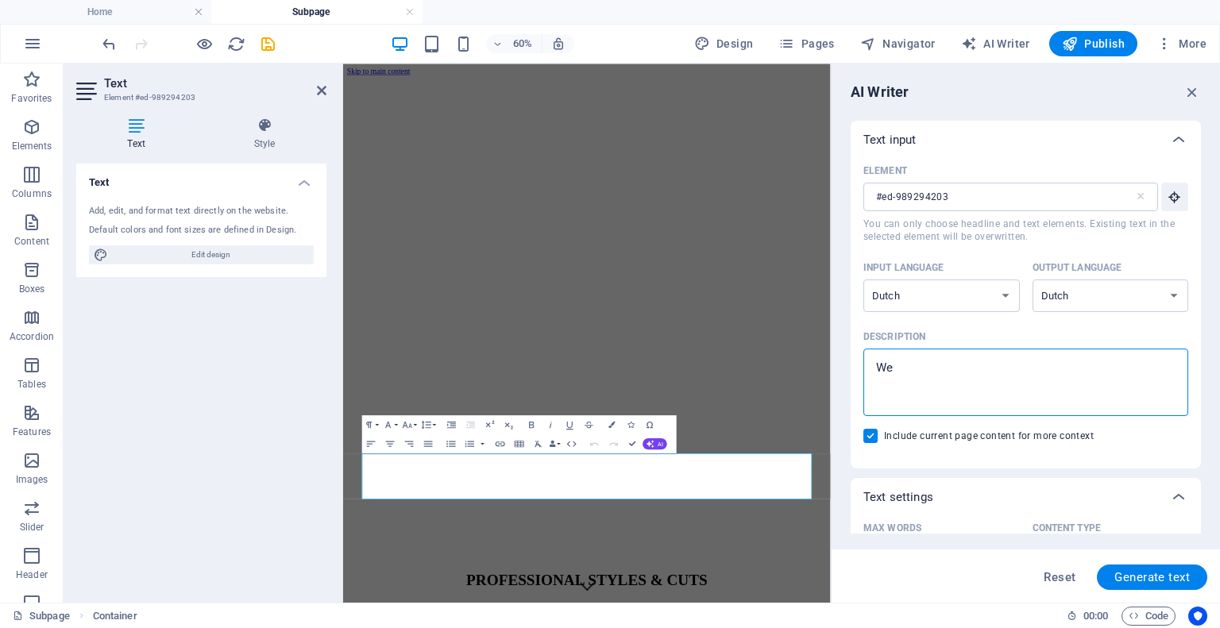
type textarea "x"
type textarea "Welk"
type textarea "x"
type textarea "Welko"
type textarea "x"
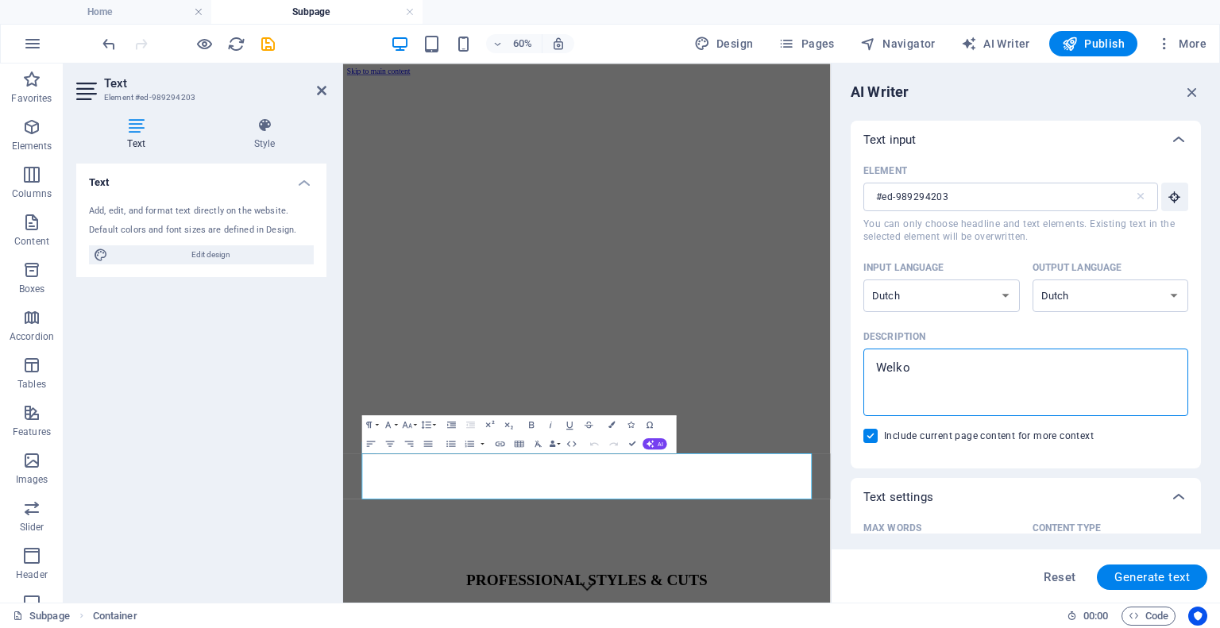
type textarea "Welkom"
type textarea "x"
type textarea "Welkom"
type textarea "x"
type textarea "Welkom o"
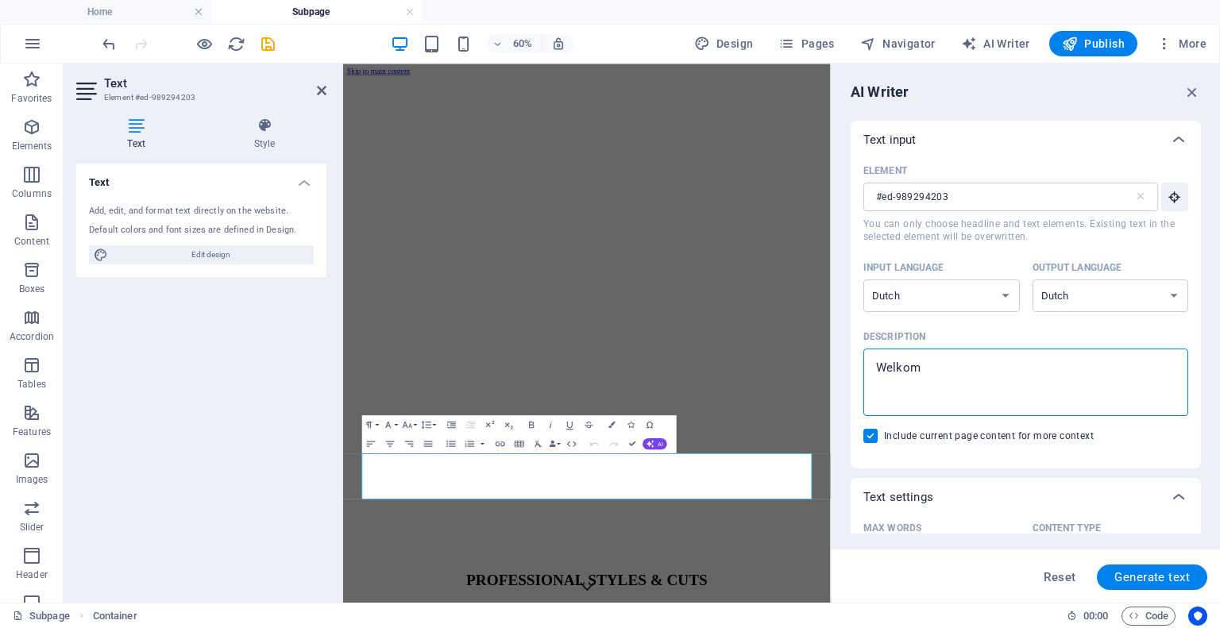
type textarea "x"
type textarea "Welkom om"
type textarea "x"
type textarea "Welkom o"
type textarea "x"
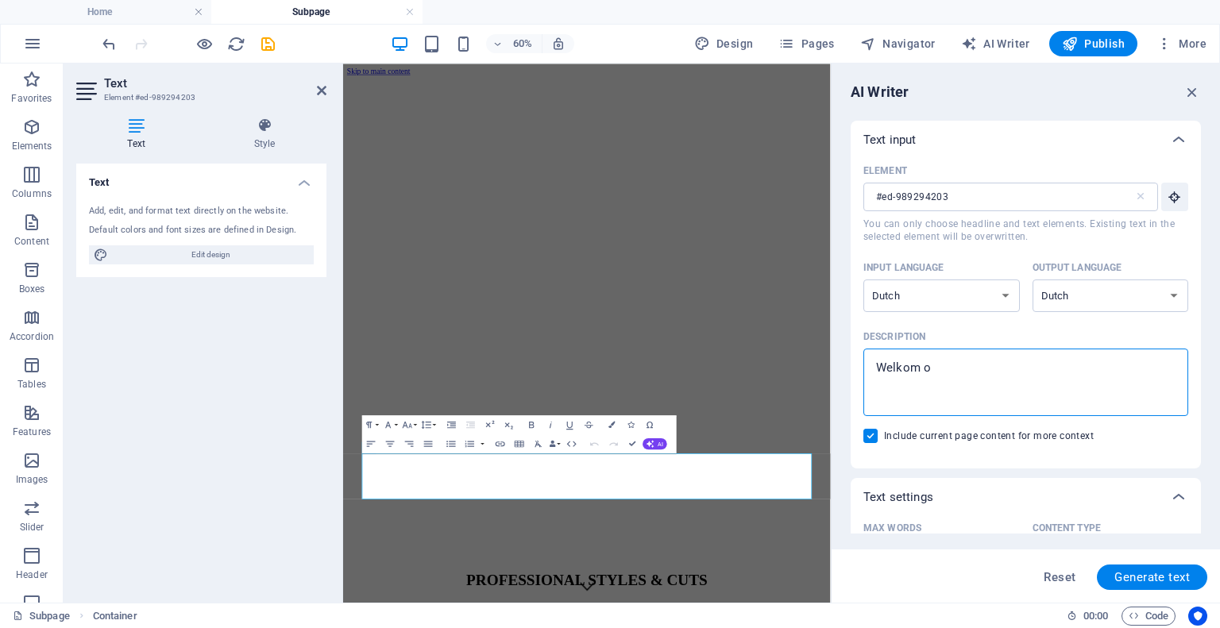
type textarea "Welkom op"
type textarea "x"
type textarea "Welkom op"
type textarea "x"
type textarea "Welkom op o"
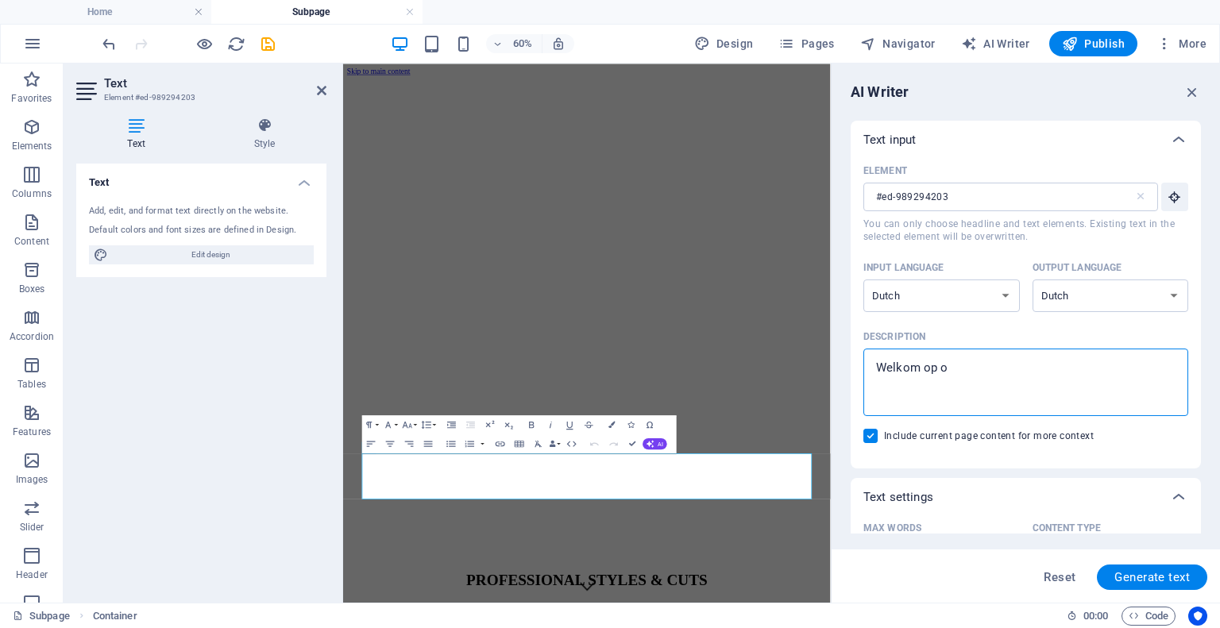
type textarea "x"
type textarea "Welkom op on"
type textarea "x"
type textarea "Welkom op onz"
type textarea "x"
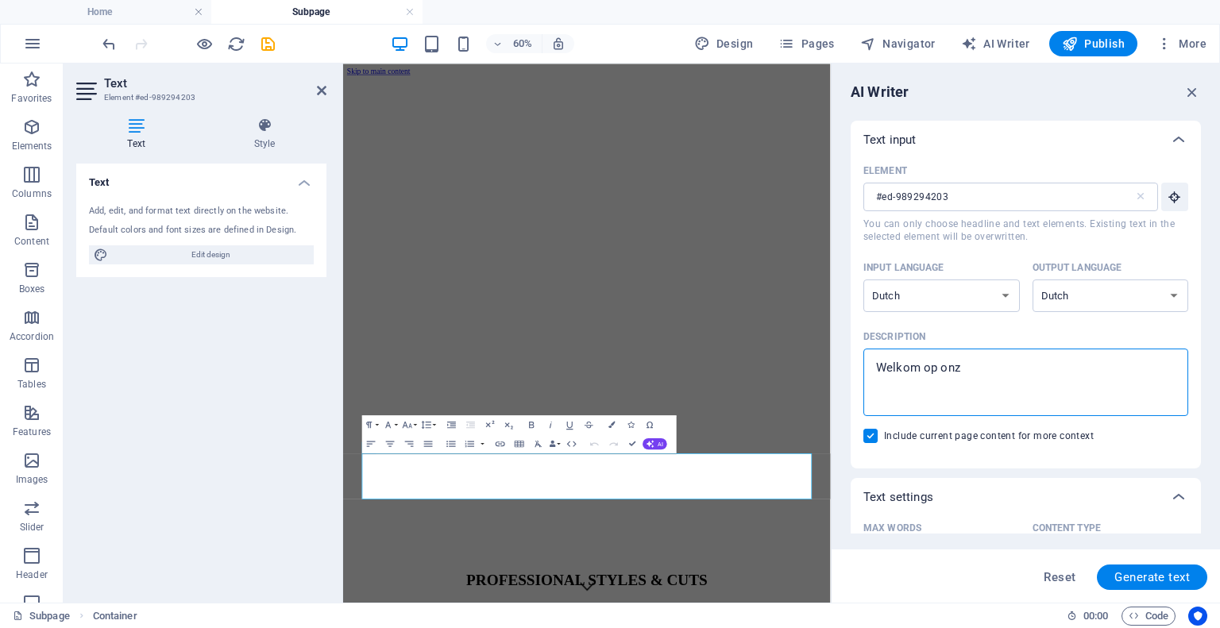
type textarea "Welkom op onze"
type textarea "x"
type textarea "Welkom op onze"
type textarea "x"
type textarea "Welkom op onze w"
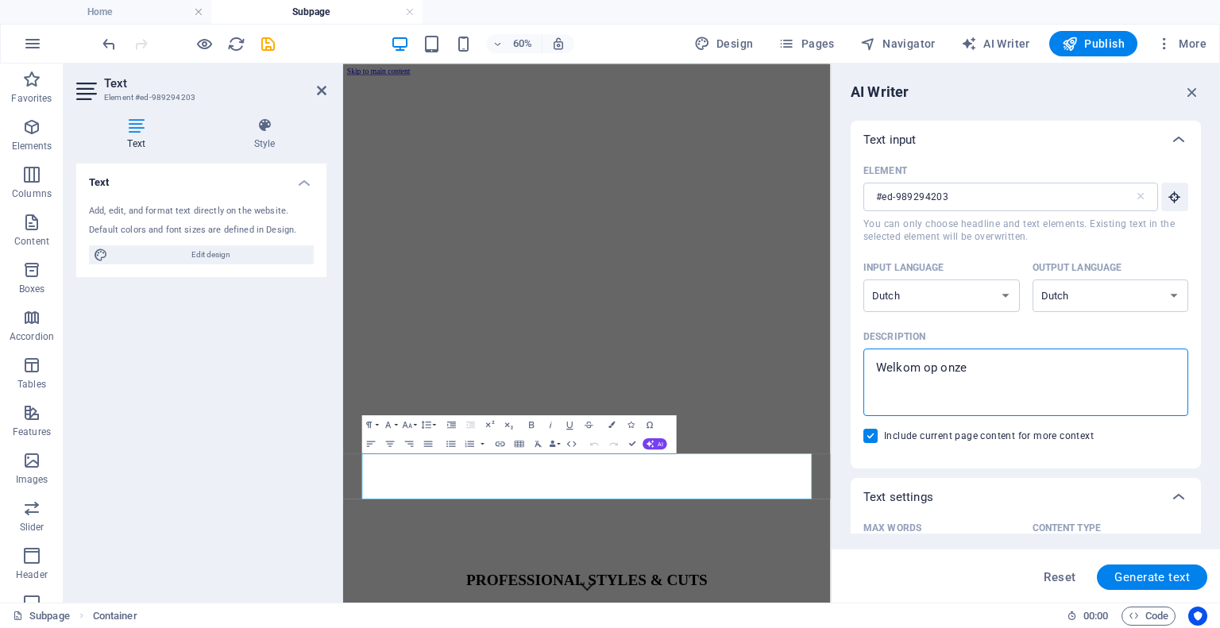
type textarea "x"
type textarea "Welkom op onze we"
type textarea "x"
type textarea "Welkom op onze web"
type textarea "x"
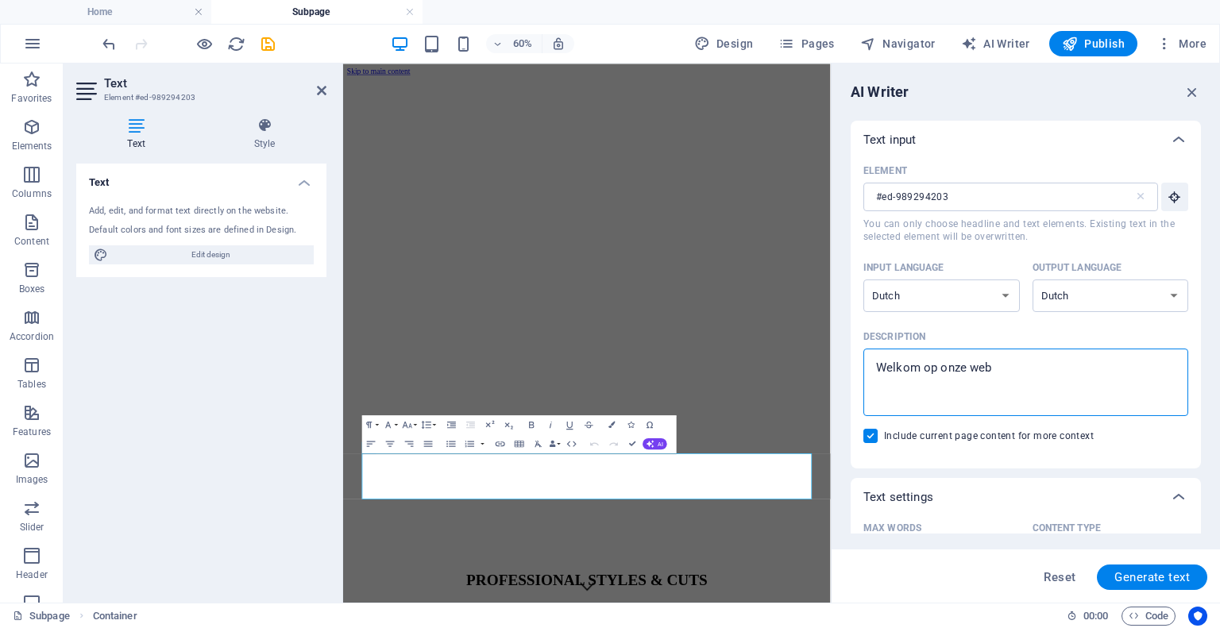
type textarea "Welkom op onze webi"
type textarea "x"
type textarea "Welkom op onze webis"
type textarea "x"
type textarea "Welkom op onze webist"
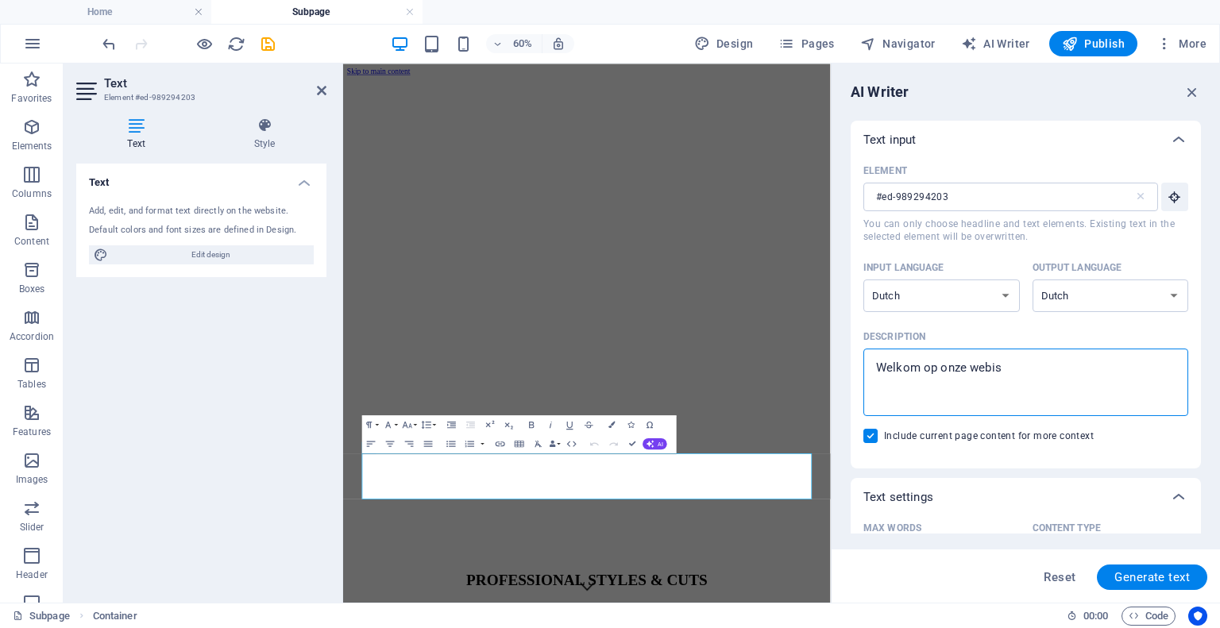
type textarea "x"
type textarea "Welkom op onze webiste"
type textarea "x"
type textarea "Welkom op onze webist"
type textarea "x"
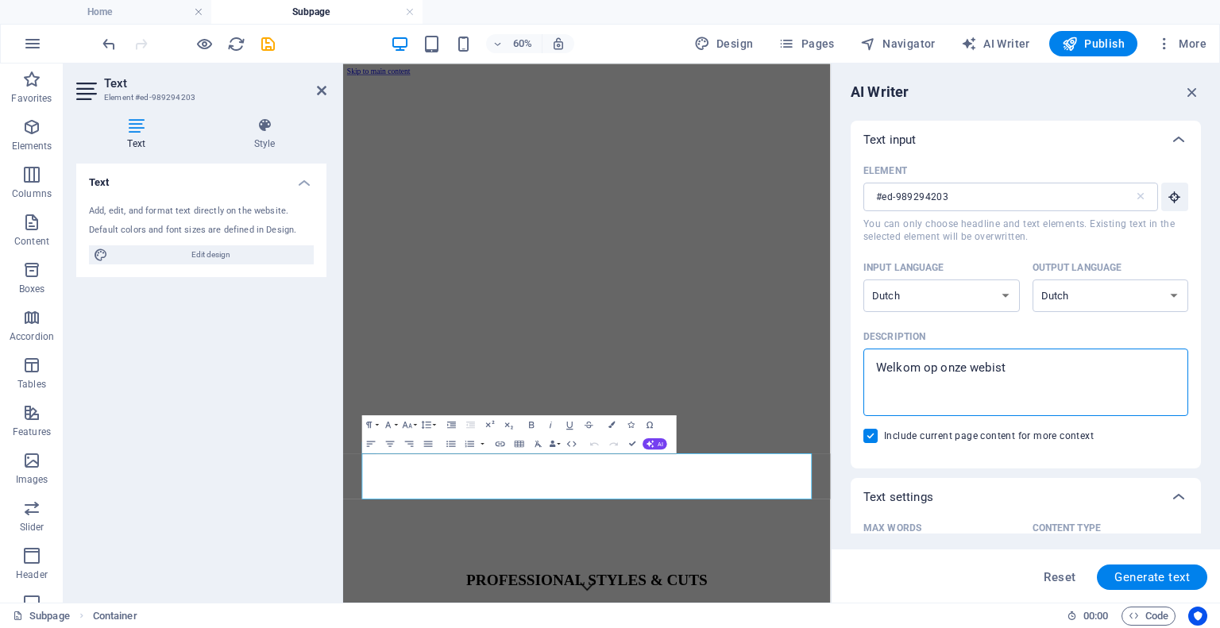
type textarea "Welkom op onze webis"
type textarea "x"
type textarea "Welkom op onze webi"
type textarea "x"
type textarea "Welkom op onze web"
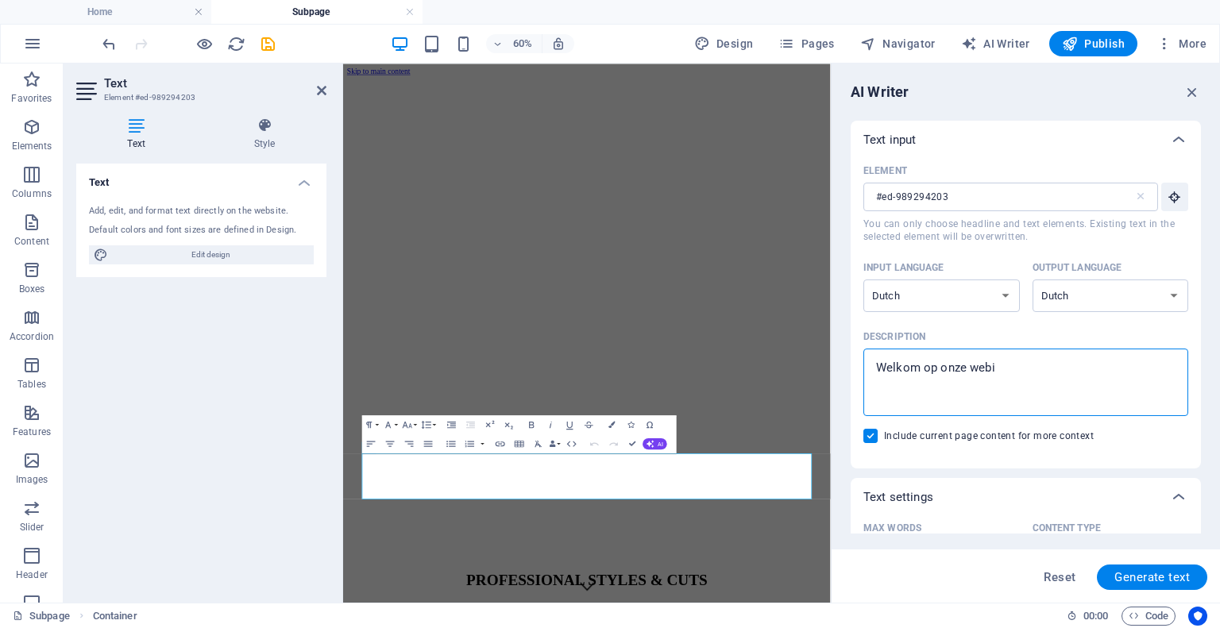
type textarea "x"
type textarea "Welkom op onze webs"
type textarea "x"
type textarea "Welkom op onze websi"
type textarea "x"
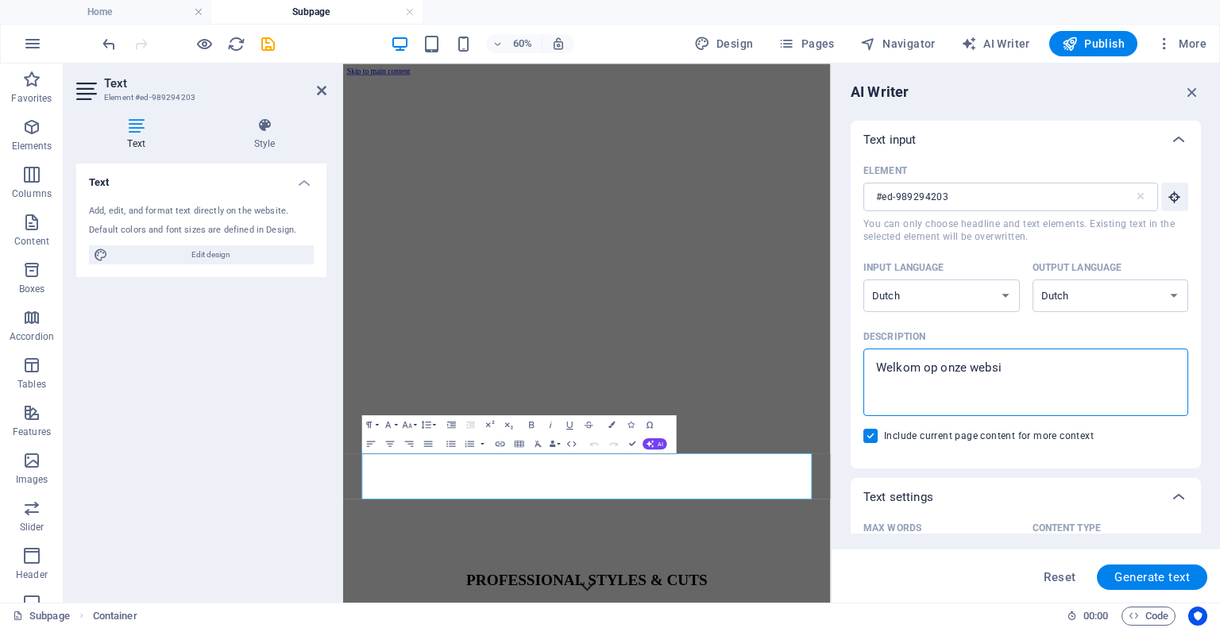
type textarea "Welkom op onze websii"
type textarea "x"
type textarea "Welkom op onze websi"
type textarea "x"
type textarea "Welkom op onze websit"
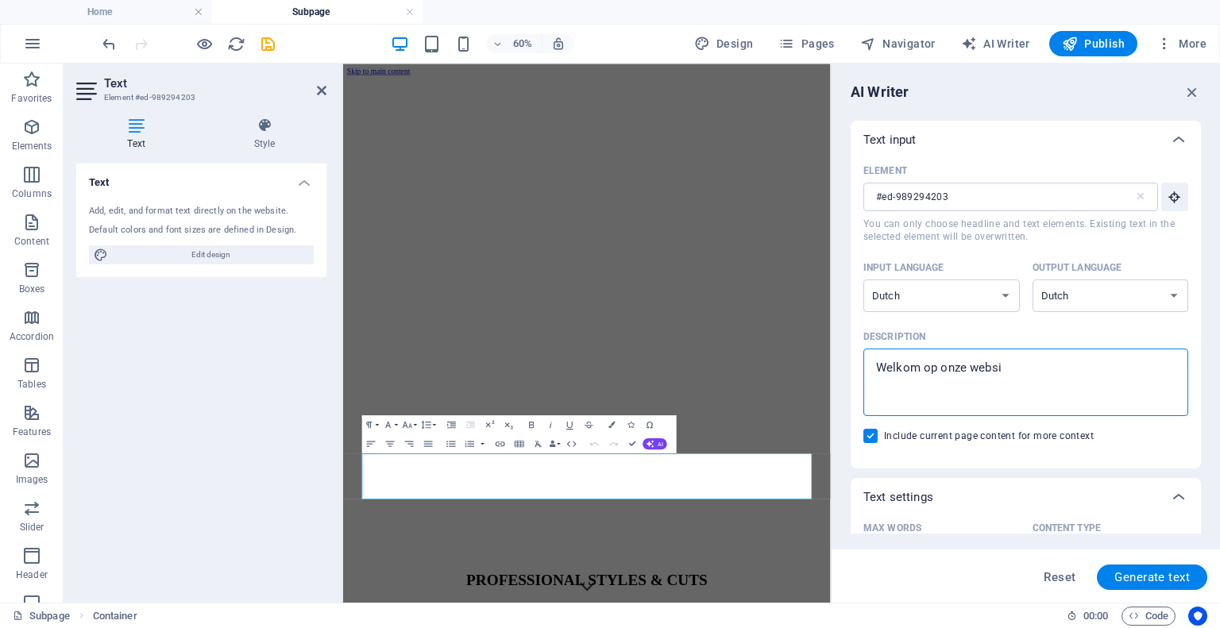
type textarea "x"
type textarea "Welkom op onze website"
type textarea "x"
type textarea "Welkom op onze website!"
type textarea "x"
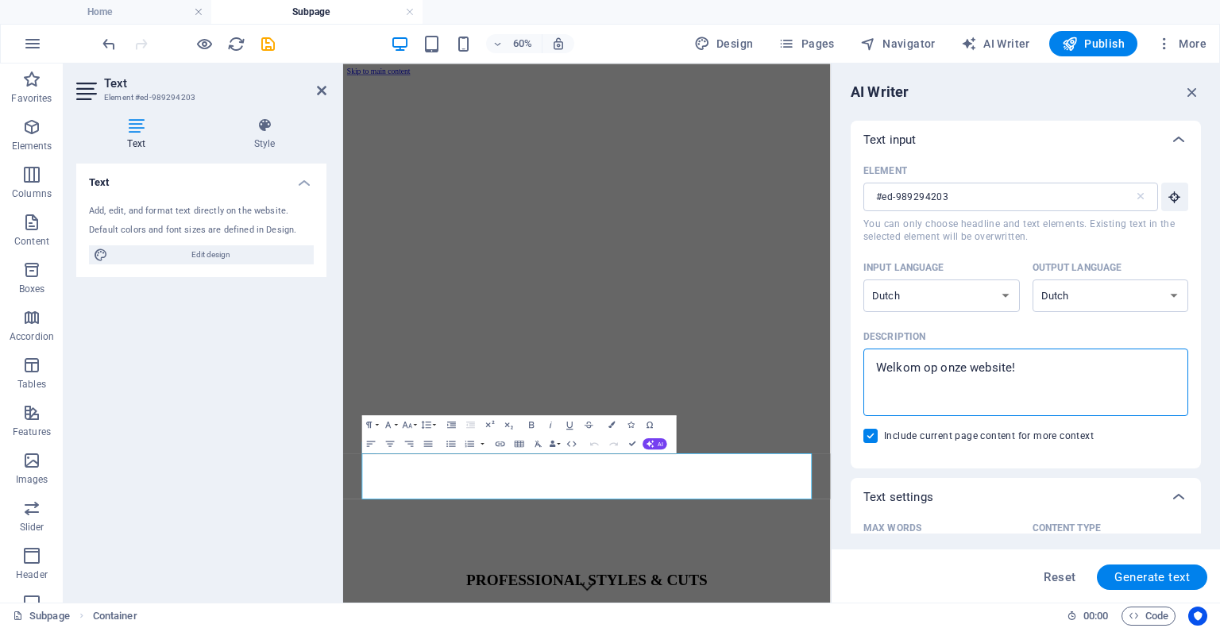
type textarea "Welkom op onze website!"
type textarea "x"
type textarea "Welkom op onze website!"
type textarea "x"
type textarea "Welkom op onze website! W"
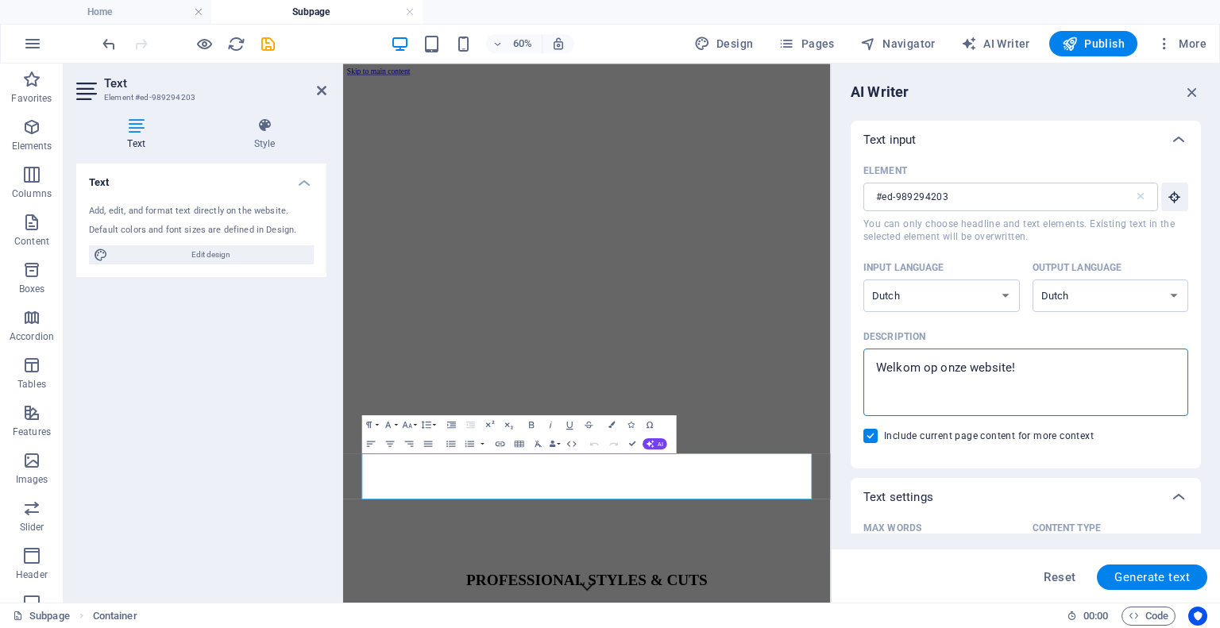
type textarea "x"
type textarea "Welkom op onze website! Wi"
type textarea "x"
type textarea "Welkom op onze website! Wij"
type textarea "x"
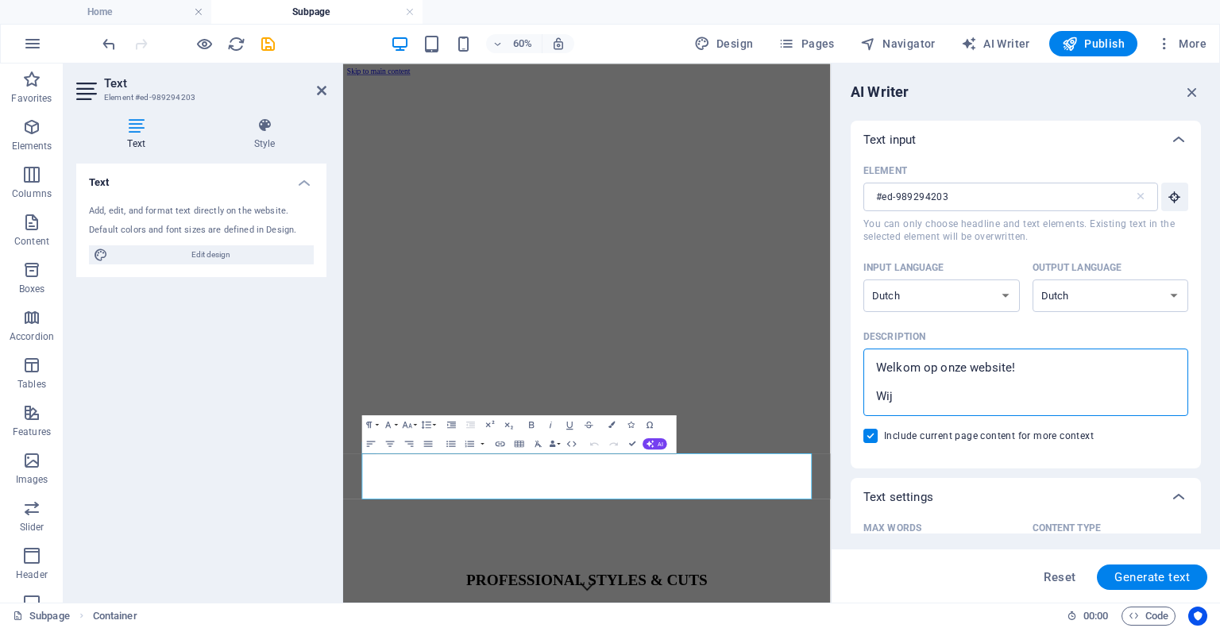
type textarea "Welkom op onze website! Wij"
type textarea "x"
type textarea "Welkom op onze website! Wij z"
type textarea "x"
type textarea "Welkom op onze website! Wij zi"
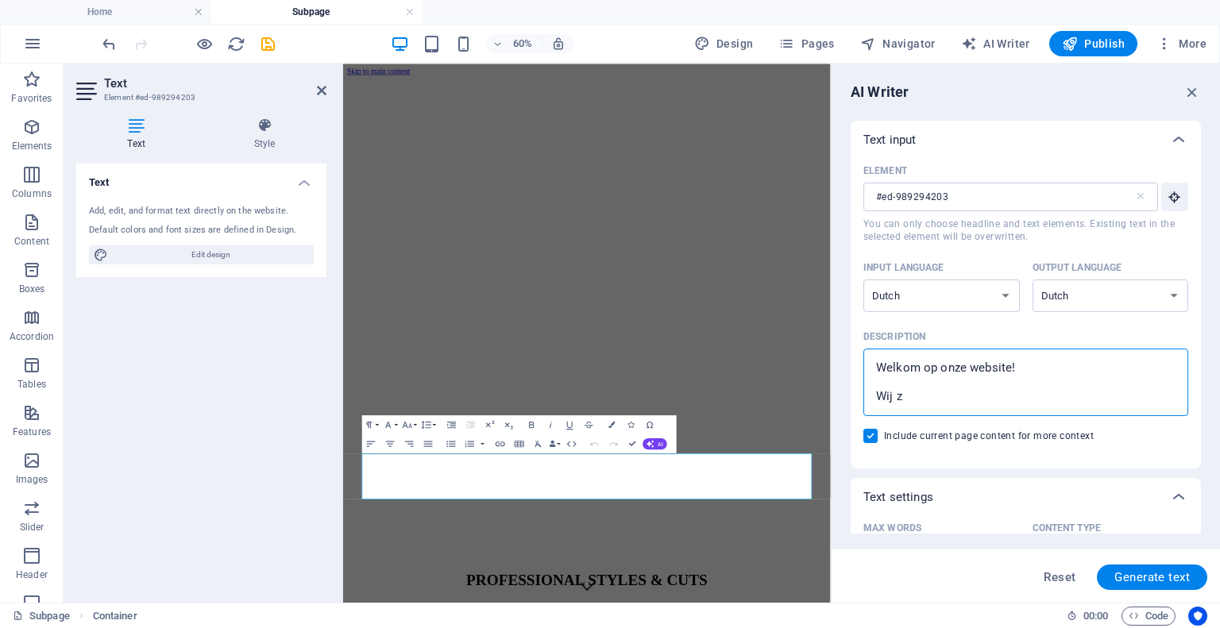
type textarea "x"
type textarea "Welkom op onze website! Wij zij"
type textarea "x"
type textarea "Welkom op onze website! Wij zijn"
type textarea "x"
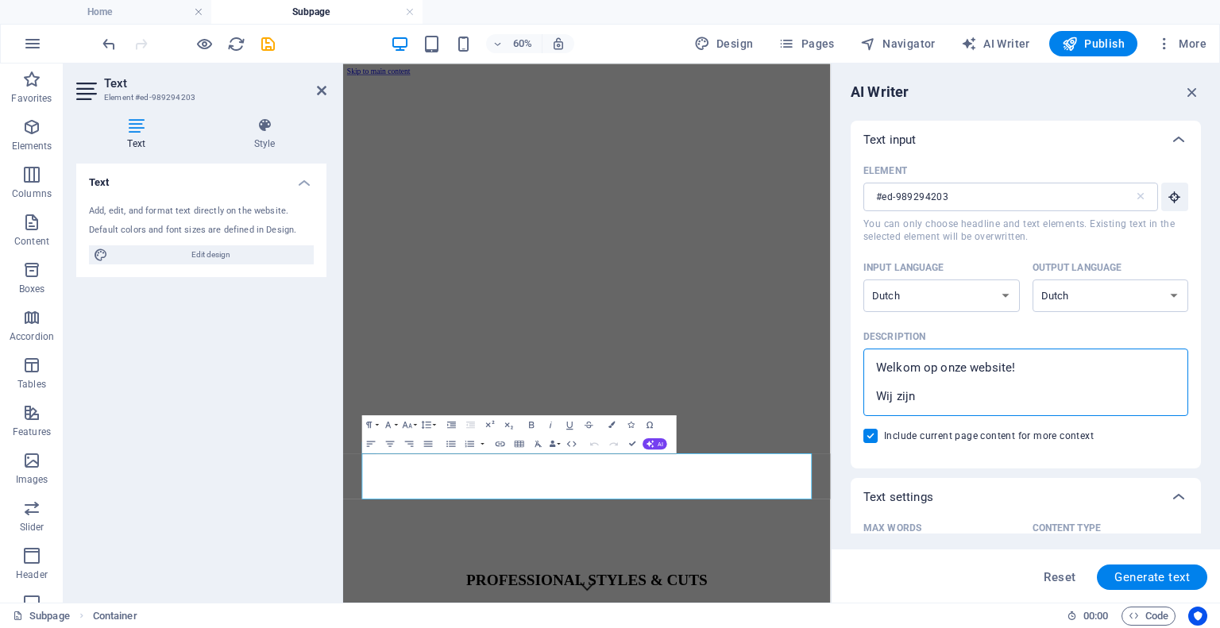
type textarea "Welkom op onze website! Wij zijn"
type textarea "x"
type textarea "Welkom op onze website! Wij zijn e"
type textarea "x"
type textarea "Welkom op onze website! Wij zijn ee"
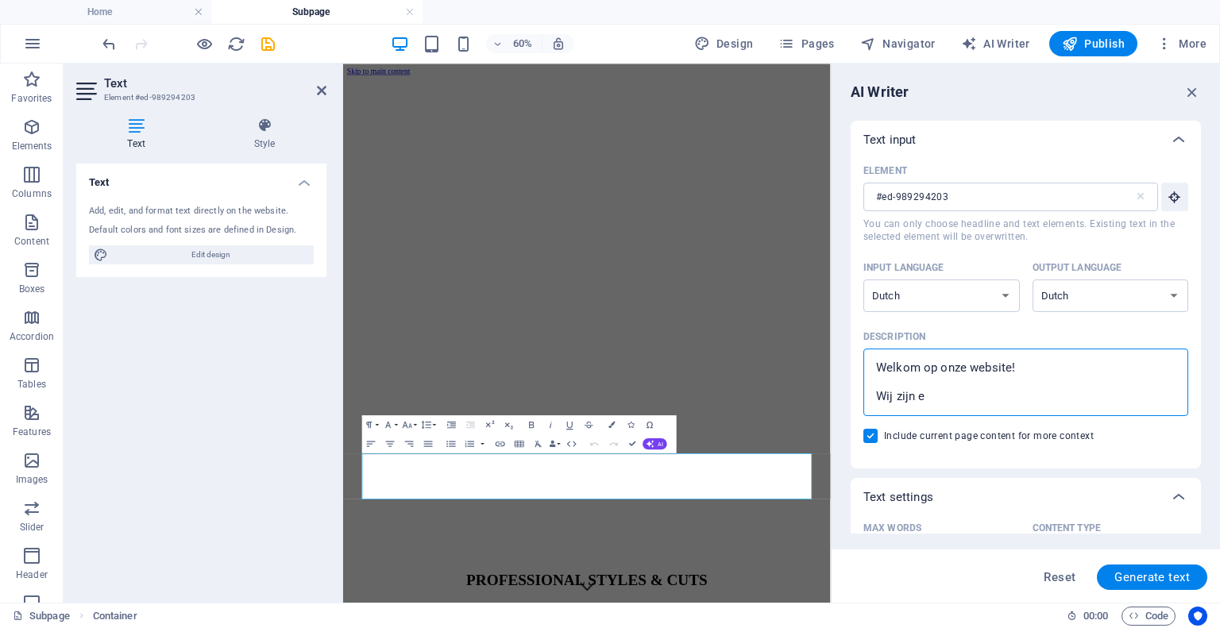
type textarea "x"
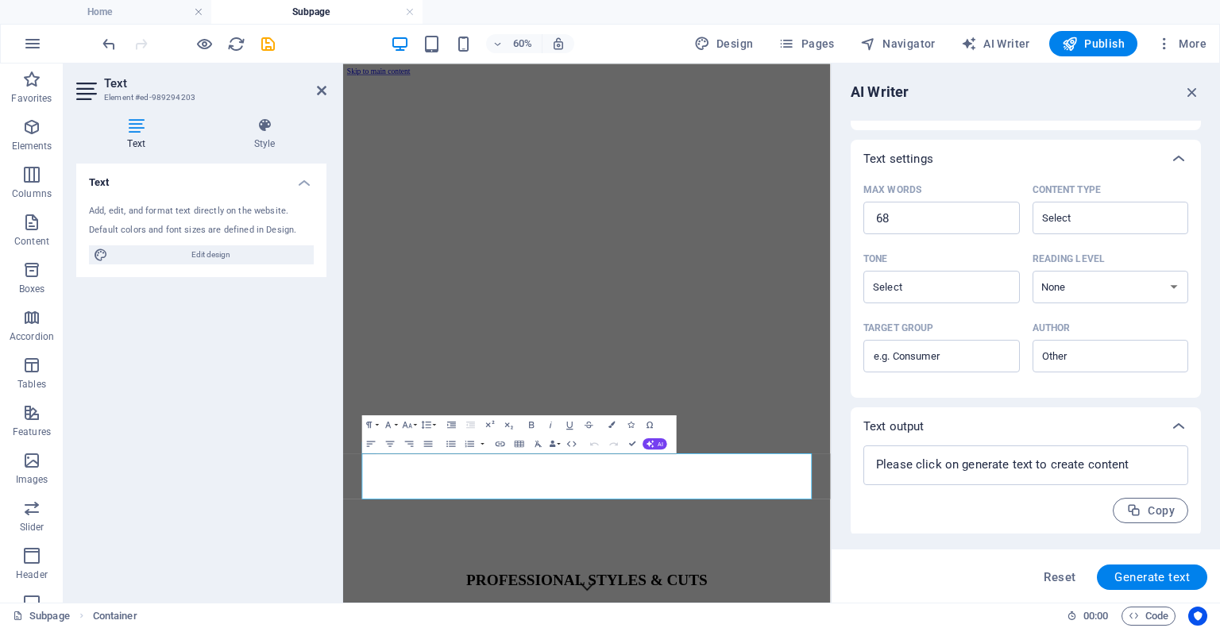
scroll to position [340, 0]
click at [1178, 582] on span "Generate text" at bounding box center [1152, 577] width 75 height 13
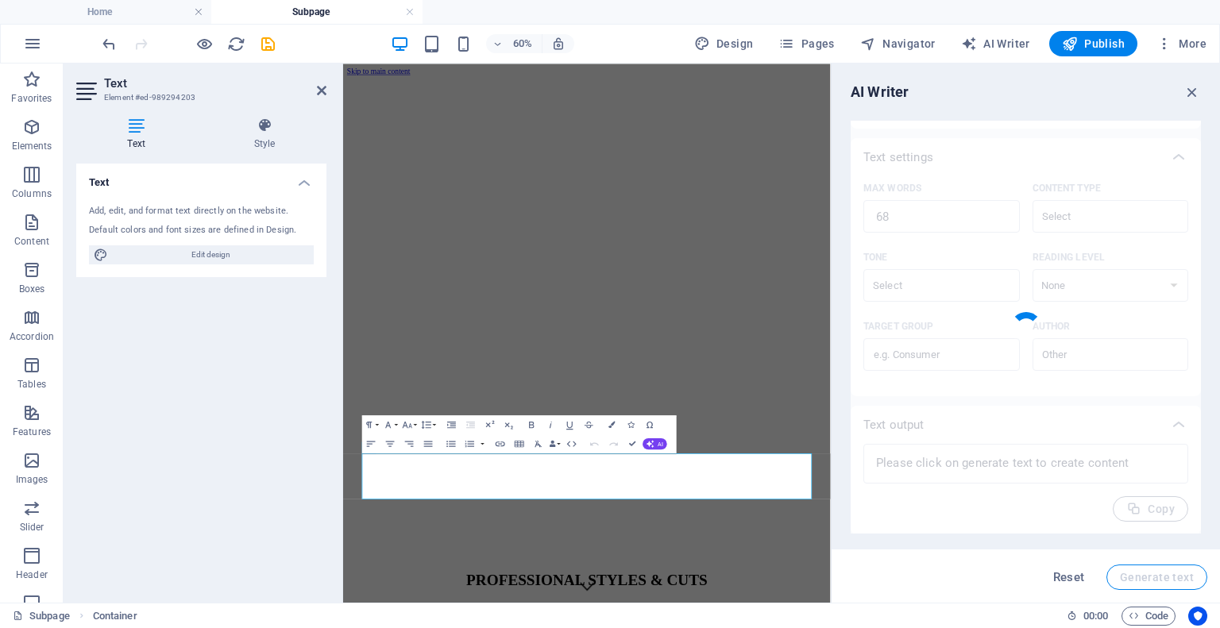
scroll to position [127, 0]
drag, startPoint x: 886, startPoint y: 739, endPoint x: 895, endPoint y: 744, distance: 11.0
click at [103, 14] on h4 "Home" at bounding box center [105, 11] width 211 height 17
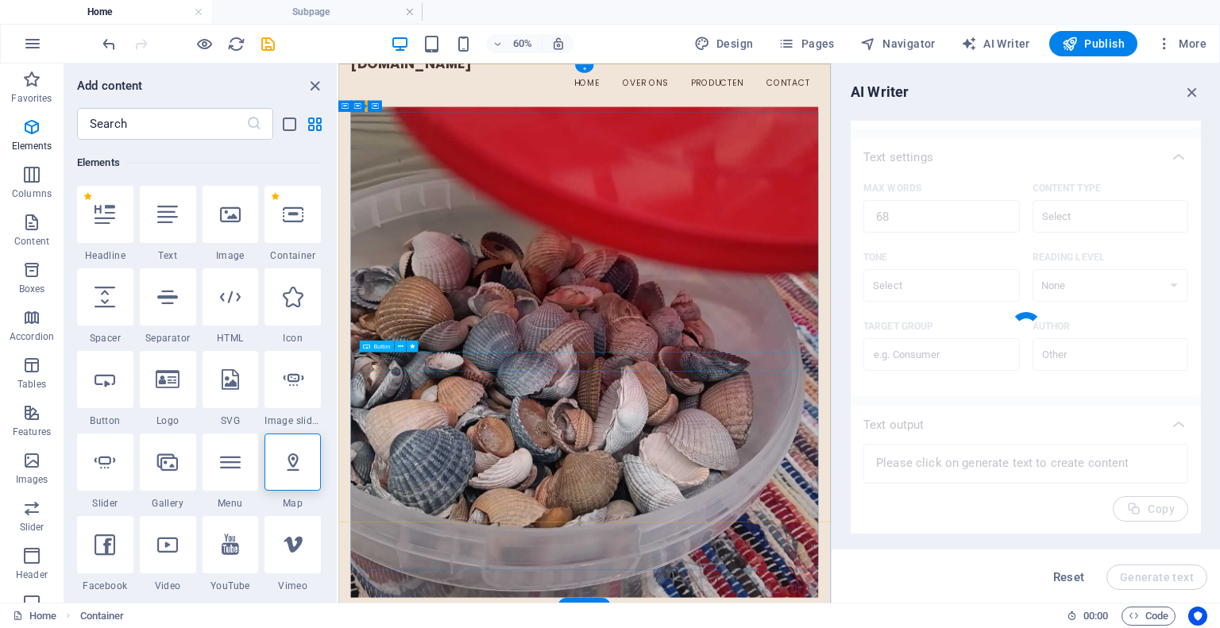
scroll to position [0, 0]
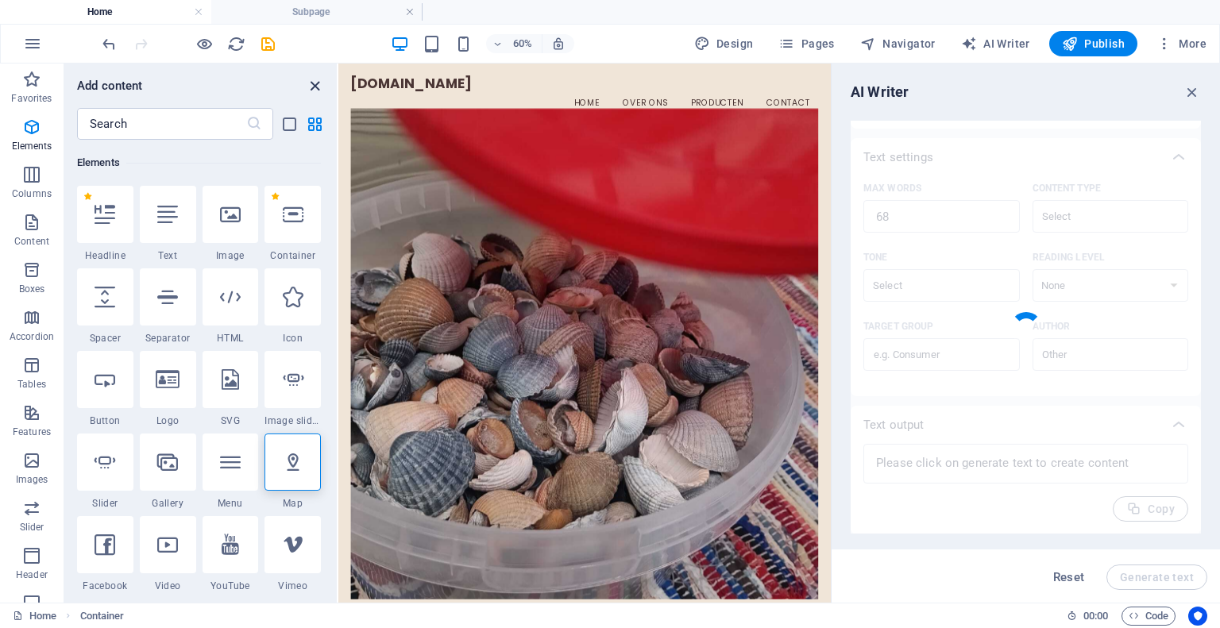
click at [311, 82] on icon "close panel" at bounding box center [315, 86] width 18 height 18
click at [310, 83] on icon "close panel" at bounding box center [313, 86] width 18 height 18
click at [314, 87] on icon "close panel" at bounding box center [313, 86] width 18 height 18
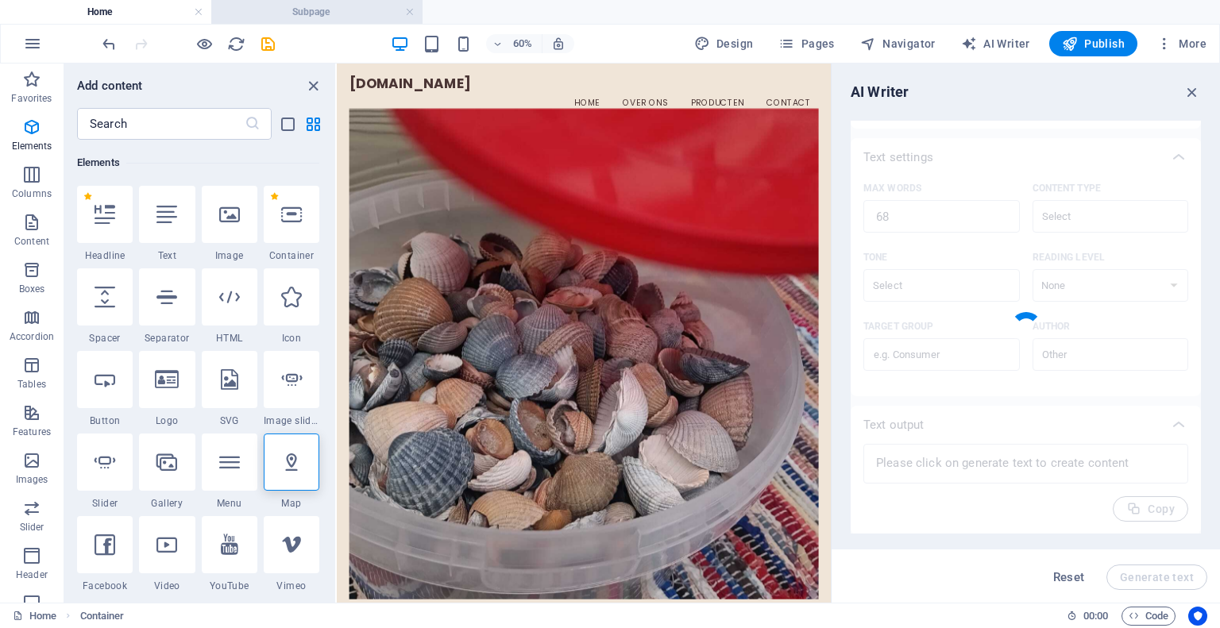
click at [346, 3] on h4 "Subpage" at bounding box center [316, 11] width 211 height 17
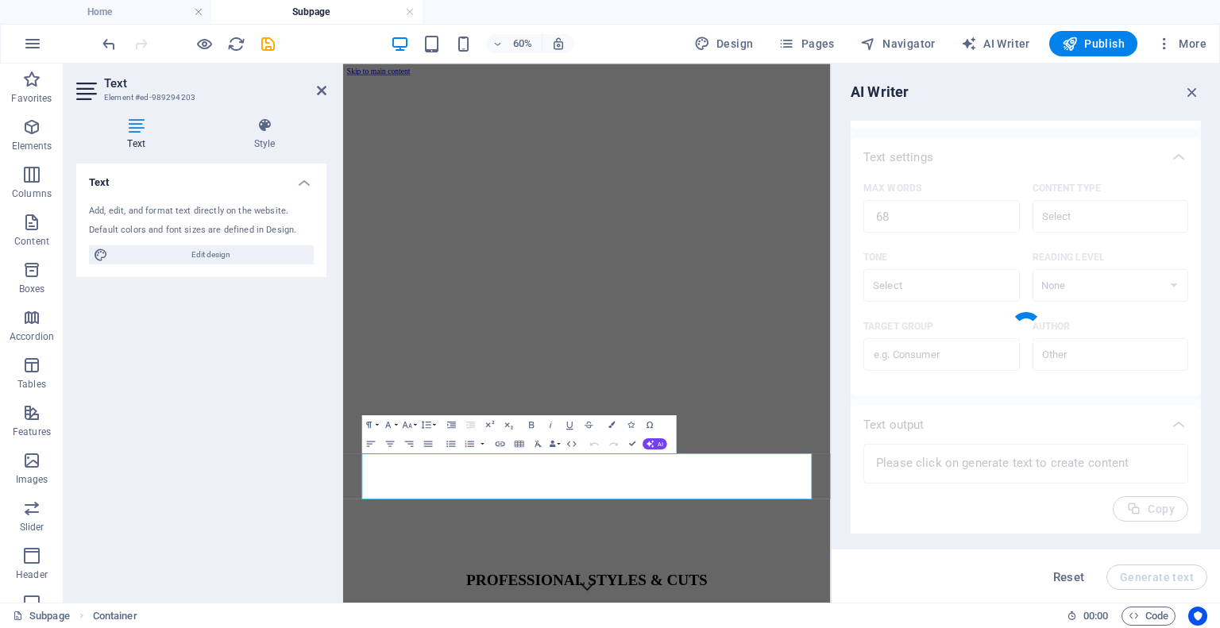
click at [1023, 327] on div at bounding box center [1026, 328] width 44 height 44
click at [659, 439] on button "AI" at bounding box center [655, 444] width 25 height 11
click at [568, 529] on link "Generate text" at bounding box center [577, 531] width 93 height 14
click at [1196, 90] on icon "button" at bounding box center [1192, 91] width 17 height 17
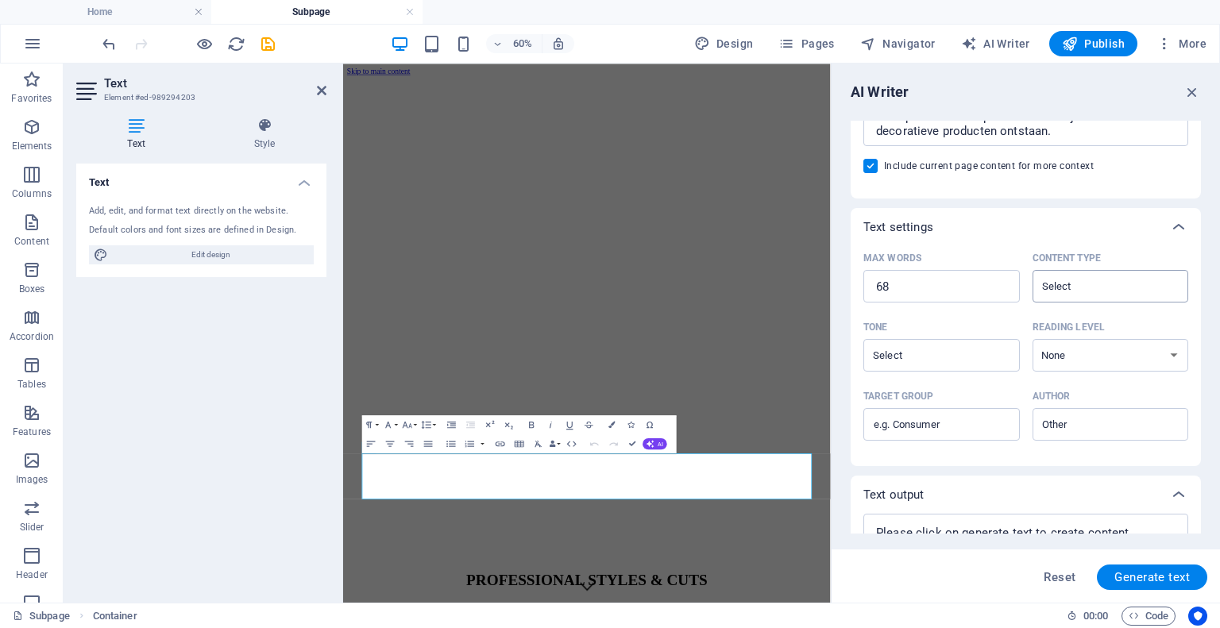
scroll to position [288, 0]
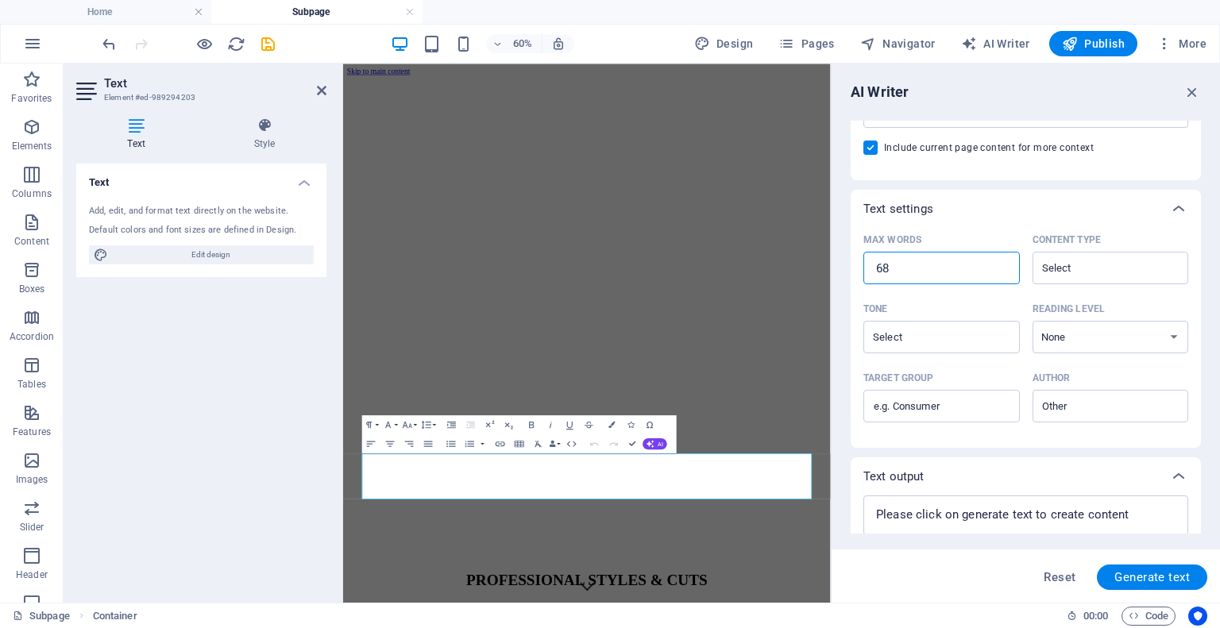
drag, startPoint x: 921, startPoint y: 269, endPoint x: 844, endPoint y: 262, distance: 77.4
click at [844, 262] on div "AI Writer Text input Element #ed-989294203 ​ You can only choose headline and t…" at bounding box center [1026, 333] width 389 height 539
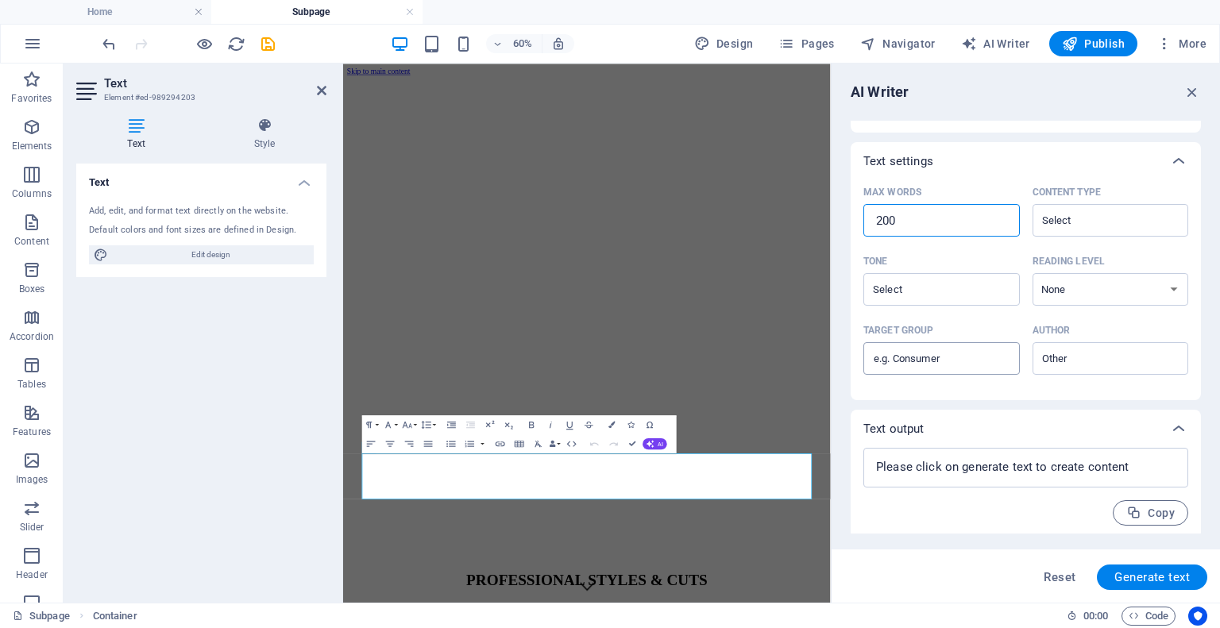
scroll to position [340, 0]
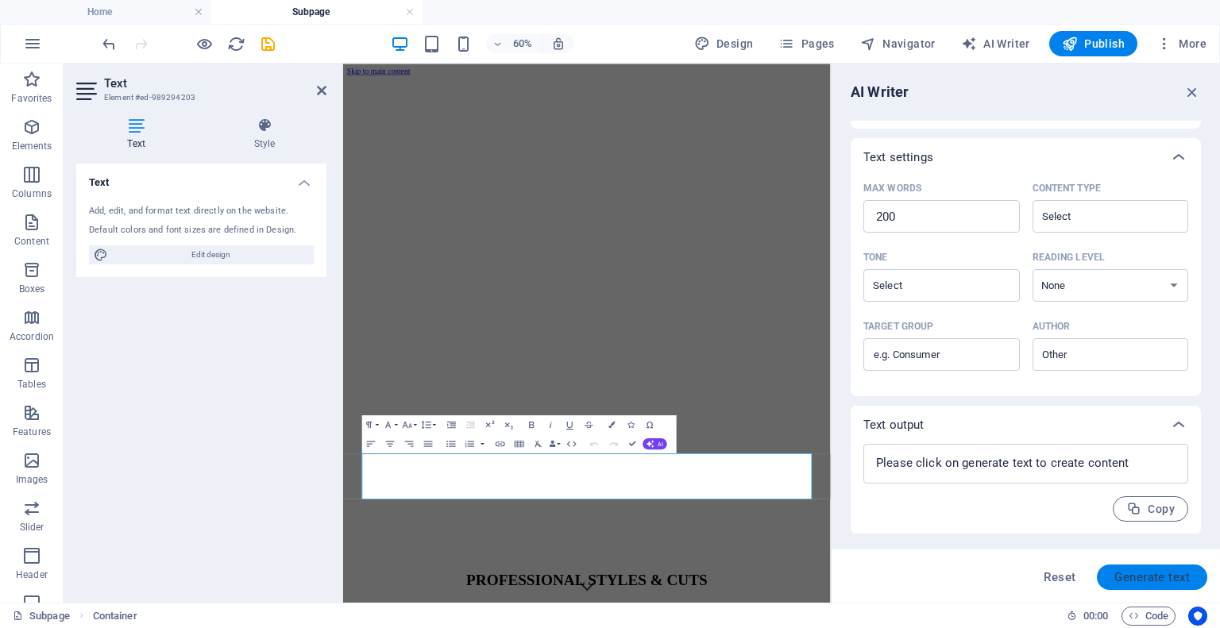
click at [1154, 580] on span "Generate text" at bounding box center [1152, 577] width 75 height 13
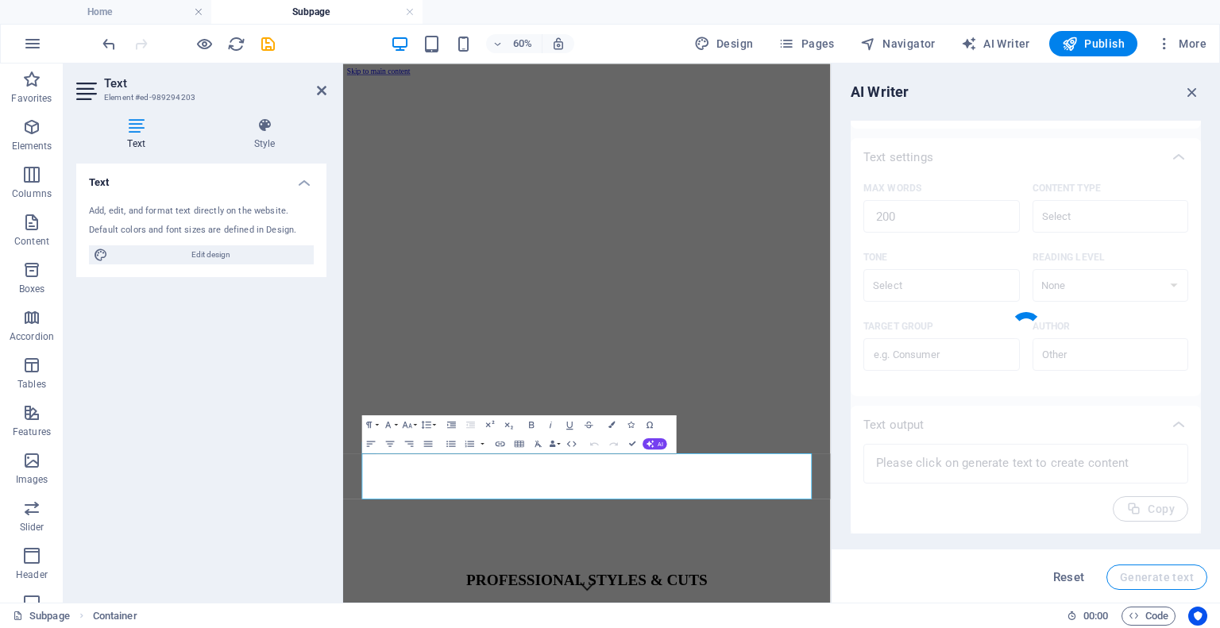
scroll to position [127, 0]
click at [1188, 83] on icon "button" at bounding box center [1192, 91] width 17 height 17
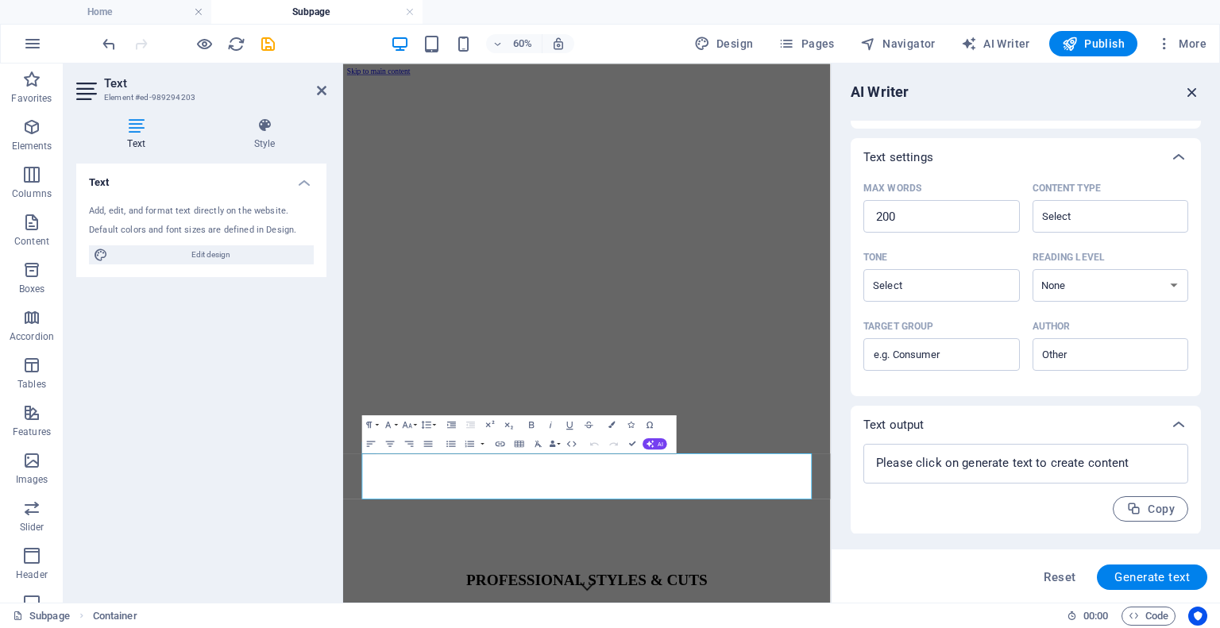
scroll to position [137, 0]
drag, startPoint x: 930, startPoint y: 782, endPoint x: 369, endPoint y: 721, distance: 564.2
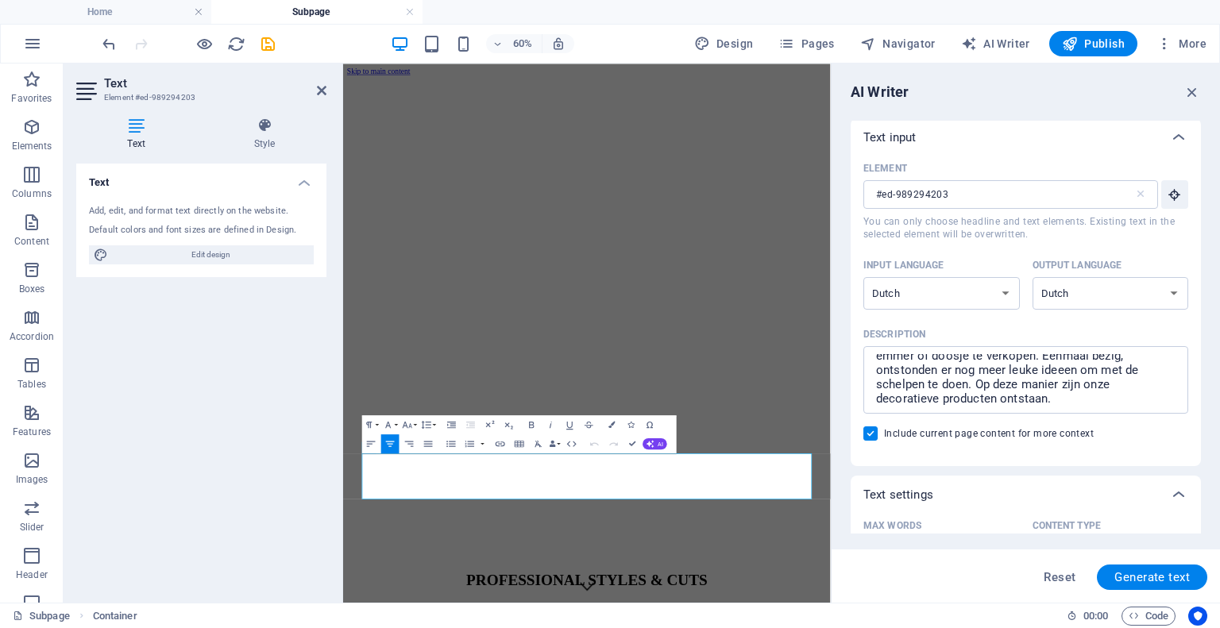
scroll to position [0, 0]
click at [1039, 391] on textarea "Welkom op onze website! Wij zijn een kleine onderneming in alles wat er met Noo…" at bounding box center [1026, 383] width 309 height 52
drag, startPoint x: 1020, startPoint y: 403, endPoint x: 868, endPoint y: 332, distance: 167.4
click at [868, 332] on label "Description Welkom op onze website! Wij zijn een kleine onderneming in alles wa…" at bounding box center [1026, 370] width 325 height 91
click at [872, 357] on textarea "Welkom op onze website! Wij zijn een kleine onderneming in alles wat er met Noo…" at bounding box center [1026, 383] width 309 height 52
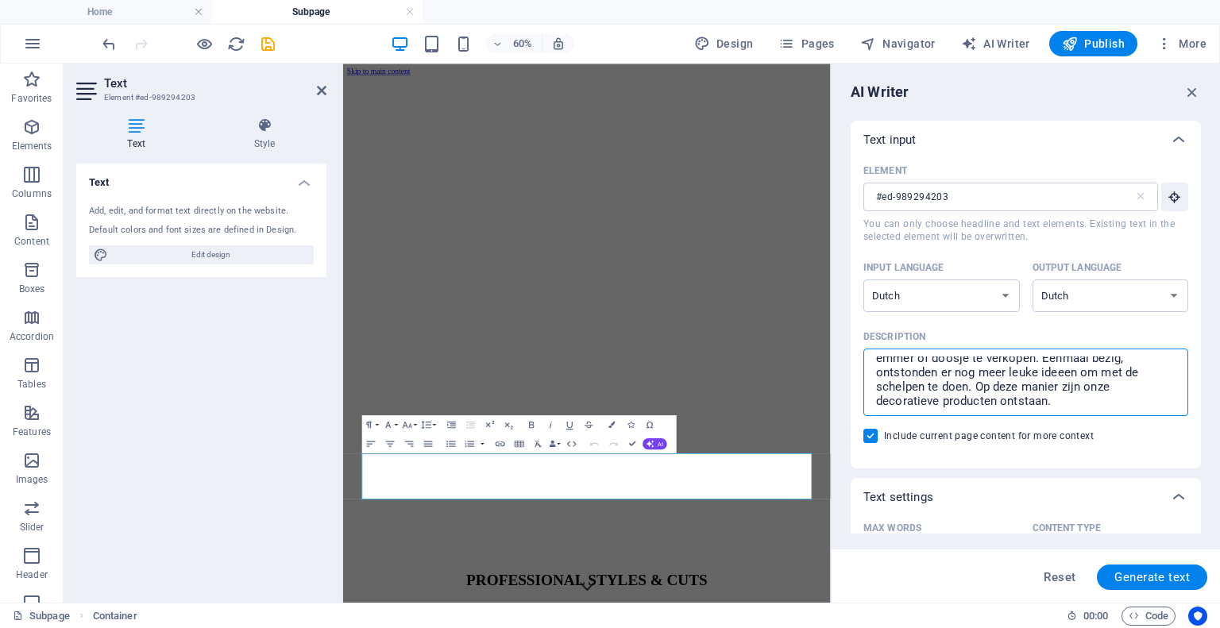
click at [1077, 398] on textarea "Welkom op onze website! Wij zijn een kleine onderneming in alles wat er met Noo…" at bounding box center [1026, 383] width 309 height 52
click at [922, 377] on textarea "Welkom op onze website! Wij zijn een kleine onderneming in alles wat er met Noo…" at bounding box center [1026, 383] width 309 height 52
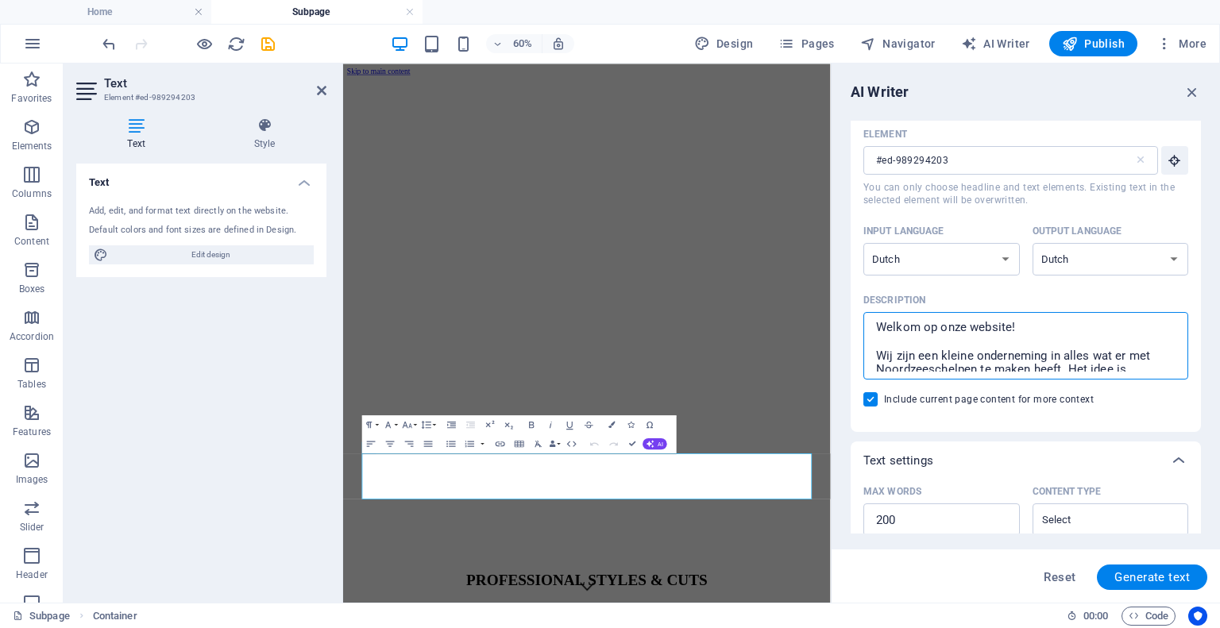
scroll to position [23, 0]
drag, startPoint x: 877, startPoint y: 362, endPoint x: 1102, endPoint y: 365, distance: 224.9
click at [1102, 365] on textarea "Welkom op onze website! Wij zijn een kleine onderneming in alles wat er met Noo…" at bounding box center [1026, 346] width 309 height 52
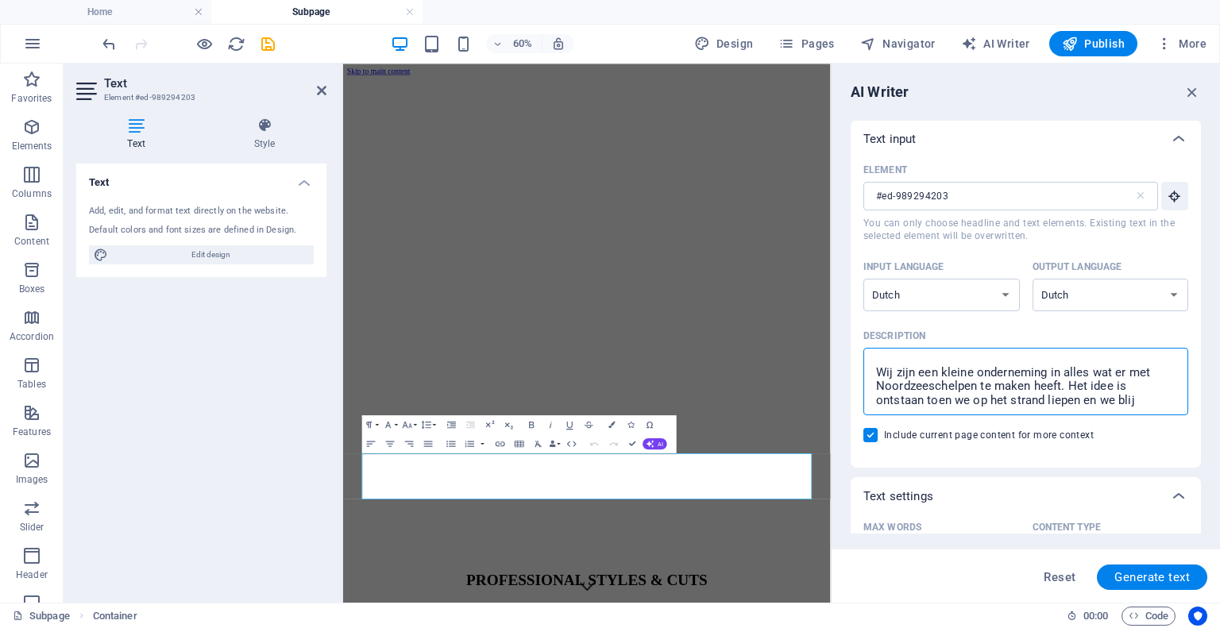
scroll to position [0, 0]
click at [893, 373] on textarea "Welkom op onze website! Wij zijn een kleine onderneming in alles wat er met Noo…" at bounding box center [1026, 383] width 309 height 52
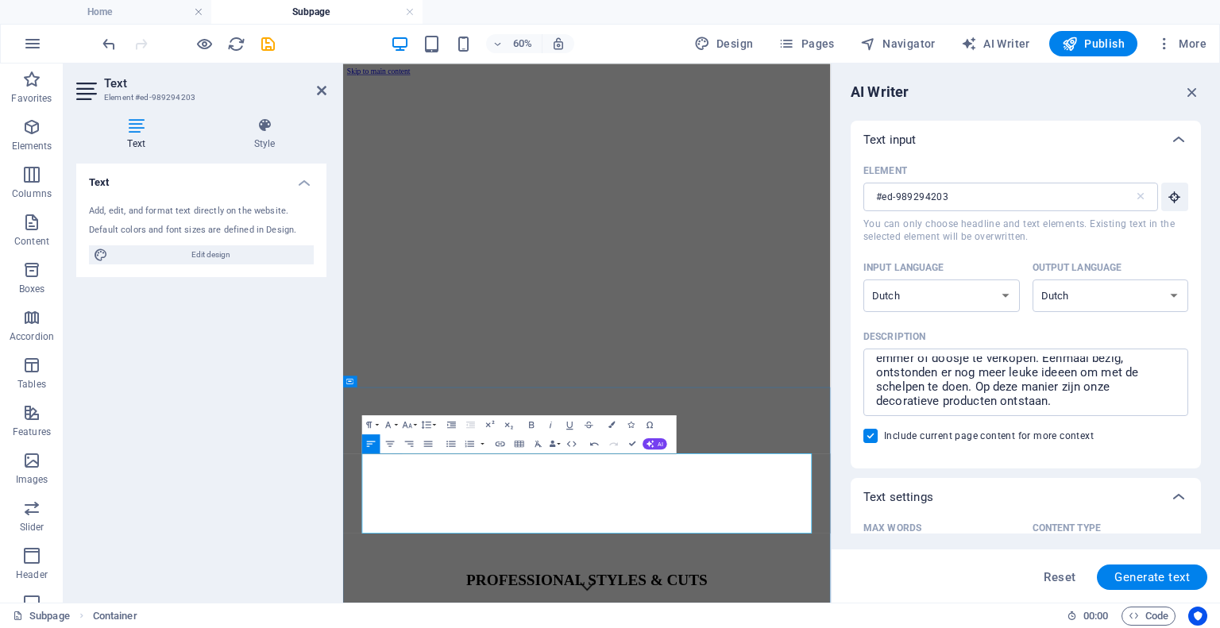
scroll to position [7037, 2]
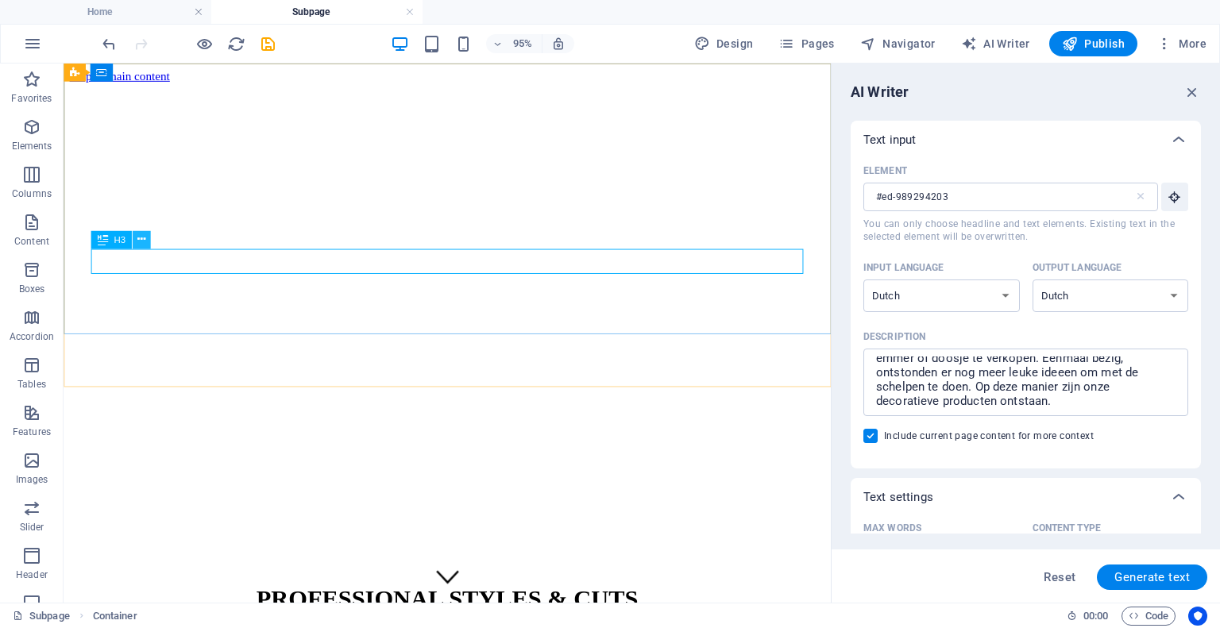
click at [142, 239] on icon at bounding box center [141, 240] width 8 height 16
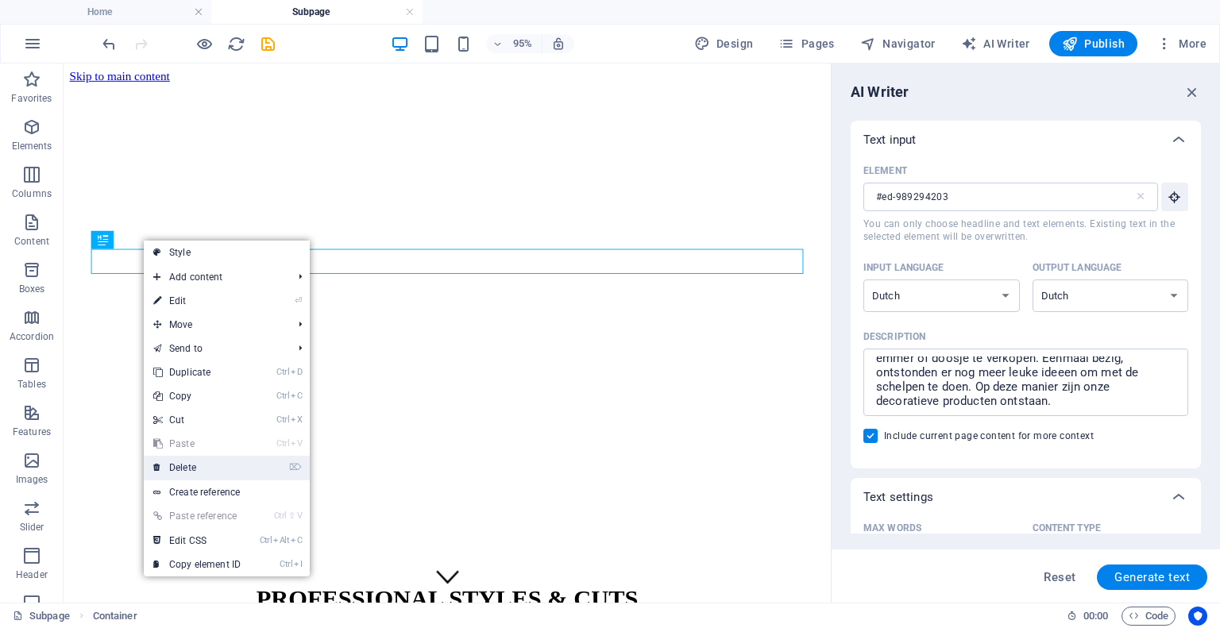
click at [203, 470] on link "⌦ Delete" at bounding box center [197, 468] width 106 height 24
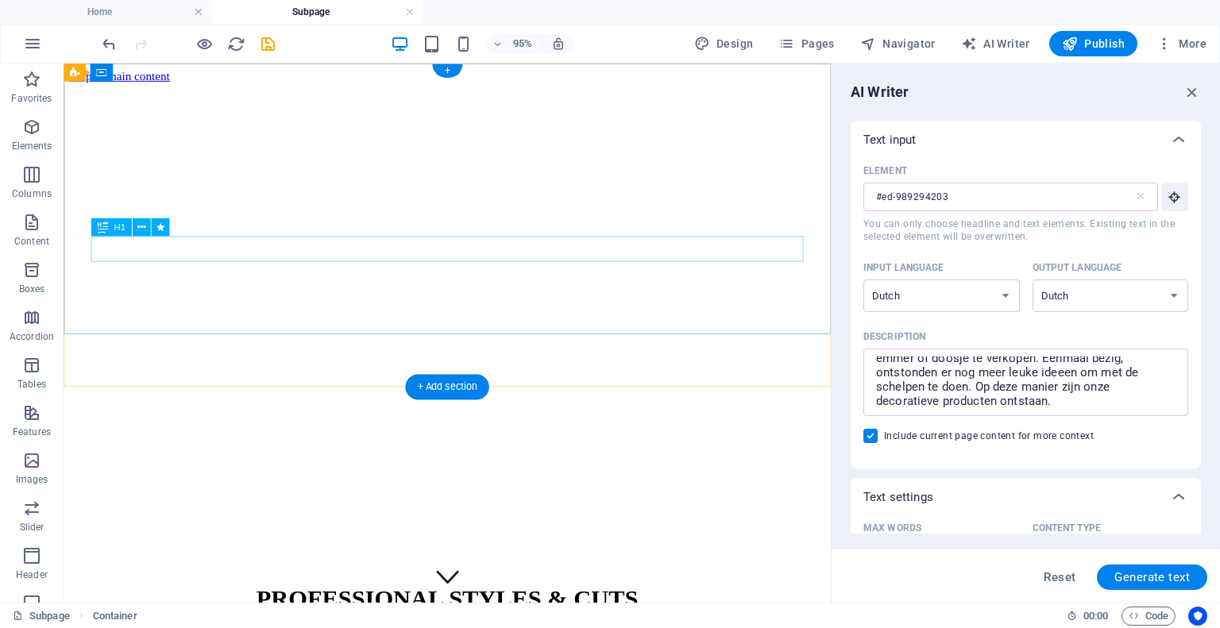
click at [478, 613] on div "PROFESSIONAL STYLES & CUTS" at bounding box center [467, 627] width 795 height 29
click at [142, 227] on icon at bounding box center [141, 227] width 8 height 16
click at [489, 613] on div "PROFESSIONAL STYLES & CUTS" at bounding box center [467, 627] width 795 height 29
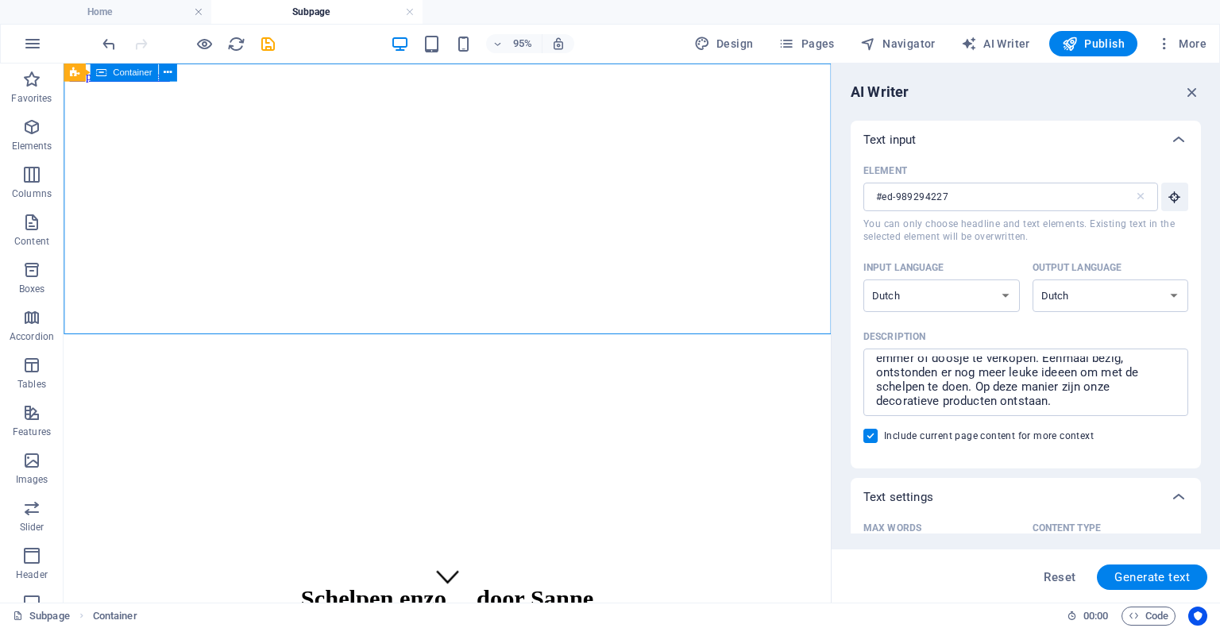
click at [650, 596] on div "Schelpen enzo.... door Sanne" at bounding box center [467, 634] width 795 height 76
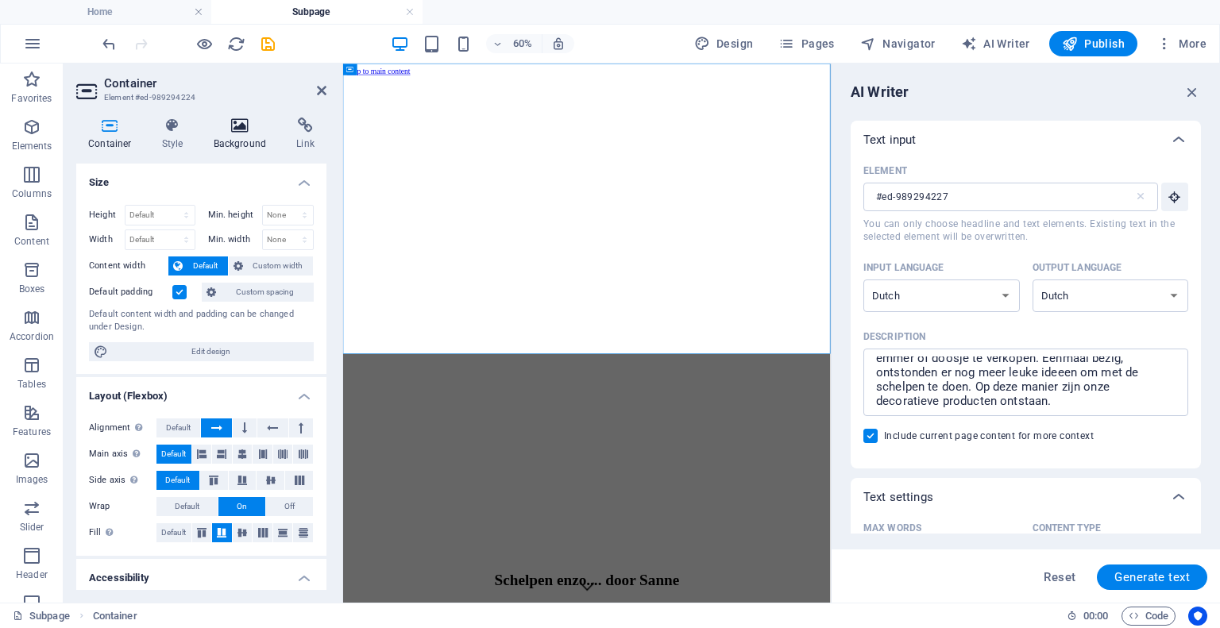
click at [248, 134] on h4 "Background" at bounding box center [243, 134] width 83 height 33
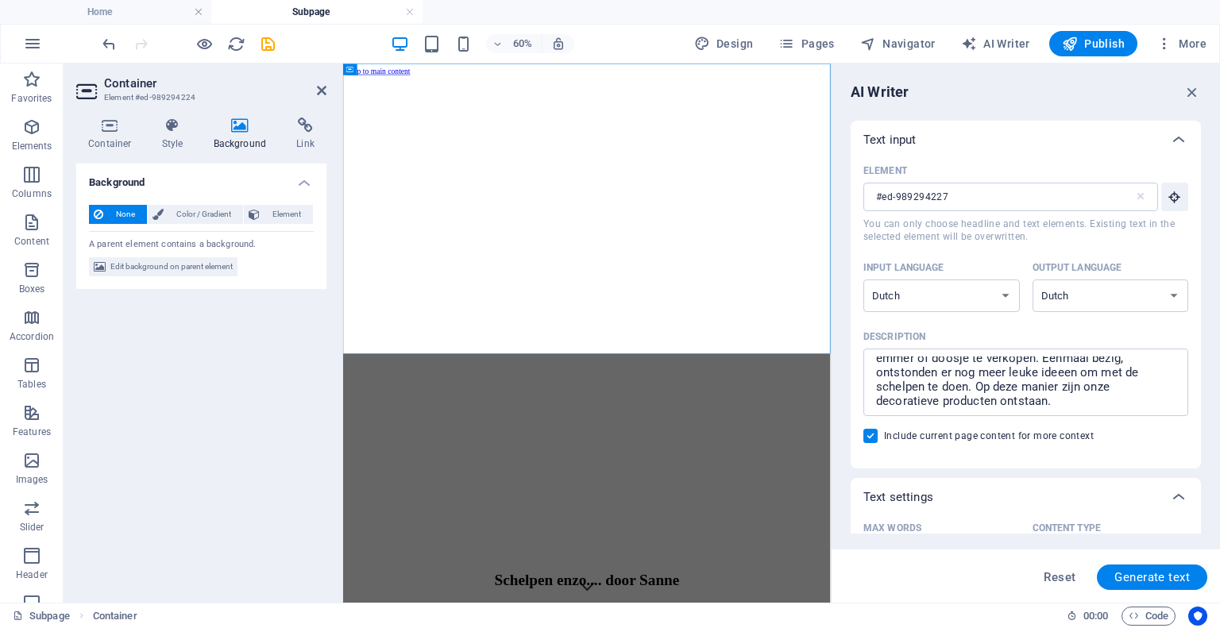
click at [227, 135] on h4 "Background" at bounding box center [243, 134] width 83 height 33
click at [243, 131] on icon at bounding box center [240, 126] width 77 height 16
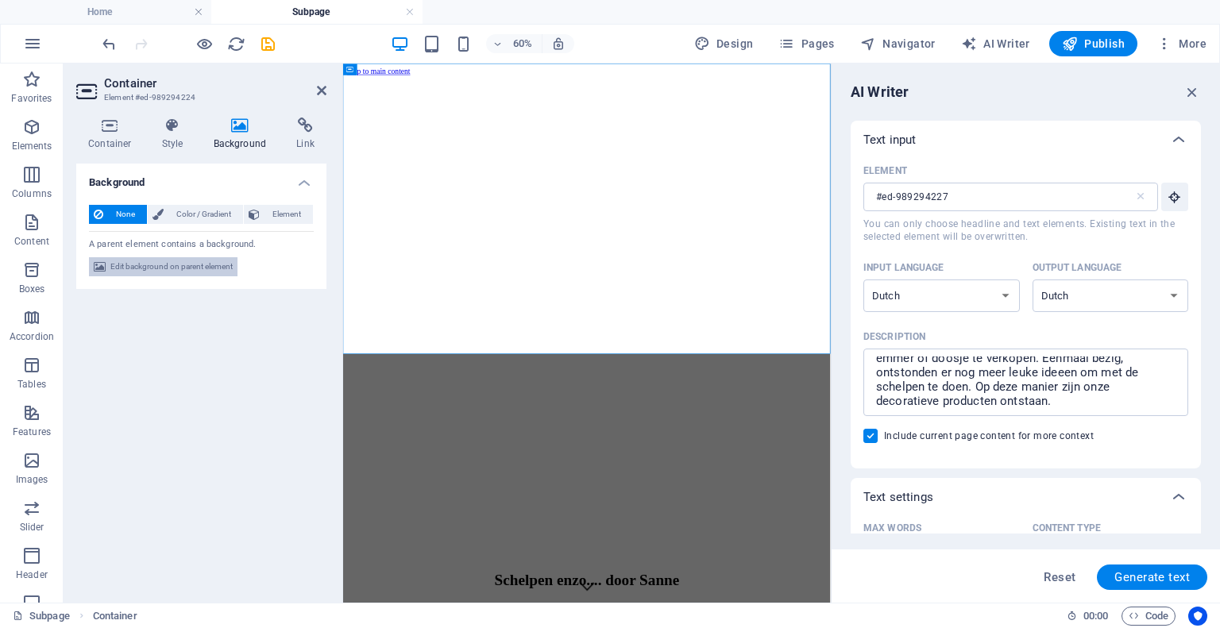
click at [188, 268] on span "Edit background on parent element" at bounding box center [171, 266] width 122 height 19
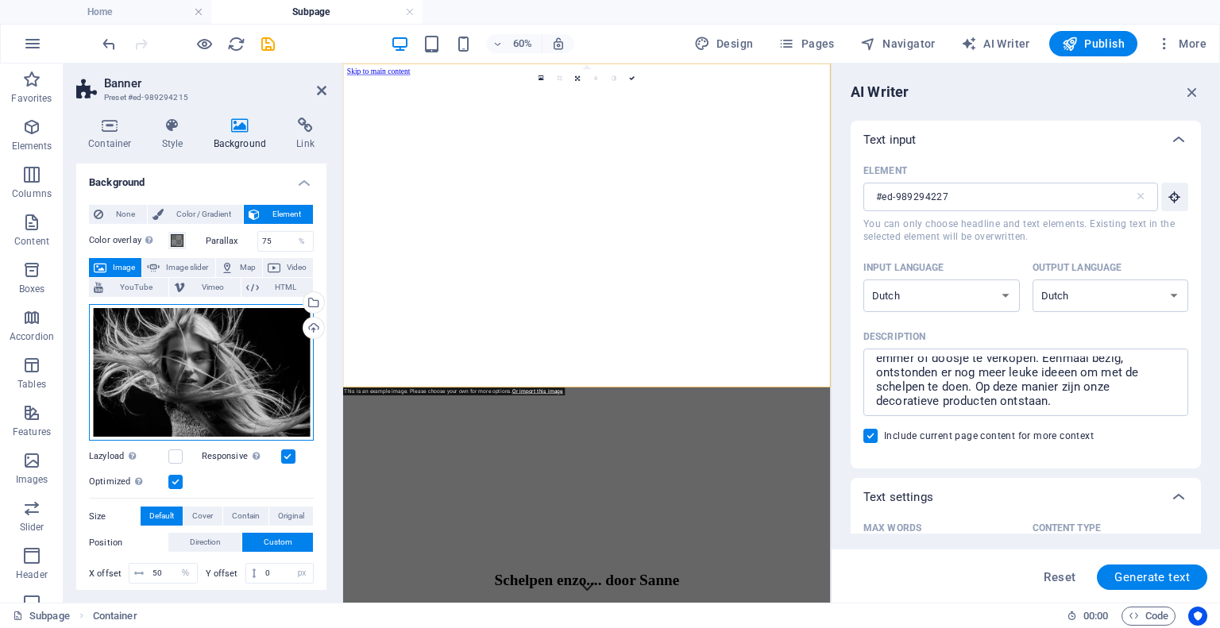
click at [200, 373] on div "Drag files here, click to choose files or select files from Files or our free s…" at bounding box center [201, 372] width 225 height 137
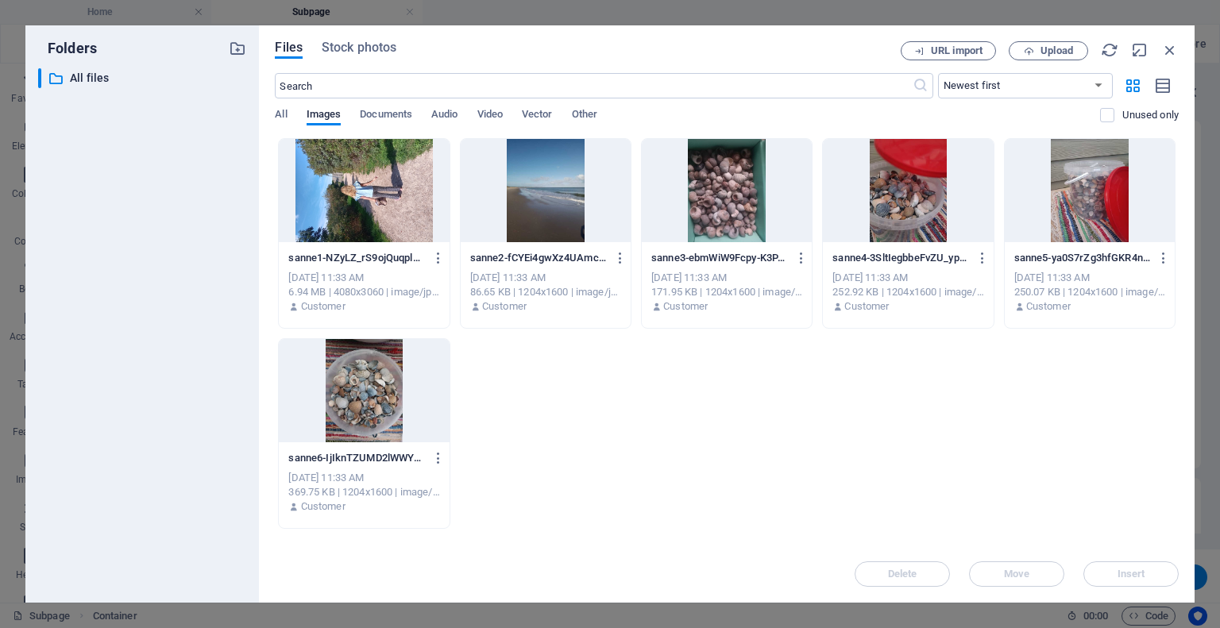
click at [352, 191] on div at bounding box center [364, 190] width 170 height 103
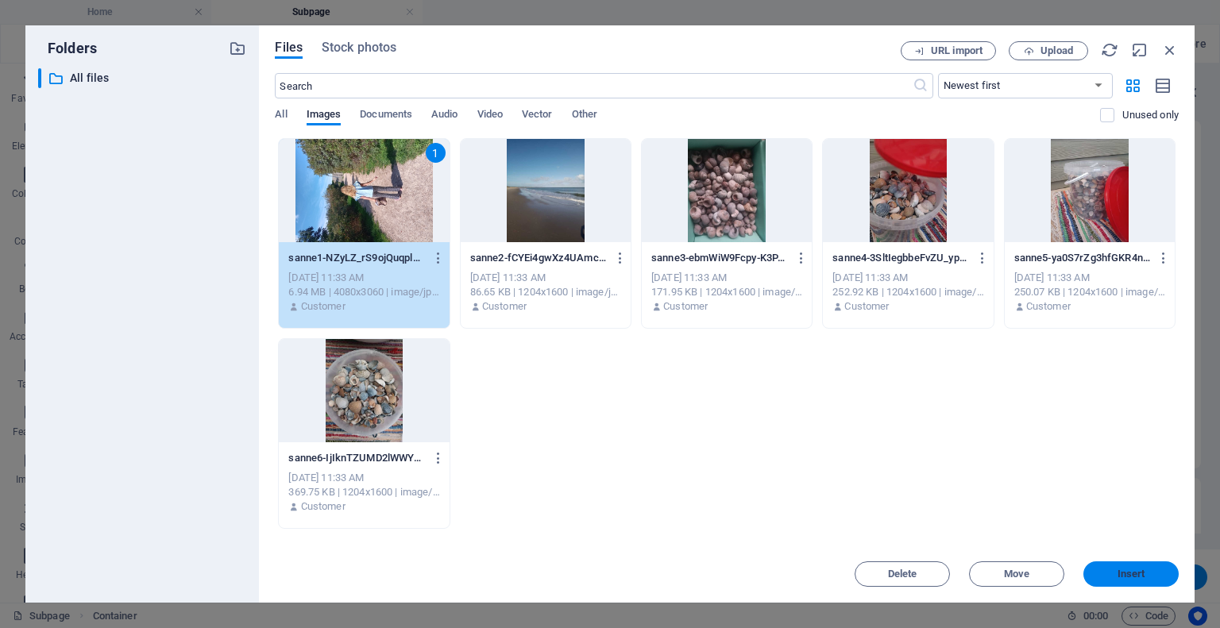
click at [1104, 569] on button "Insert" at bounding box center [1131, 574] width 95 height 25
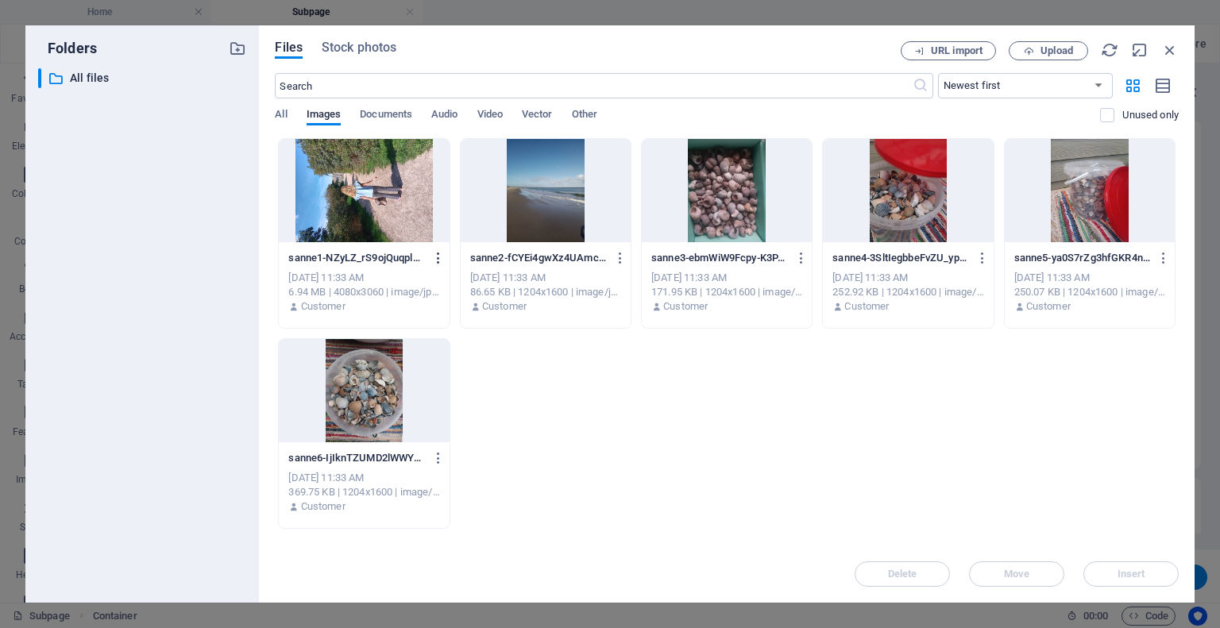
click at [441, 255] on icon "button" at bounding box center [438, 258] width 15 height 14
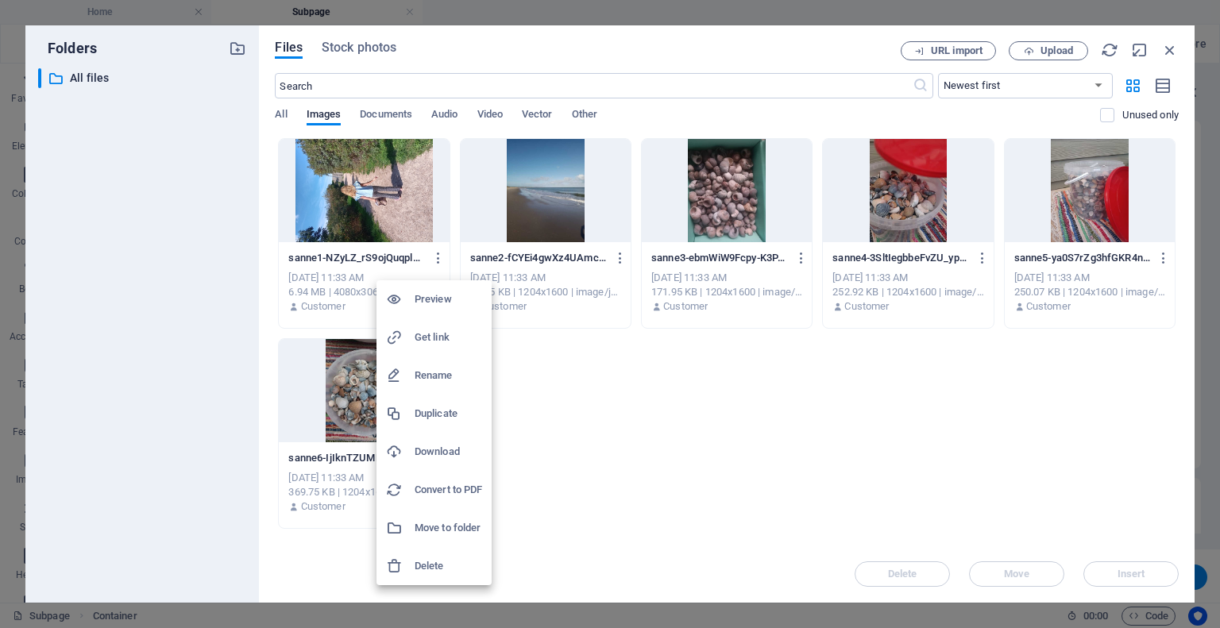
click at [590, 415] on div at bounding box center [610, 314] width 1220 height 628
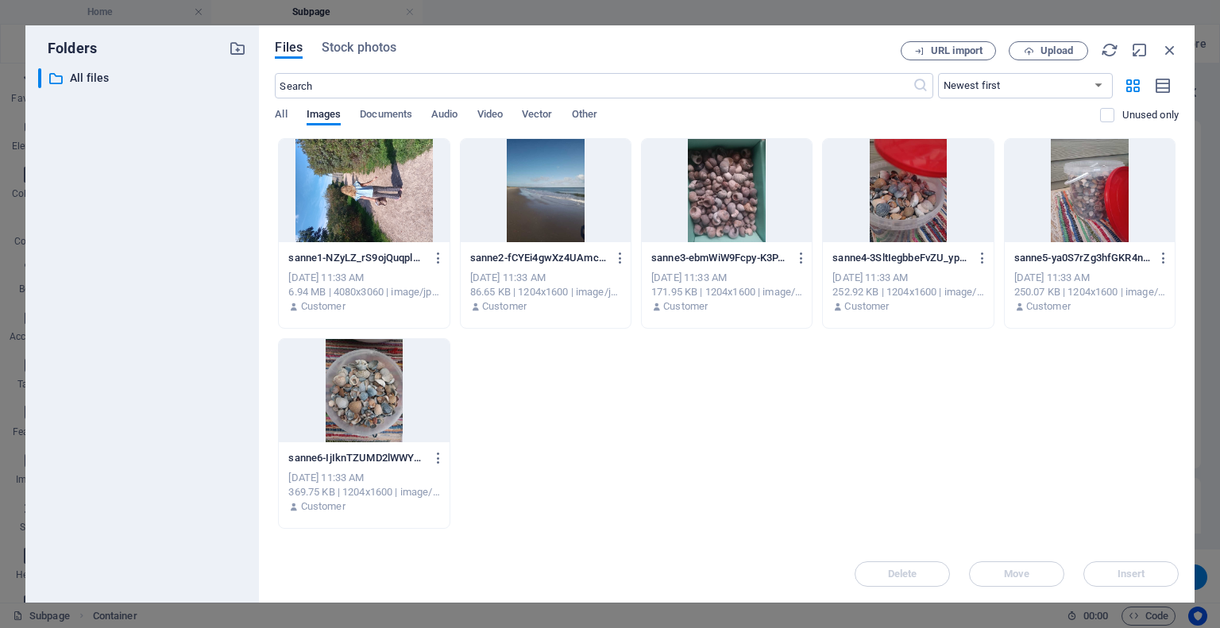
click at [381, 239] on div at bounding box center [364, 190] width 170 height 103
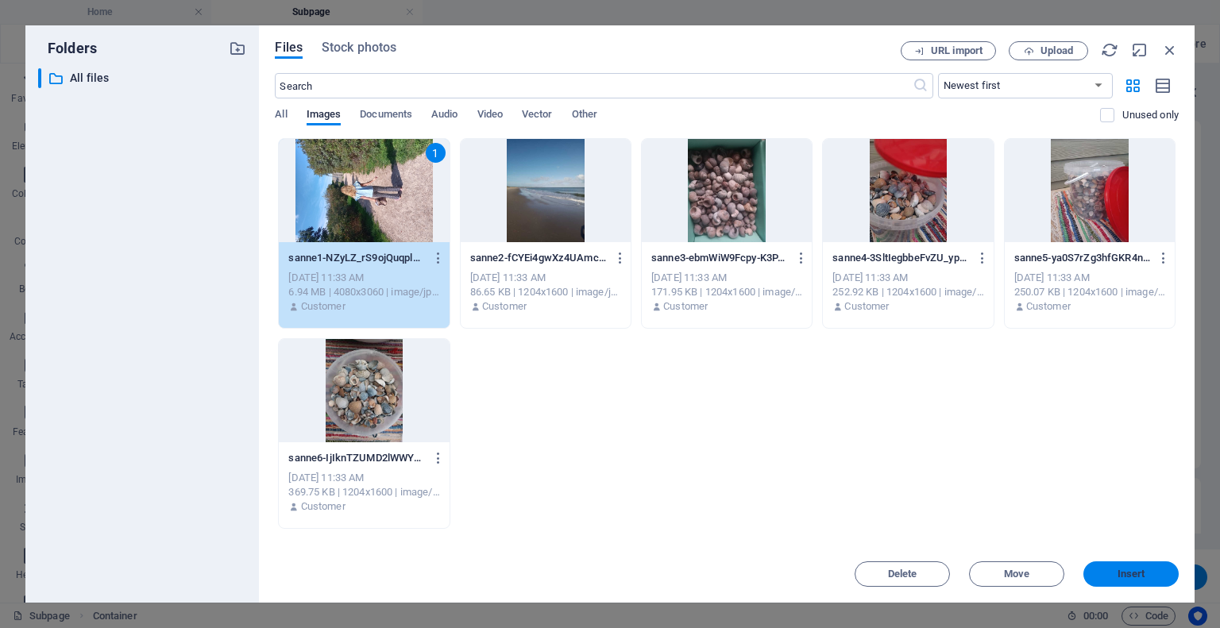
click at [1151, 578] on span "Insert" at bounding box center [1131, 575] width 83 height 10
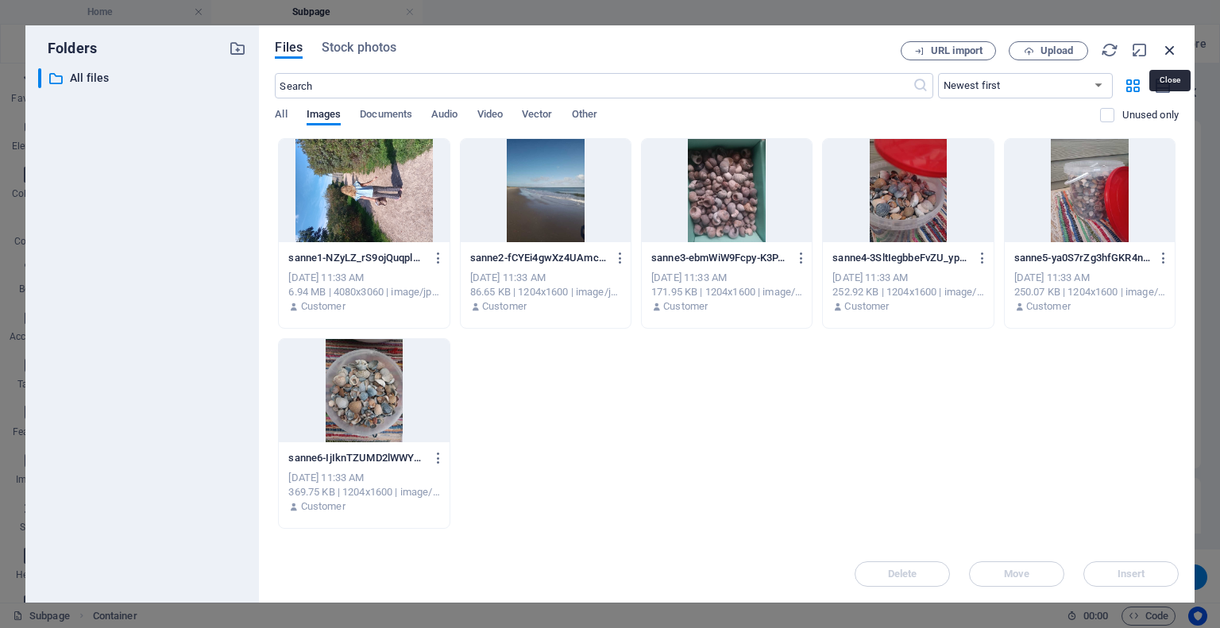
click at [1166, 52] on icon "button" at bounding box center [1170, 49] width 17 height 17
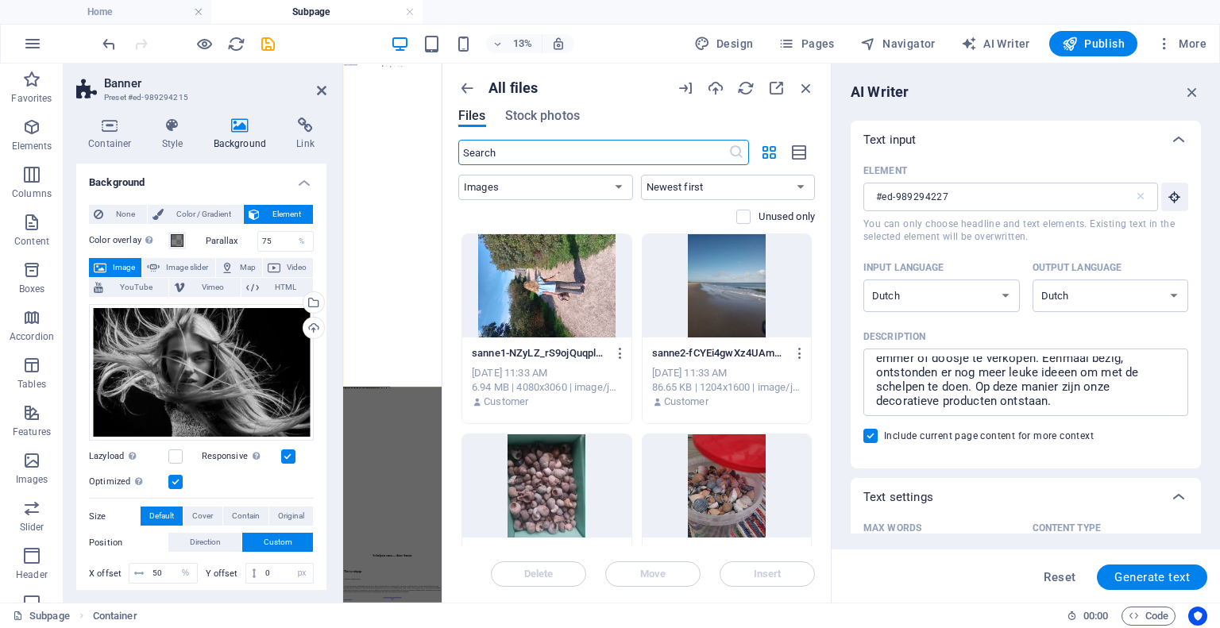
click at [543, 298] on div at bounding box center [546, 285] width 169 height 103
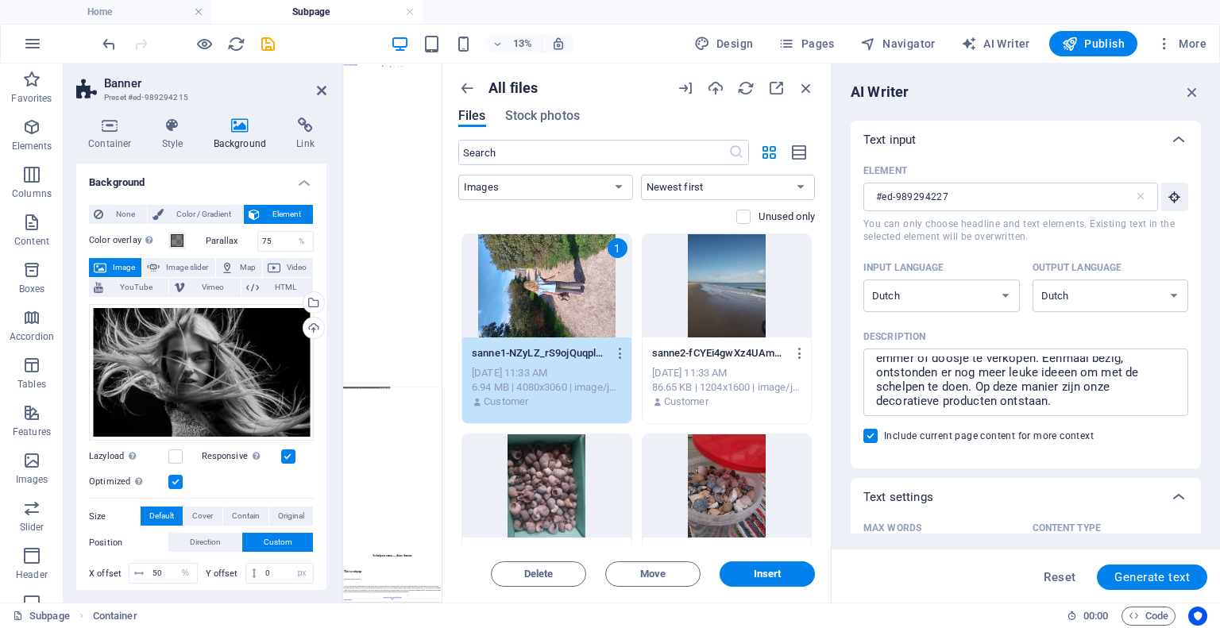
click at [765, 572] on span "Insert" at bounding box center [768, 575] width 28 height 10
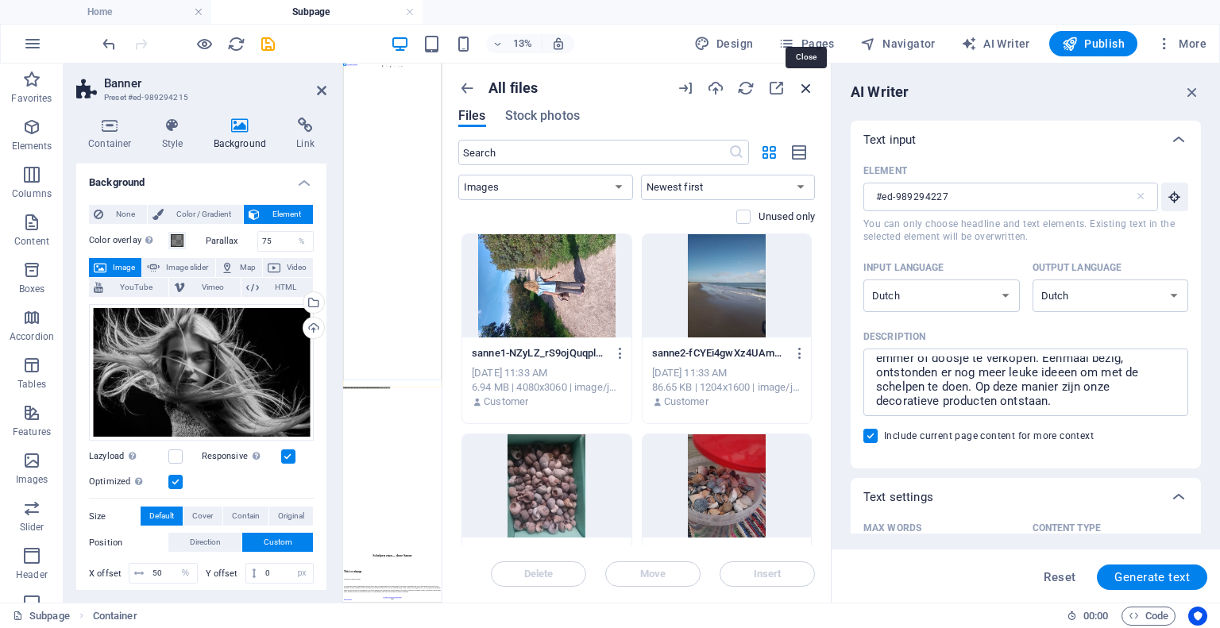
click at [801, 88] on icon "button" at bounding box center [806, 87] width 17 height 17
click at [805, 85] on icon "button" at bounding box center [806, 87] width 17 height 17
click at [806, 84] on icon "button" at bounding box center [806, 87] width 17 height 17
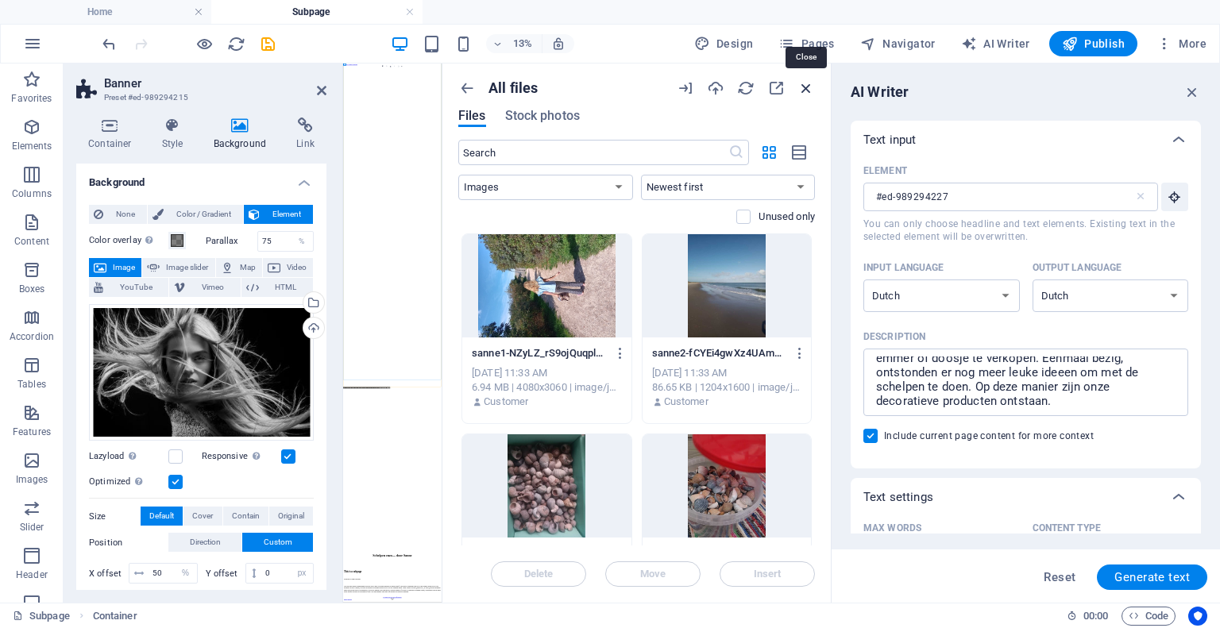
click at [806, 84] on icon "button" at bounding box center [806, 87] width 17 height 17
click at [328, 92] on aside "Banner Preset #ed-989294215 Container Style Background Link Size Height Default…" at bounding box center [204, 333] width 280 height 539
click at [322, 88] on icon at bounding box center [322, 90] width 10 height 13
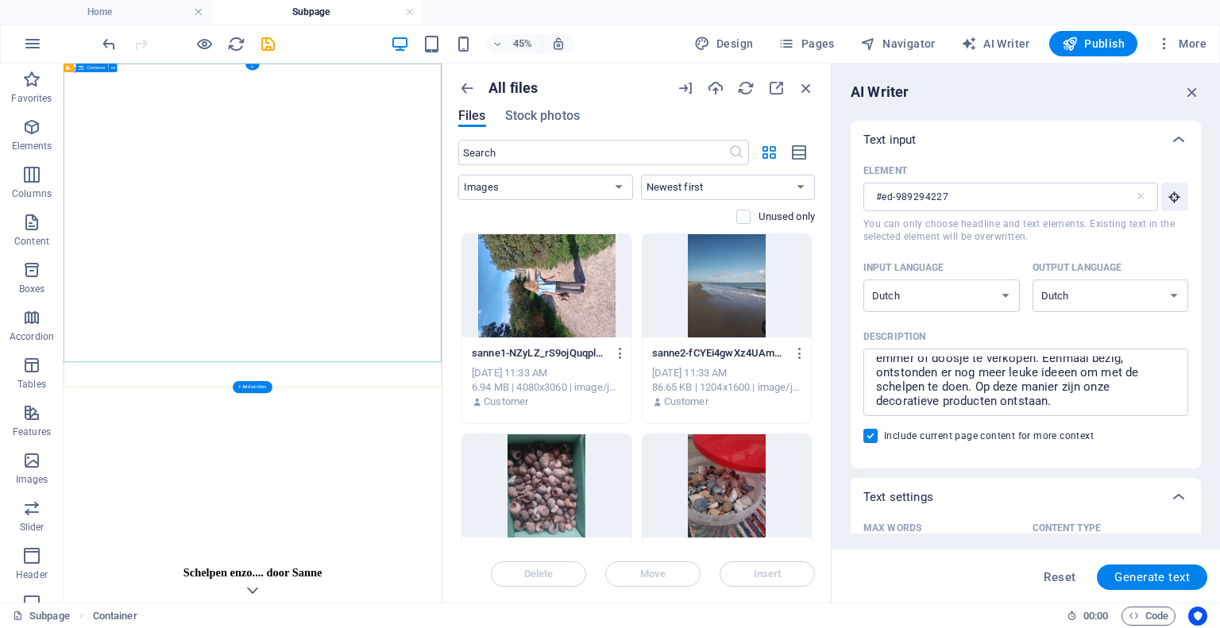
click at [806, 91] on icon "button" at bounding box center [806, 87] width 17 height 17
click at [589, 294] on div at bounding box center [546, 285] width 169 height 103
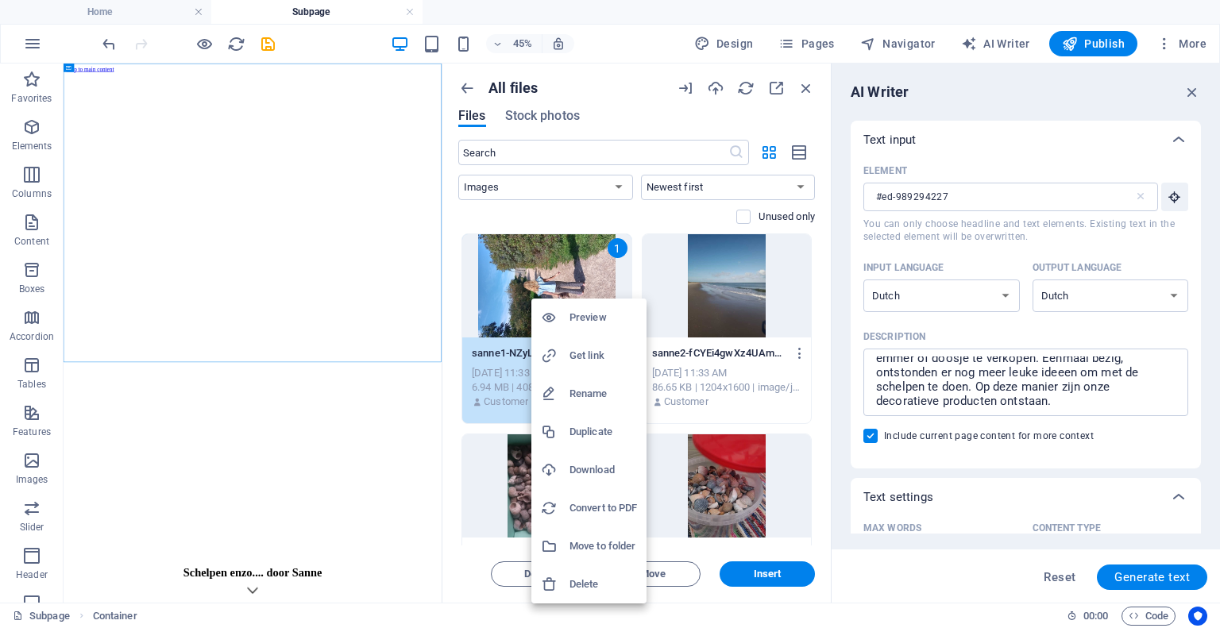
click at [590, 277] on div at bounding box center [610, 314] width 1220 height 628
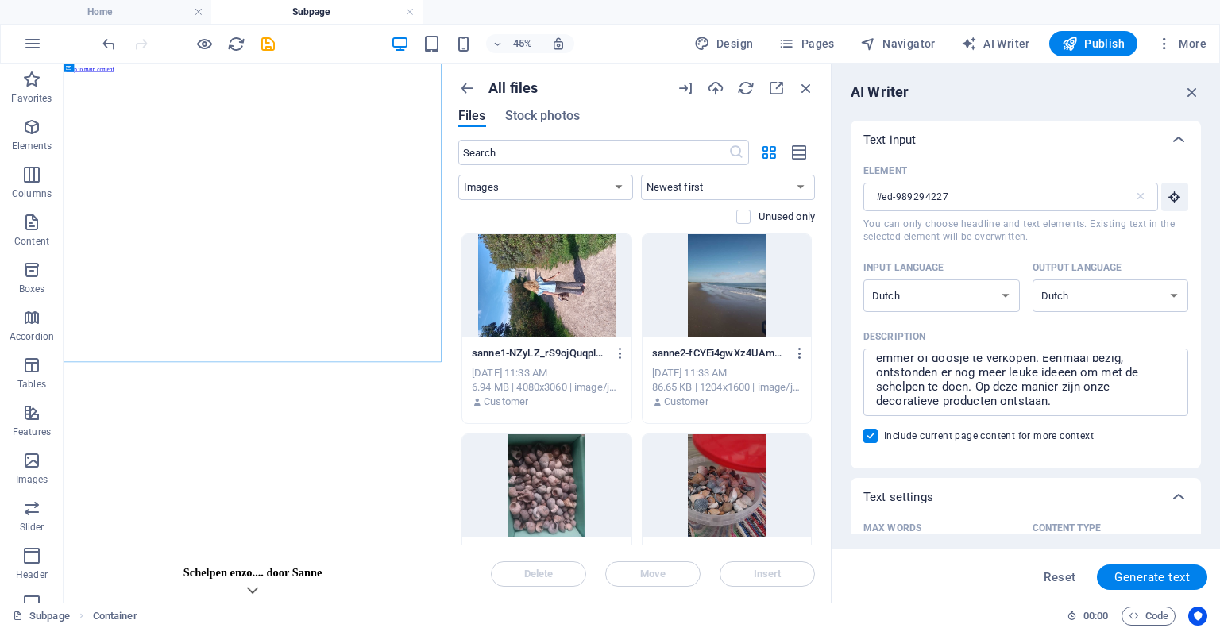
click at [572, 293] on div at bounding box center [546, 285] width 169 height 103
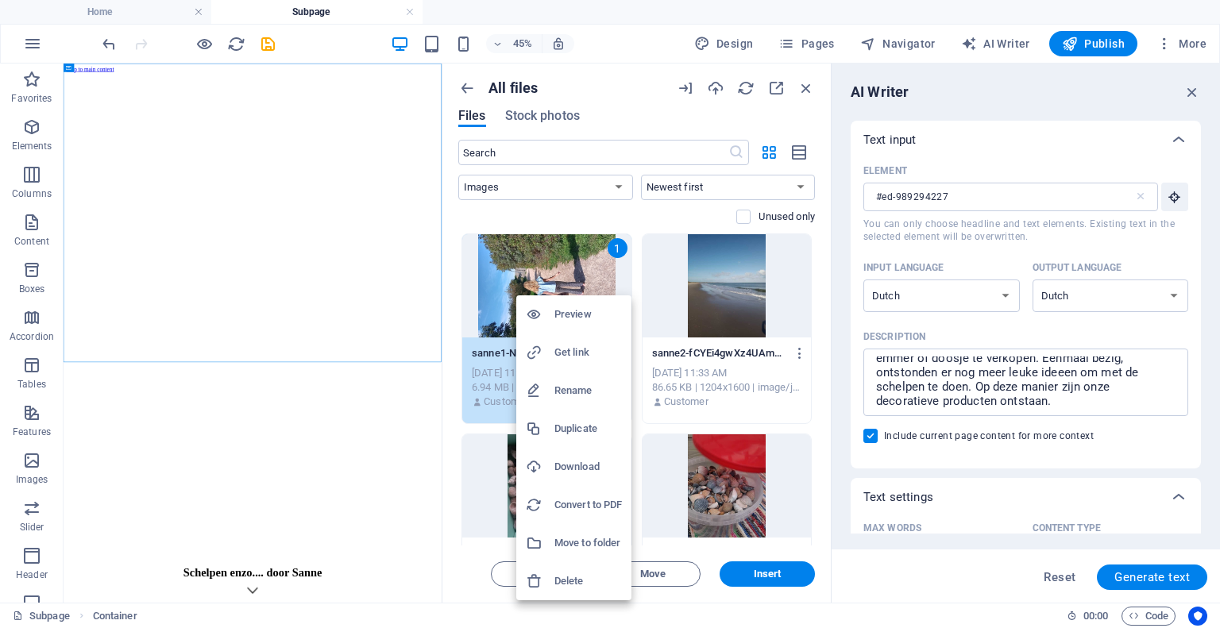
click at [584, 277] on div at bounding box center [610, 314] width 1220 height 628
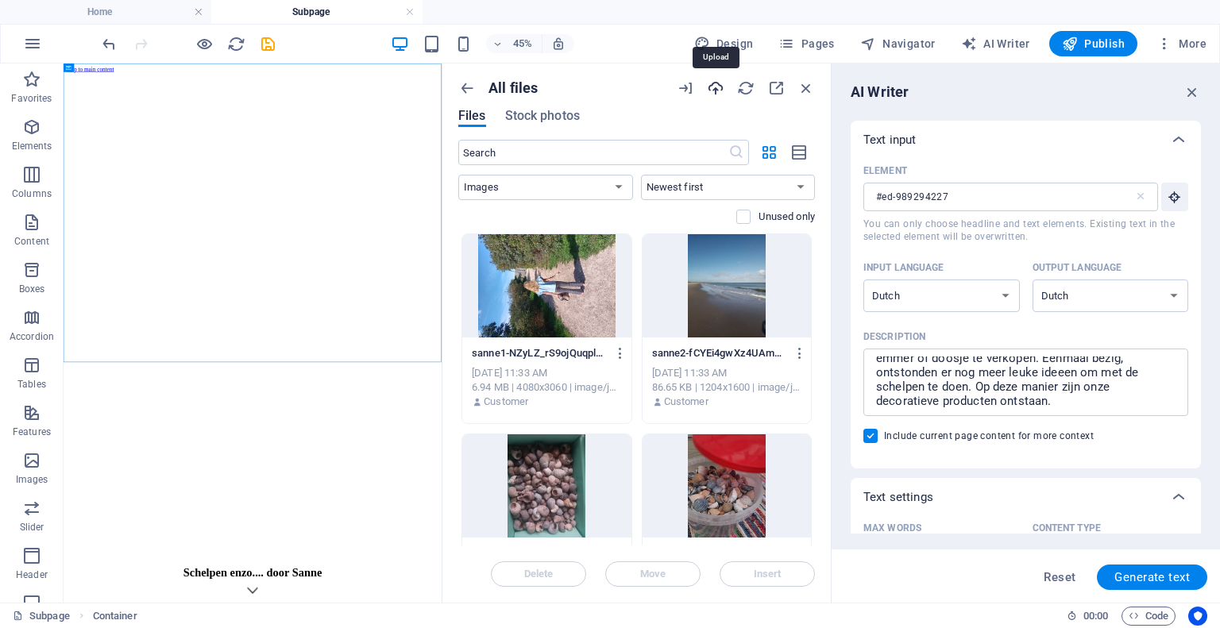
click at [714, 87] on icon "button" at bounding box center [715, 87] width 17 height 17
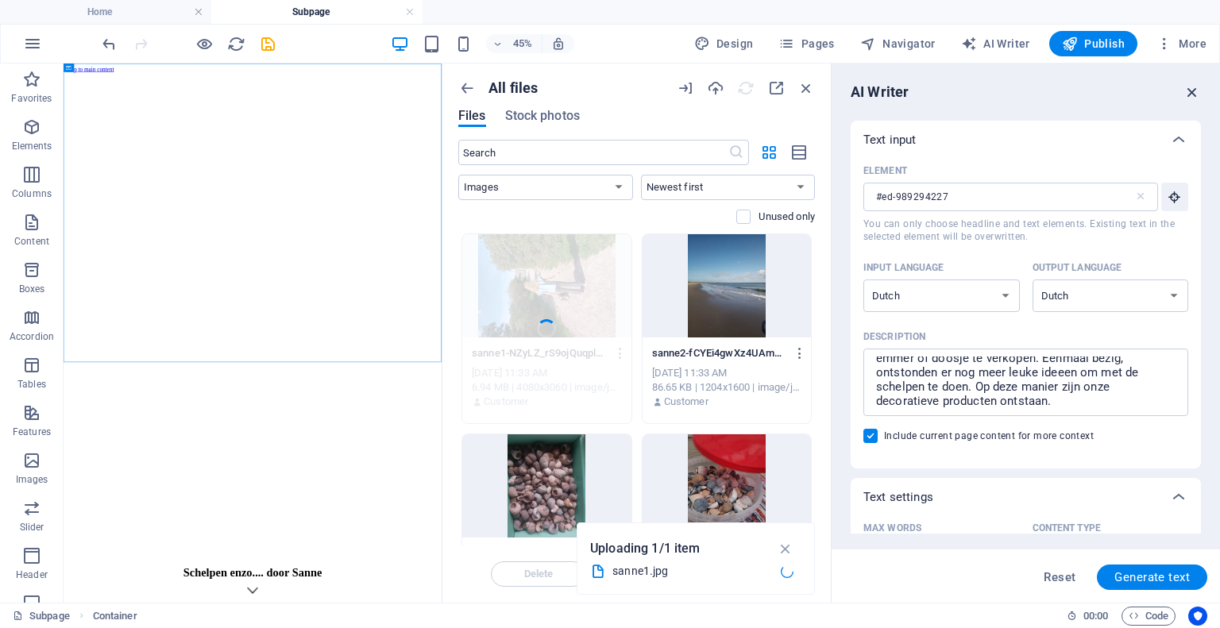
click at [1194, 91] on icon "button" at bounding box center [1192, 91] width 17 height 17
click at [1069, 575] on span "Reset" at bounding box center [1060, 577] width 32 height 13
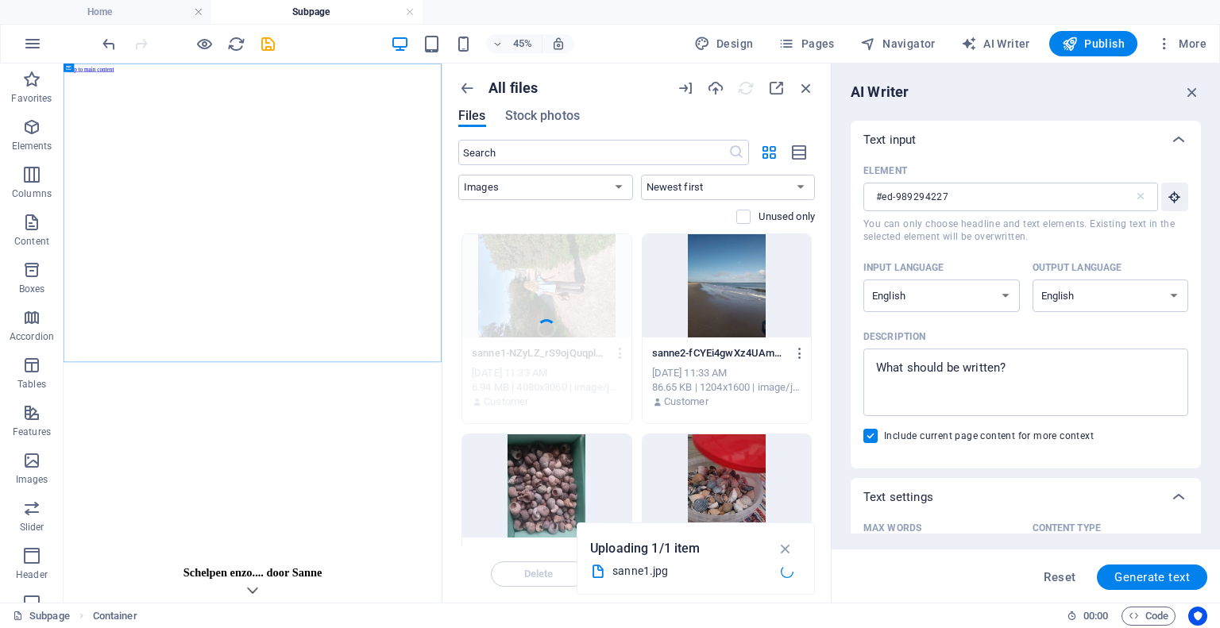
scroll to position [0, 0]
click at [1191, 83] on icon "button" at bounding box center [1192, 91] width 17 height 17
click at [1192, 90] on icon "button" at bounding box center [1192, 91] width 17 height 17
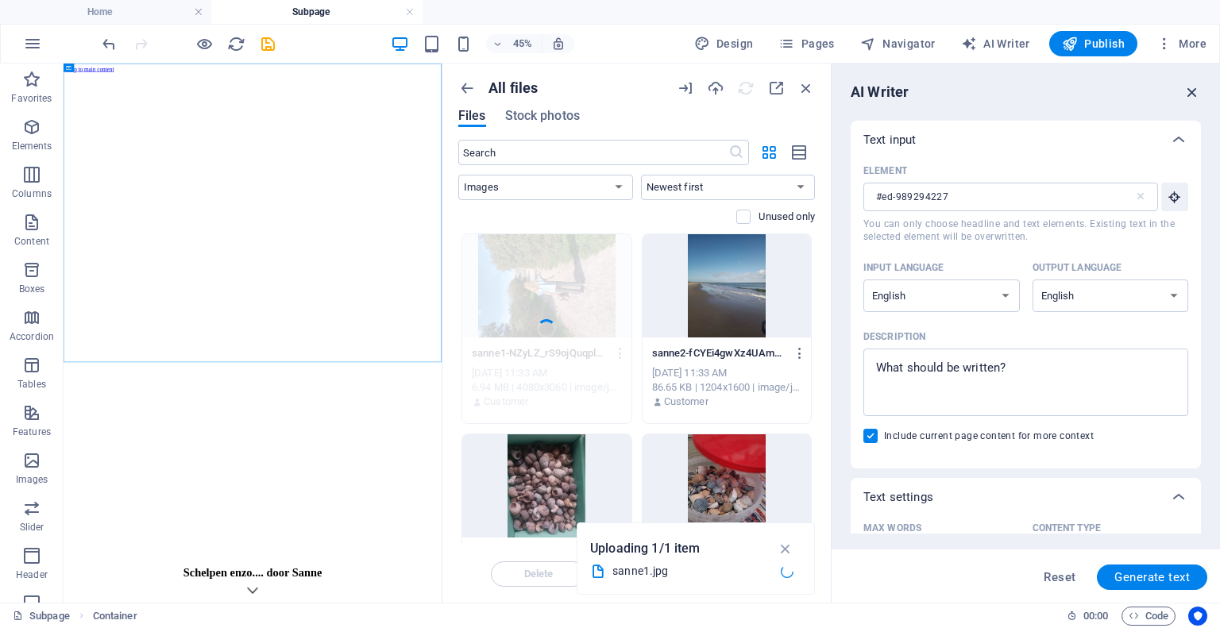
click at [1192, 90] on icon "button" at bounding box center [1192, 91] width 17 height 17
click at [1193, 88] on icon "button" at bounding box center [1192, 91] width 17 height 17
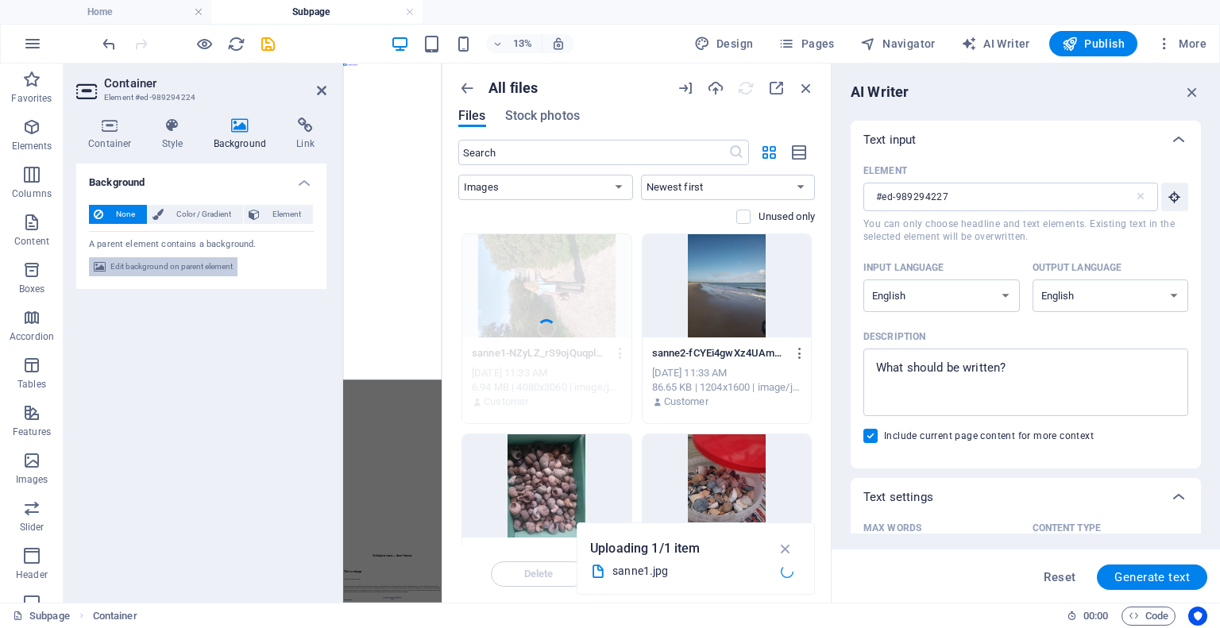
click at [192, 269] on span "Edit background on parent element" at bounding box center [171, 266] width 122 height 19
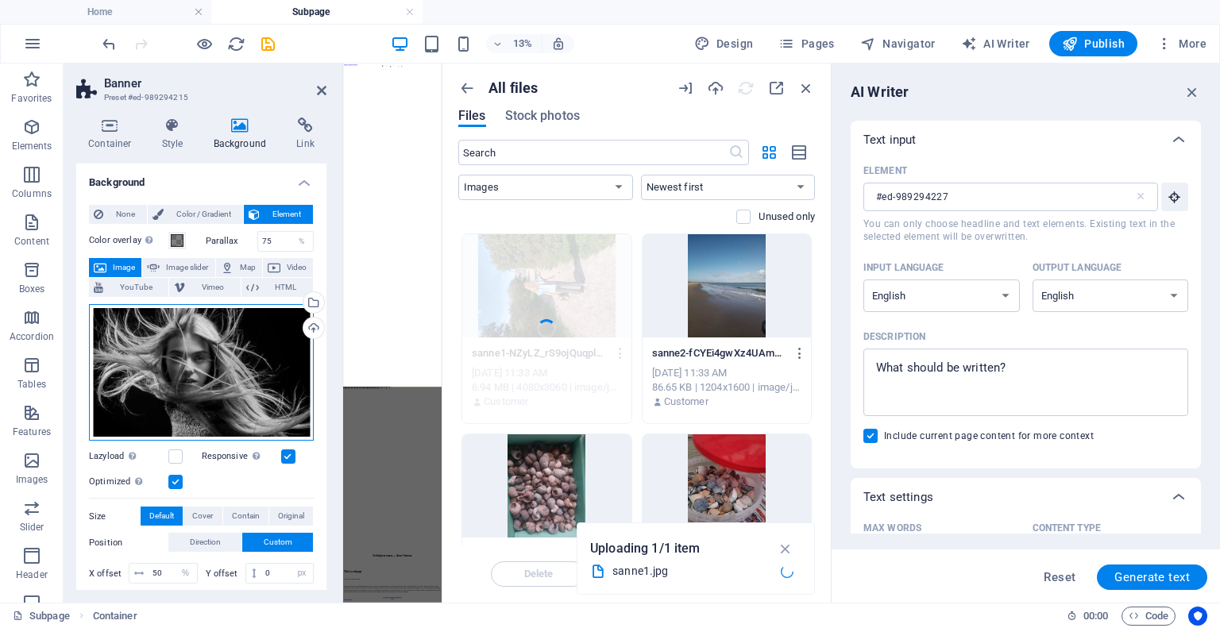
click at [171, 364] on div "Drag files here, click to choose files or select files from Files or our free s…" at bounding box center [201, 372] width 225 height 137
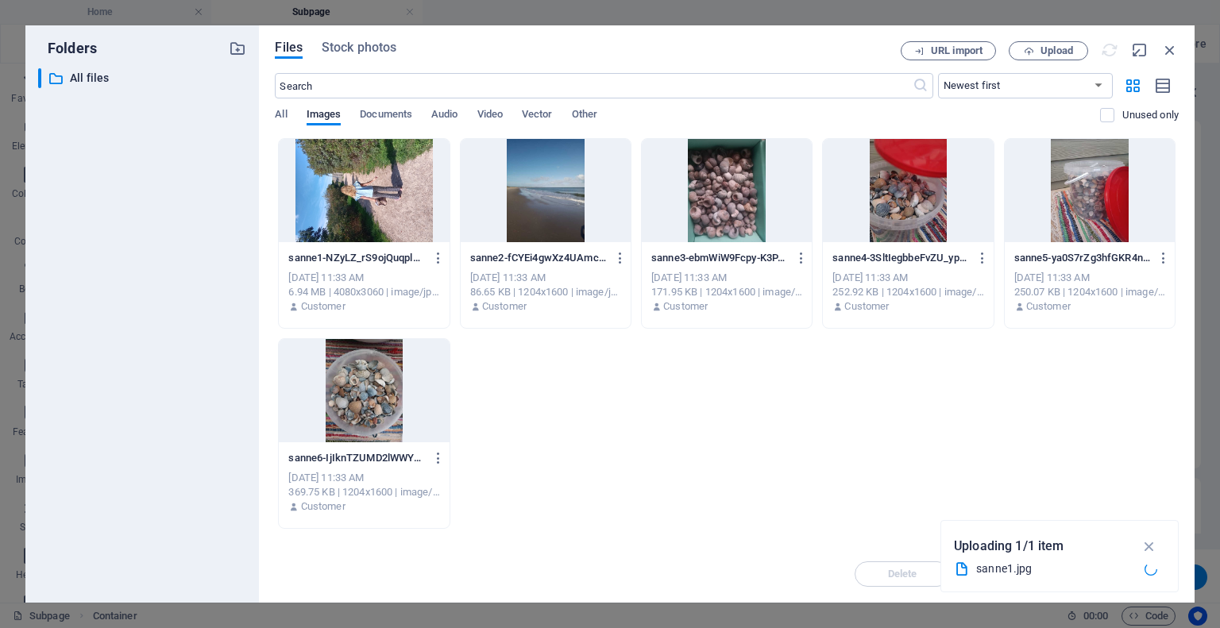
click at [389, 217] on div at bounding box center [364, 190] width 170 height 103
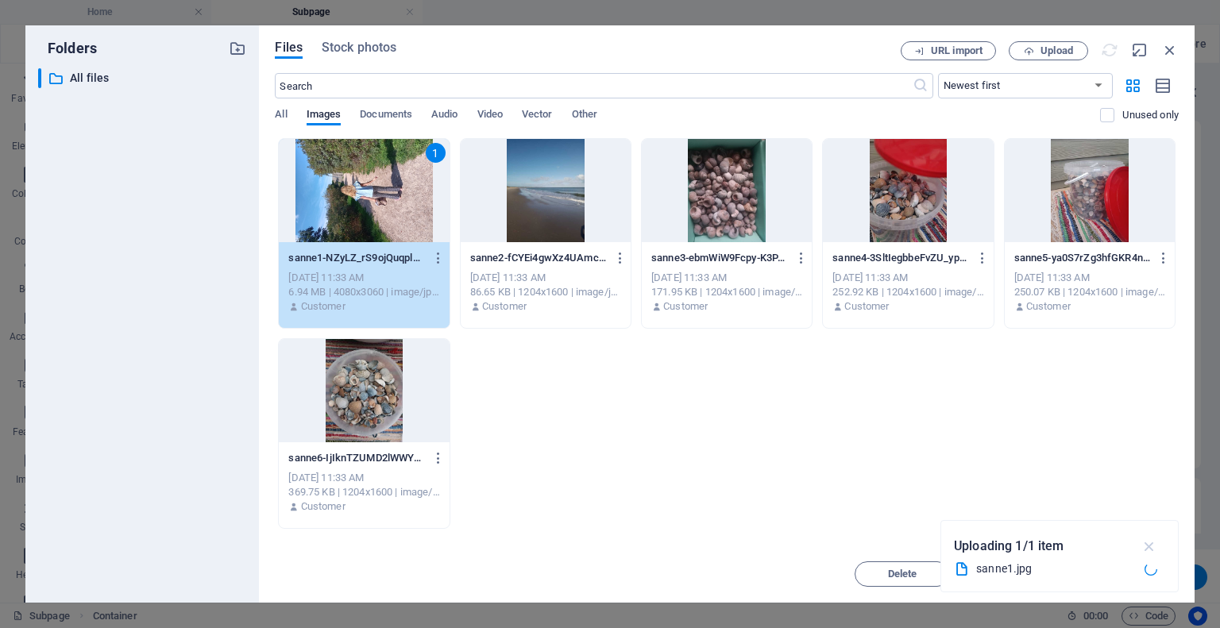
click at [1151, 544] on icon "button" at bounding box center [1150, 546] width 18 height 17
click at [1035, 580] on button "Move" at bounding box center [1016, 574] width 95 height 25
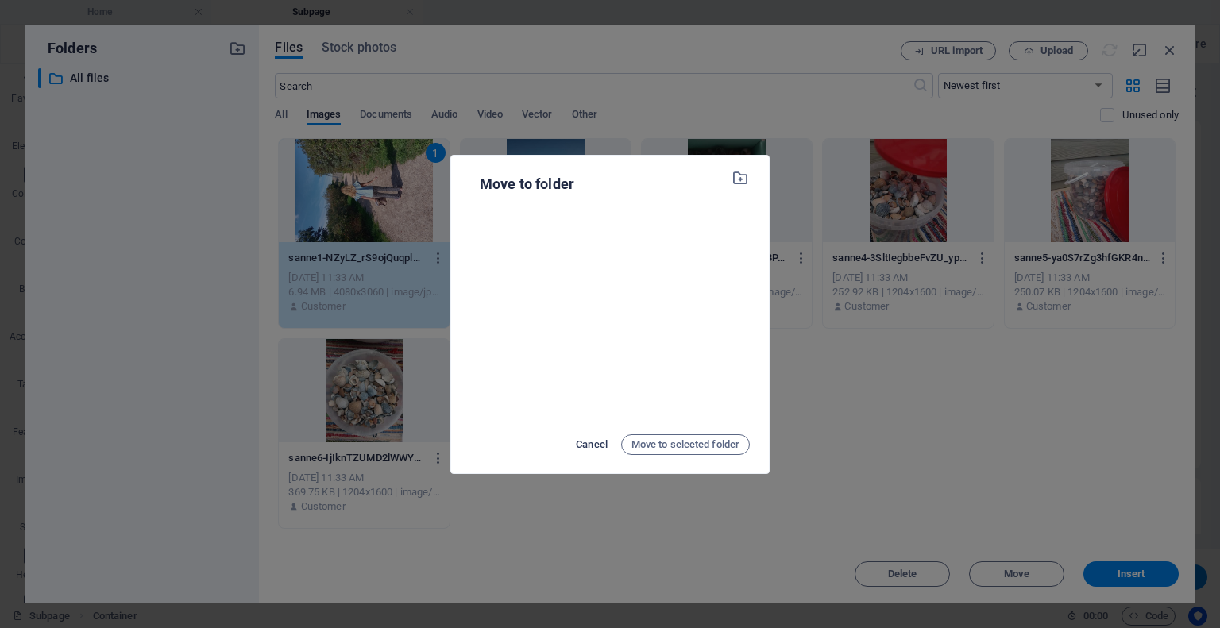
click at [578, 445] on span "Cancel" at bounding box center [592, 444] width 32 height 19
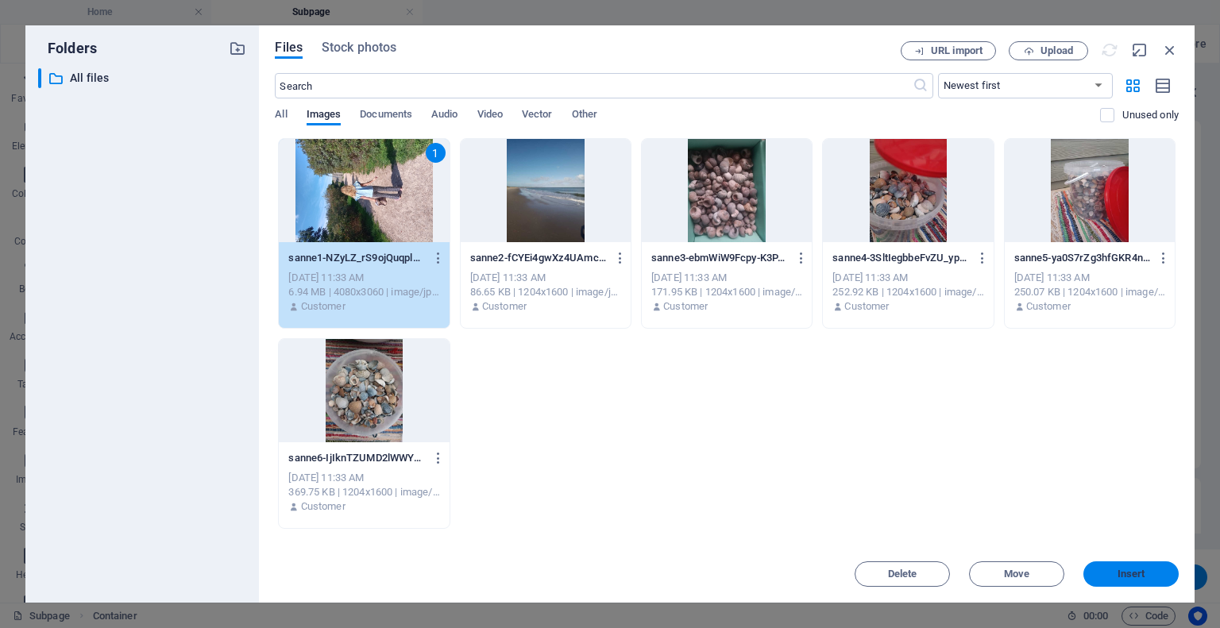
click at [1110, 570] on span "Insert" at bounding box center [1131, 575] width 83 height 10
click at [1118, 575] on span "Insert" at bounding box center [1132, 575] width 28 height 10
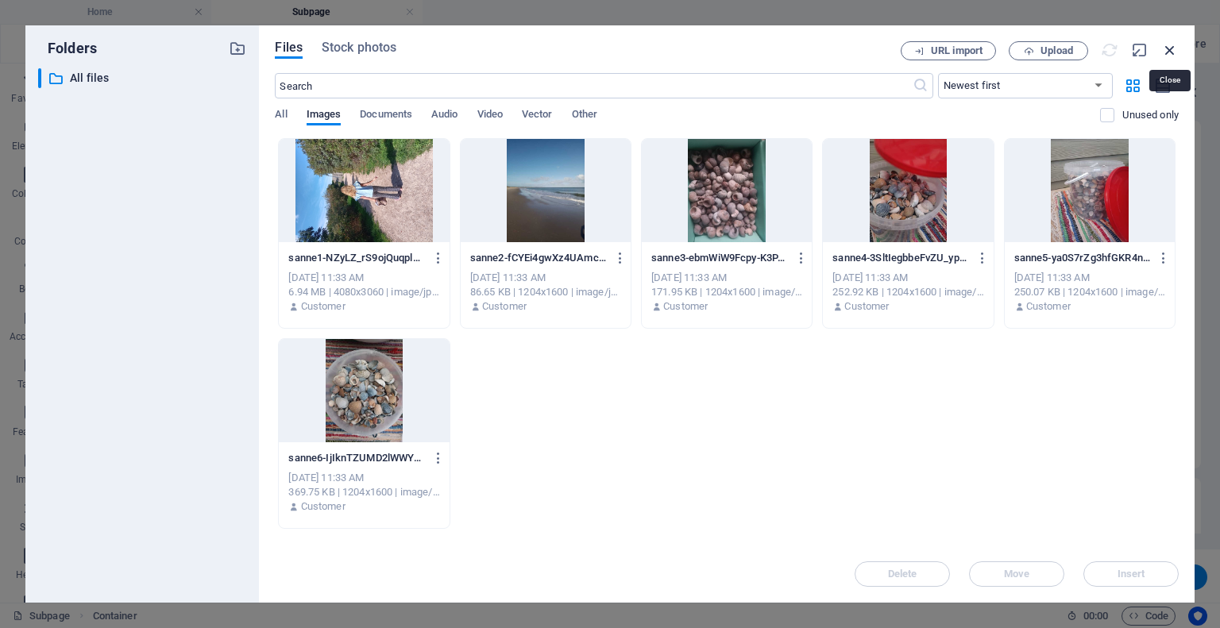
click at [1169, 47] on icon "button" at bounding box center [1170, 49] width 17 height 17
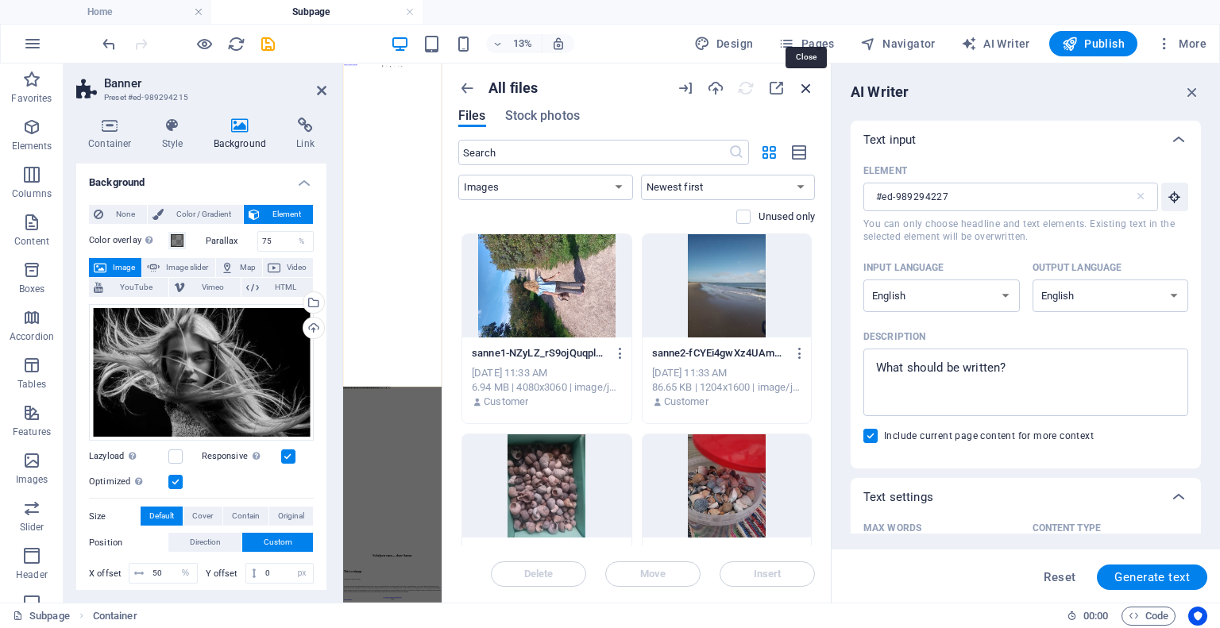
click at [804, 88] on icon "button" at bounding box center [806, 87] width 17 height 17
click at [808, 84] on icon "button" at bounding box center [806, 87] width 17 height 17
click at [802, 85] on icon "button" at bounding box center [806, 87] width 17 height 17
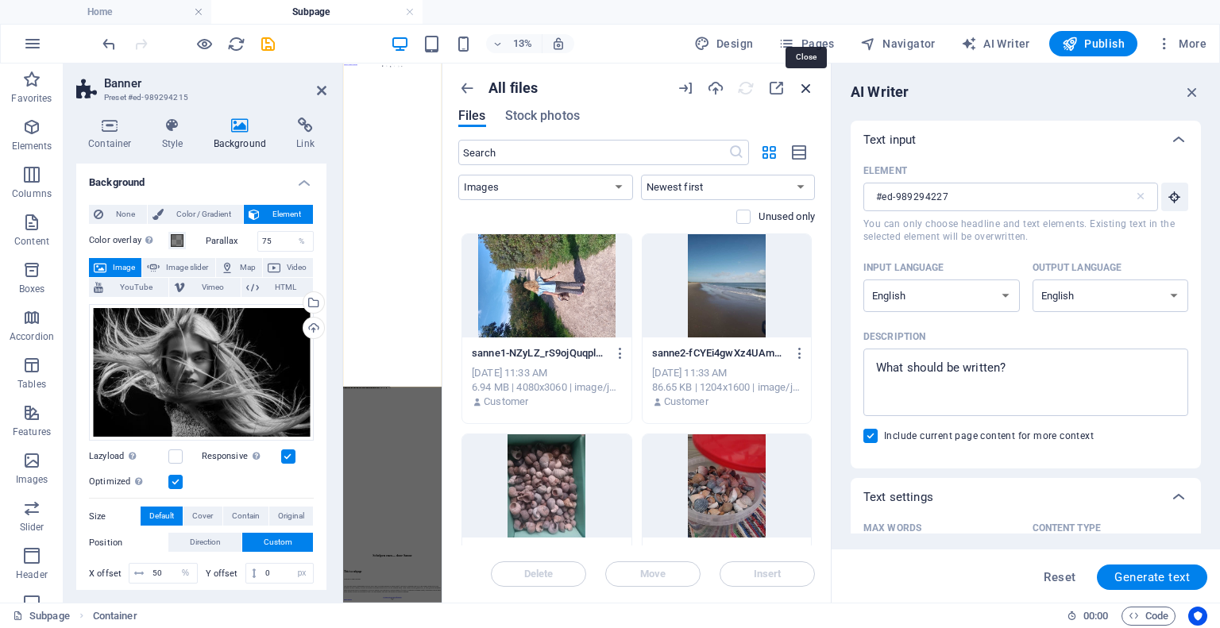
click at [802, 85] on icon "button" at bounding box center [806, 87] width 17 height 17
click at [803, 87] on icon "button" at bounding box center [806, 87] width 17 height 17
click at [803, 89] on icon "button" at bounding box center [806, 87] width 17 height 17
drag, startPoint x: 802, startPoint y: 88, endPoint x: 739, endPoint y: 90, distance: 63.6
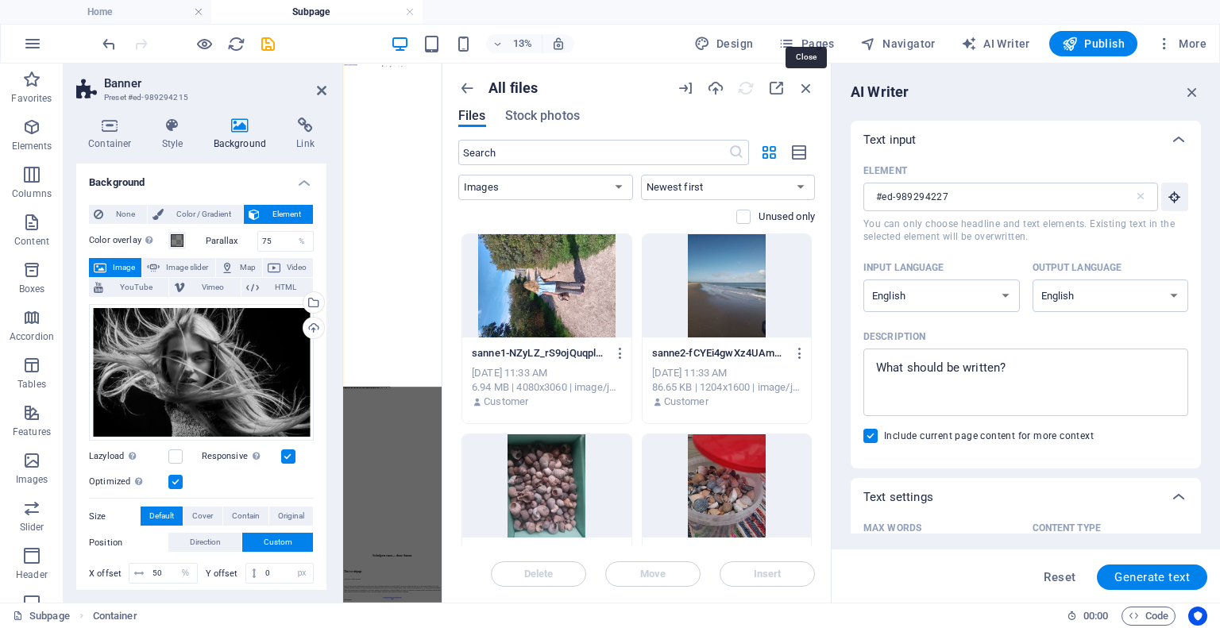
click at [802, 89] on icon "button" at bounding box center [806, 87] width 17 height 17
click at [466, 83] on icon "button" at bounding box center [466, 87] width 17 height 17
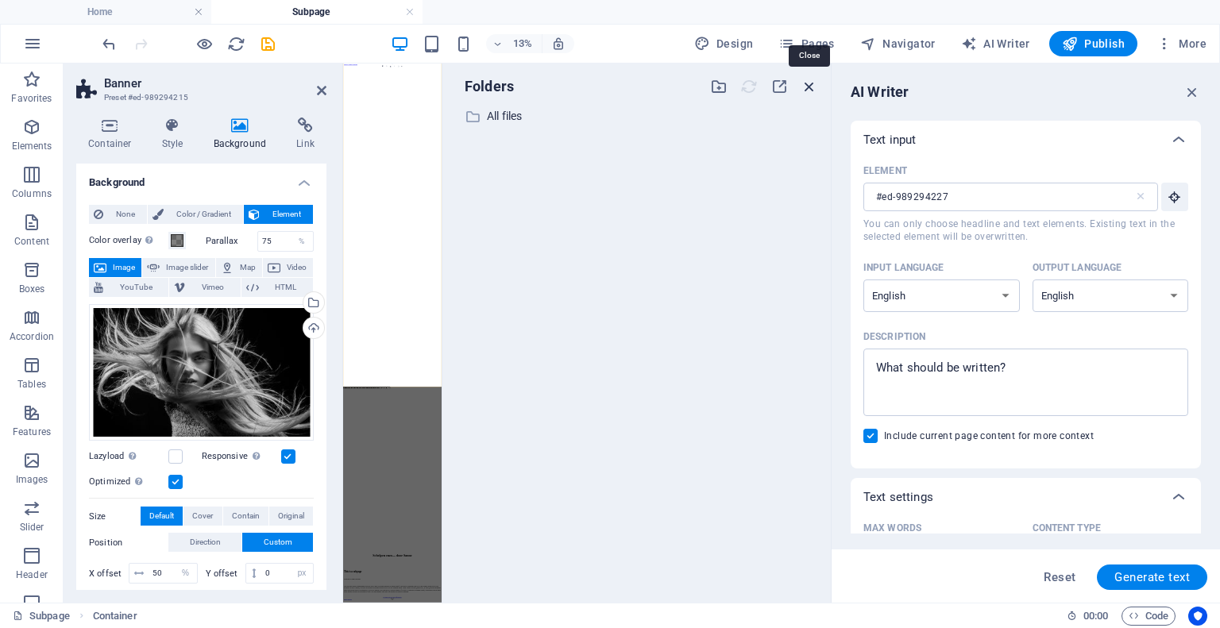
click at [806, 87] on icon "button" at bounding box center [809, 86] width 17 height 17
click at [810, 87] on icon "button" at bounding box center [809, 86] width 17 height 17
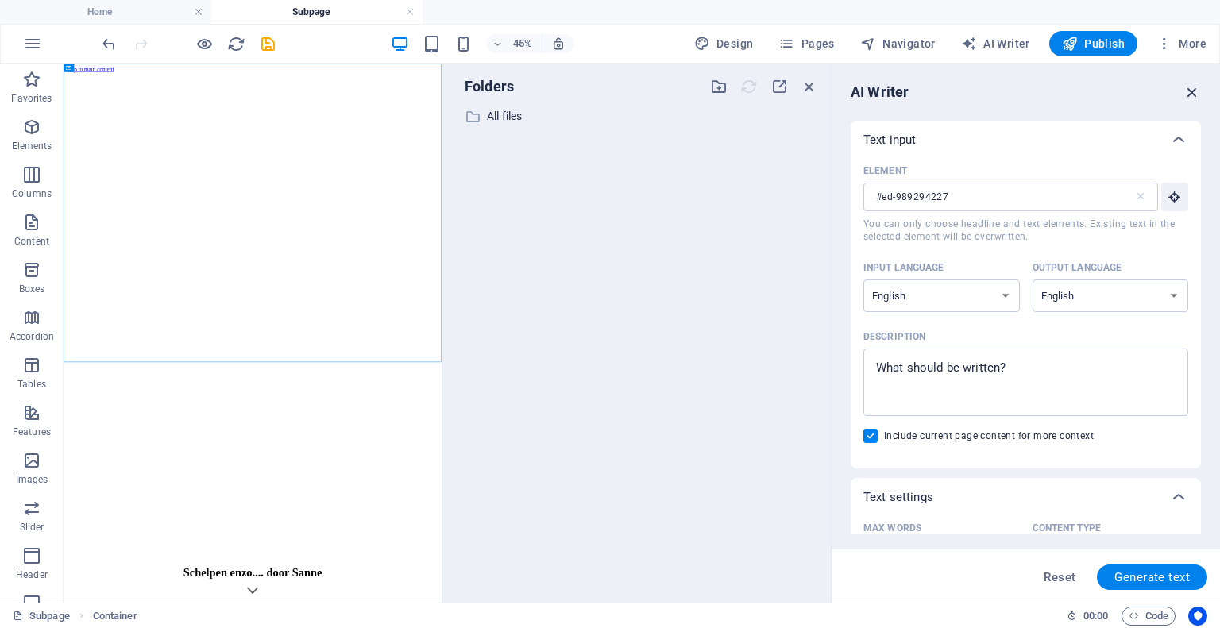
click at [1193, 86] on icon "button" at bounding box center [1192, 91] width 17 height 17
click at [187, 16] on h4 "Home" at bounding box center [105, 11] width 211 height 17
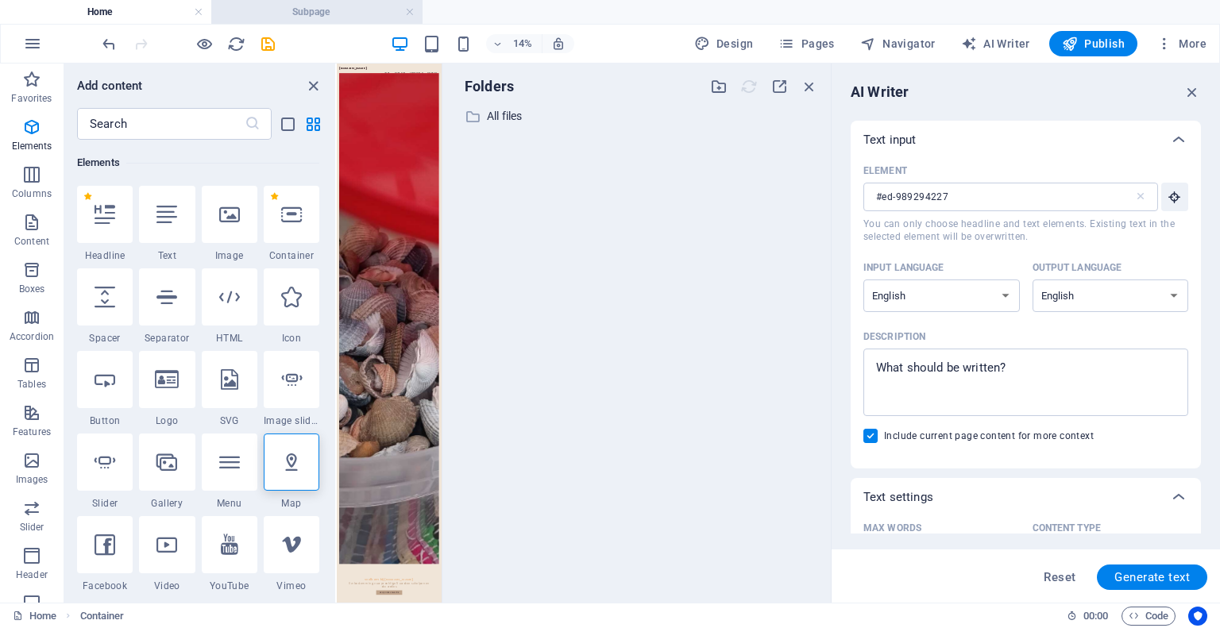
click at [267, 8] on h4 "Subpage" at bounding box center [316, 11] width 211 height 17
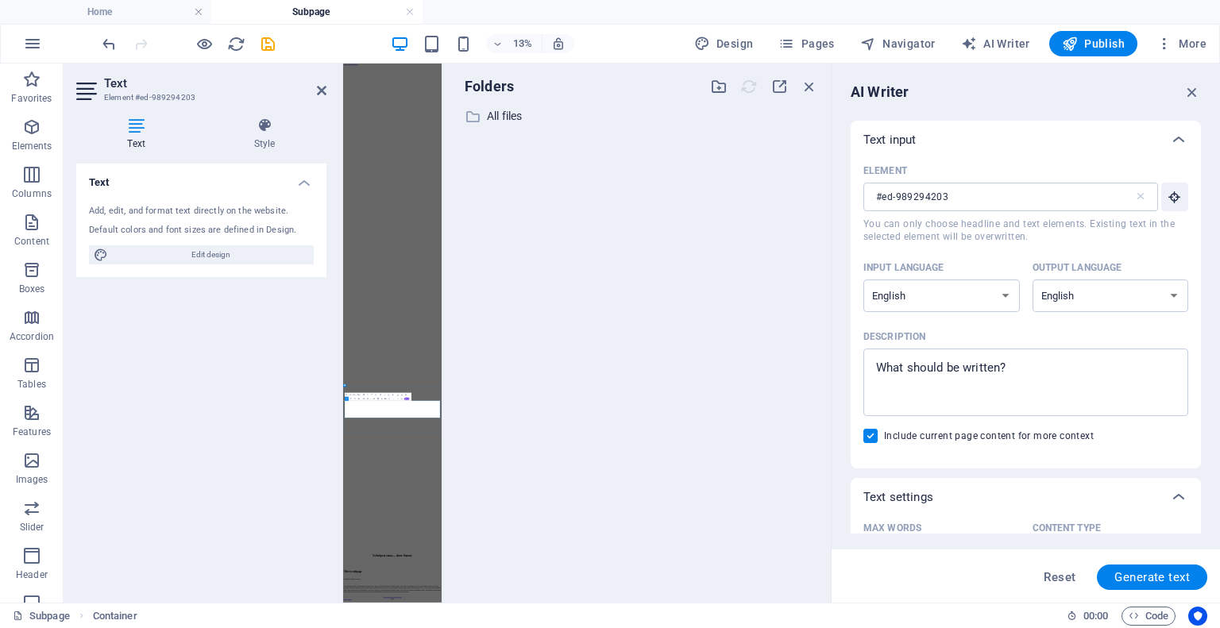
copy div "Welkom op onze website! Wij zijn een kleine onderneming in alles wat er met Noo…"
click at [412, 14] on link at bounding box center [410, 12] width 10 height 15
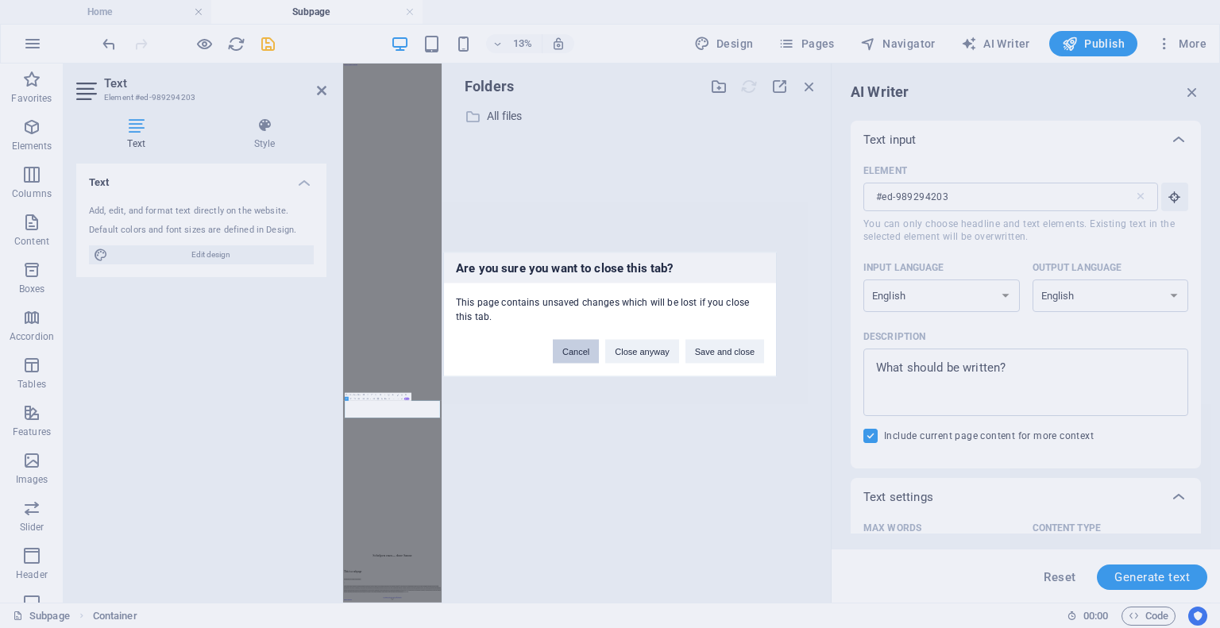
click at [573, 359] on button "Cancel" at bounding box center [576, 351] width 46 height 24
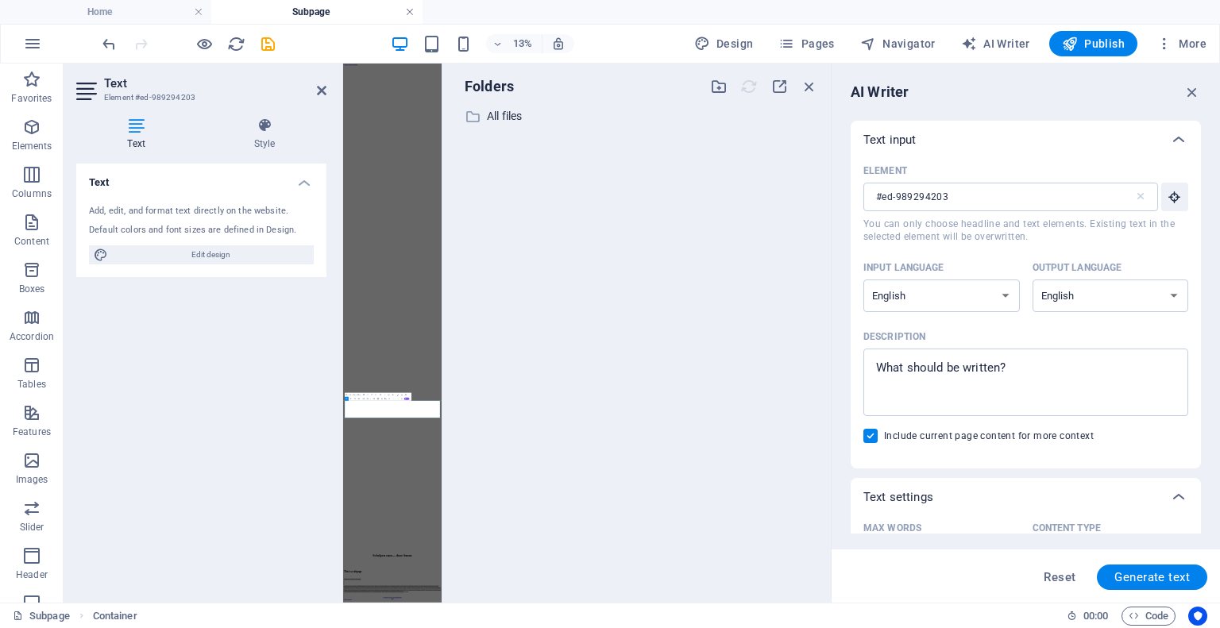
click at [410, 12] on link at bounding box center [410, 12] width 10 height 15
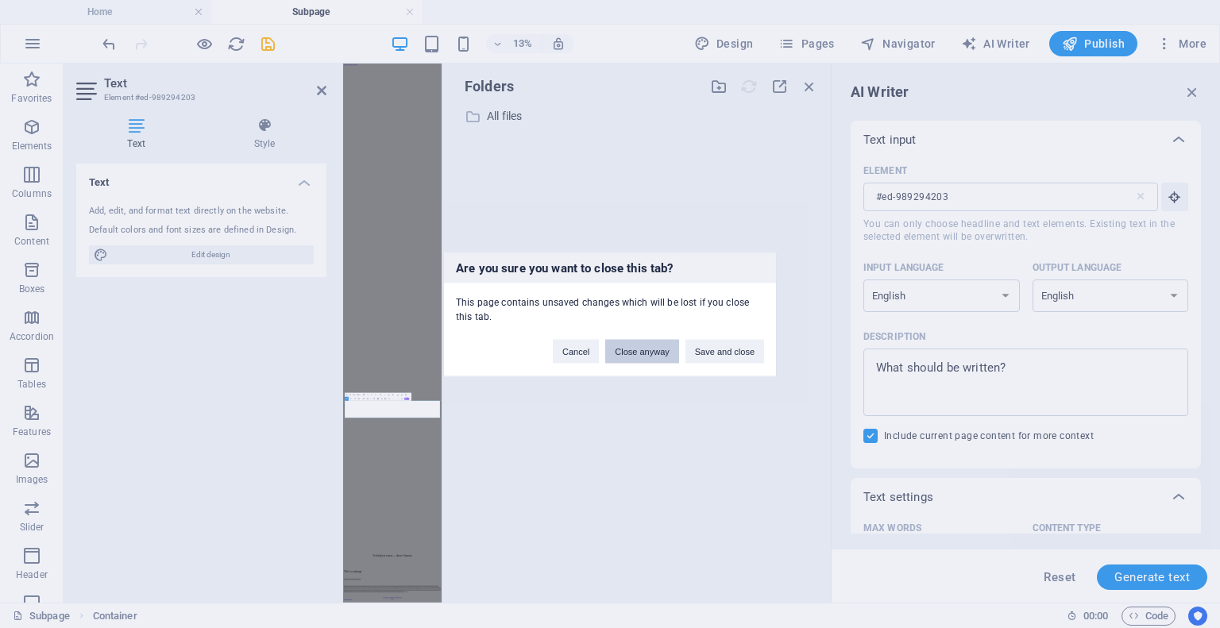
click at [656, 352] on button "Close anyway" at bounding box center [641, 351] width 73 height 24
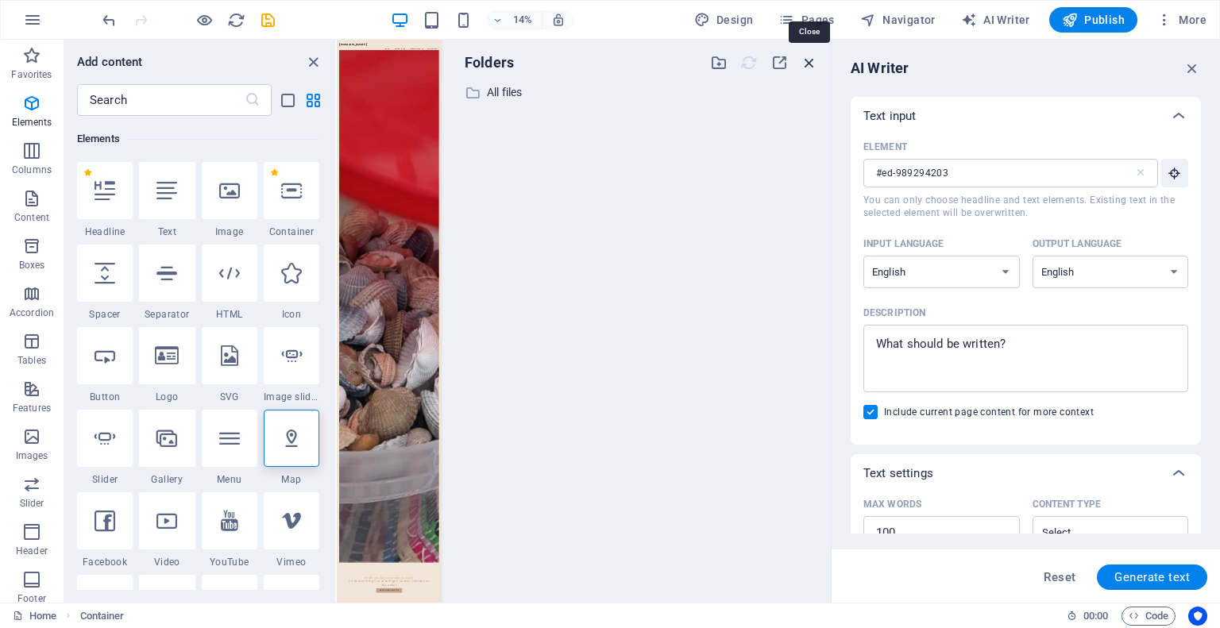
click at [810, 62] on icon "button" at bounding box center [809, 62] width 17 height 17
click at [881, 21] on span "Navigator" at bounding box center [897, 20] width 75 height 16
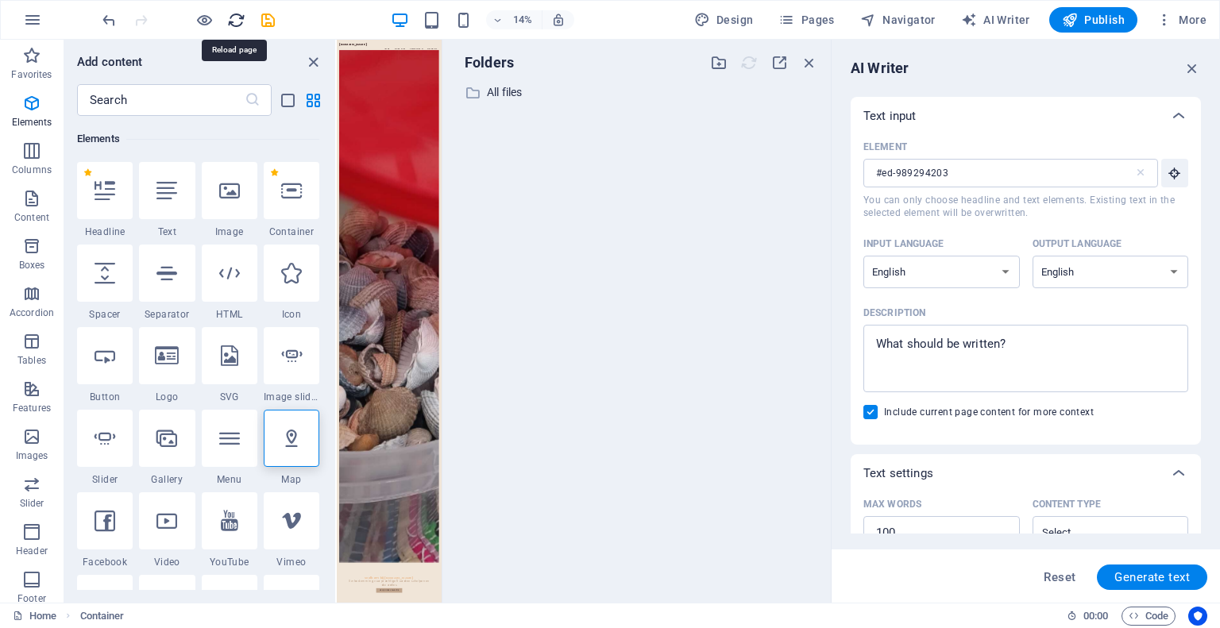
click at [235, 19] on icon "reload" at bounding box center [236, 20] width 18 height 18
click at [34, 17] on icon "button" at bounding box center [32, 19] width 19 height 19
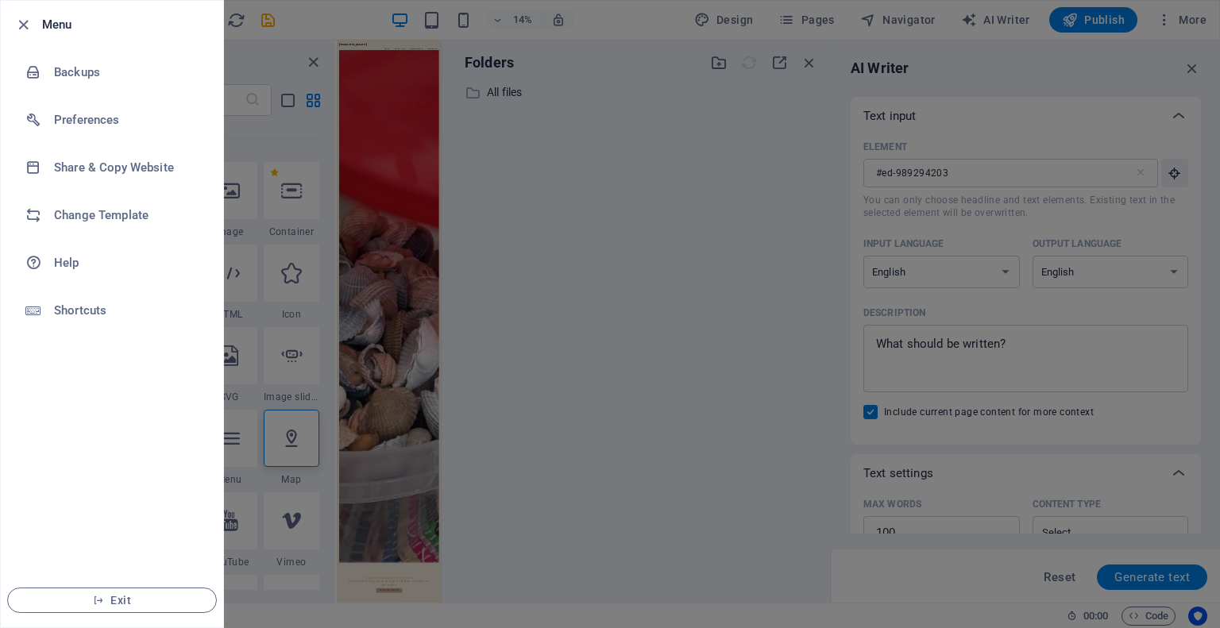
click at [528, 221] on div at bounding box center [610, 314] width 1220 height 628
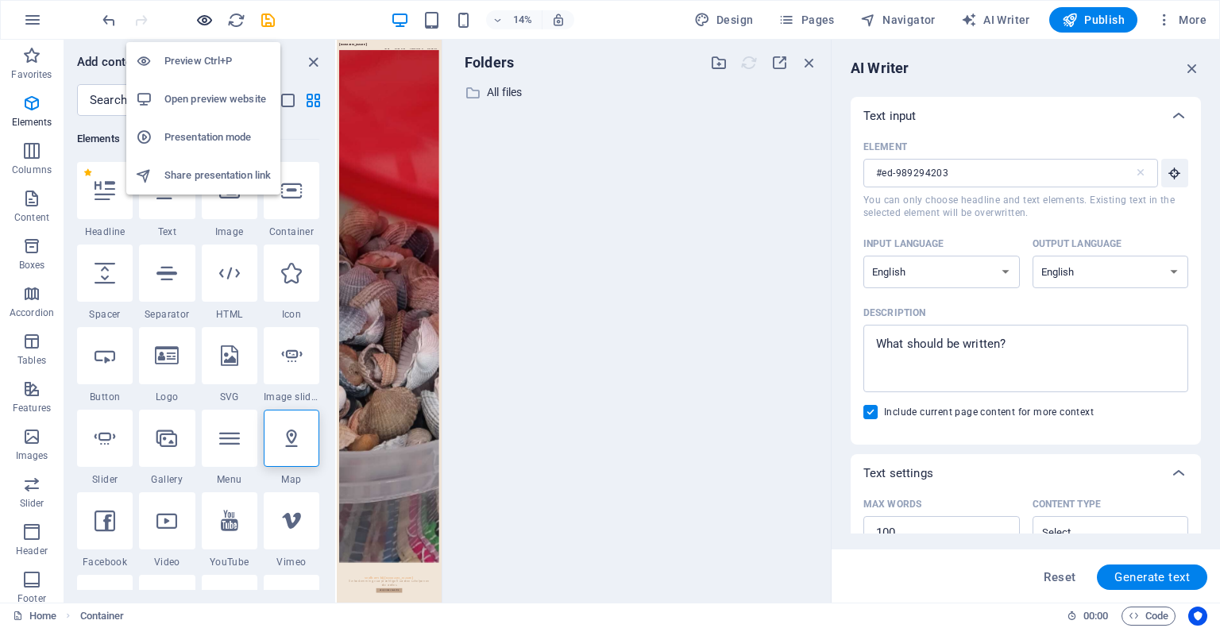
click at [208, 21] on icon "button" at bounding box center [204, 20] width 18 height 18
click at [221, 93] on h6 "Open preview website" at bounding box center [217, 99] width 106 height 19
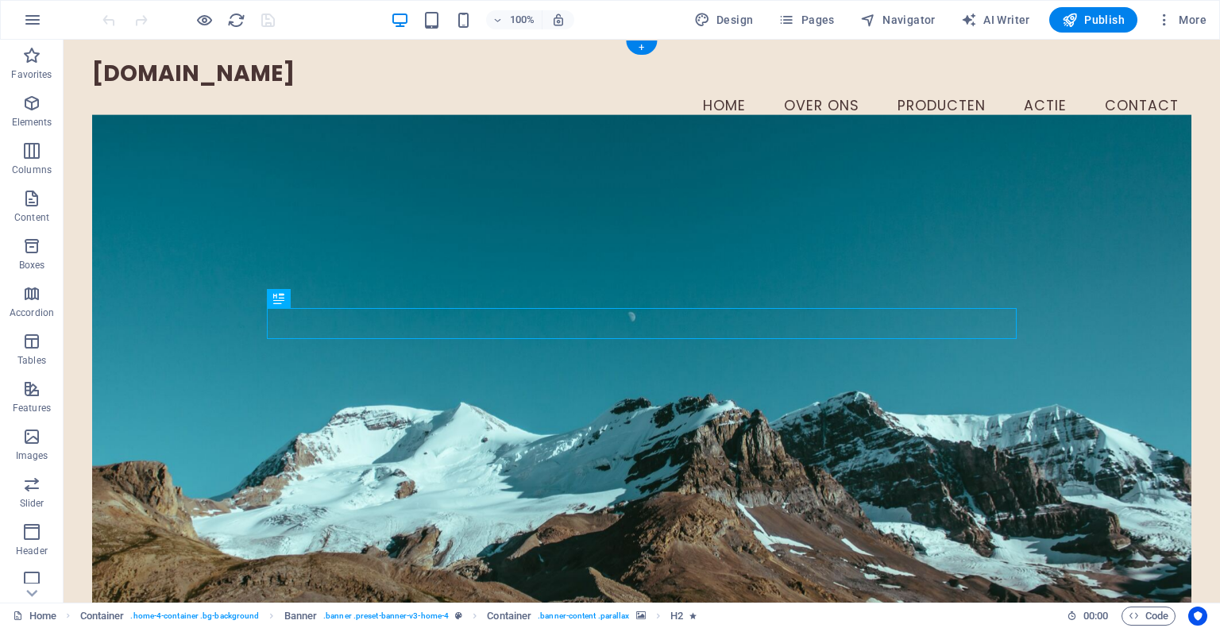
click at [964, 240] on figure at bounding box center [641, 370] width 1099 height 513
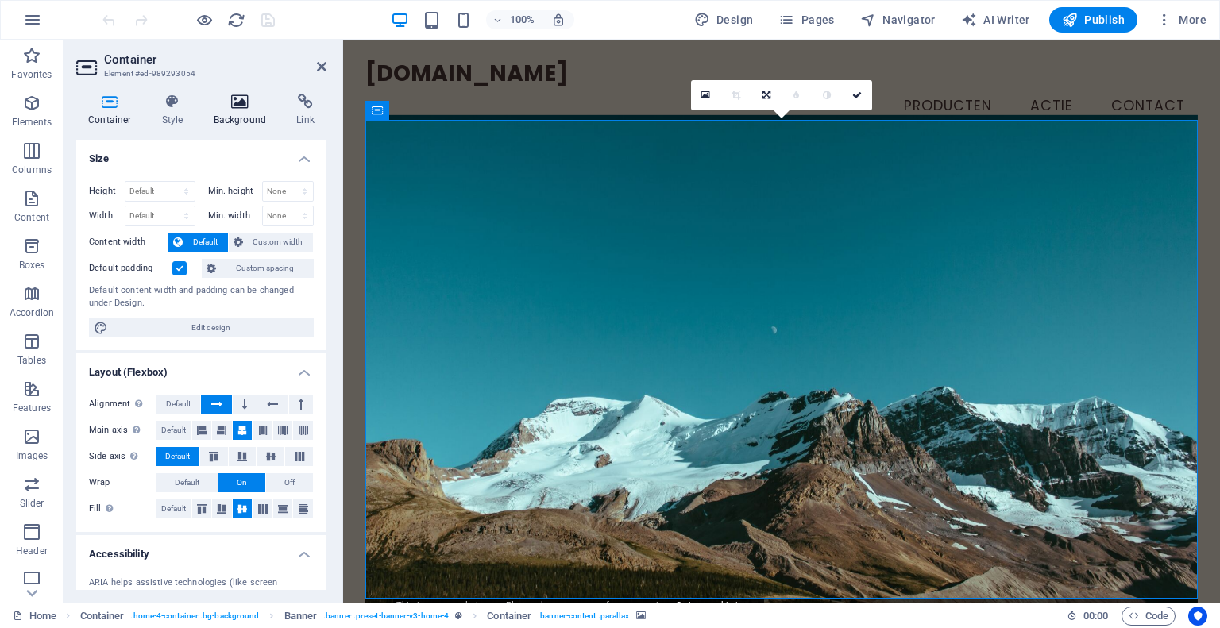
click at [235, 98] on icon at bounding box center [240, 102] width 77 height 16
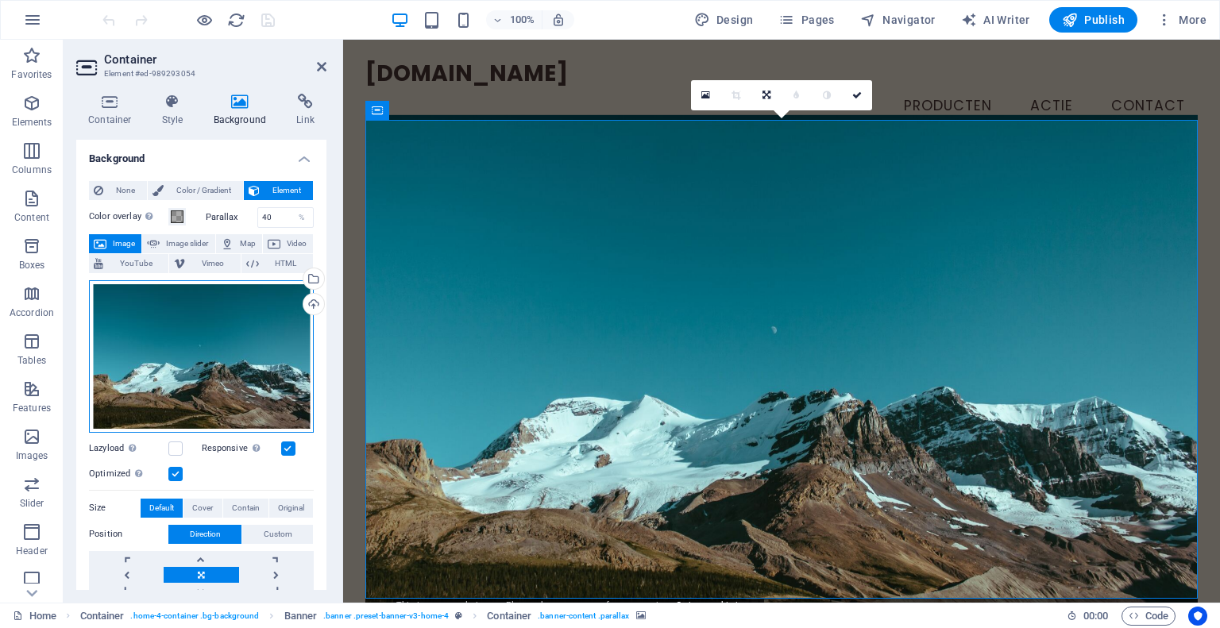
click at [176, 340] on div "Drag files here, click to choose files or select files from Files or our free s…" at bounding box center [201, 356] width 225 height 153
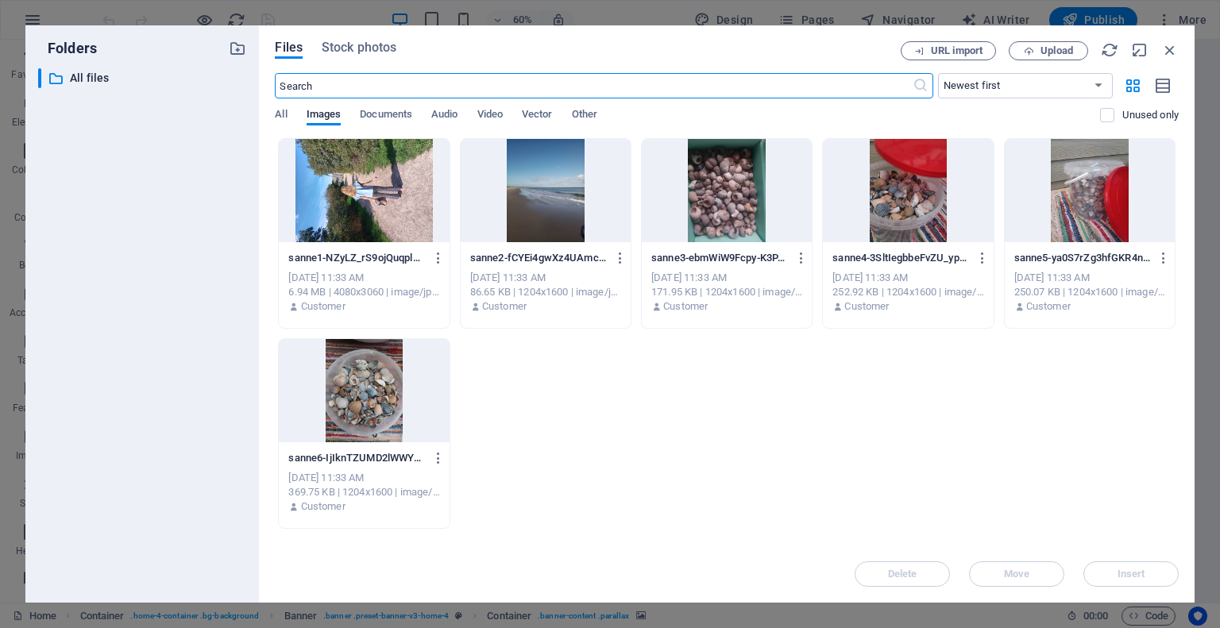
click at [900, 213] on div at bounding box center [908, 190] width 170 height 103
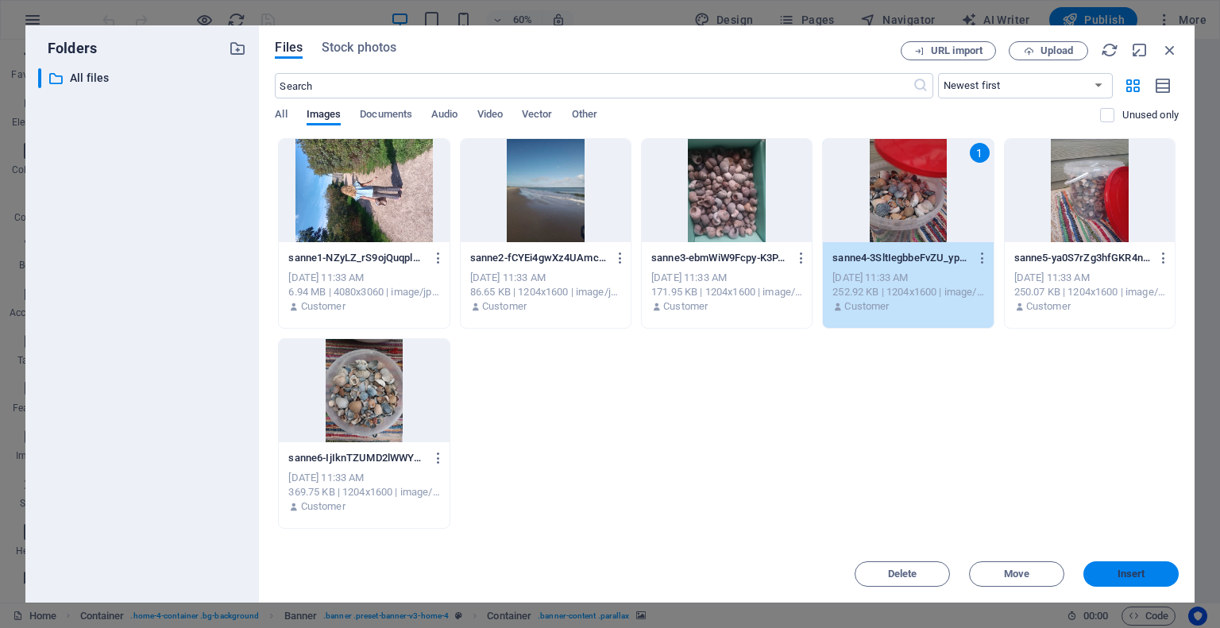
click at [1146, 574] on span "Insert" at bounding box center [1131, 575] width 83 height 10
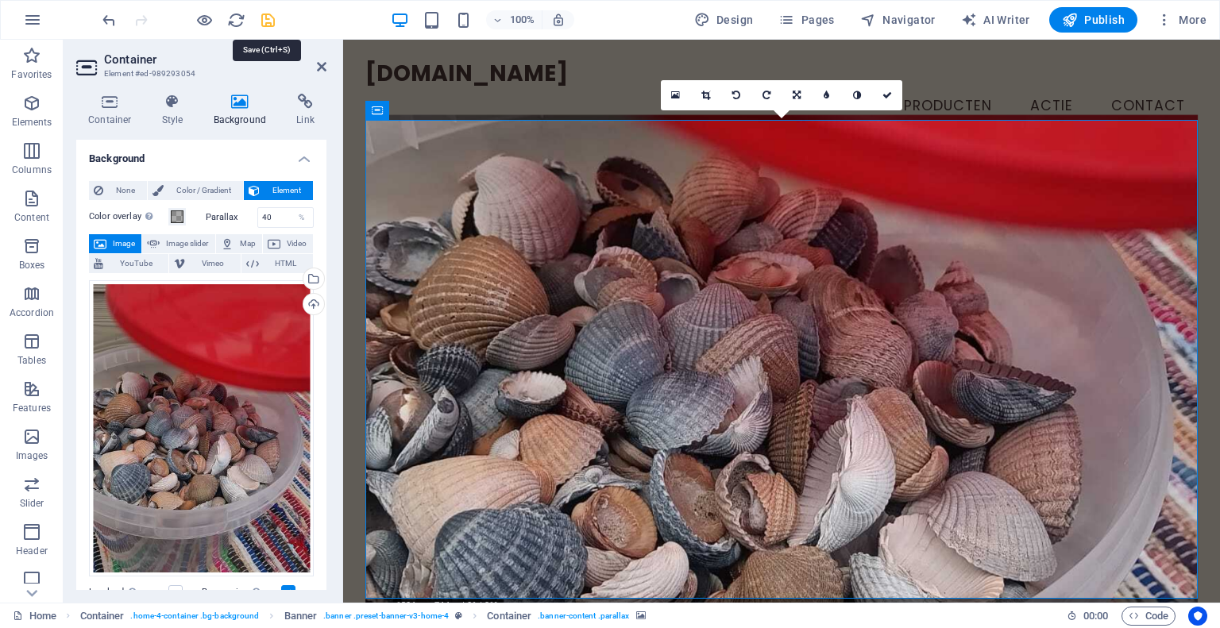
click at [265, 22] on icon "save" at bounding box center [268, 20] width 18 height 18
checkbox input "false"
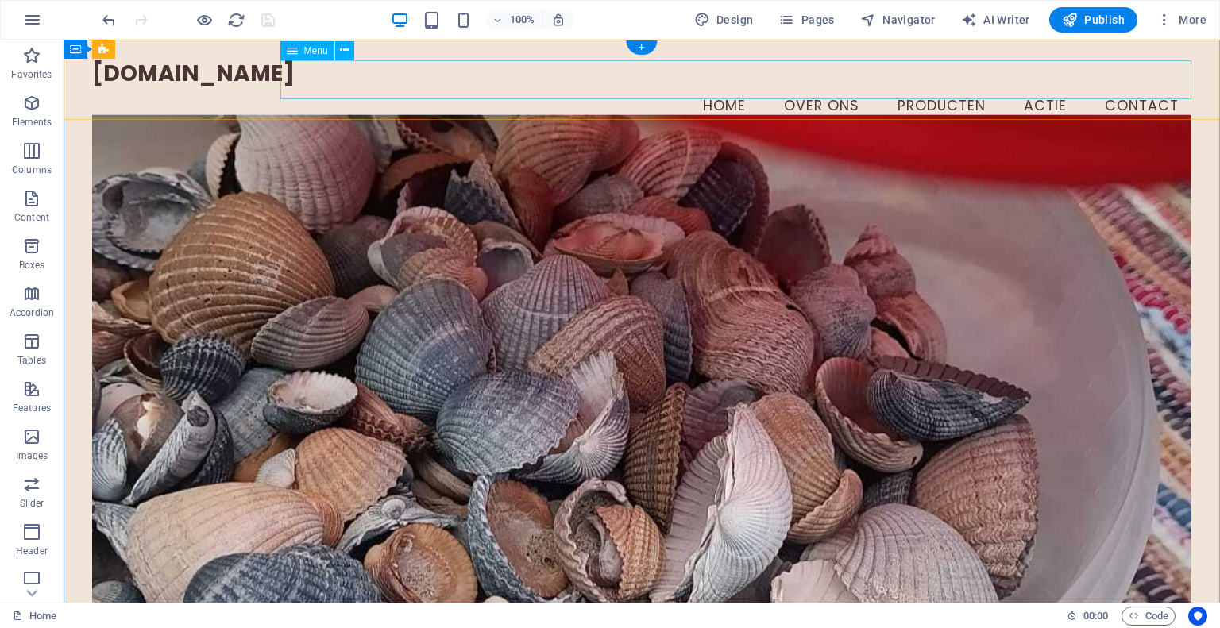
click at [972, 87] on nav "Home Over ons Producten Actie Contact" at bounding box center [641, 107] width 1099 height 40
select select
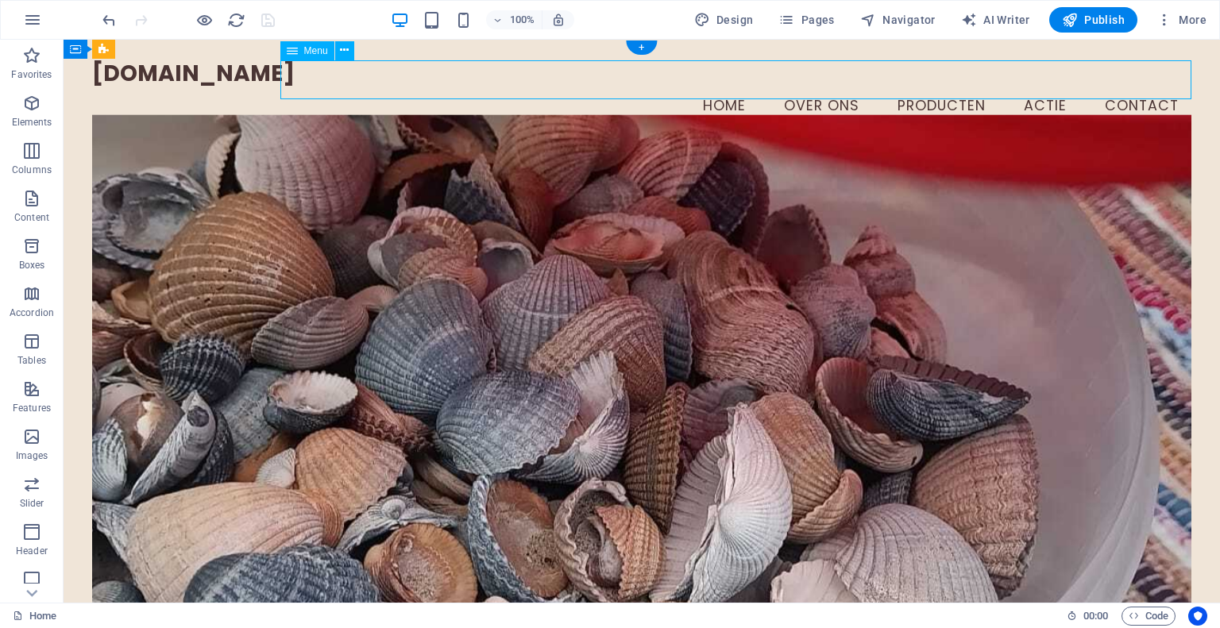
select select
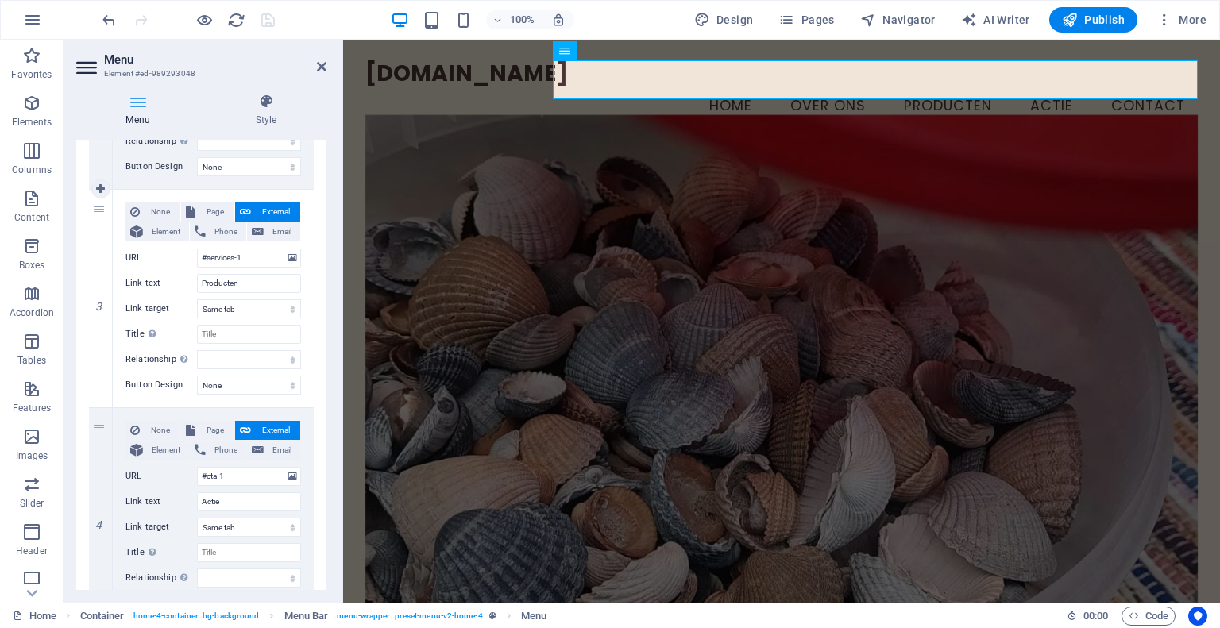
scroll to position [588, 0]
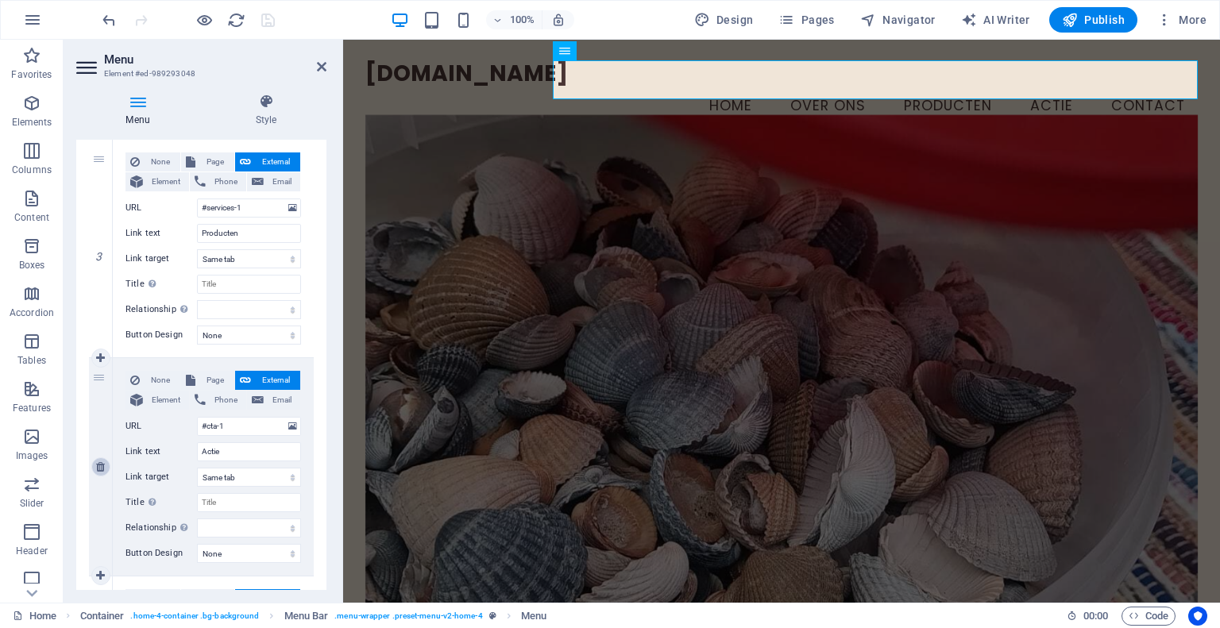
click at [99, 467] on icon at bounding box center [100, 467] width 9 height 11
select select
type input "#contact-us-1"
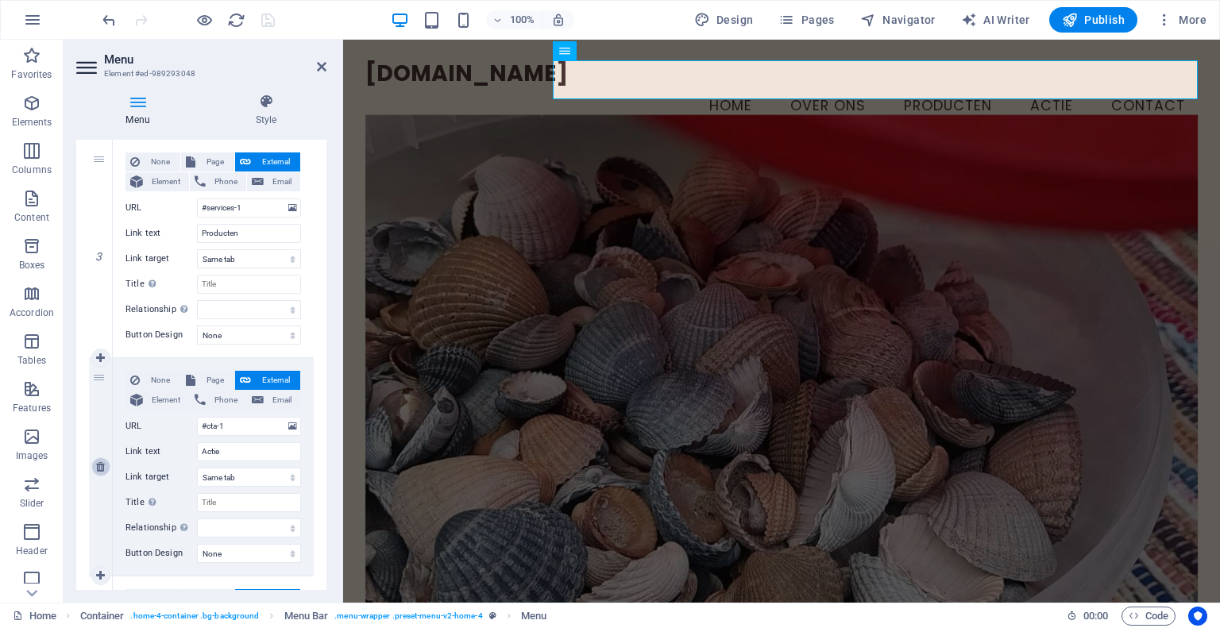
type input "Contact"
select select
click at [210, 378] on span "Page" at bounding box center [214, 380] width 29 height 19
select select
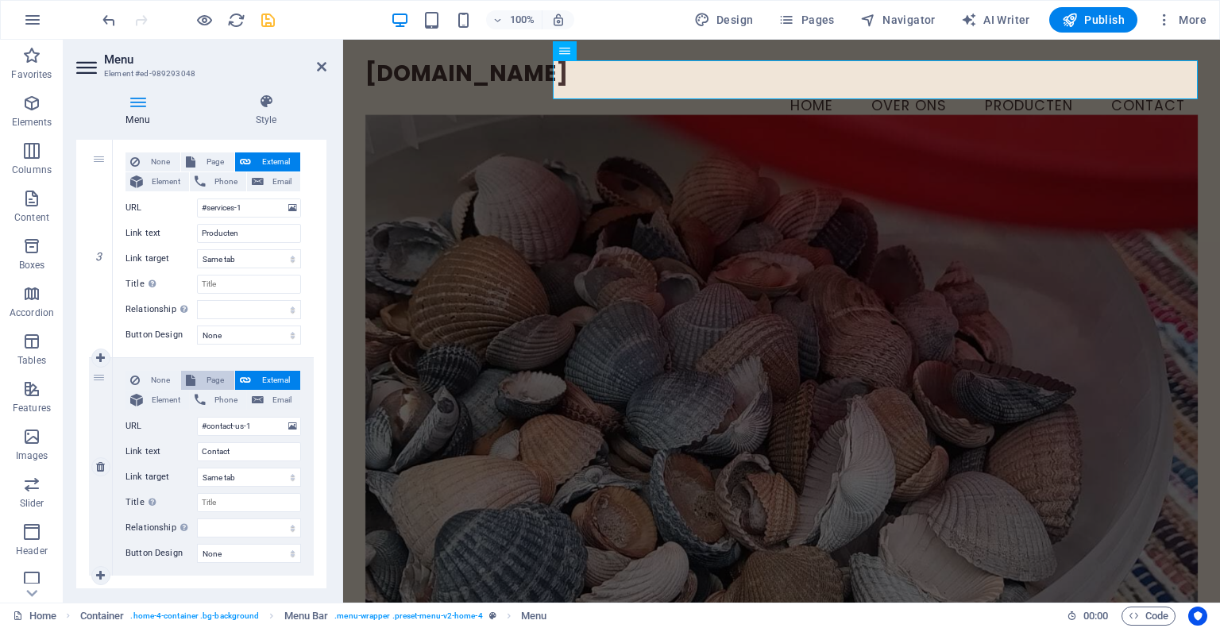
select select
click at [248, 425] on select "Home Subpage Legal Notice Privacy" at bounding box center [249, 426] width 104 height 19
select select "1"
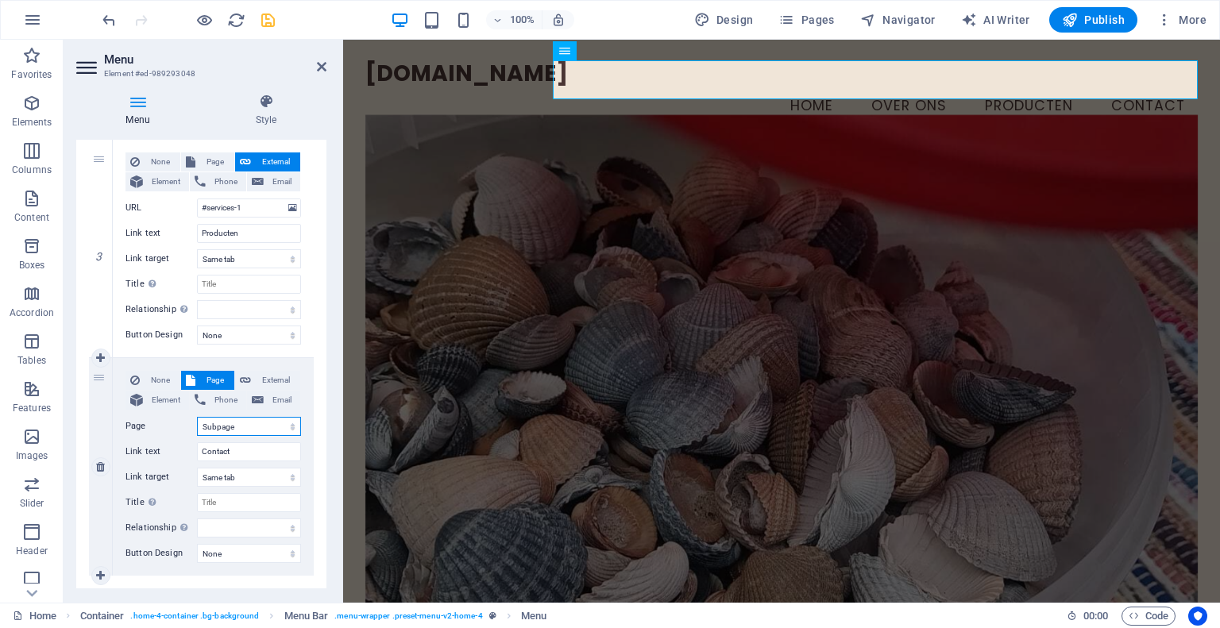
click at [197, 417] on select "Home Subpage Legal Notice Privacy" at bounding box center [249, 426] width 104 height 19
select select
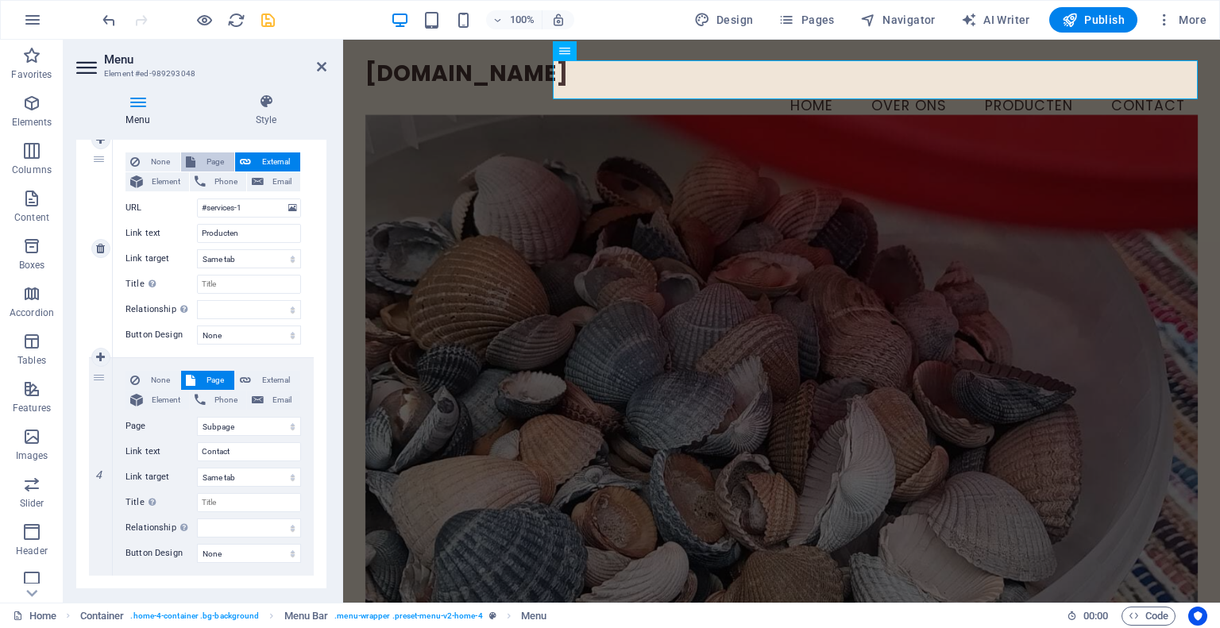
click at [219, 162] on span "Page" at bounding box center [214, 162] width 29 height 19
select select
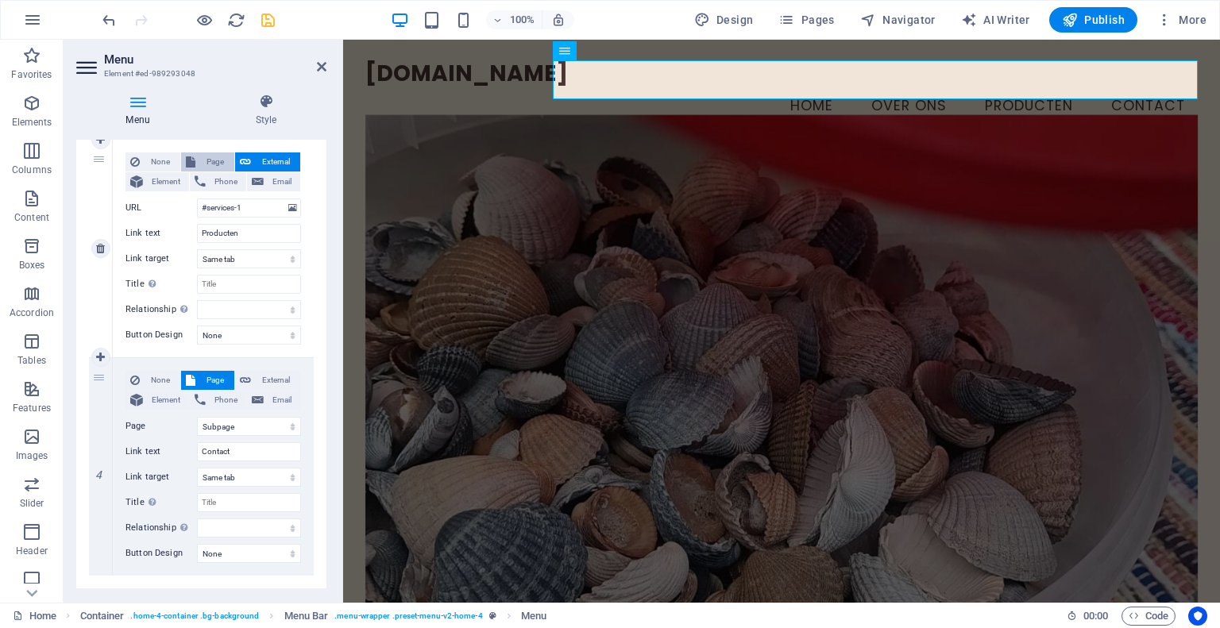
select select
click at [240, 202] on select "Home Subpage Legal Notice Privacy" at bounding box center [249, 208] width 104 height 19
select select "1"
click at [197, 199] on select "Home Subpage Legal Notice Privacy" at bounding box center [249, 208] width 104 height 19
select select
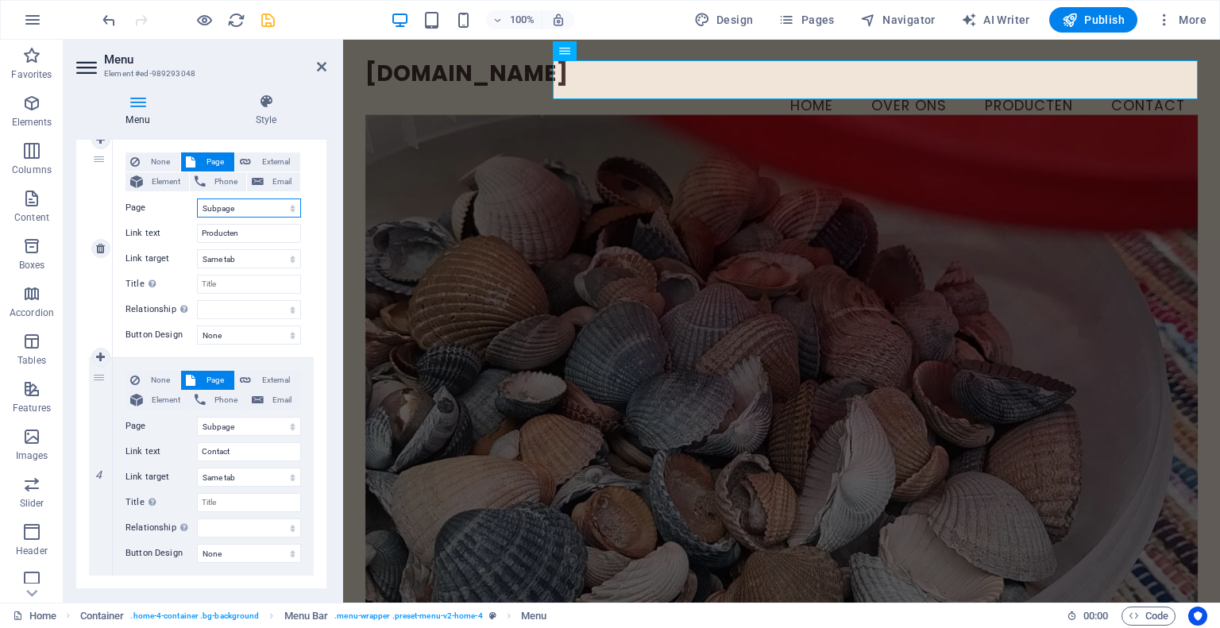
select select
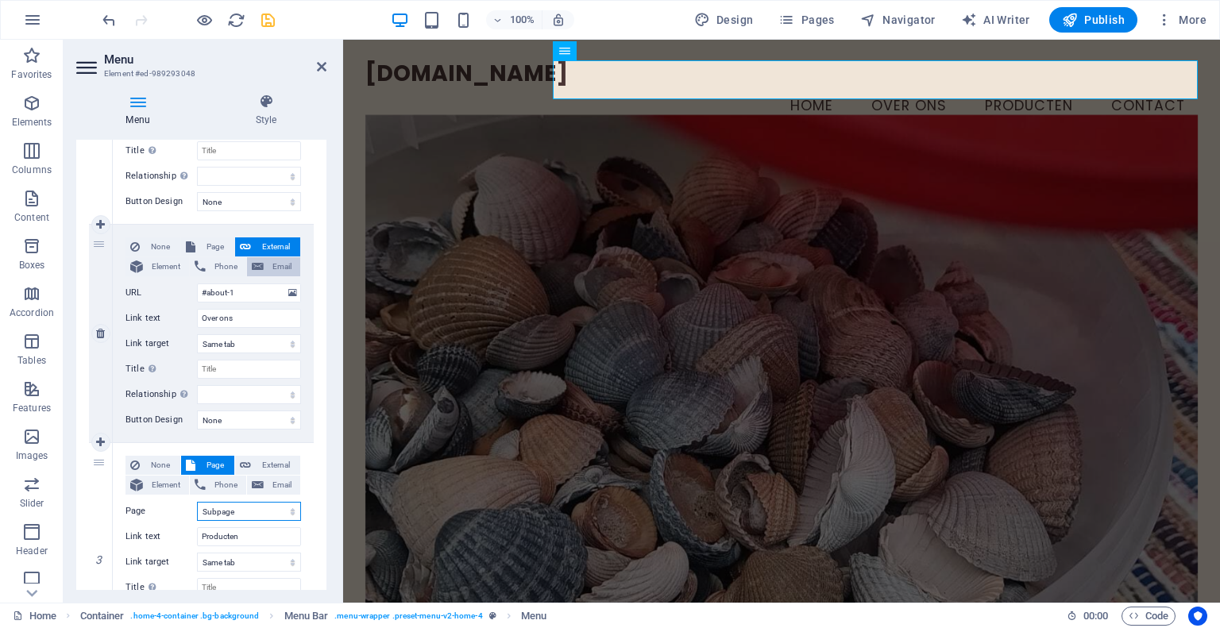
scroll to position [280, 0]
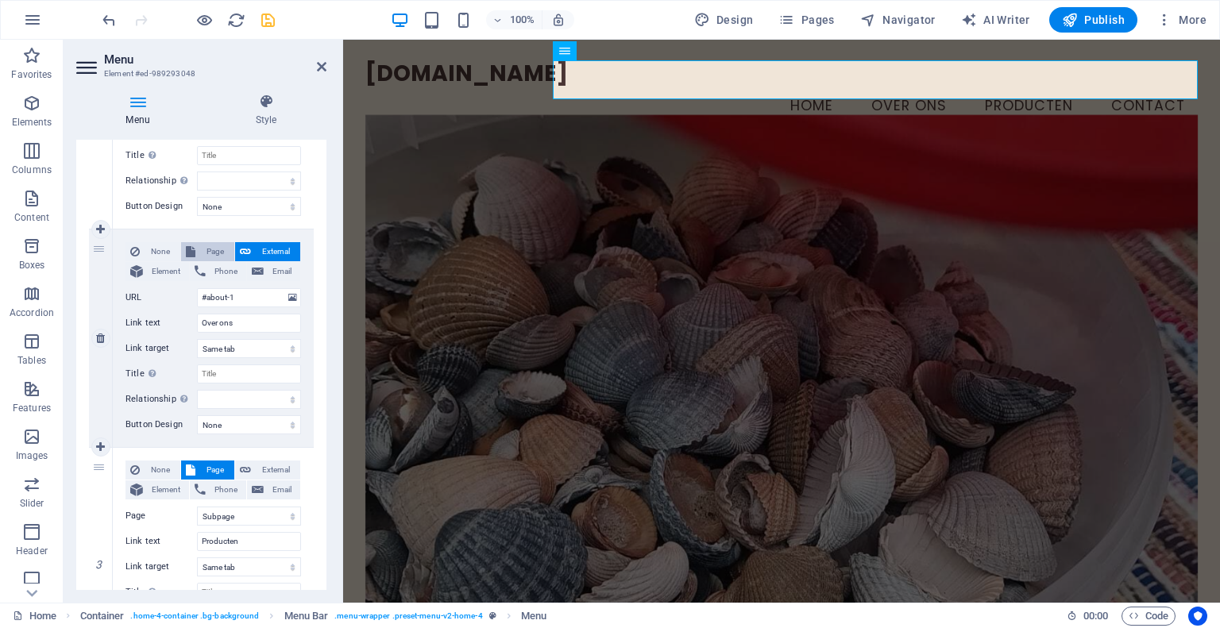
click at [209, 249] on span "Page" at bounding box center [214, 251] width 29 height 19
select select
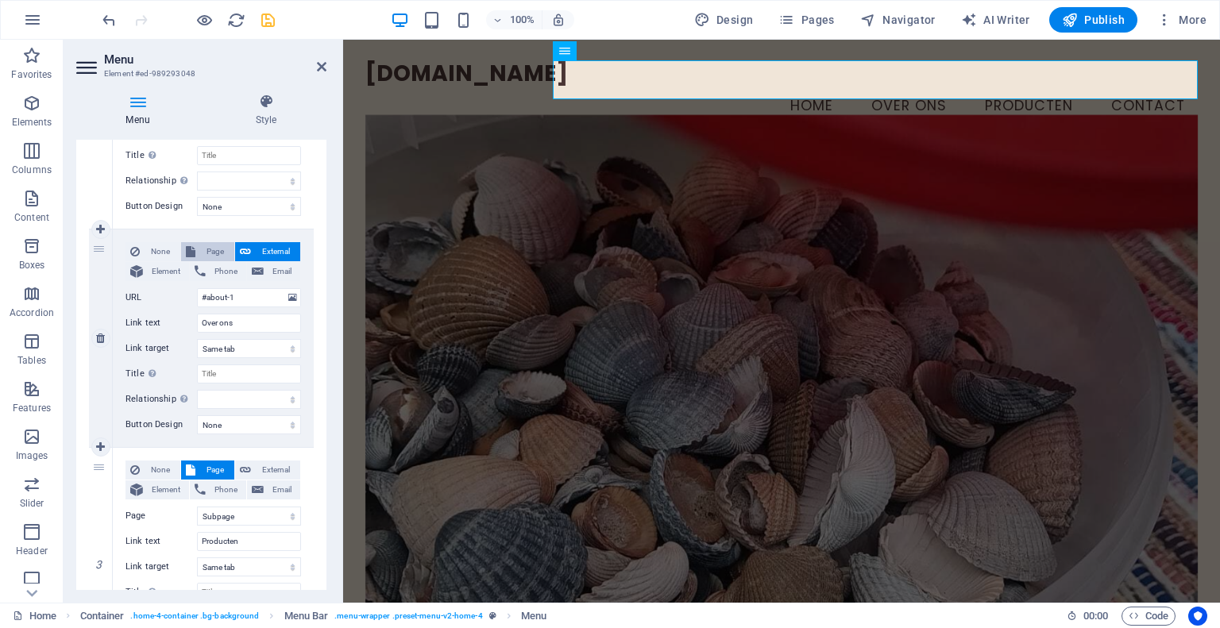
select select
click at [234, 296] on select "Home Subpage Legal Notice Privacy" at bounding box center [249, 297] width 104 height 19
select select "1"
click at [197, 288] on select "Home Subpage Legal Notice Privacy" at bounding box center [249, 297] width 104 height 19
select select
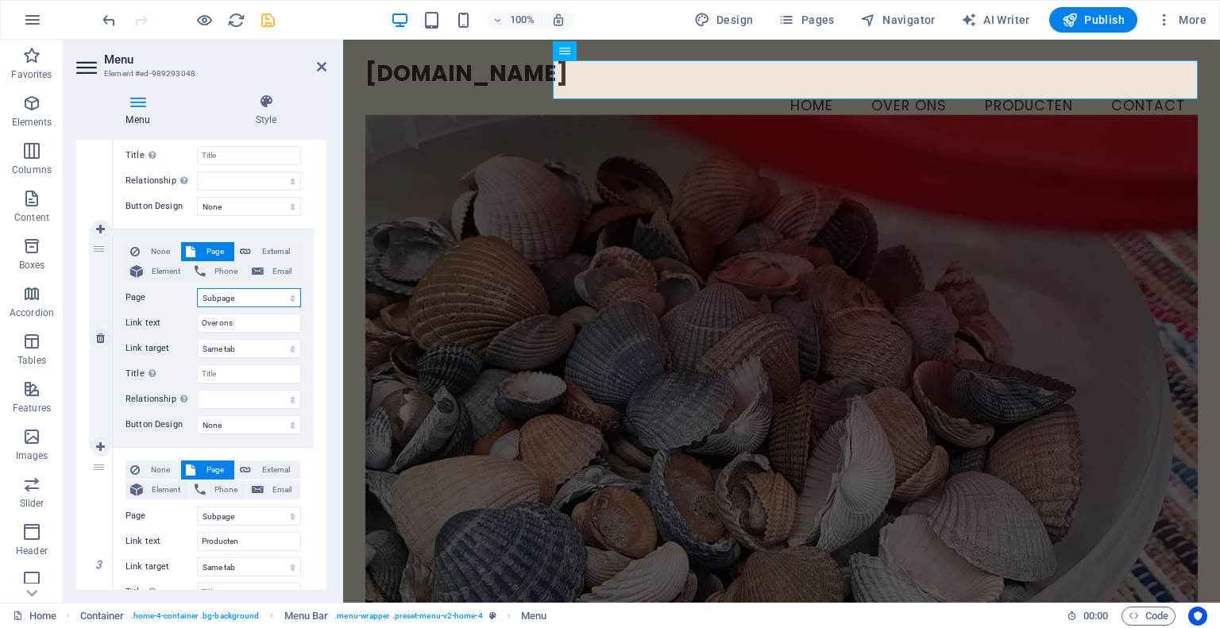
select select
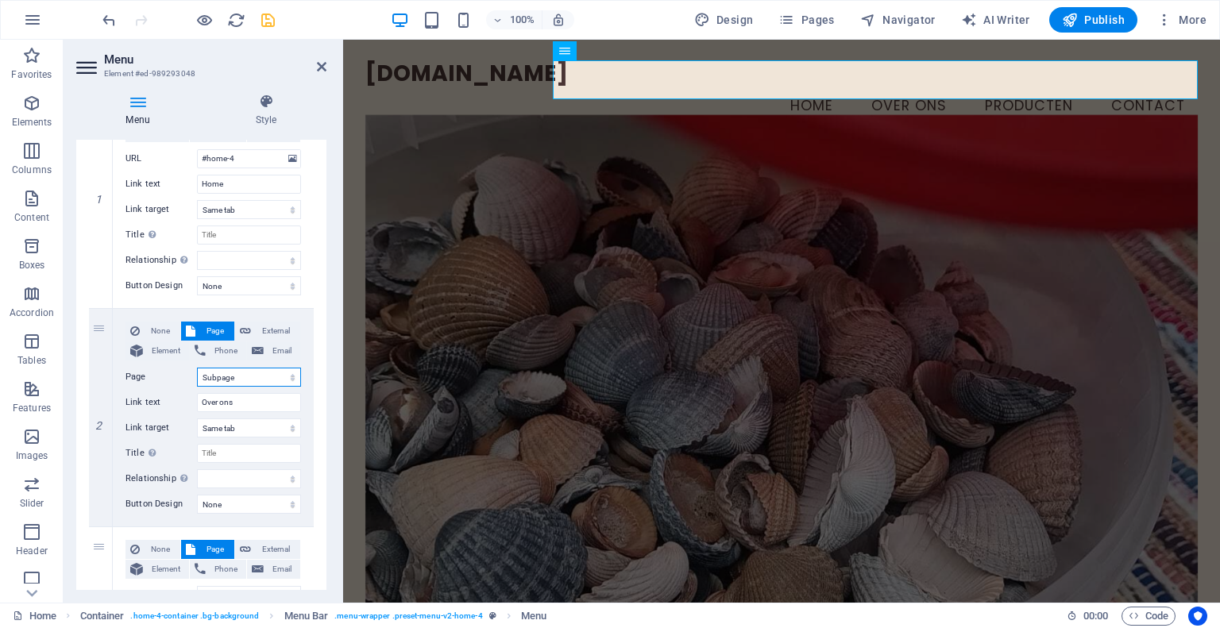
scroll to position [0, 0]
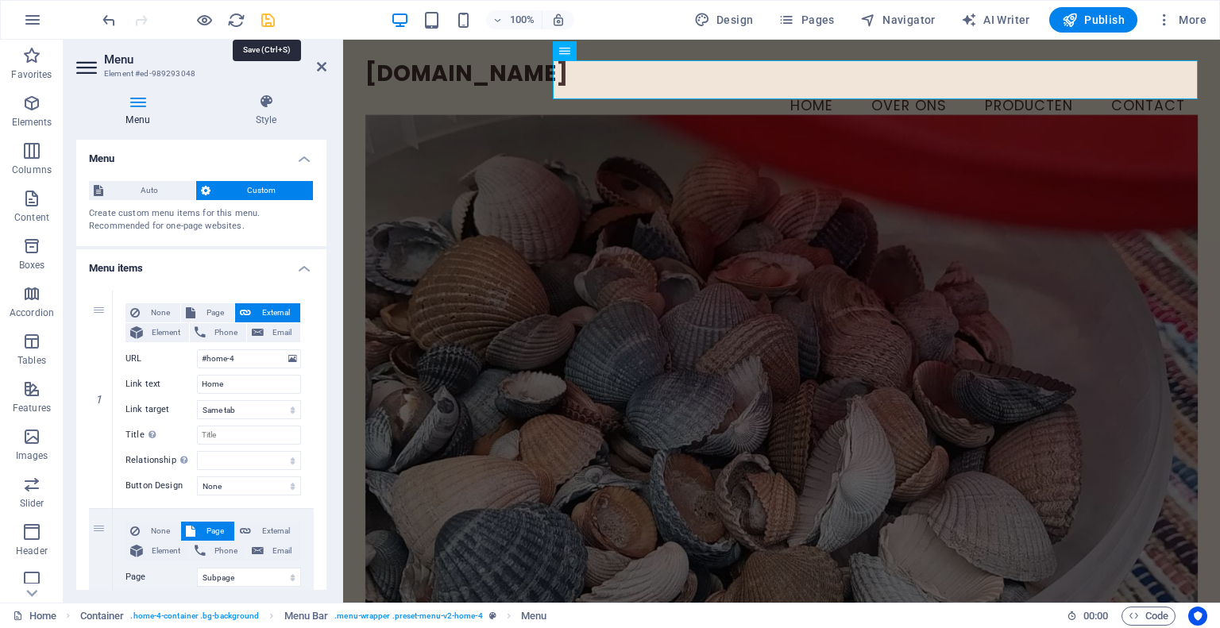
click at [275, 20] on icon "save" at bounding box center [268, 20] width 18 height 18
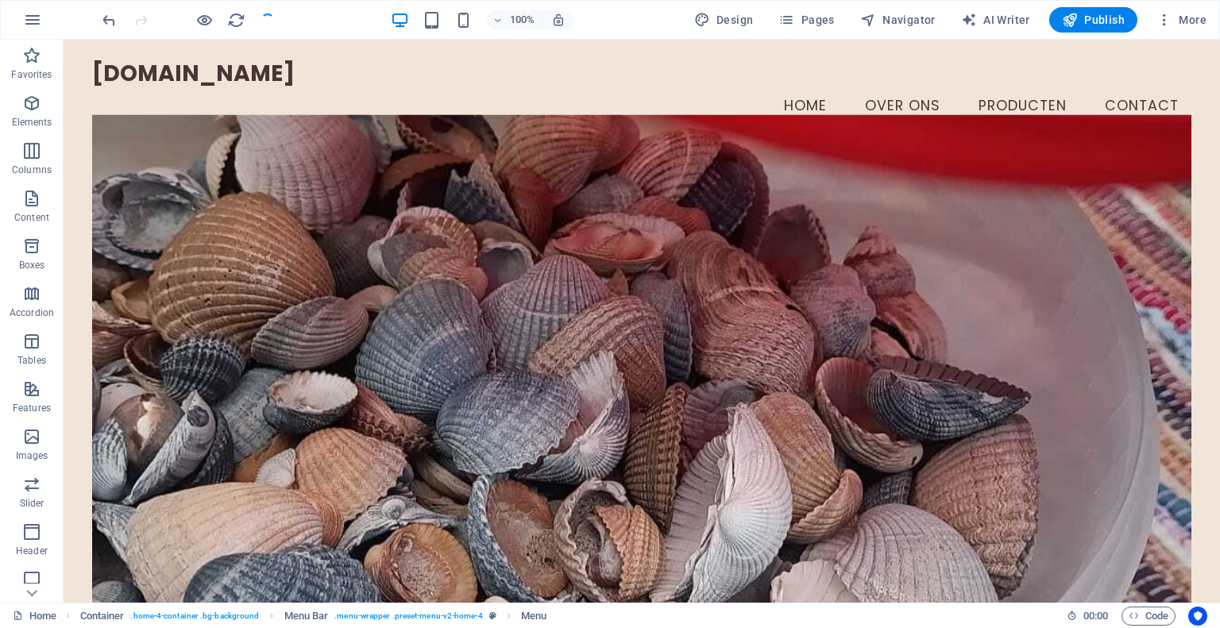
checkbox input "false"
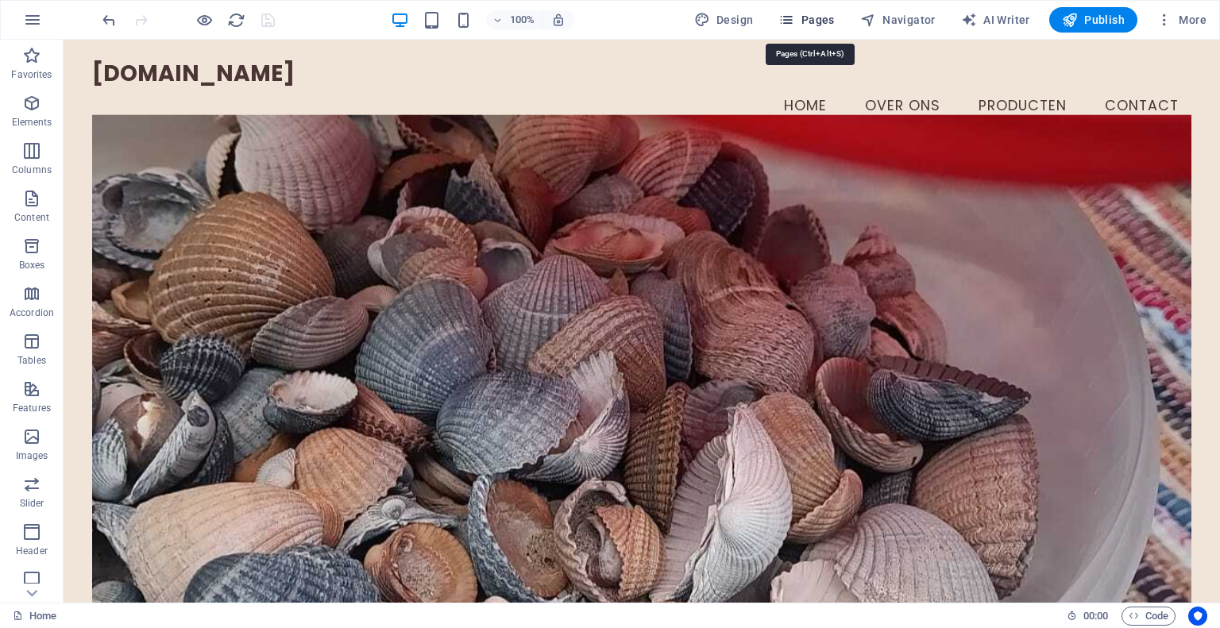
click at [795, 19] on icon "button" at bounding box center [787, 20] width 16 height 16
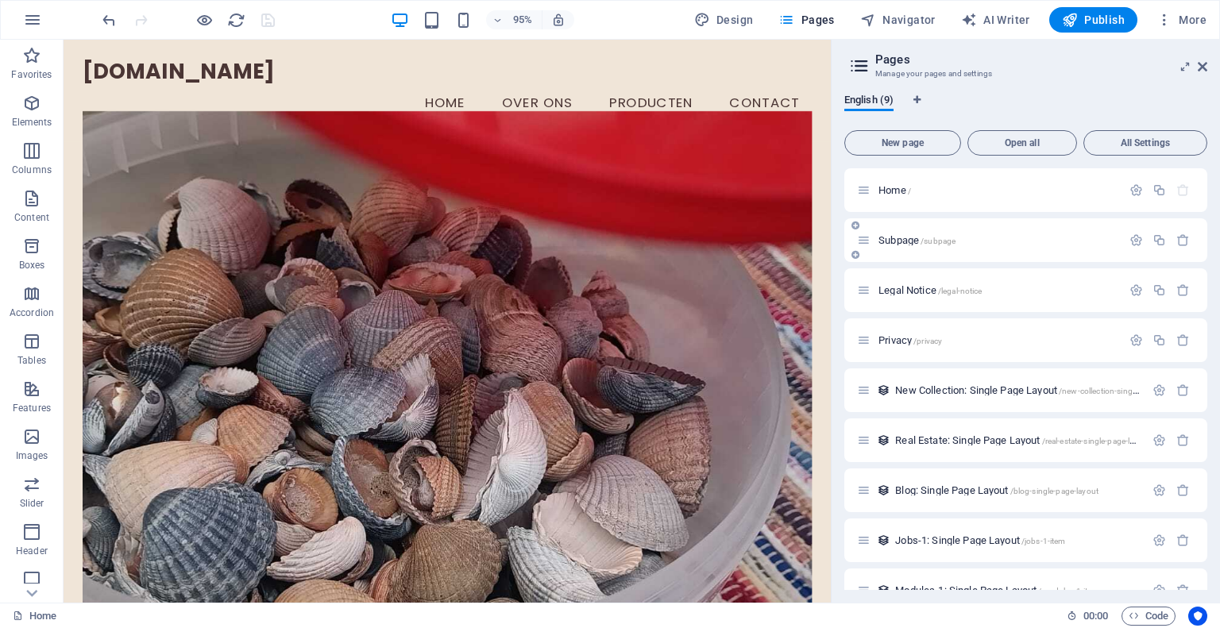
click at [869, 240] on icon at bounding box center [864, 241] width 14 height 14
click at [882, 236] on span "Subpage /subpage" at bounding box center [917, 240] width 77 height 12
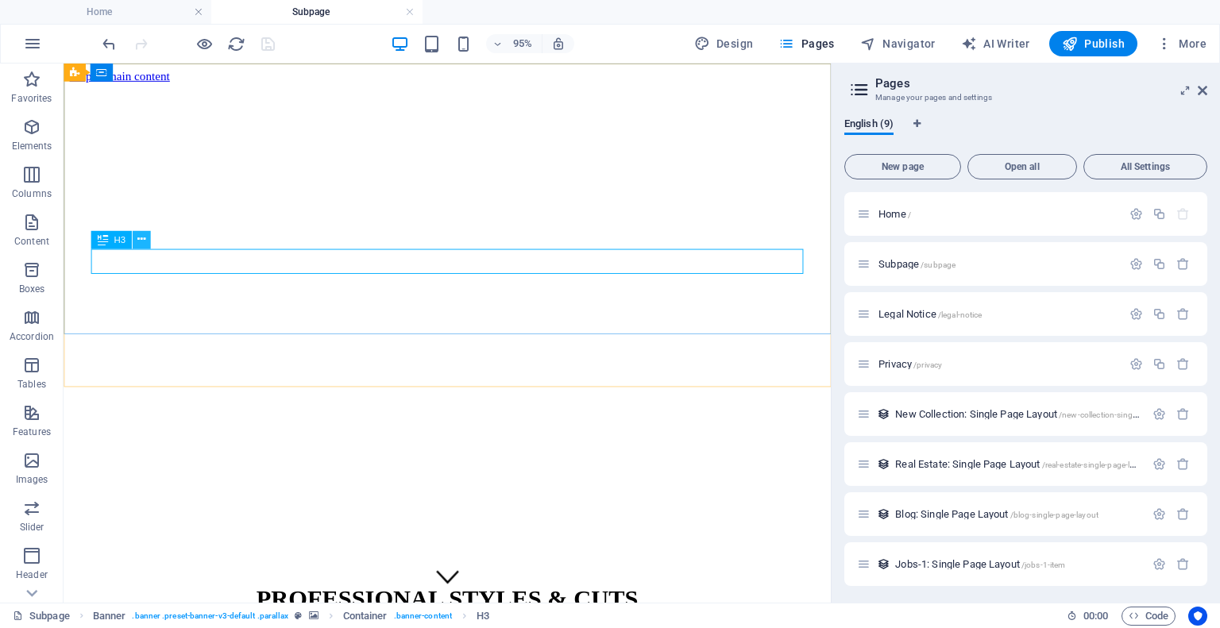
click at [137, 235] on icon at bounding box center [141, 240] width 8 height 16
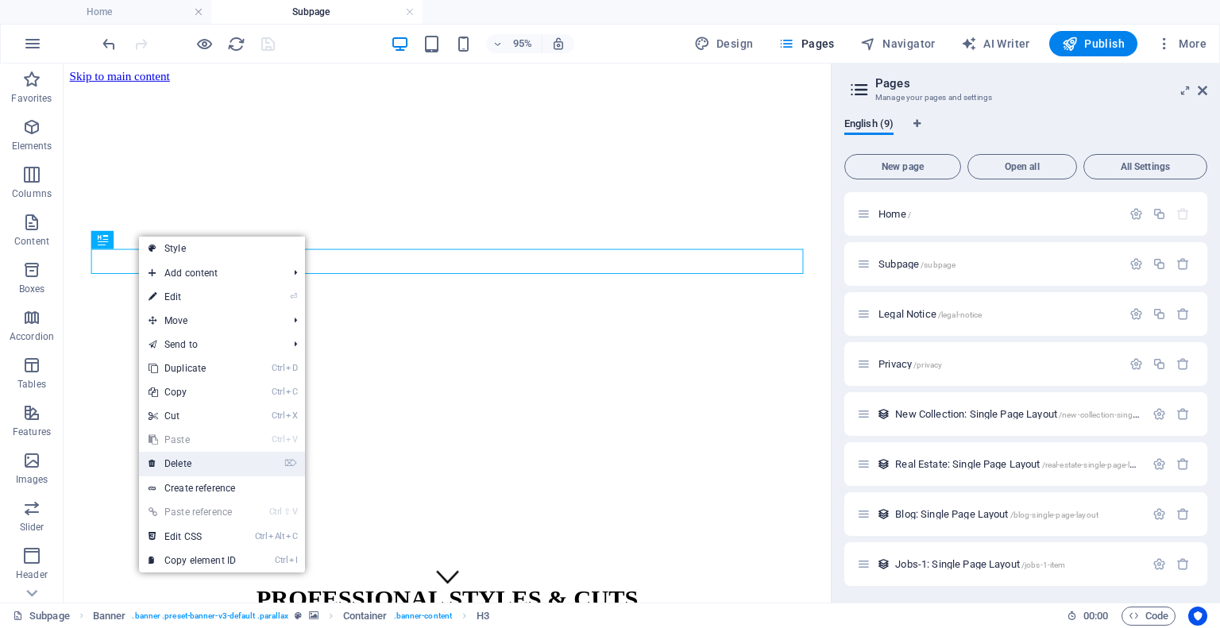
click at [199, 461] on link "⌦ Delete" at bounding box center [192, 464] width 106 height 24
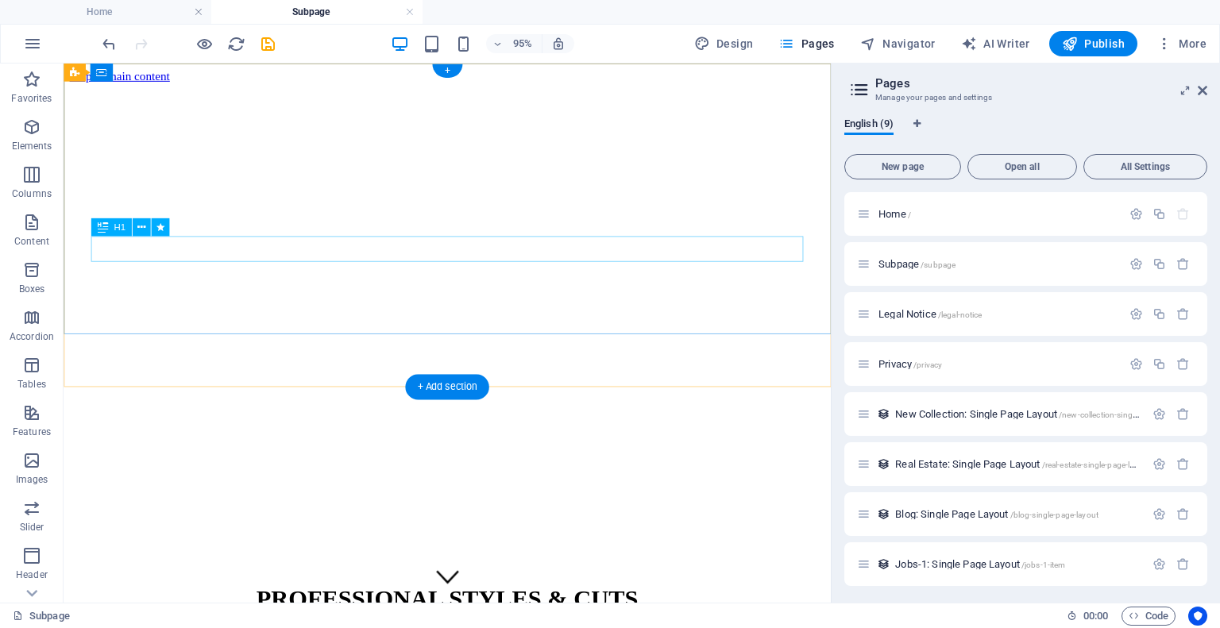
click at [450, 613] on div "PROFESSIONAL STYLES & CUTS" at bounding box center [467, 627] width 795 height 29
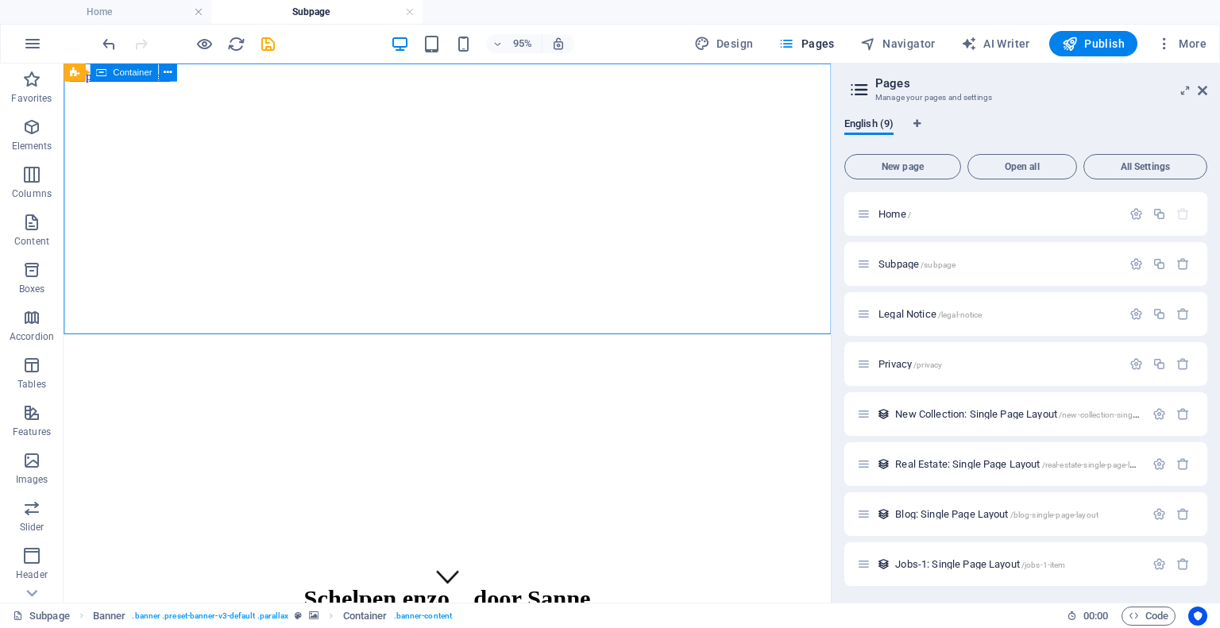
click at [339, 596] on div "Schelpen enzo....door Sanne" at bounding box center [467, 634] width 795 height 76
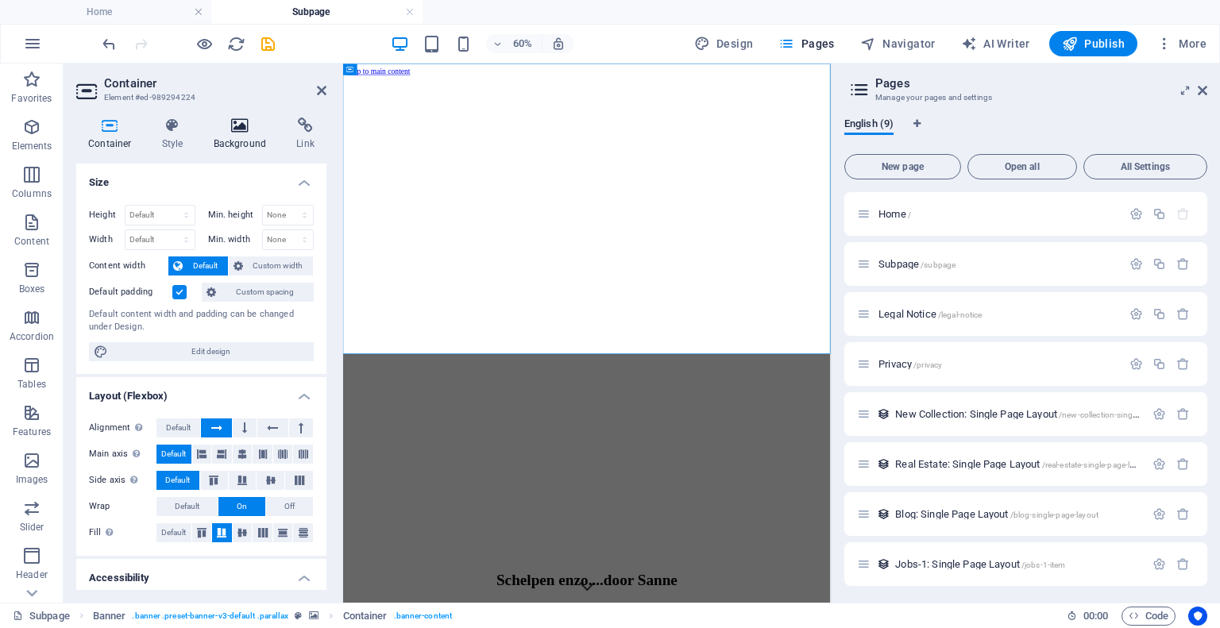
click at [247, 135] on h4 "Background" at bounding box center [243, 134] width 83 height 33
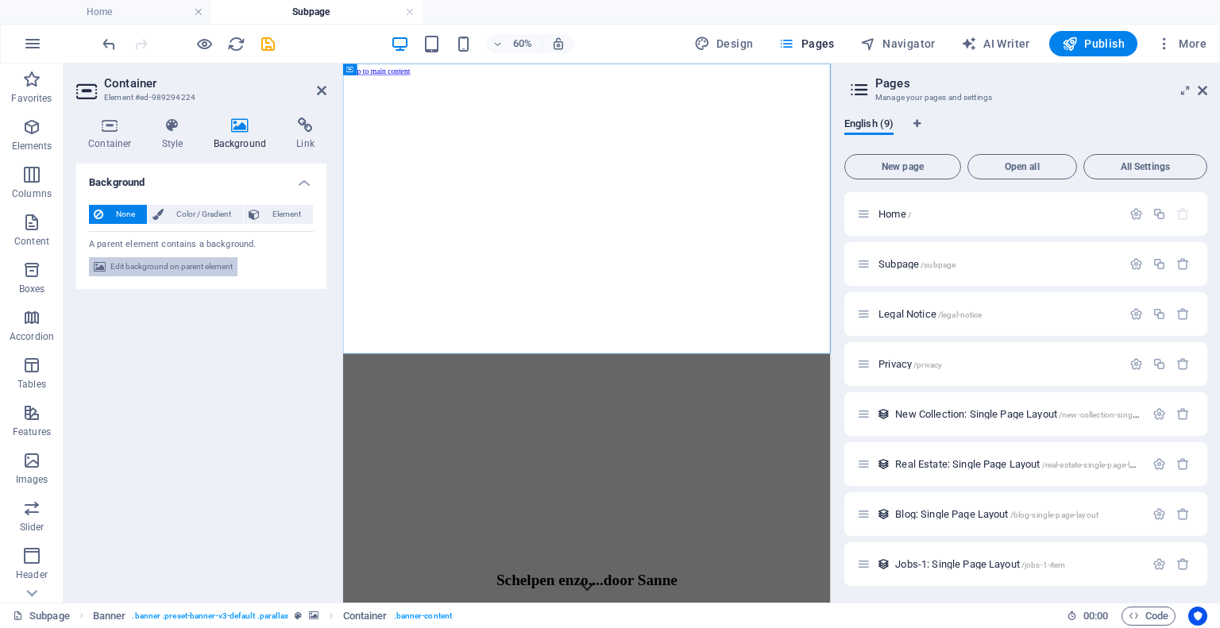
click at [195, 267] on span "Edit background on parent element" at bounding box center [171, 266] width 122 height 19
select select "%"
select select "px"
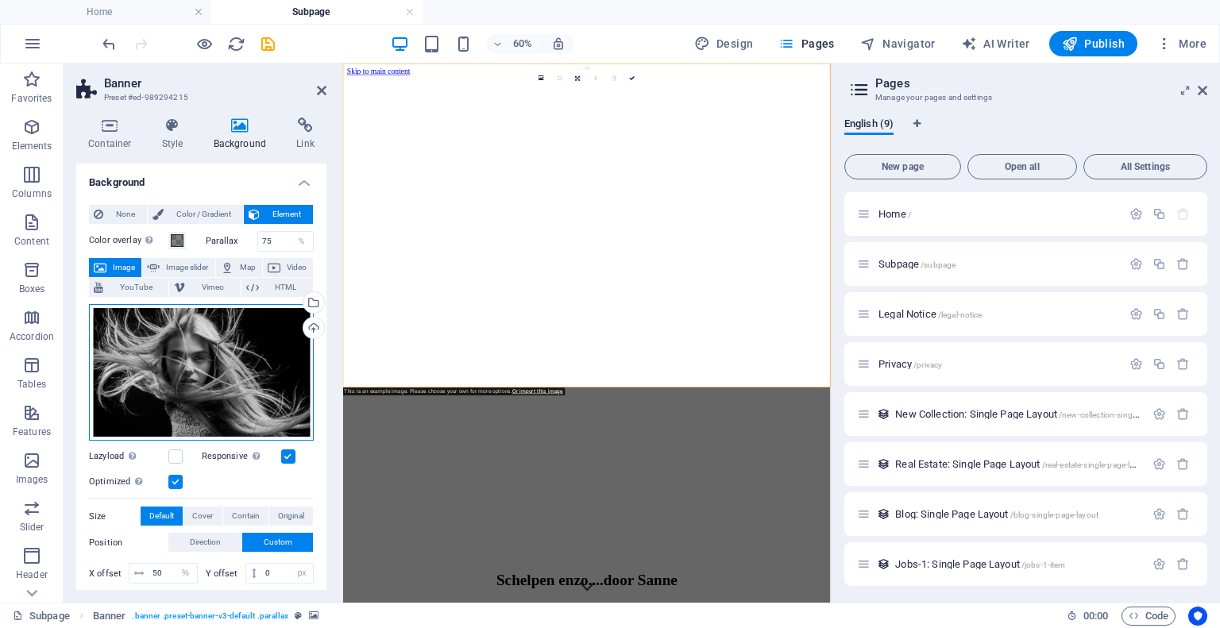
click at [212, 383] on div "Drag files here, click to choose files or select files from Files or our free s…" at bounding box center [201, 372] width 225 height 137
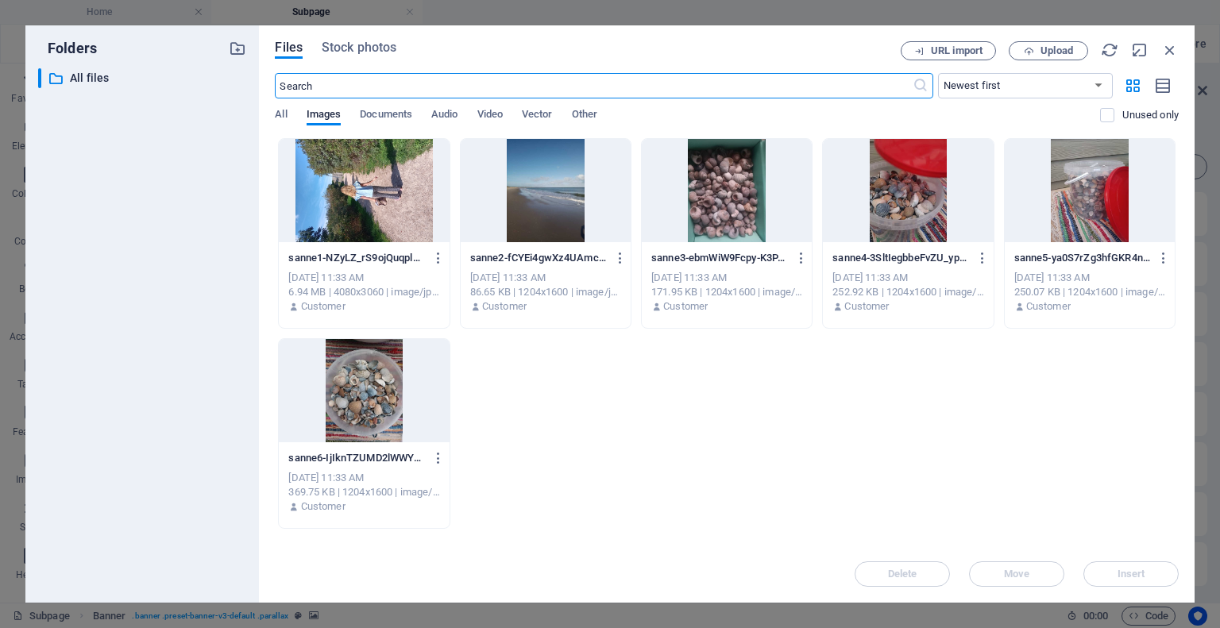
click at [389, 184] on div at bounding box center [364, 190] width 170 height 103
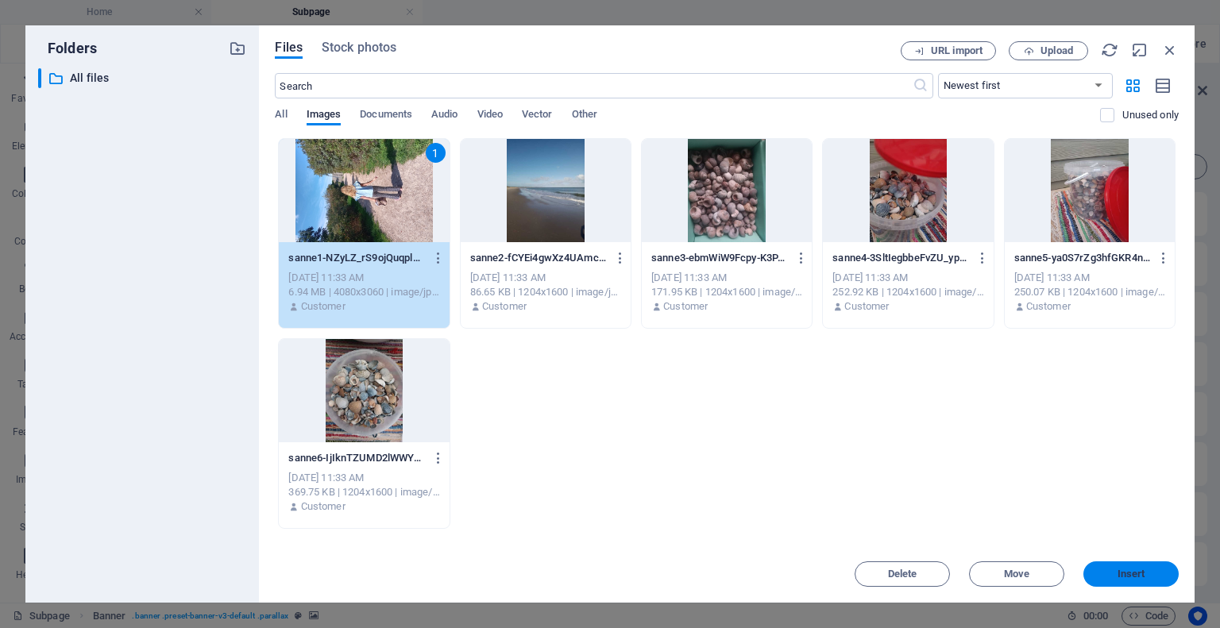
click at [1116, 578] on span "Insert" at bounding box center [1131, 575] width 83 height 10
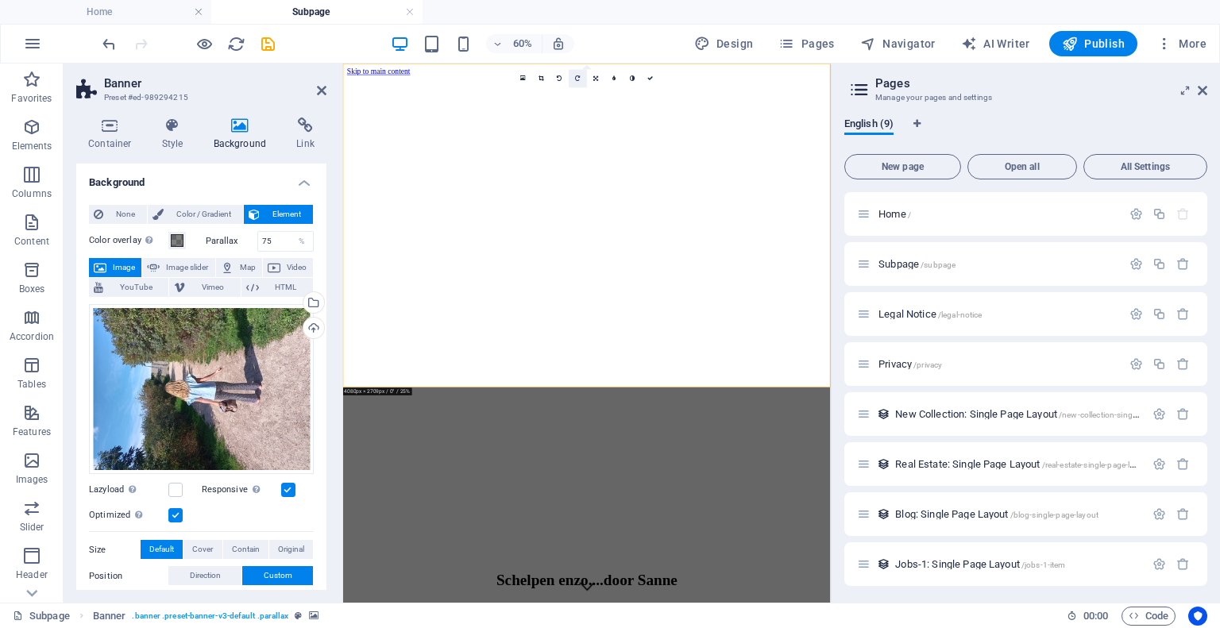
click at [579, 81] on link at bounding box center [578, 78] width 18 height 18
click at [594, 79] on icon at bounding box center [596, 78] width 5 height 6
click at [596, 110] on icon at bounding box center [597, 111] width 6 height 6
click at [597, 75] on icon at bounding box center [597, 78] width 6 height 6
click at [595, 91] on icon at bounding box center [596, 93] width 5 height 6
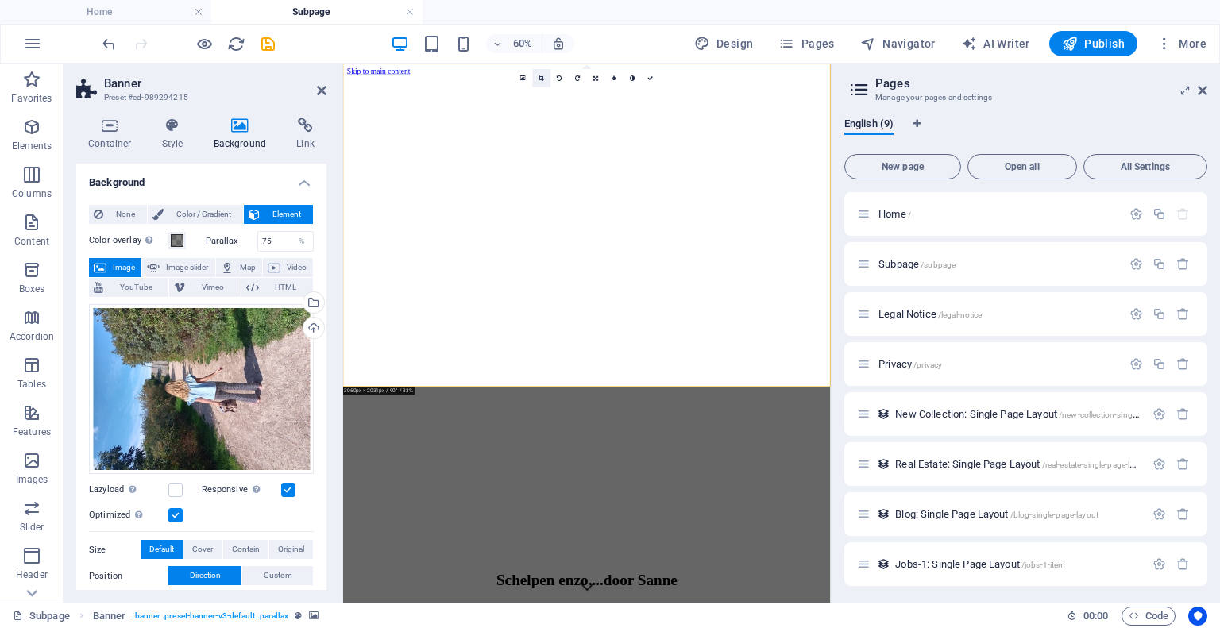
click at [543, 80] on icon at bounding box center [542, 78] width 6 height 6
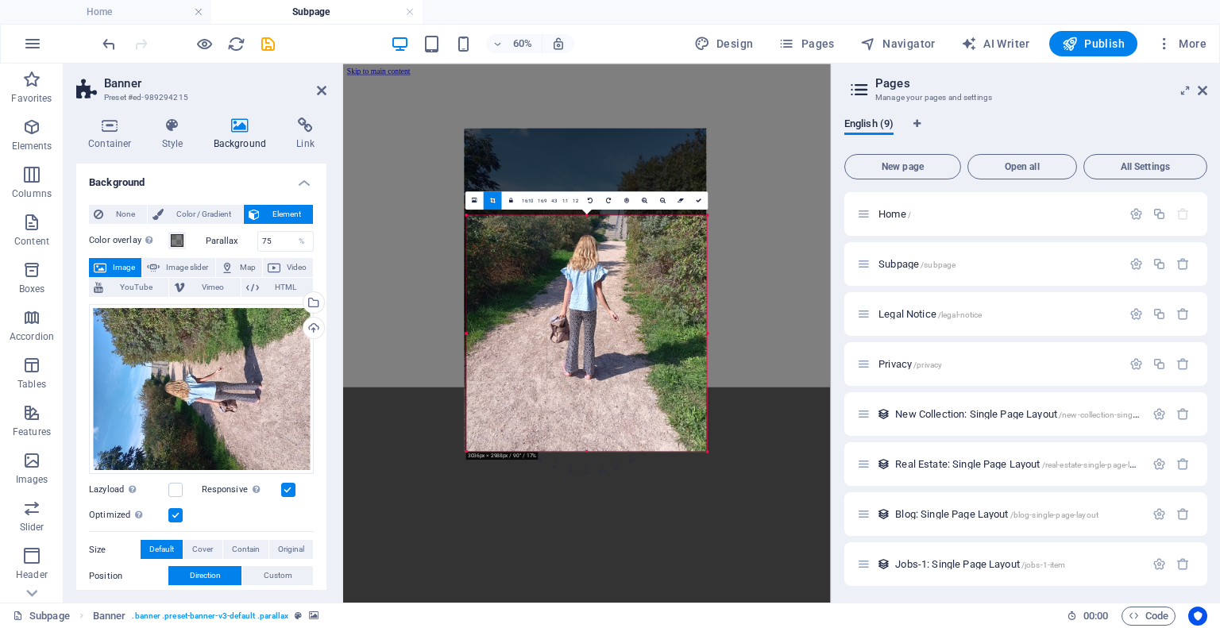
drag, startPoint x: 465, startPoint y: 172, endPoint x: 469, endPoint y: 317, distance: 145.5
click at [469, 317] on div "180 170 160 150 140 130 120 110 100 90 80 70 60 50 40 30 20 10 0 -10 -20 -30 -4…" at bounding box center [587, 333] width 241 height 236
drag, startPoint x: 491, startPoint y: 201, endPoint x: 247, endPoint y: 229, distance: 245.5
click at [491, 201] on icon at bounding box center [493, 201] width 6 height 6
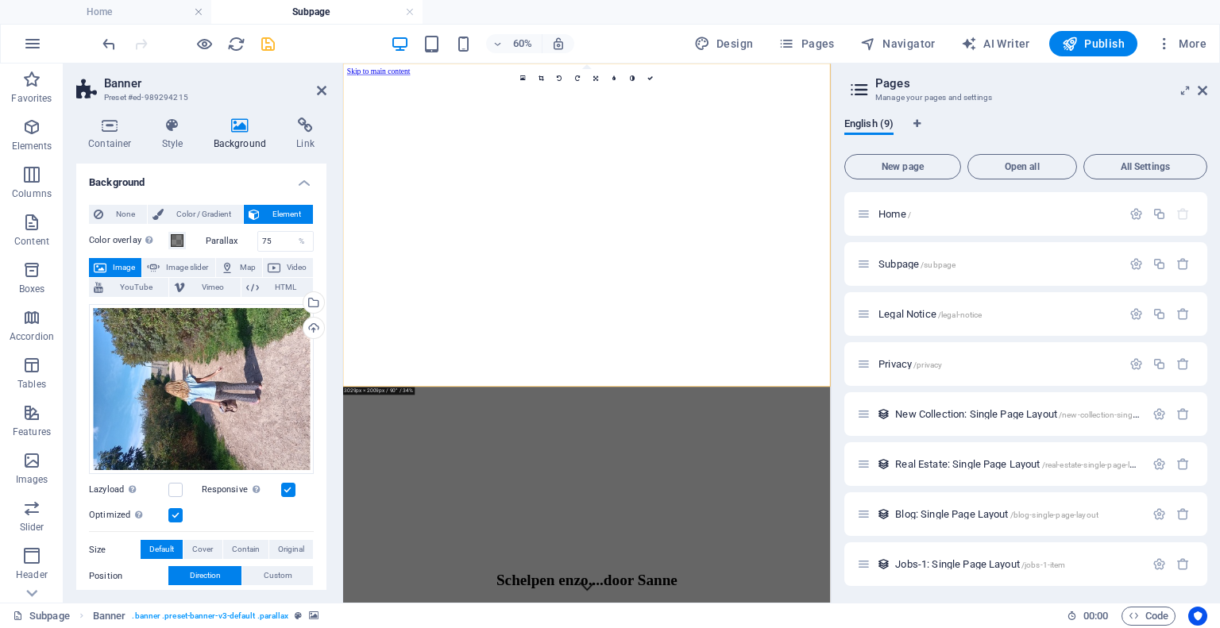
click at [274, 51] on icon "save" at bounding box center [268, 44] width 18 height 18
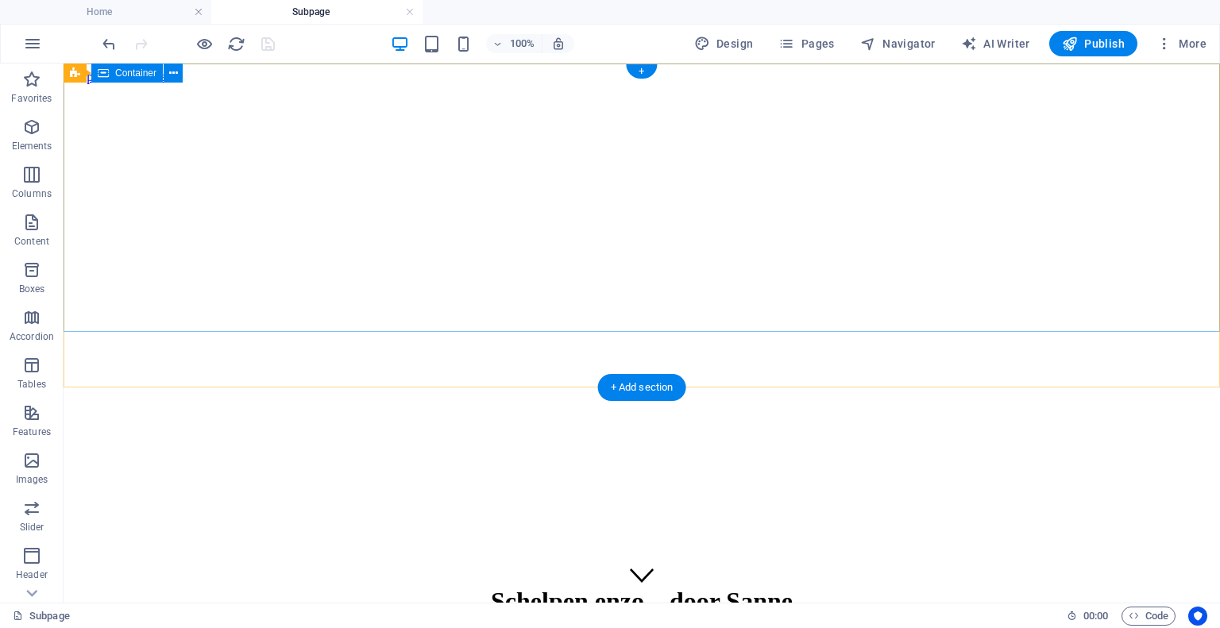
click at [420, 570] on div "Schelpen enzo....door Sanne" at bounding box center [642, 608] width 1144 height 76
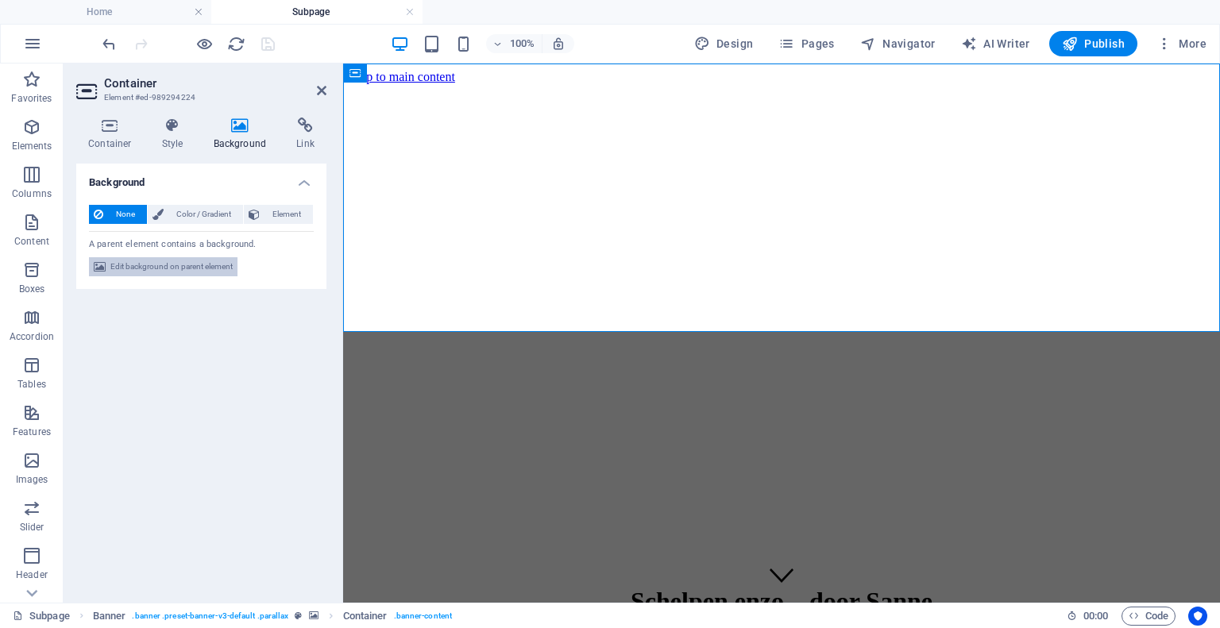
click at [179, 267] on span "Edit background on parent element" at bounding box center [171, 266] width 122 height 19
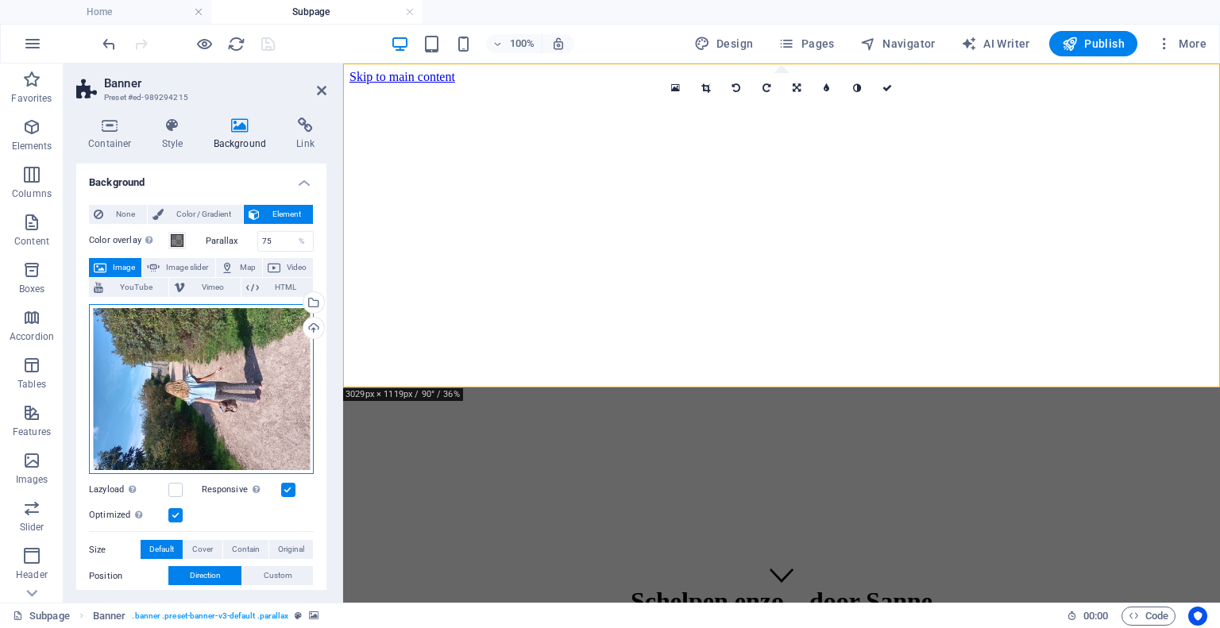
click at [191, 380] on div "Drag files here, click to choose files or select files from Files or our free s…" at bounding box center [201, 389] width 225 height 171
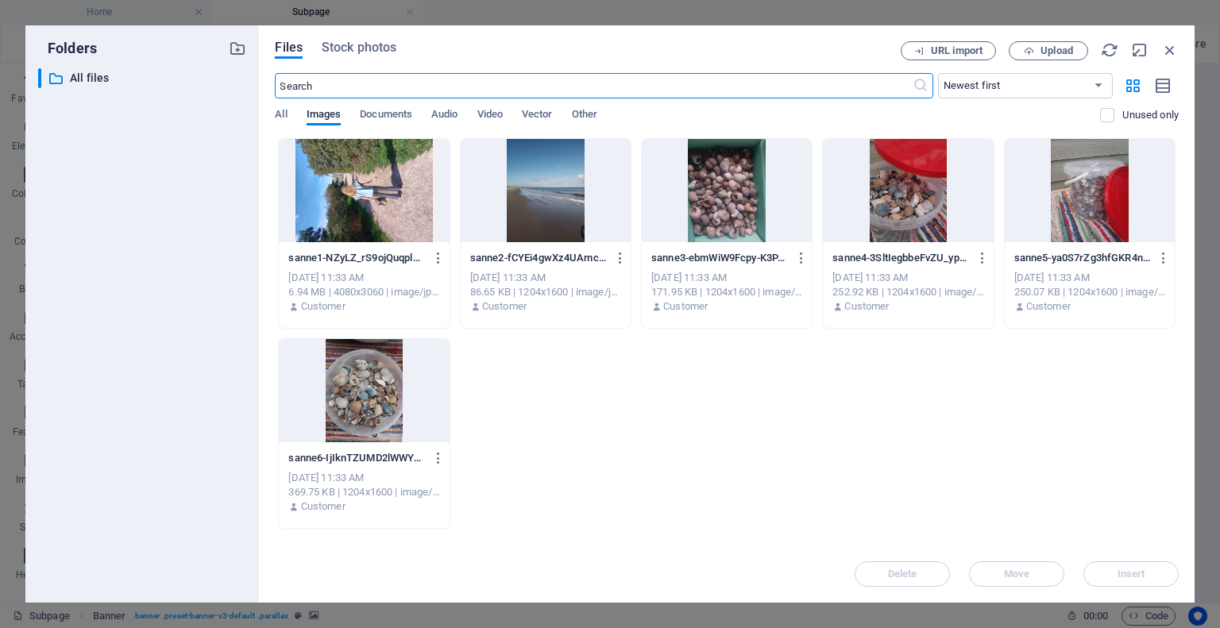
click at [374, 163] on div at bounding box center [364, 190] width 170 height 103
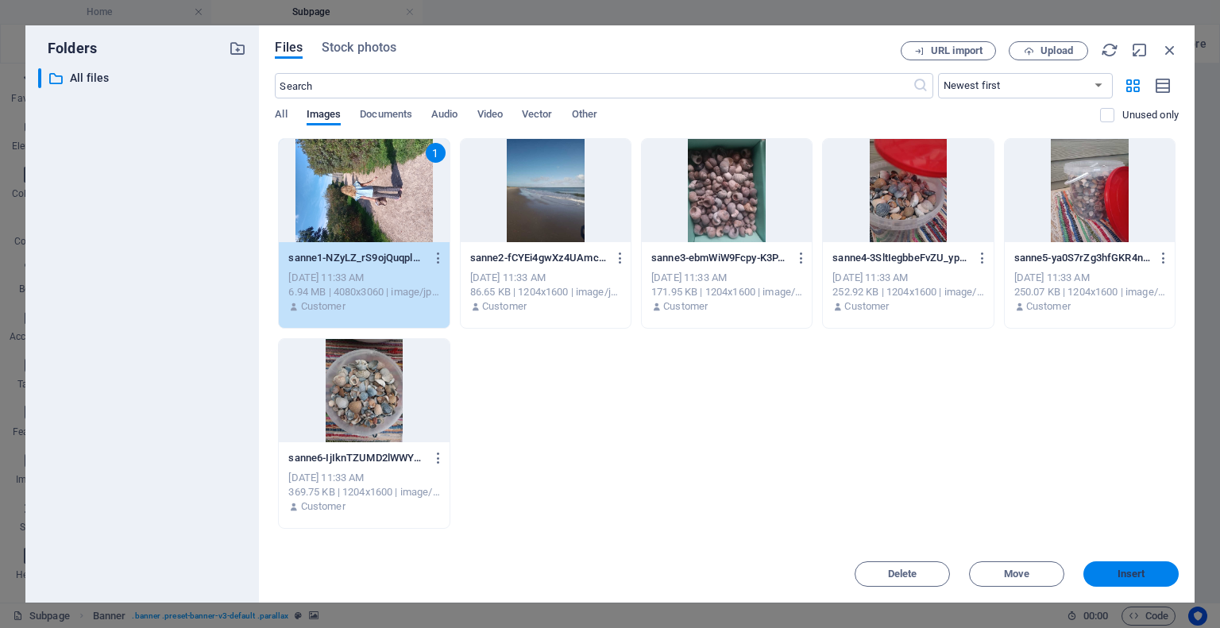
click at [1129, 577] on span "Insert" at bounding box center [1132, 575] width 28 height 10
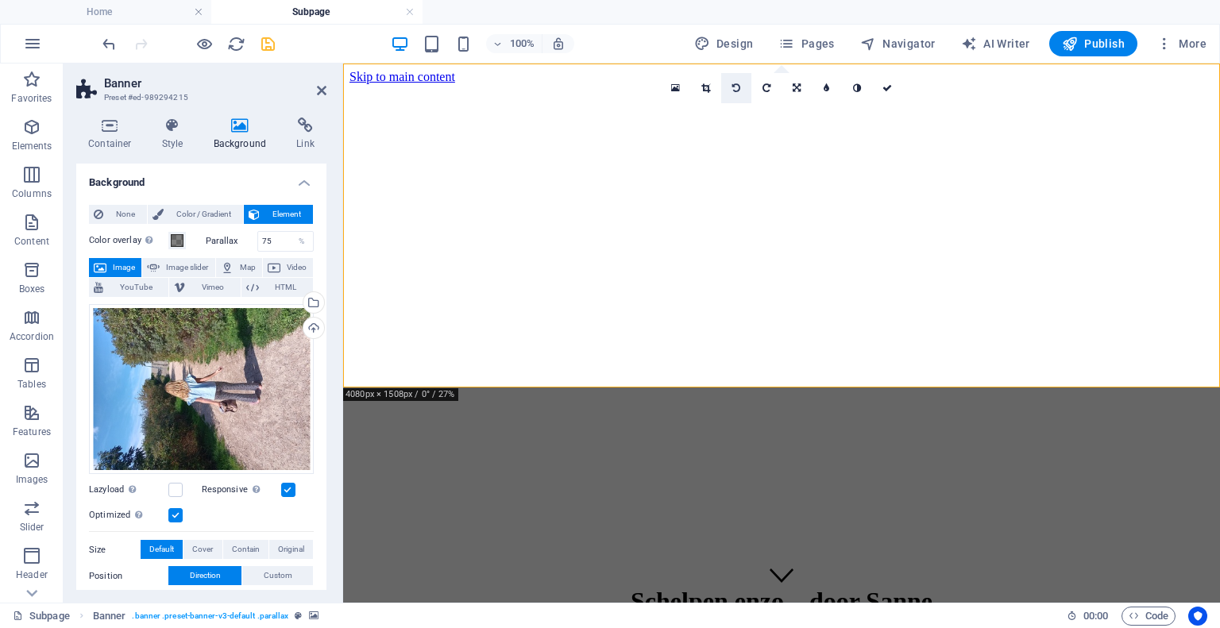
click at [737, 87] on icon at bounding box center [737, 88] width 8 height 10
click at [734, 91] on icon at bounding box center [737, 88] width 8 height 10
click at [795, 85] on icon at bounding box center [797, 88] width 8 height 10
click at [792, 144] on icon at bounding box center [797, 143] width 10 height 10
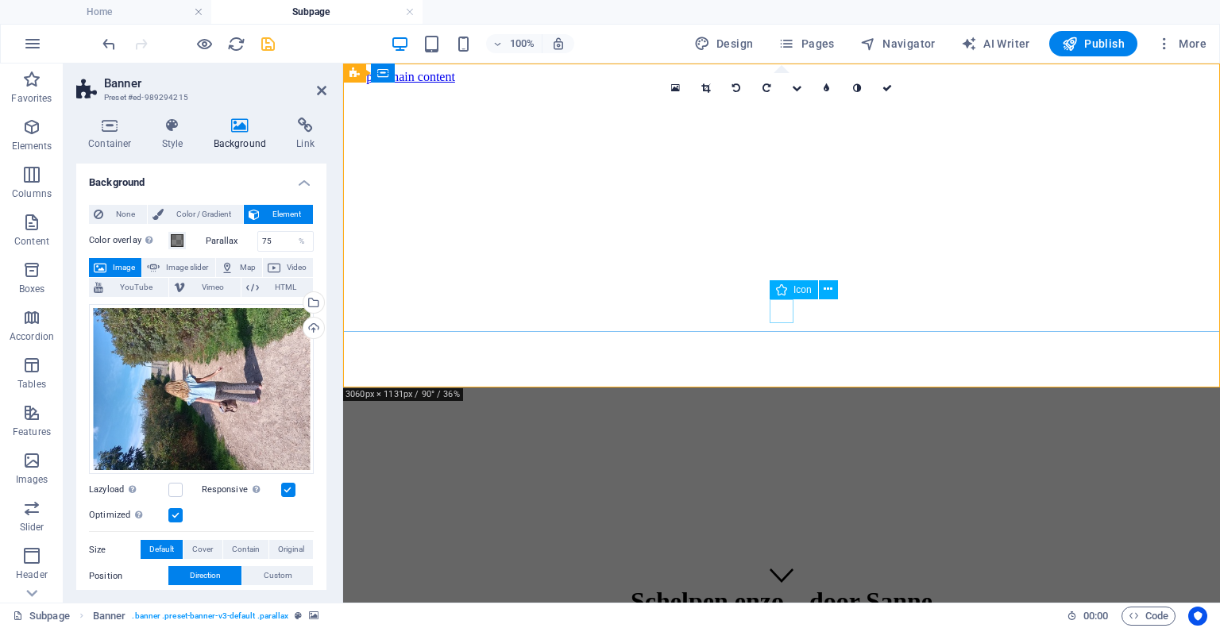
click at [782, 563] on figure at bounding box center [782, 576] width 24 height 27
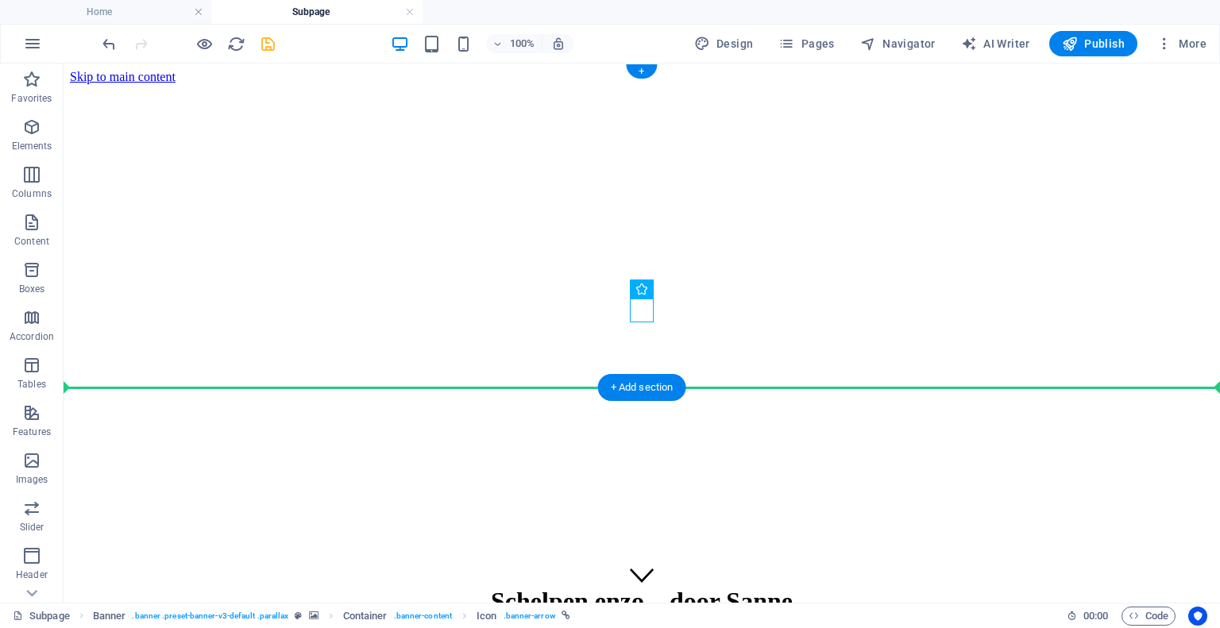
drag, startPoint x: 502, startPoint y: 309, endPoint x: 782, endPoint y: 345, distance: 282.0
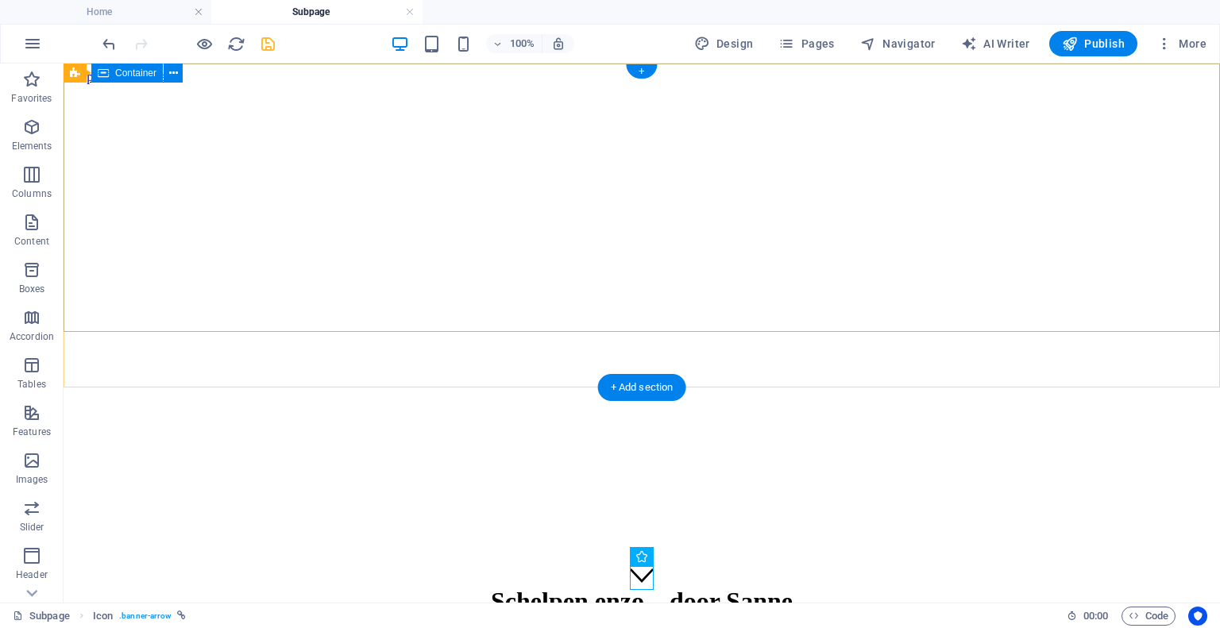
click at [783, 570] on div "Schelpen enzo....door Sanne" at bounding box center [642, 608] width 1144 height 76
click at [318, 570] on div "Schelpen enzo....door Sanne" at bounding box center [642, 608] width 1144 height 76
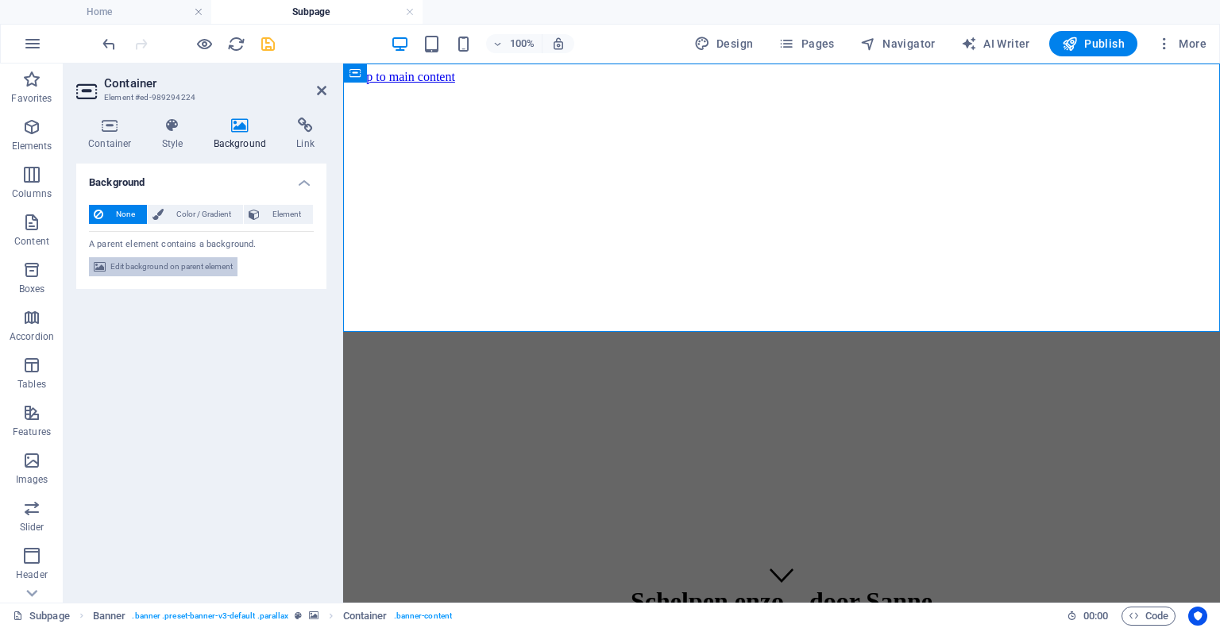
click at [161, 266] on span "Edit background on parent element" at bounding box center [171, 266] width 122 height 19
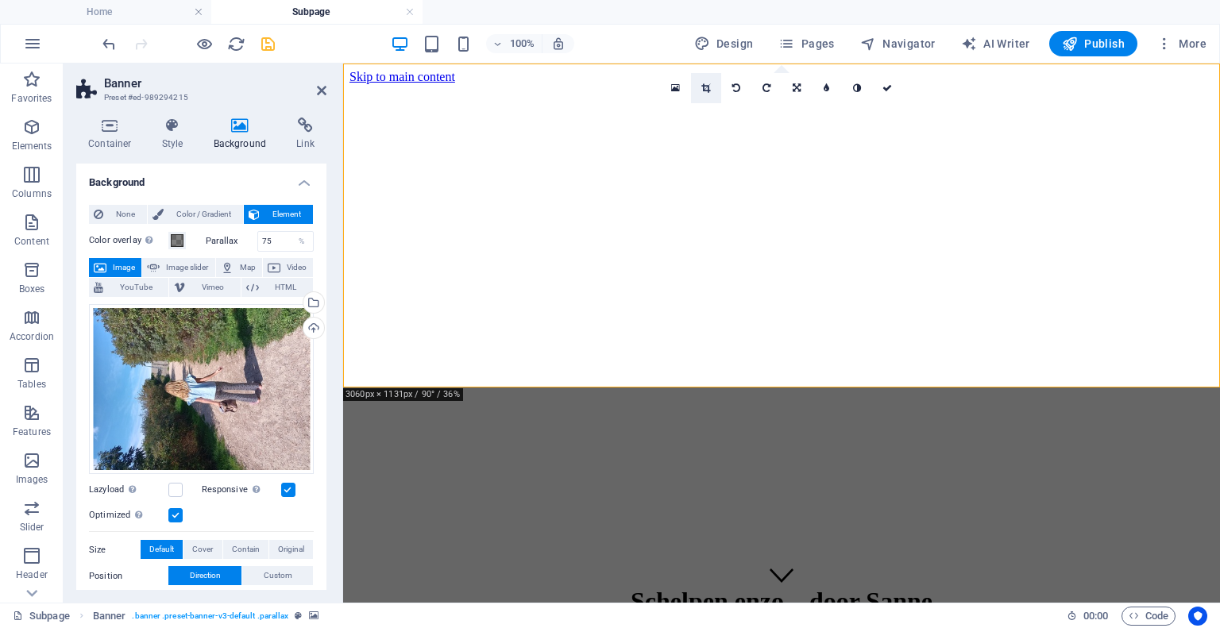
click at [705, 91] on icon at bounding box center [706, 88] width 9 height 10
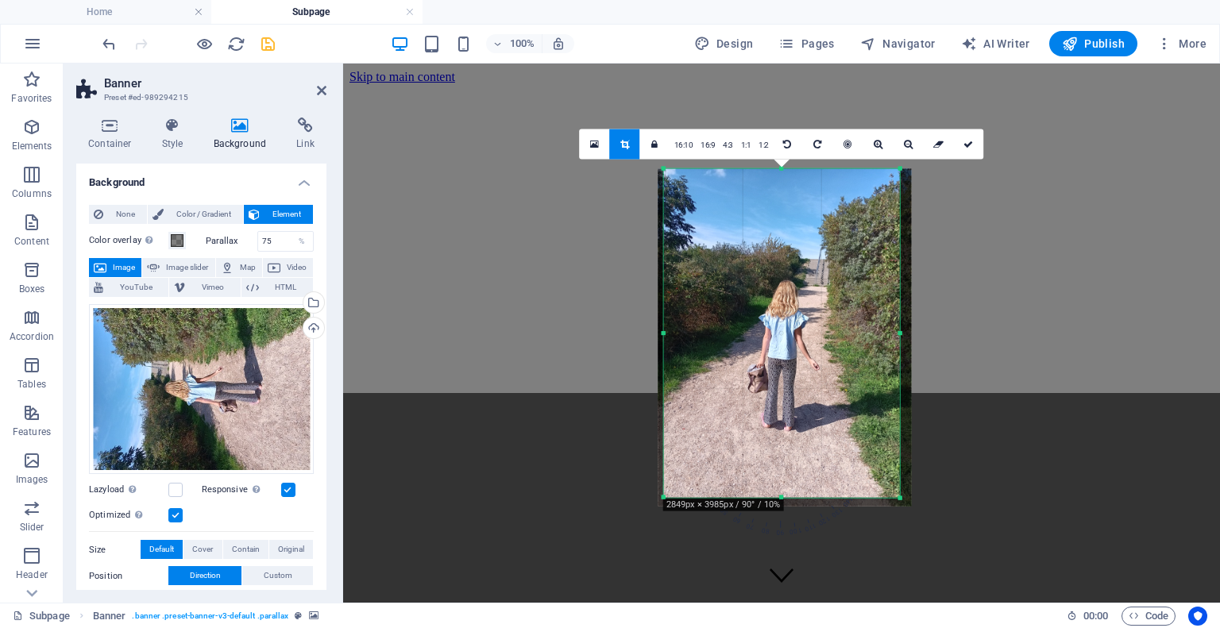
drag, startPoint x: 661, startPoint y: 172, endPoint x: 668, endPoint y: 308, distance: 136.1
click at [668, 308] on div "180 170 160 150 140 130 120 110 100 90 80 70 60 50 40 30 20 10 0 -10 -20 -30 -4…" at bounding box center [782, 333] width 236 height 330
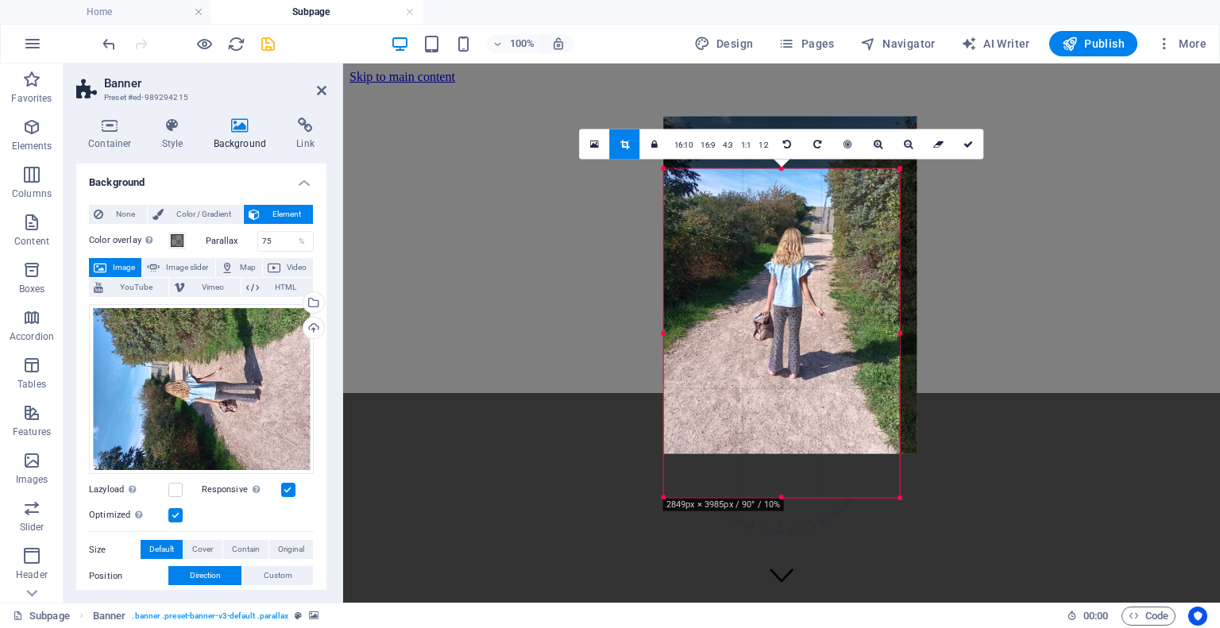
drag, startPoint x: 781, startPoint y: 175, endPoint x: 781, endPoint y: 122, distance: 52.4
click at [781, 122] on div at bounding box center [790, 285] width 253 height 338
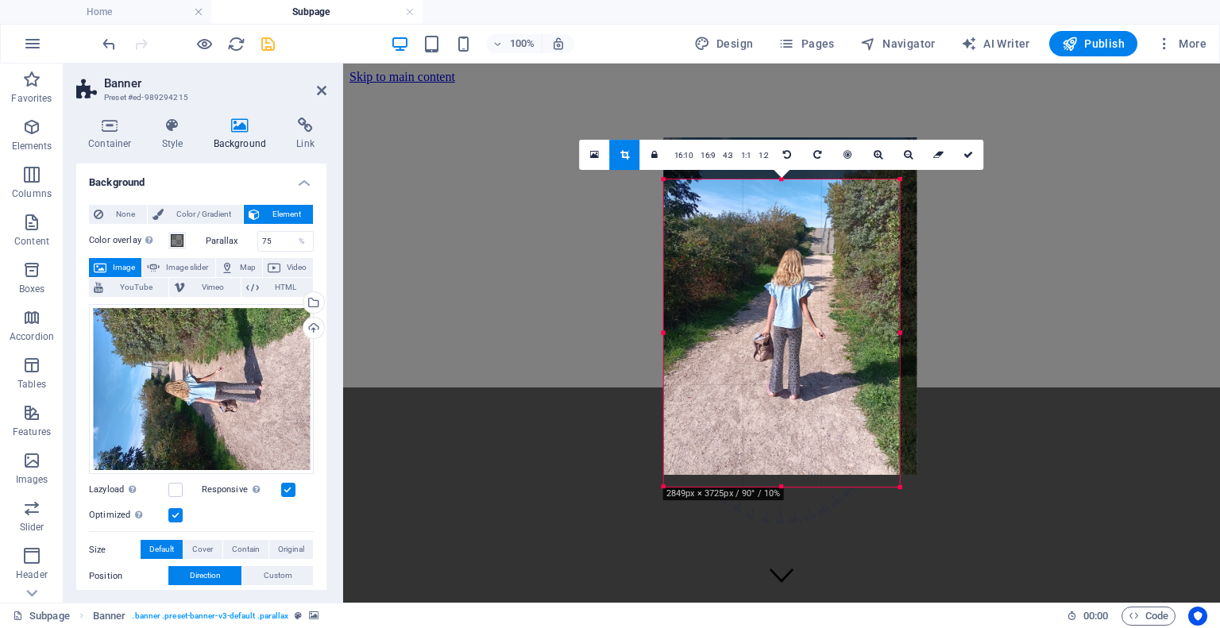
drag, startPoint x: 782, startPoint y: 168, endPoint x: 781, endPoint y: 190, distance: 21.5
click at [781, 190] on div "180 170 160 150 140 130 120 110 100 90 80 70 60 50 40 30 20 10 0 -10 -20 -30 -4…" at bounding box center [782, 334] width 236 height 308
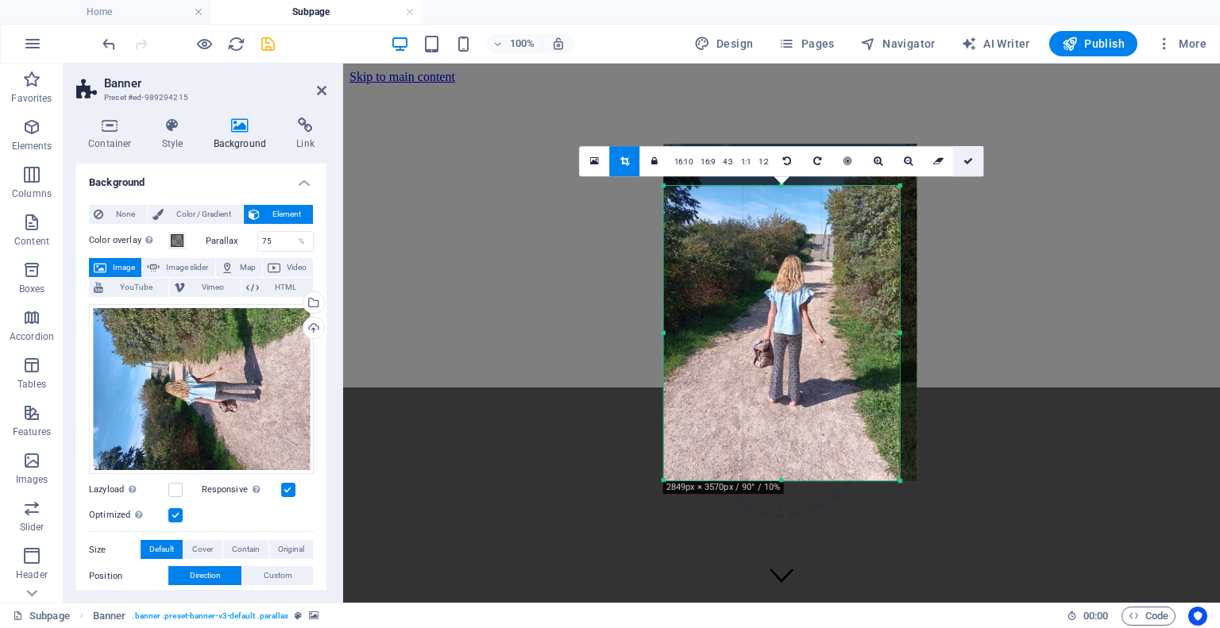
click at [969, 154] on link at bounding box center [969, 161] width 30 height 30
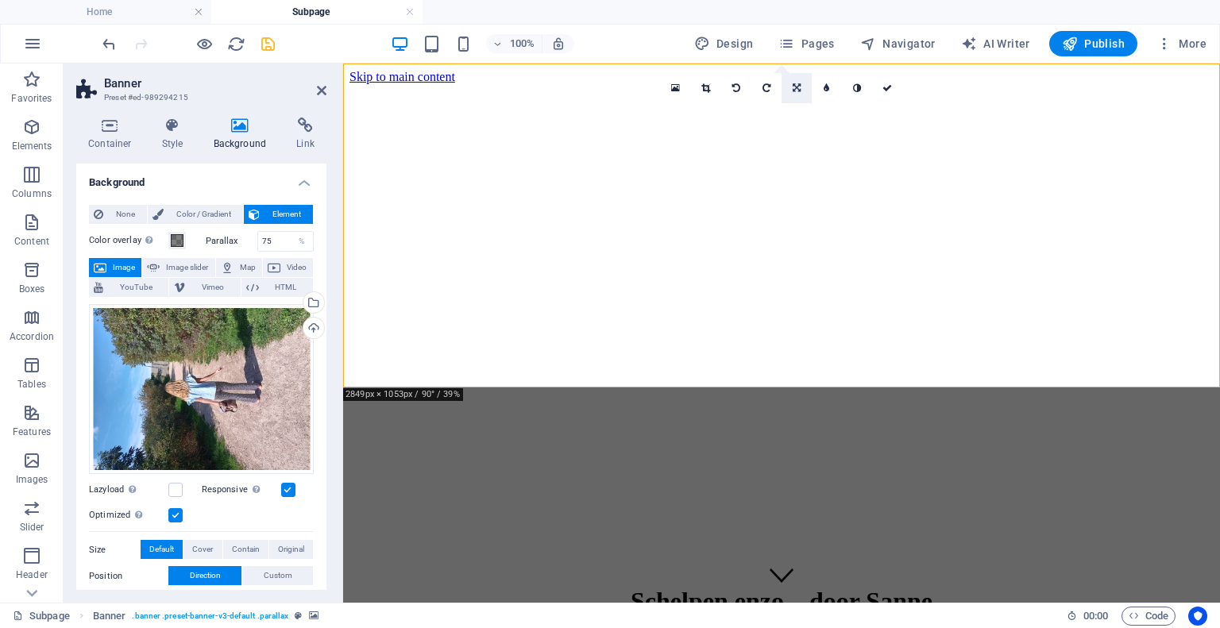
click at [798, 88] on icon at bounding box center [797, 88] width 8 height 10
click at [801, 148] on link at bounding box center [797, 143] width 30 height 30
click at [707, 88] on icon at bounding box center [706, 88] width 9 height 10
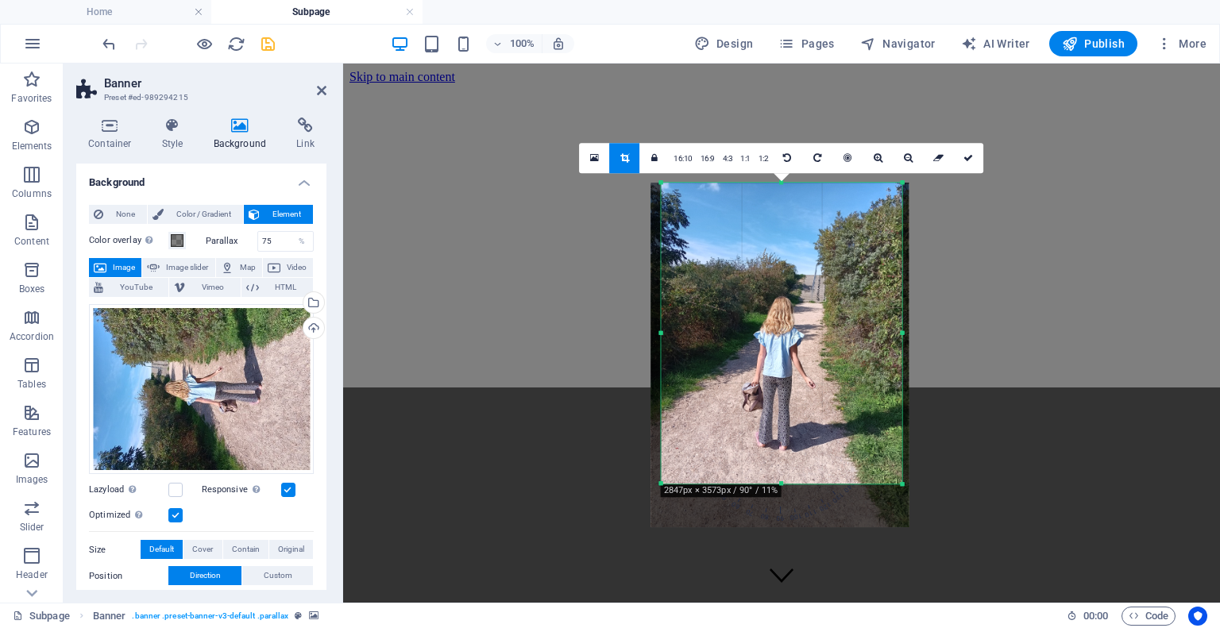
drag, startPoint x: 787, startPoint y: 305, endPoint x: 775, endPoint y: 344, distance: 40.5
click at [775, 344] on div at bounding box center [780, 355] width 258 height 345
click at [969, 157] on icon at bounding box center [969, 158] width 10 height 10
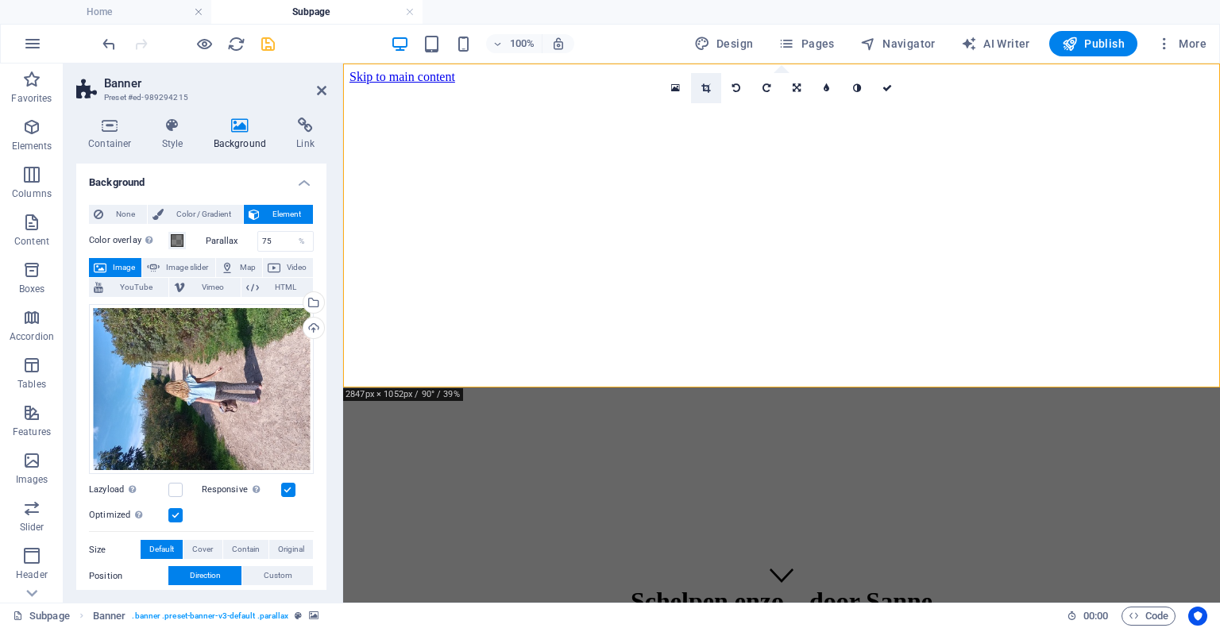
click at [710, 86] on icon at bounding box center [706, 88] width 9 height 10
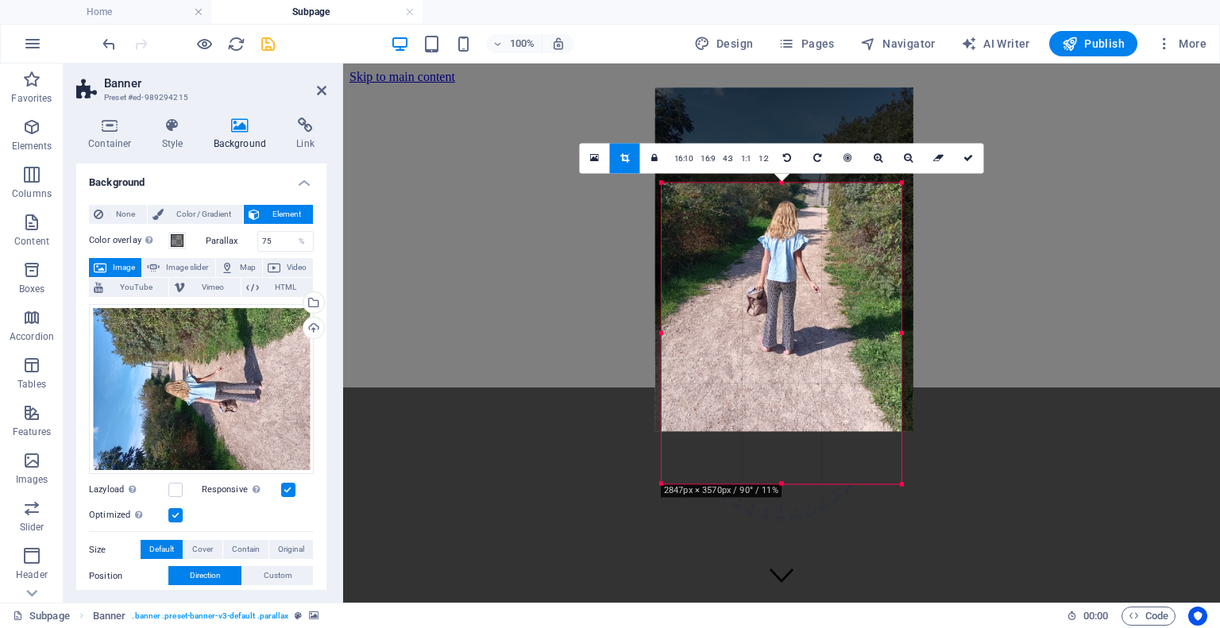
drag, startPoint x: 751, startPoint y: 374, endPoint x: 756, endPoint y: 279, distance: 95.5
click at [756, 279] on div at bounding box center [785, 259] width 258 height 344
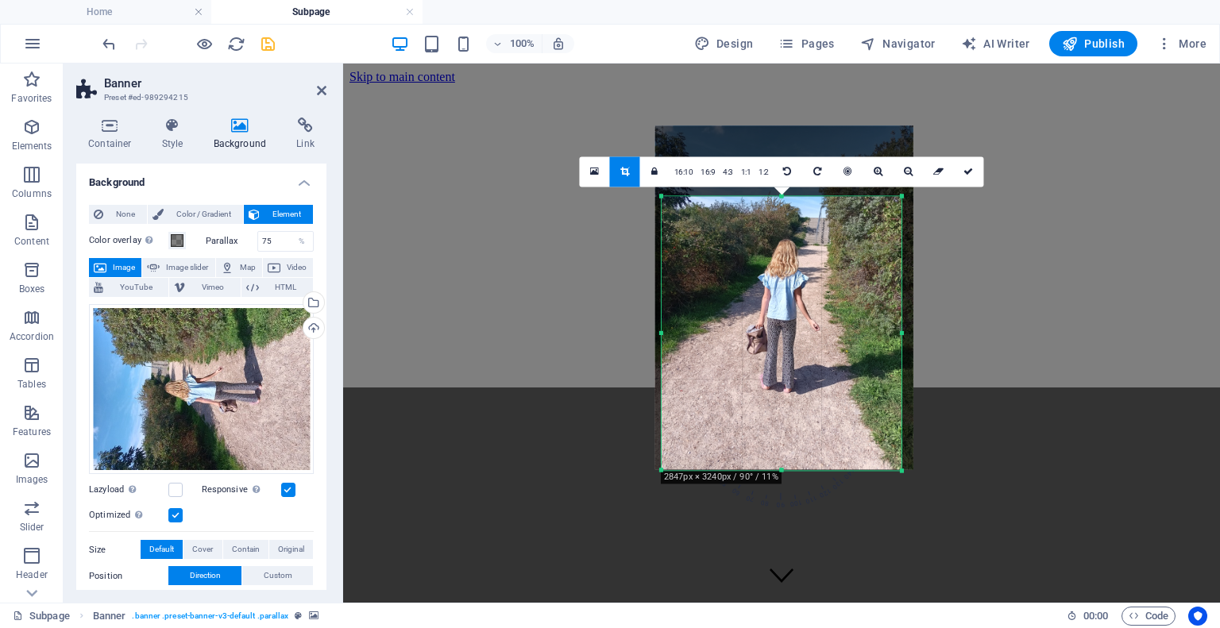
drag, startPoint x: 783, startPoint y: 182, endPoint x: 777, endPoint y: 210, distance: 28.5
click at [777, 210] on div "180 170 160 150 140 130 120 110 100 90 80 70 60 50 40 30 20 10 0 -10 -20 -30 -4…" at bounding box center [782, 333] width 240 height 274
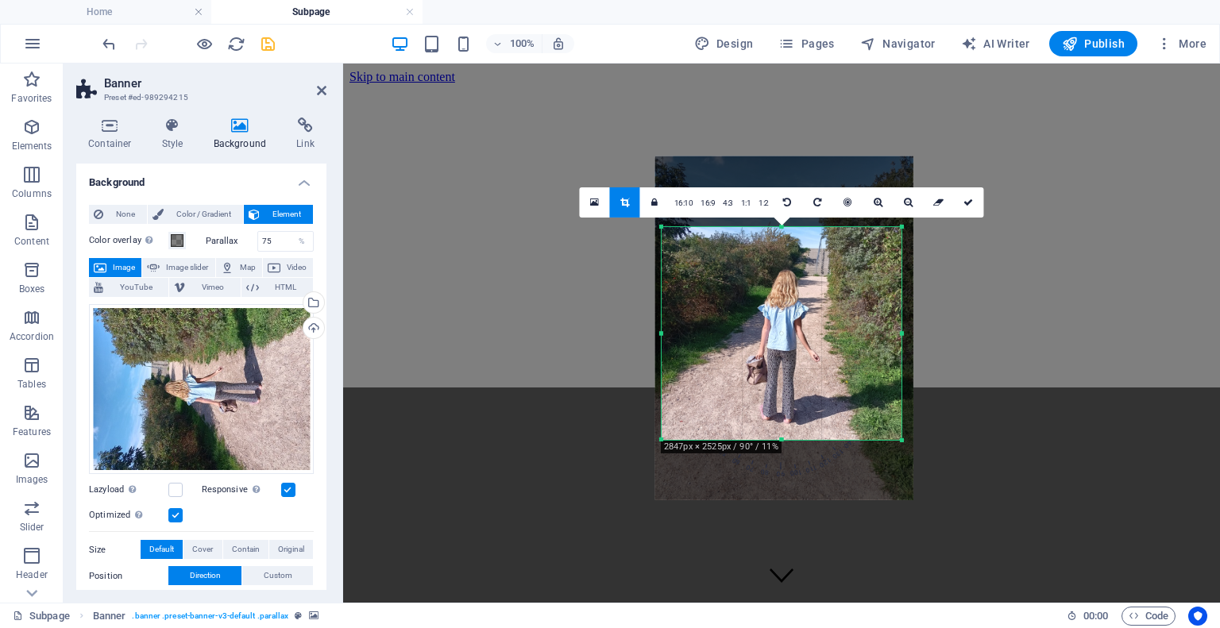
drag, startPoint x: 779, startPoint y: 470, endPoint x: 803, endPoint y: 410, distance: 65.2
click at [803, 410] on div "180 170 160 150 140 130 120 110 100 90 80 70 60 50 40 30 20 10 0 -10 -20 -30 -4…" at bounding box center [782, 332] width 240 height 213
click at [969, 200] on icon at bounding box center [969, 202] width 10 height 10
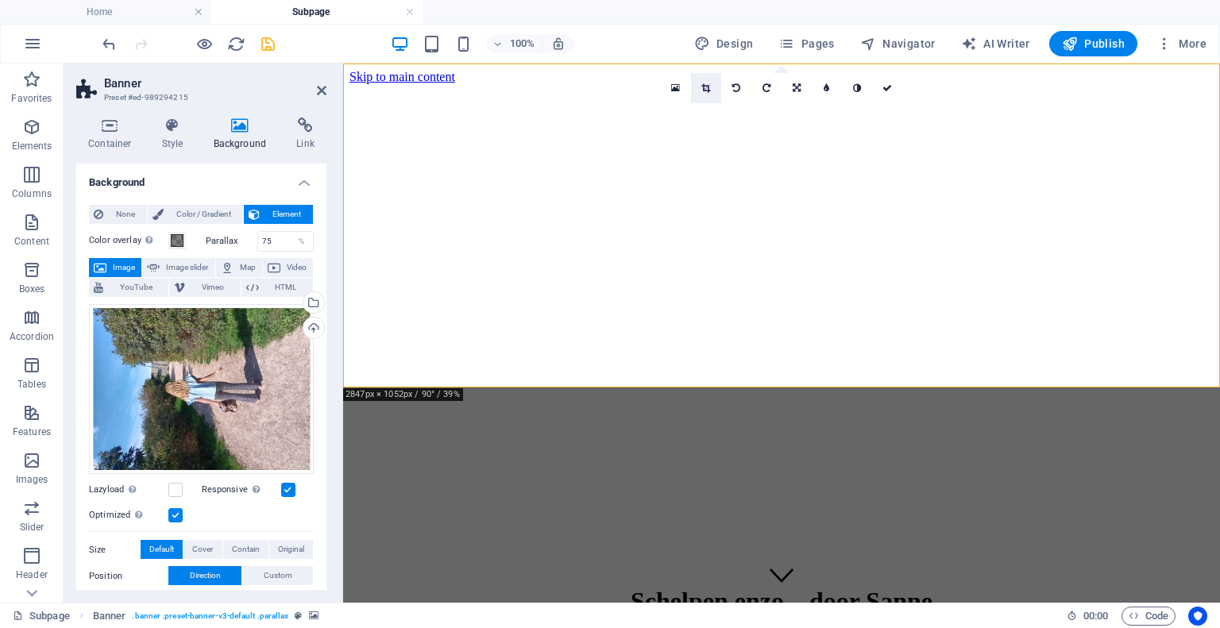
click at [706, 90] on icon at bounding box center [706, 88] width 9 height 10
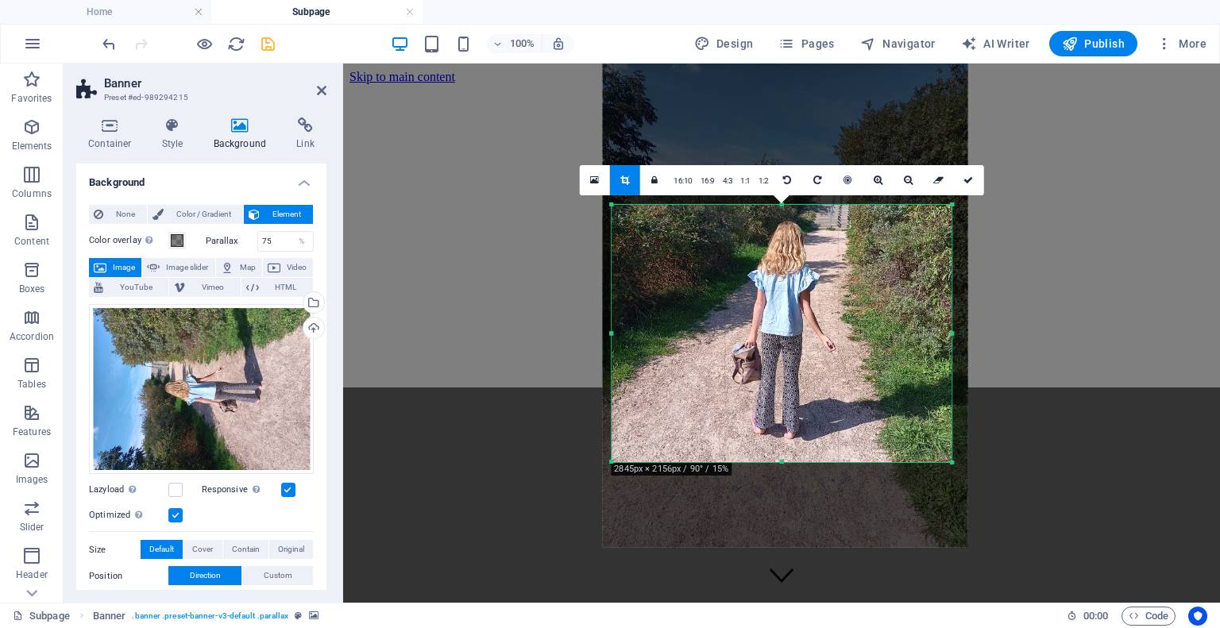
drag, startPoint x: 782, startPoint y: 184, endPoint x: 774, endPoint y: 227, distance: 44.4
click at [774, 227] on div "180 170 160 150 140 130 120 110 100 90 80 70 60 50 40 30 20 10 0 -10 -20 -30 -4…" at bounding box center [782, 332] width 340 height 257
click at [966, 176] on icon at bounding box center [969, 180] width 10 height 10
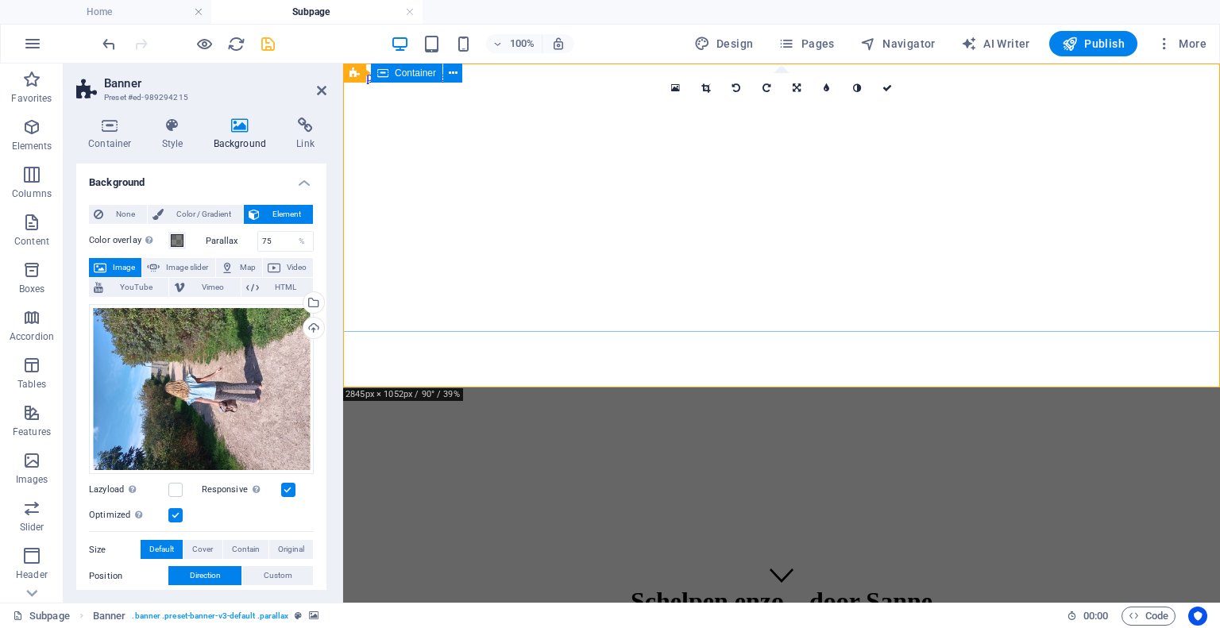
click at [1033, 570] on div "Schelpen enzo....door Sanne" at bounding box center [782, 608] width 864 height 76
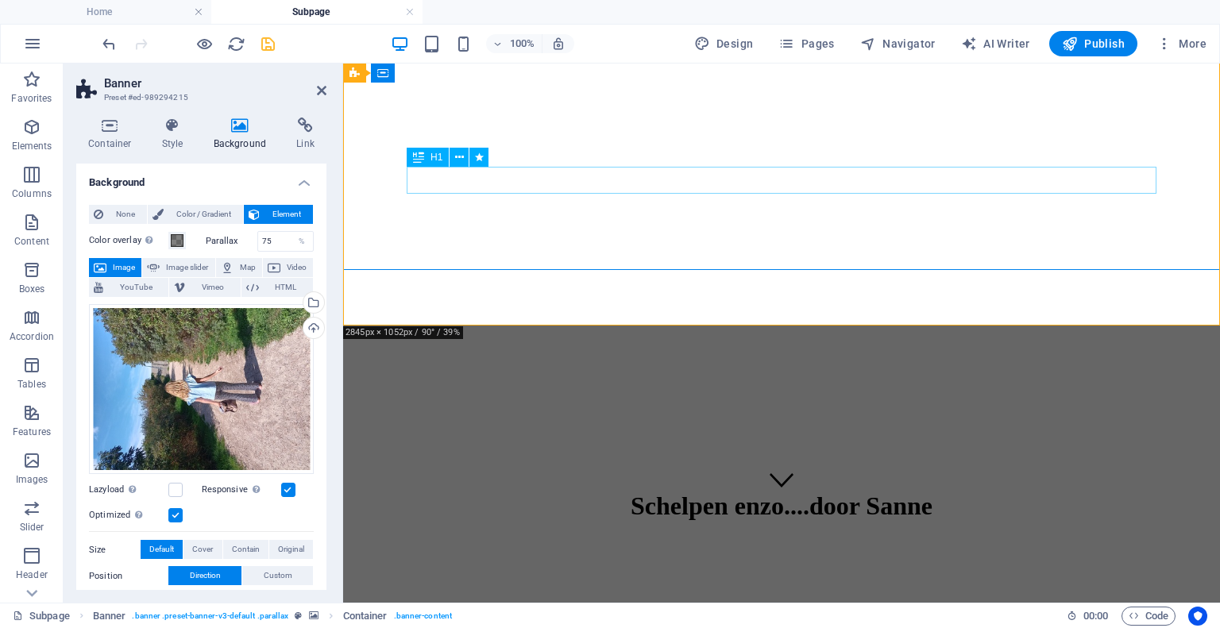
scroll to position [144, 0]
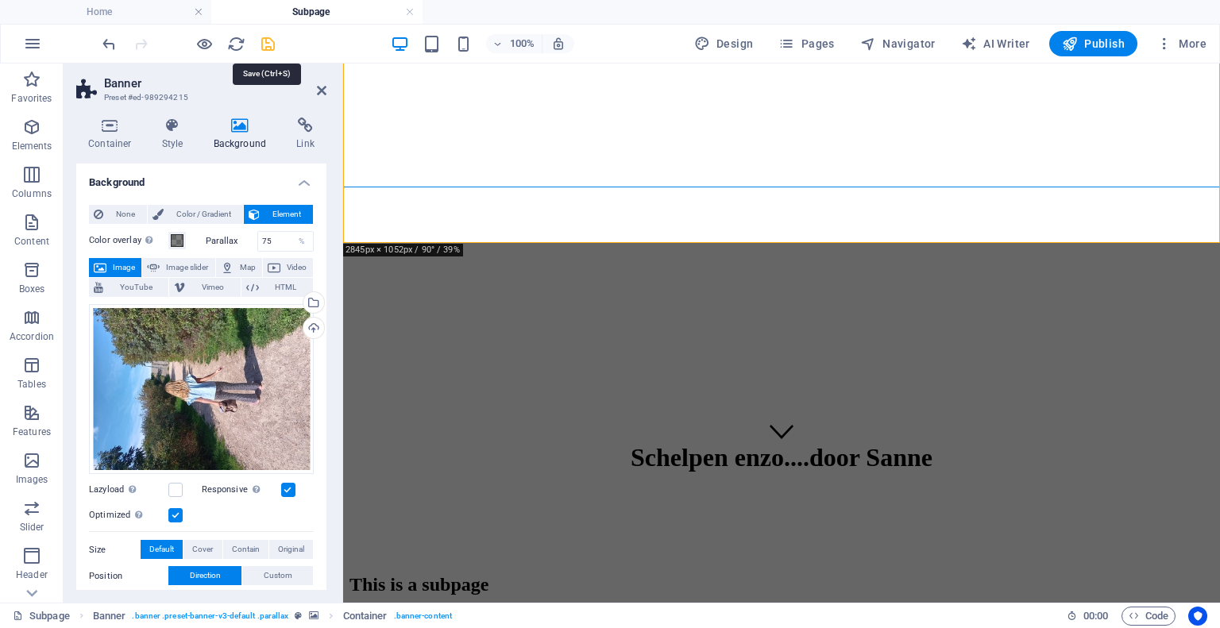
click at [271, 47] on icon "save" at bounding box center [268, 44] width 18 height 18
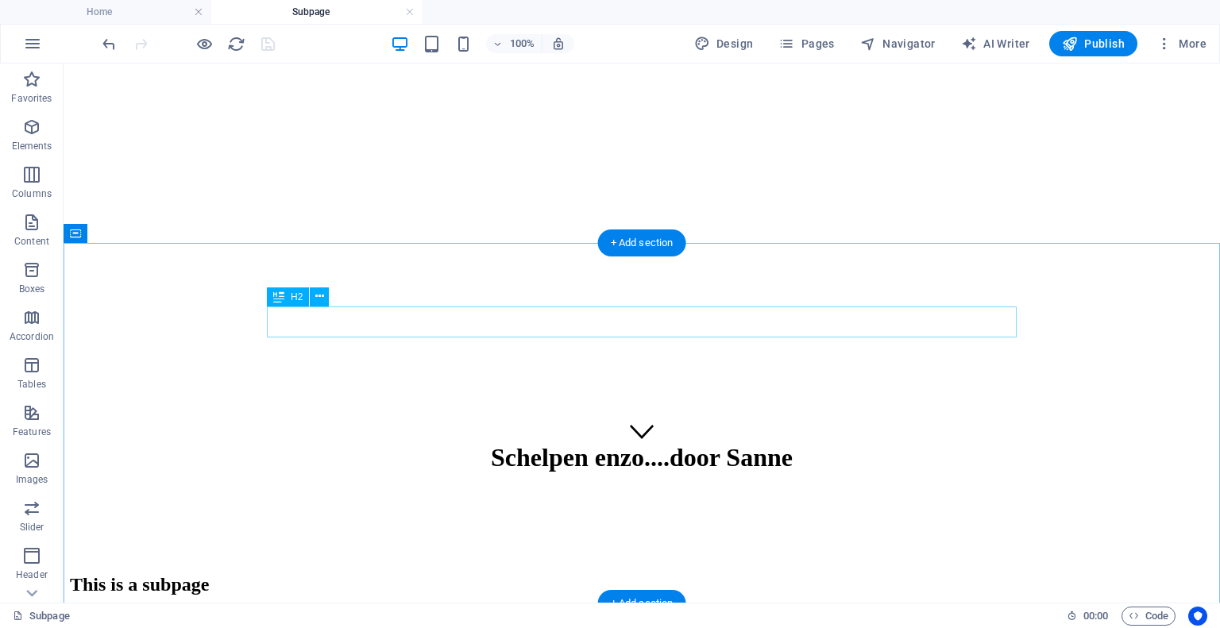
click at [672, 574] on div "This is a subpage" at bounding box center [642, 584] width 1144 height 21
click at [671, 574] on div "This is a subpage" at bounding box center [642, 584] width 1144 height 21
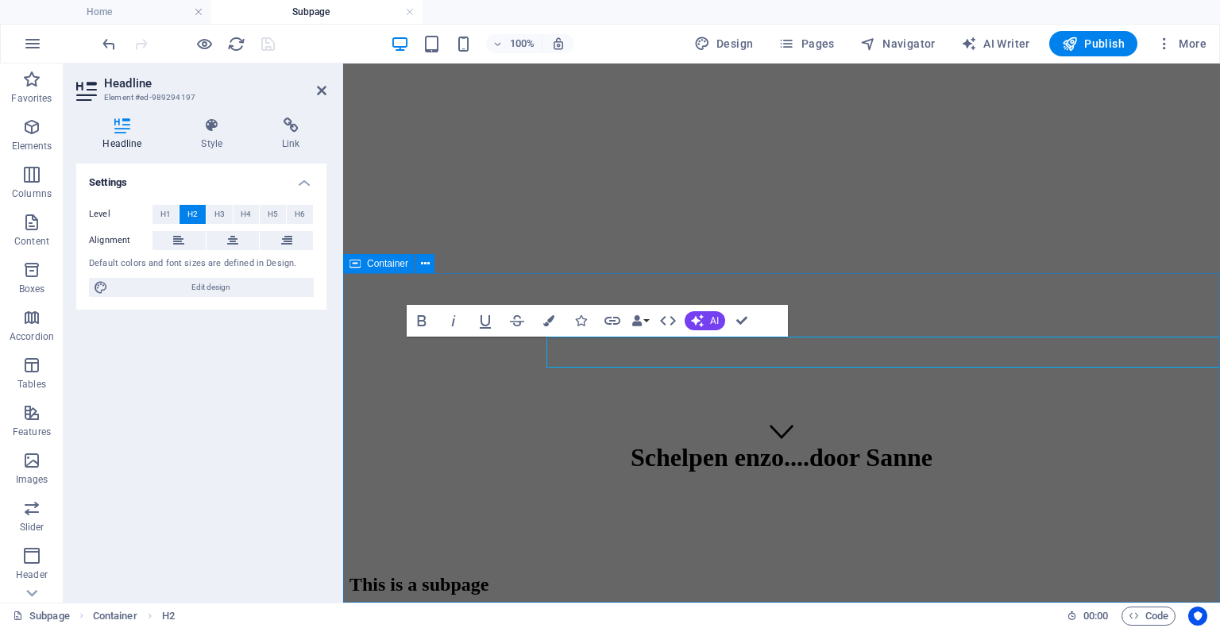
scroll to position [114, 0]
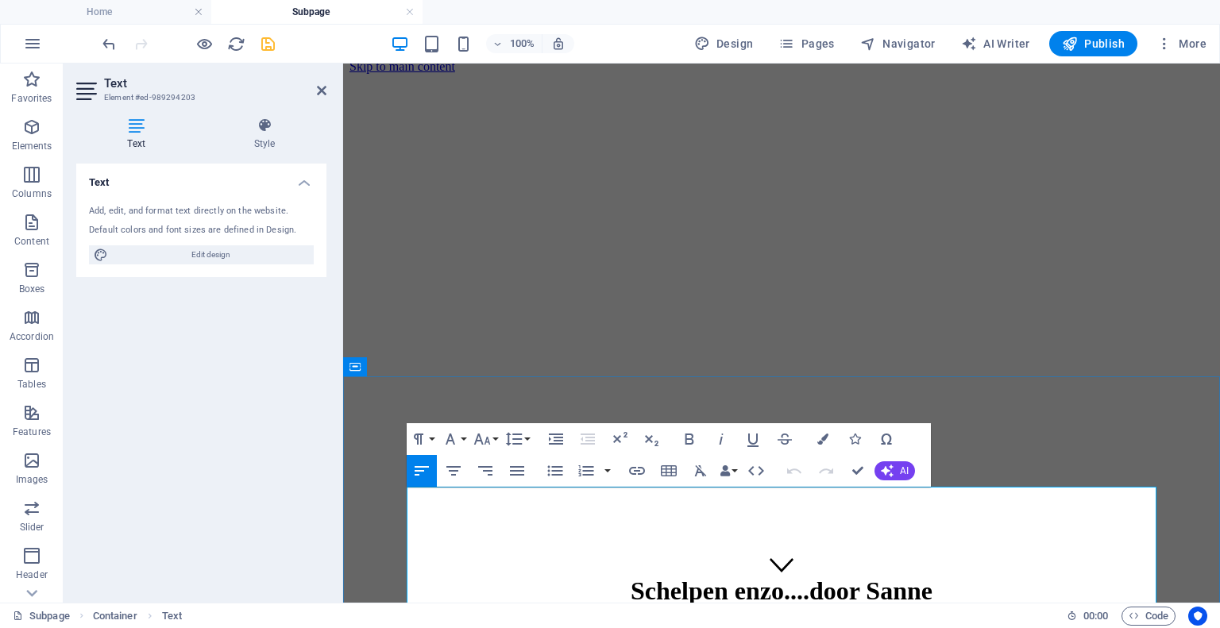
drag, startPoint x: 415, startPoint y: 520, endPoint x: 408, endPoint y: 497, distance: 24.7
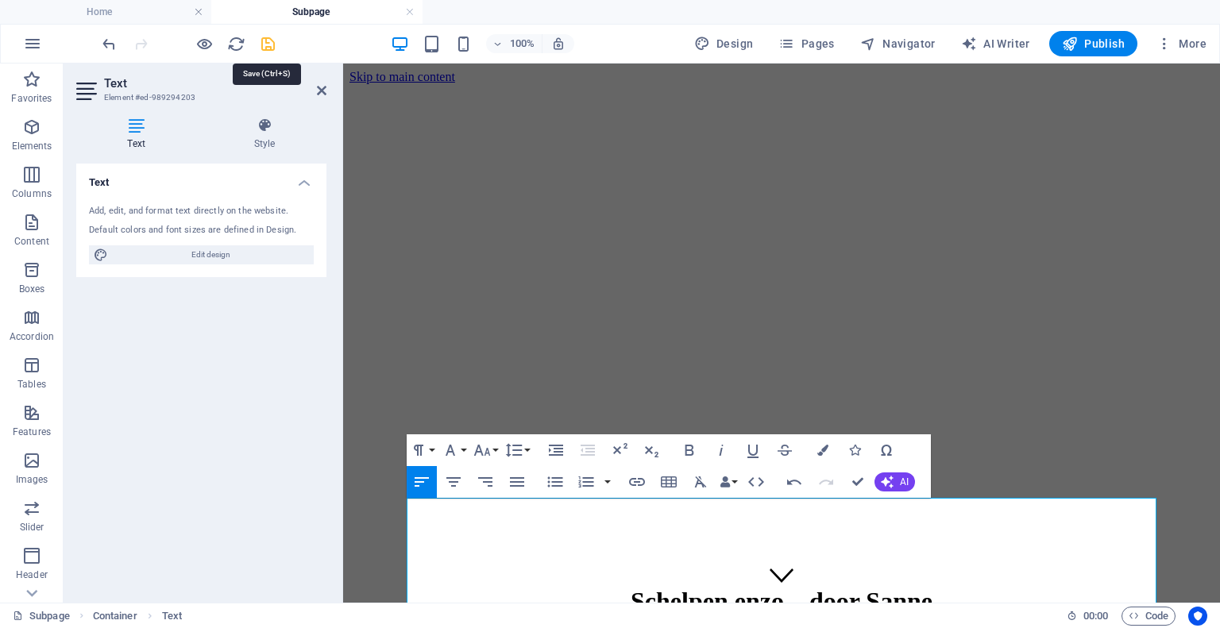
click at [267, 45] on icon "save" at bounding box center [268, 44] width 18 height 18
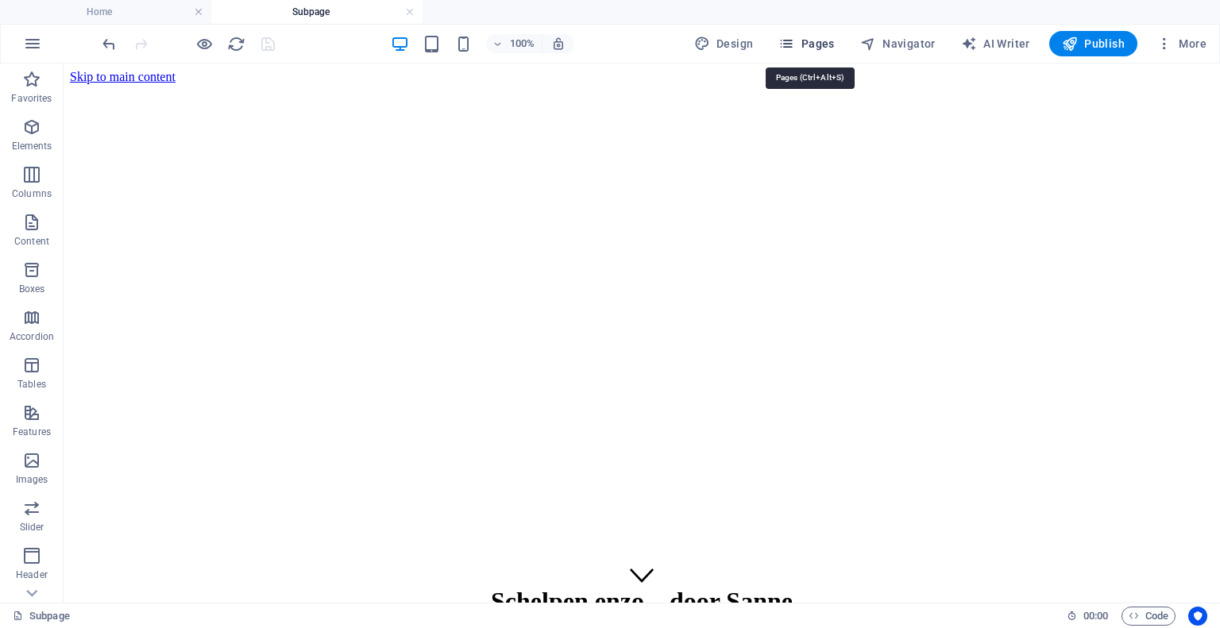
click at [814, 40] on span "Pages" at bounding box center [807, 44] width 56 height 16
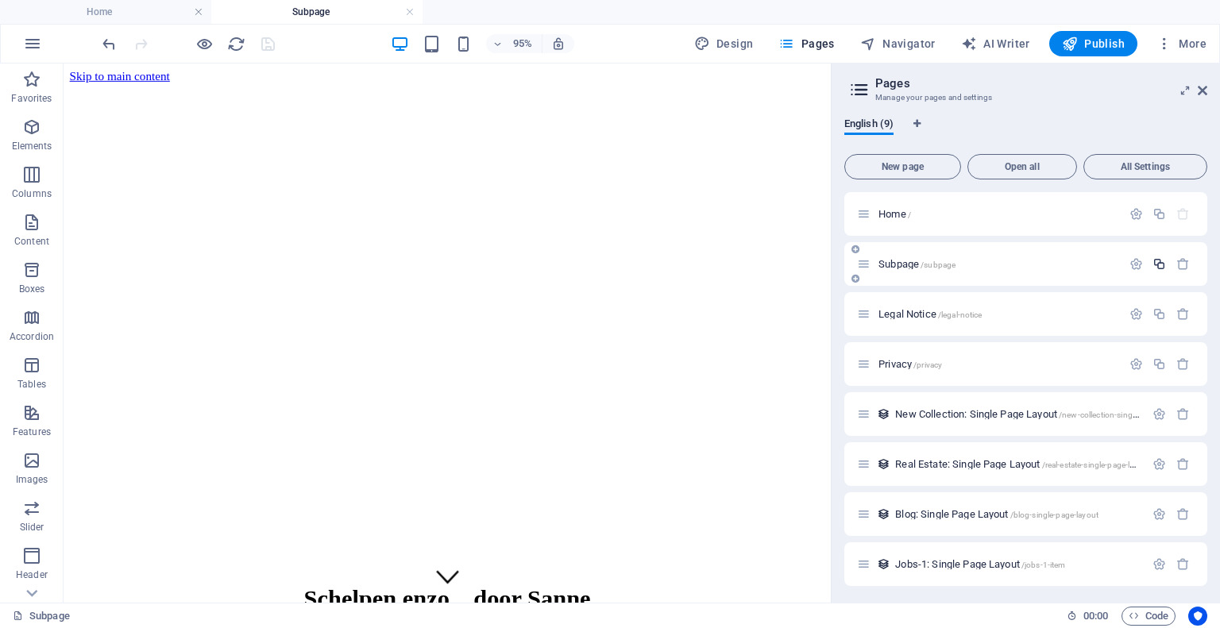
click at [1158, 265] on icon "button" at bounding box center [1160, 264] width 14 height 14
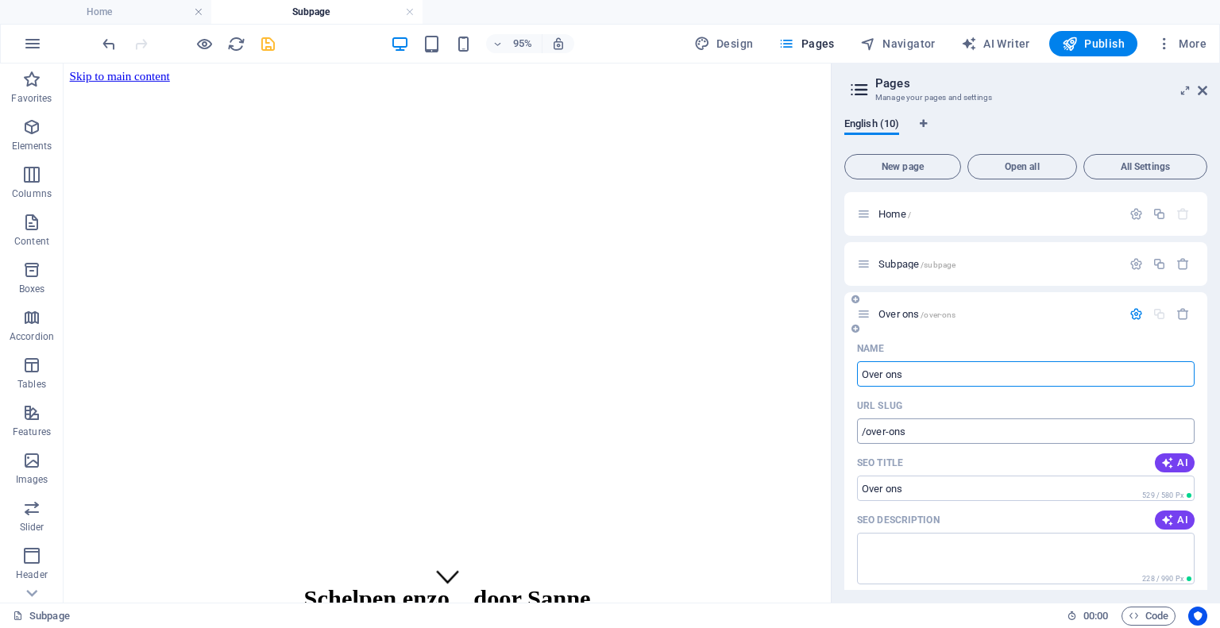
type input "Over ons"
type input "/over-ons"
type input "Over ons"
click at [926, 426] on input "/over-ons" at bounding box center [1026, 431] width 338 height 25
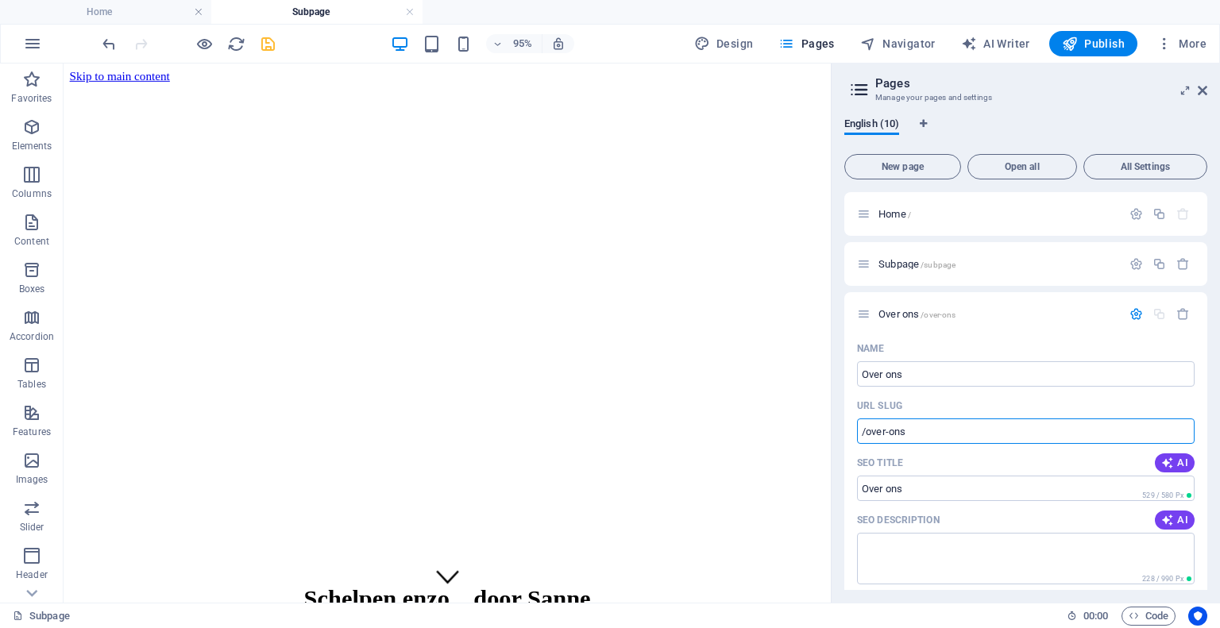
click at [265, 44] on icon "save" at bounding box center [268, 44] width 18 height 18
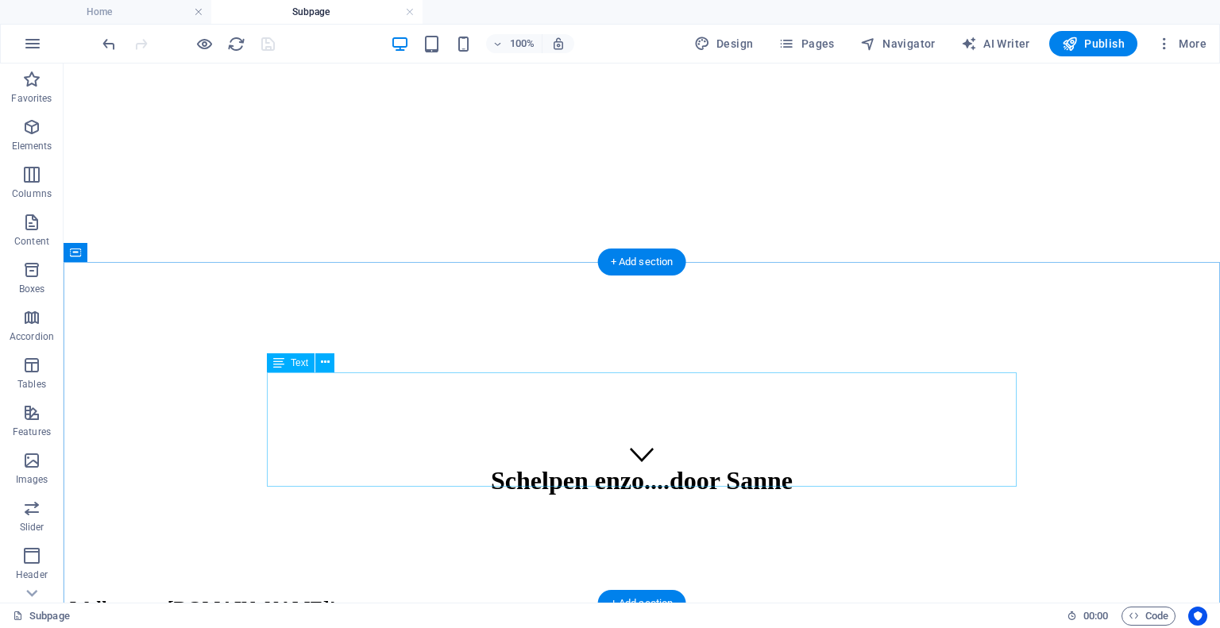
scroll to position [125, 0]
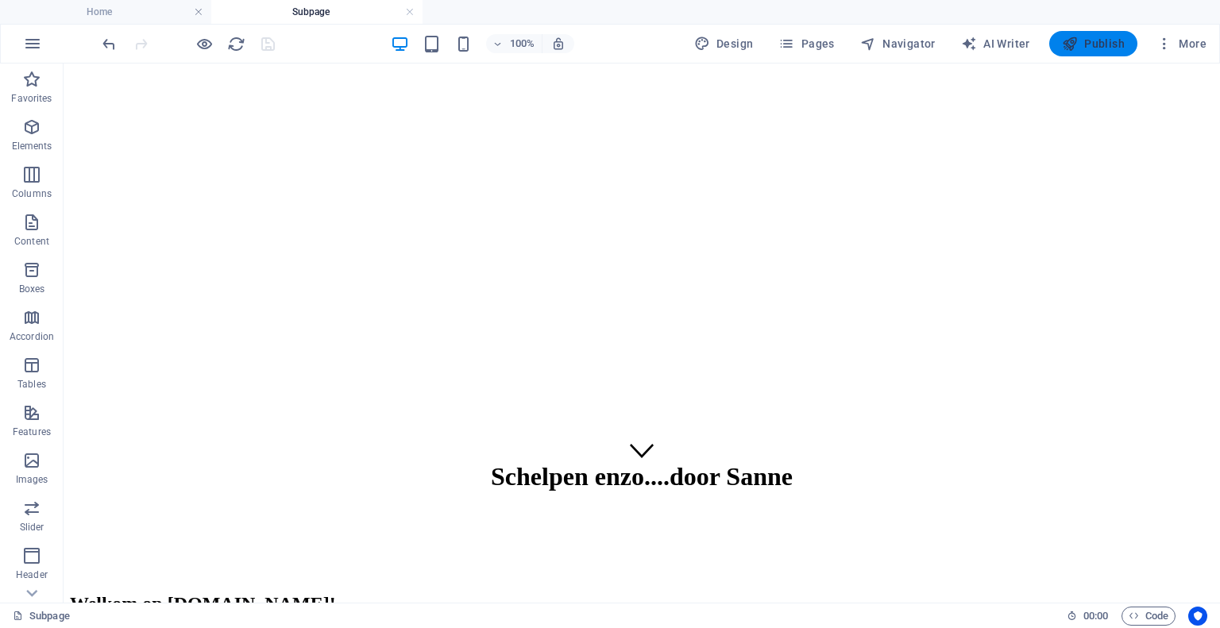
click at [1089, 45] on span "Publish" at bounding box center [1093, 44] width 63 height 16
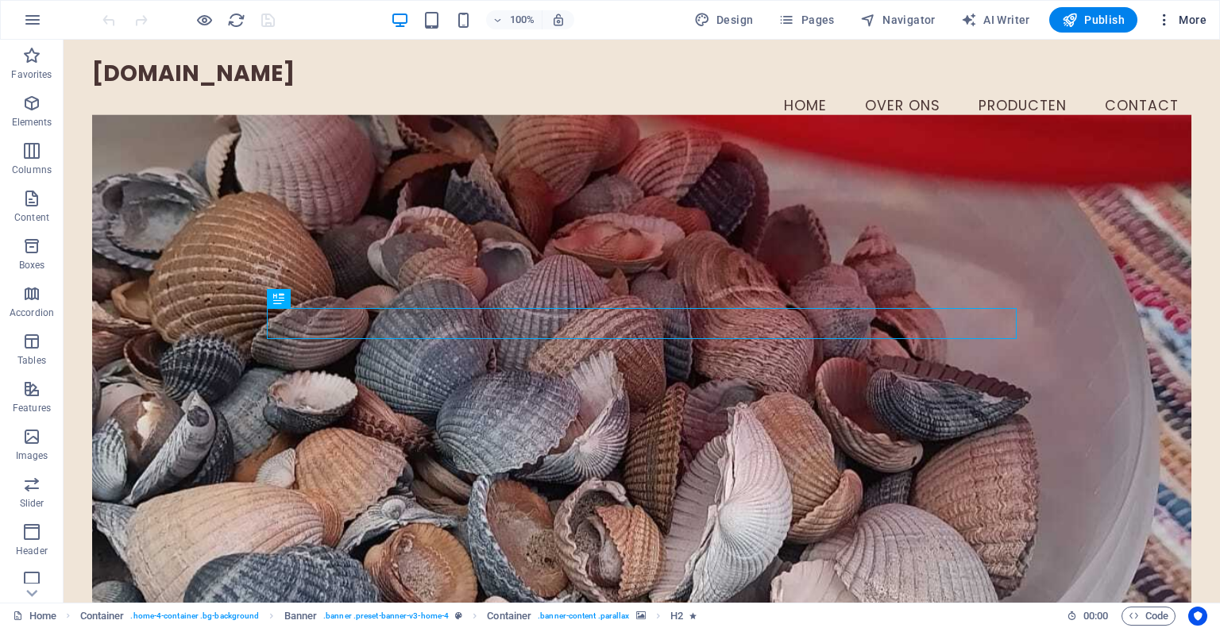
click at [1181, 19] on span "More" at bounding box center [1182, 20] width 50 height 16
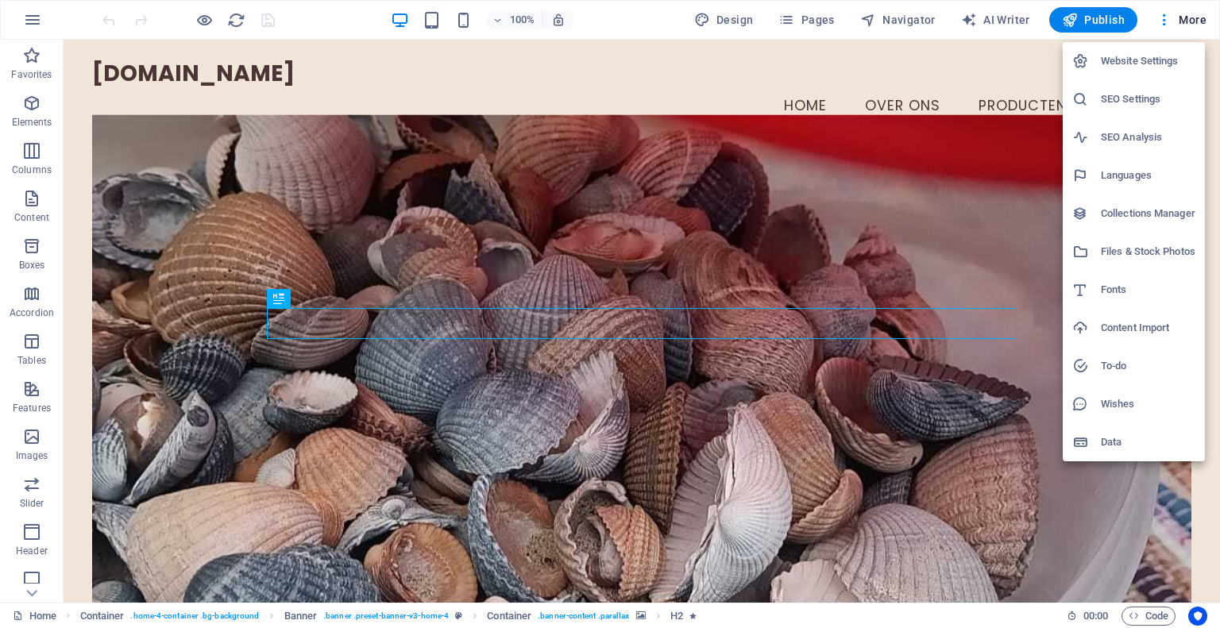
click at [1137, 65] on h6 "Website Settings" at bounding box center [1148, 61] width 95 height 19
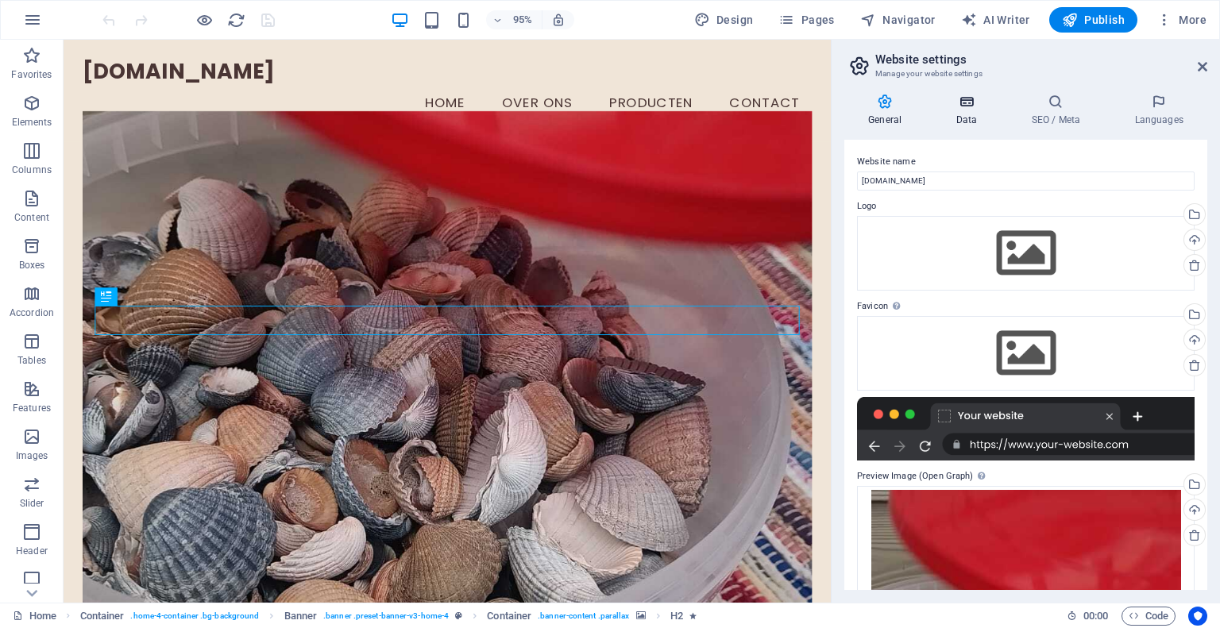
click at [968, 104] on icon at bounding box center [966, 102] width 69 height 16
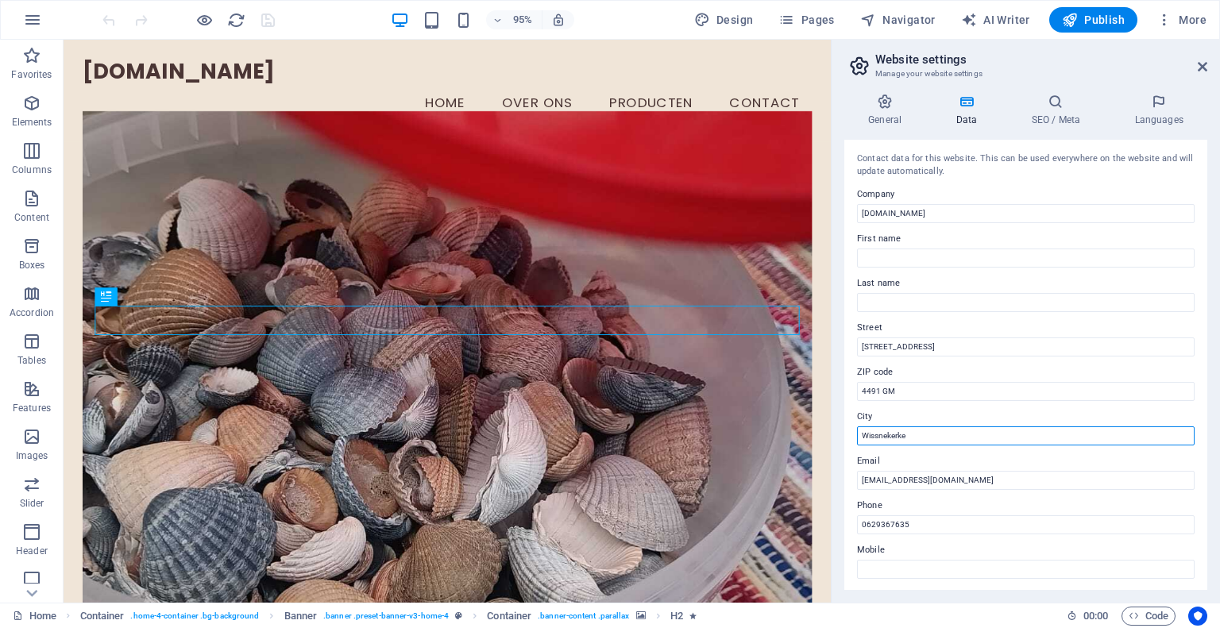
click at [888, 434] on input "Wissnekerke" at bounding box center [1026, 436] width 338 height 19
type input "Wissenkerke"
click at [1005, 70] on h3 "Manage your website settings" at bounding box center [1026, 74] width 300 height 14
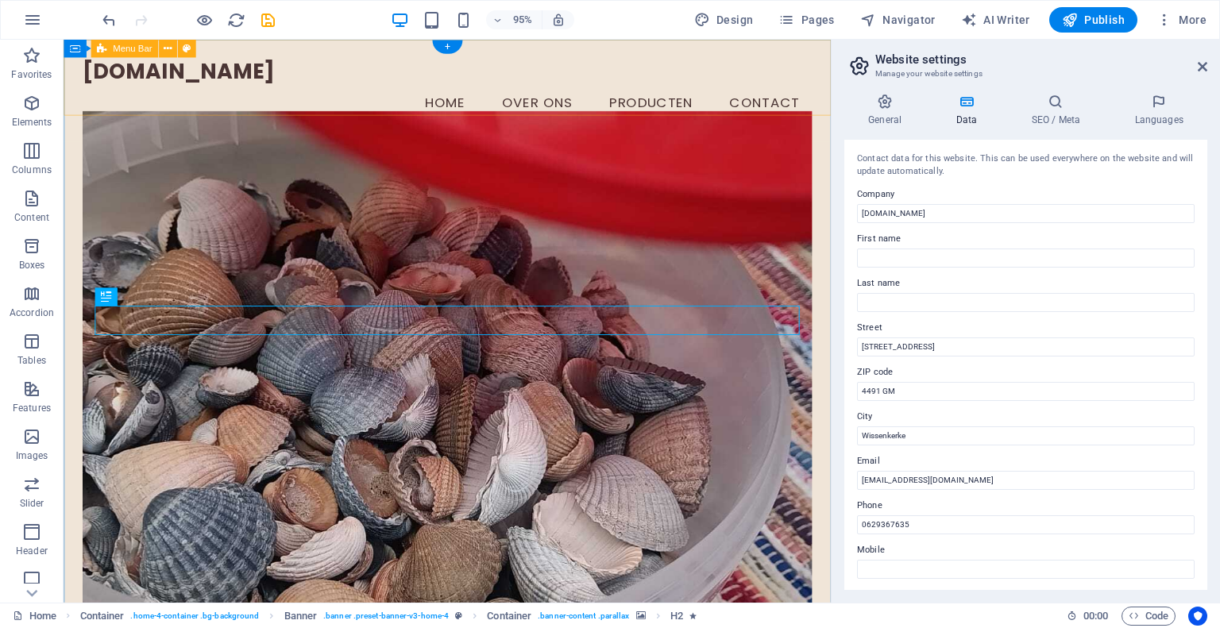
click at [400, 109] on div "[DOMAIN_NAME] Menu Home Over ons Producten Contact" at bounding box center [468, 93] width 808 height 107
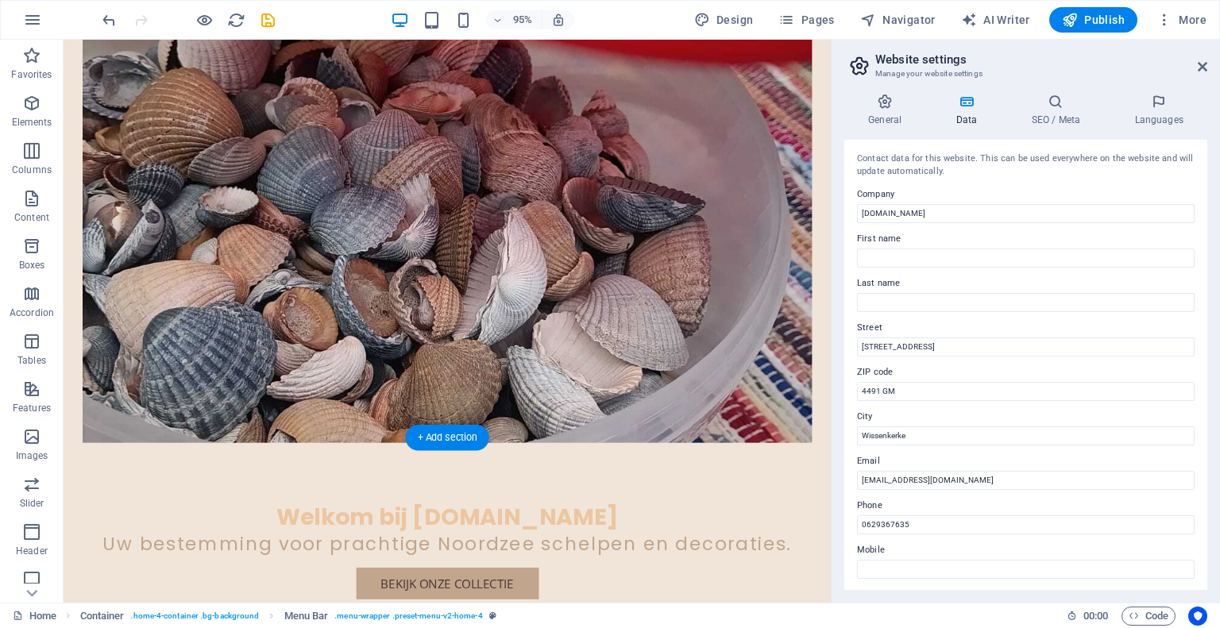
scroll to position [224, 0]
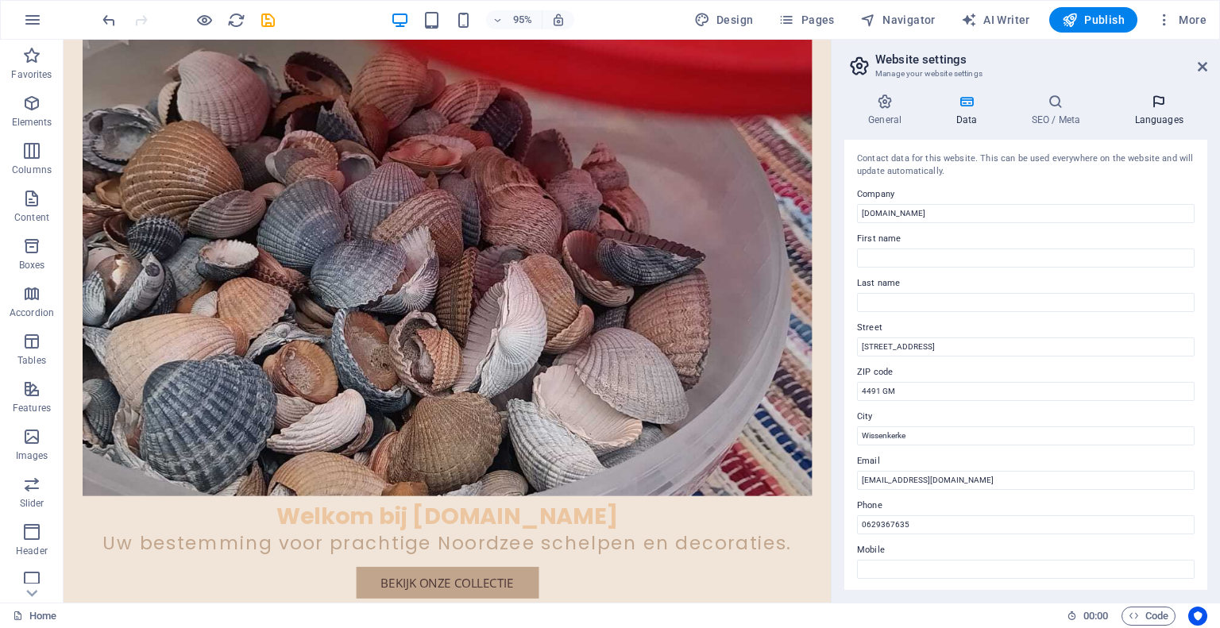
click at [1157, 108] on icon at bounding box center [1159, 102] width 97 height 16
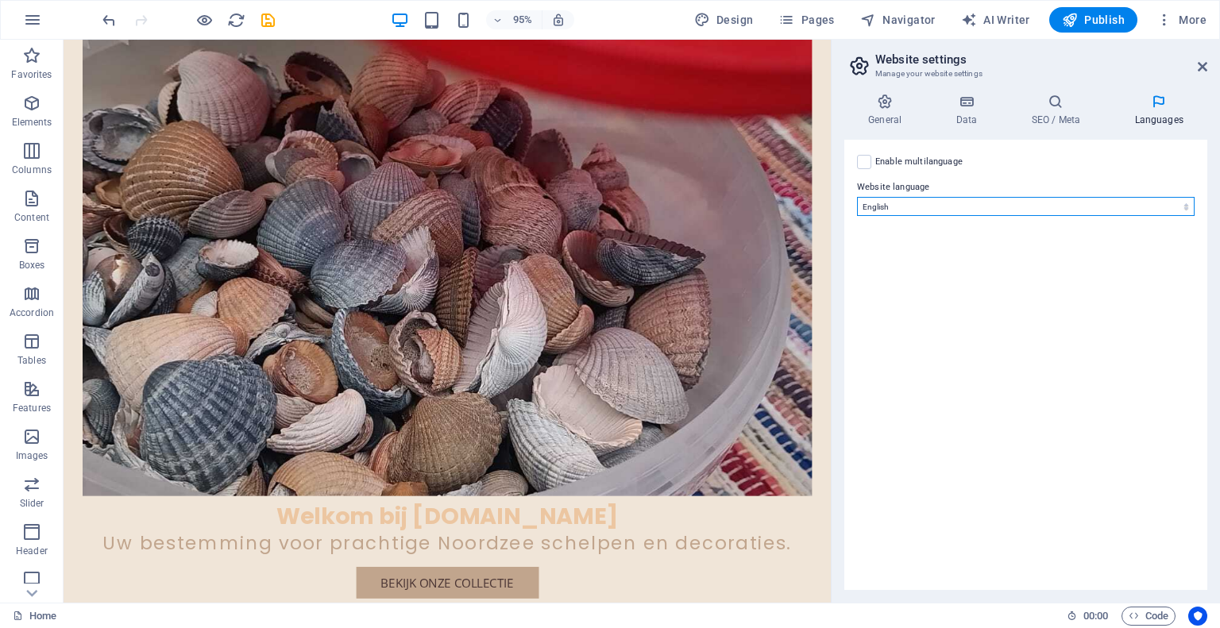
click at [1118, 203] on select "Abkhazian Afar Afrikaans Akan Albanian Amharic Arabic Aragonese Armenian Assame…" at bounding box center [1026, 206] width 338 height 19
select select "39"
click at [857, 197] on select "Abkhazian Afar Afrikaans Akan Albanian Amharic Arabic Aragonese Armenian Assame…" at bounding box center [1026, 206] width 338 height 19
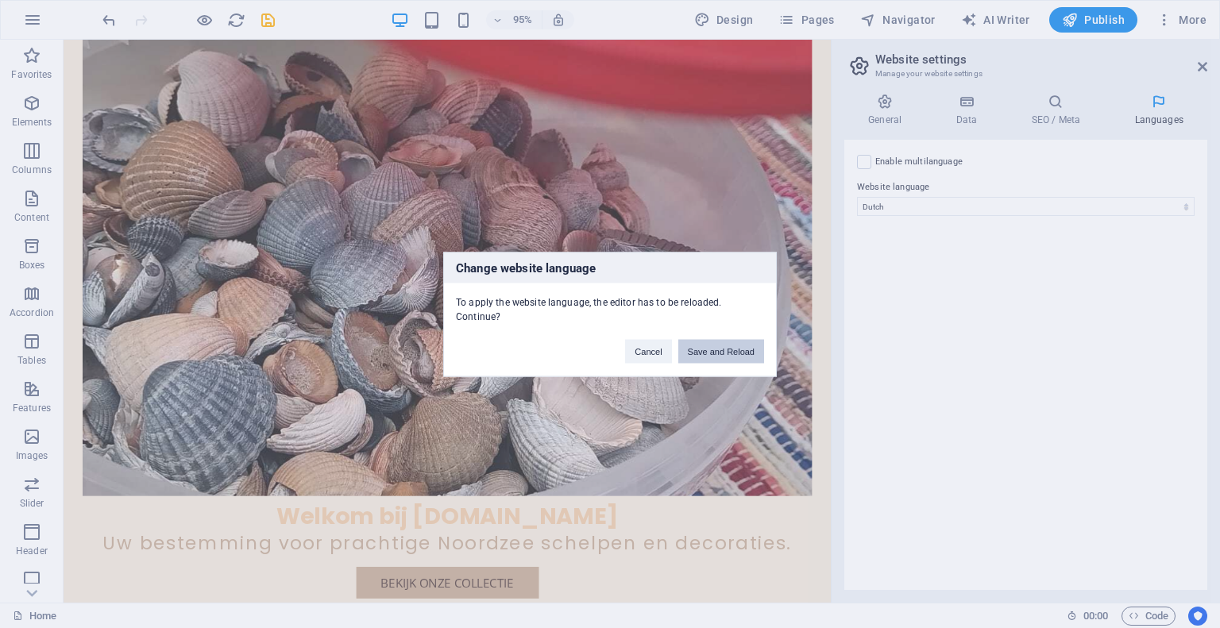
click at [729, 346] on button "Save and Reload" at bounding box center [722, 351] width 86 height 24
checkbox input "false"
